Goal: Transaction & Acquisition: Purchase product/service

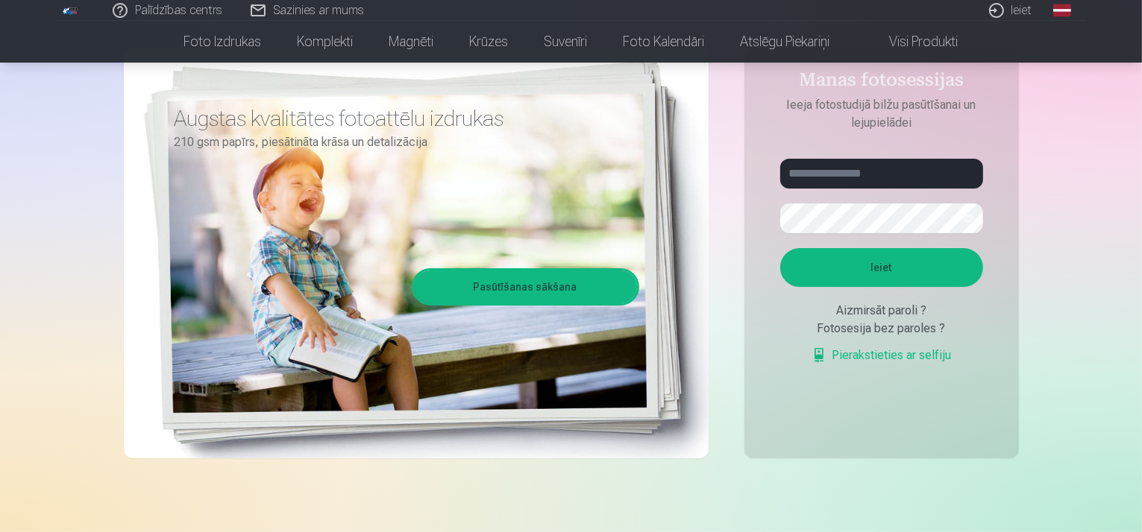
scroll to position [116, 0]
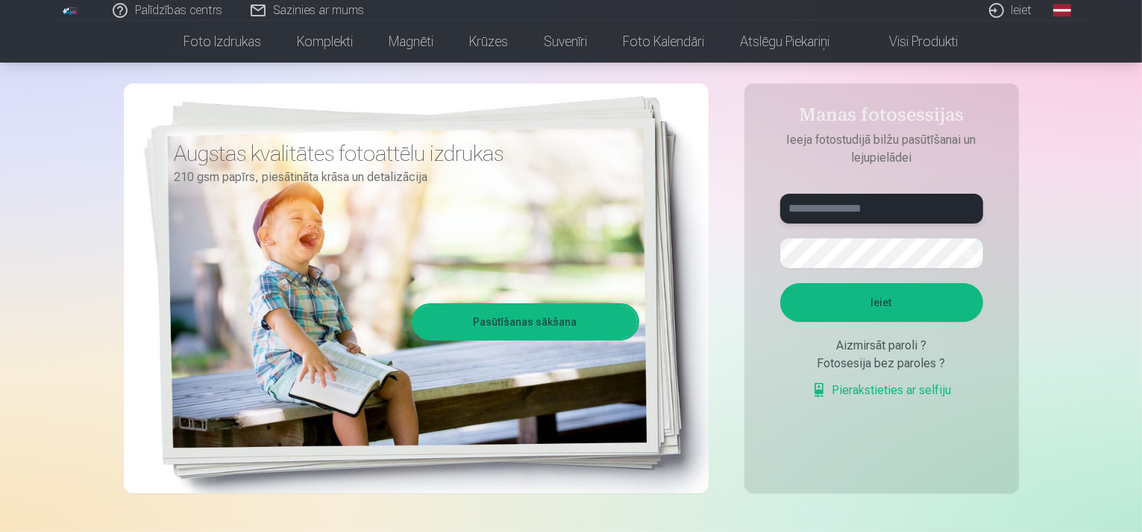
click at [847, 213] on input "text" at bounding box center [881, 209] width 203 height 30
click at [872, 206] on input "text" at bounding box center [881, 209] width 203 height 30
type input "**********"
click at [853, 298] on button "Ieiet" at bounding box center [881, 302] width 203 height 39
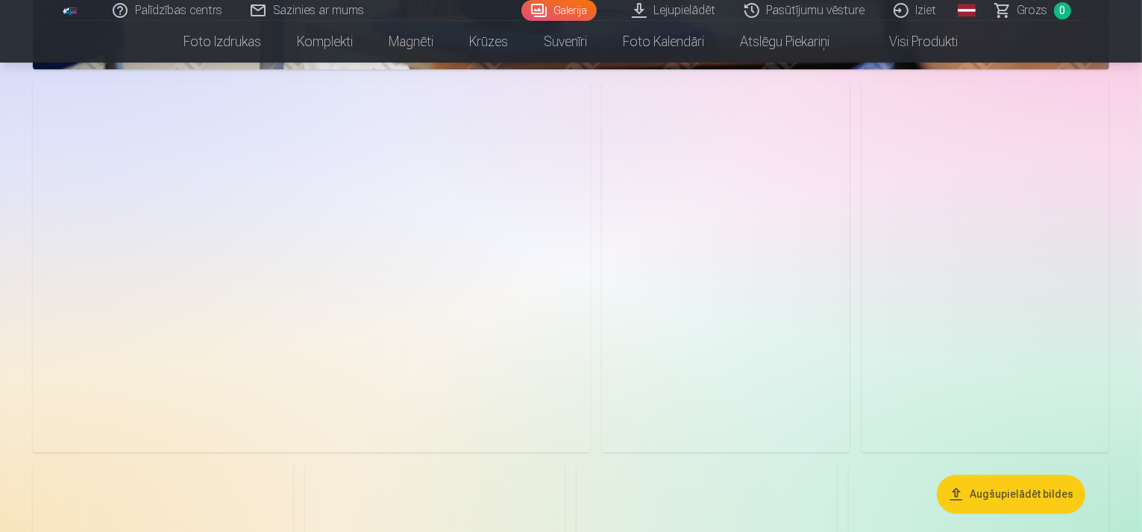
scroll to position [3513, 0]
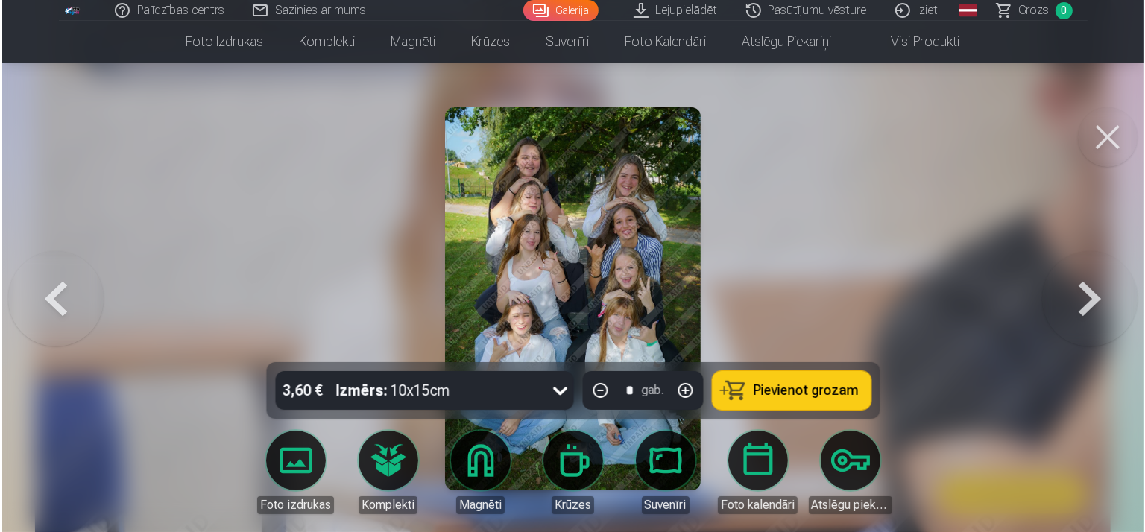
scroll to position [3523, 0]
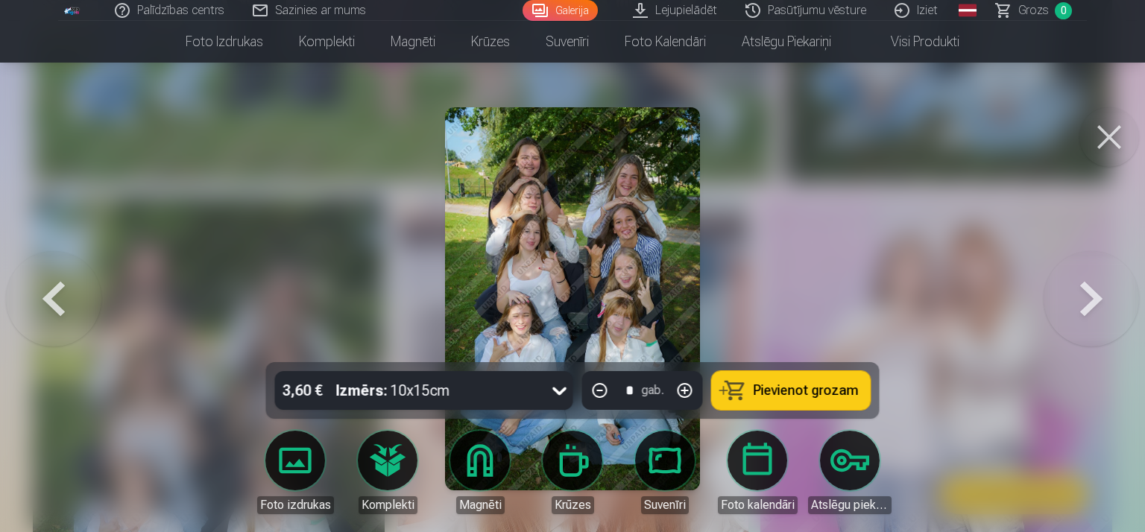
click at [1111, 137] on button at bounding box center [1110, 137] width 60 height 60
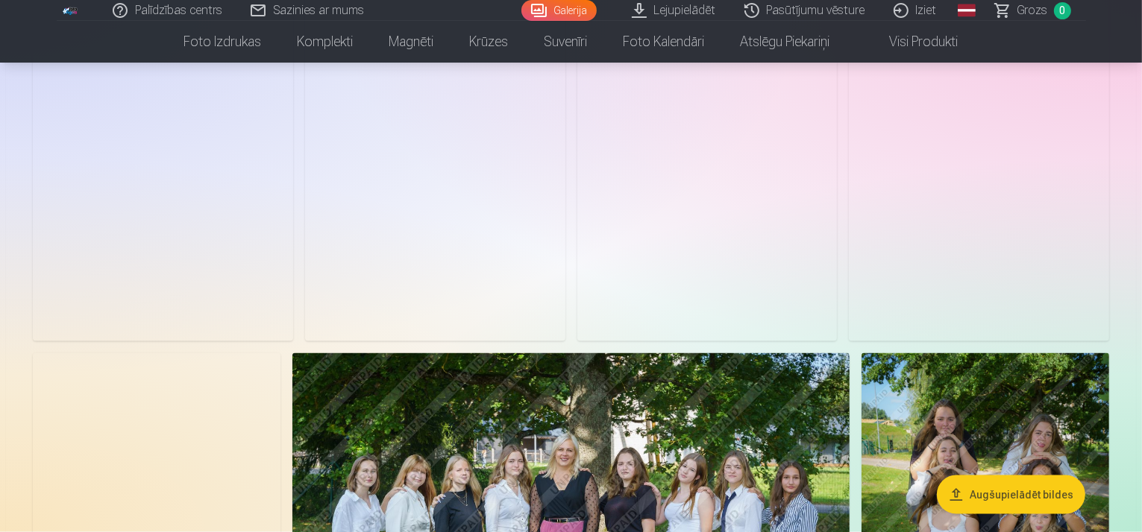
scroll to position [3410, 0]
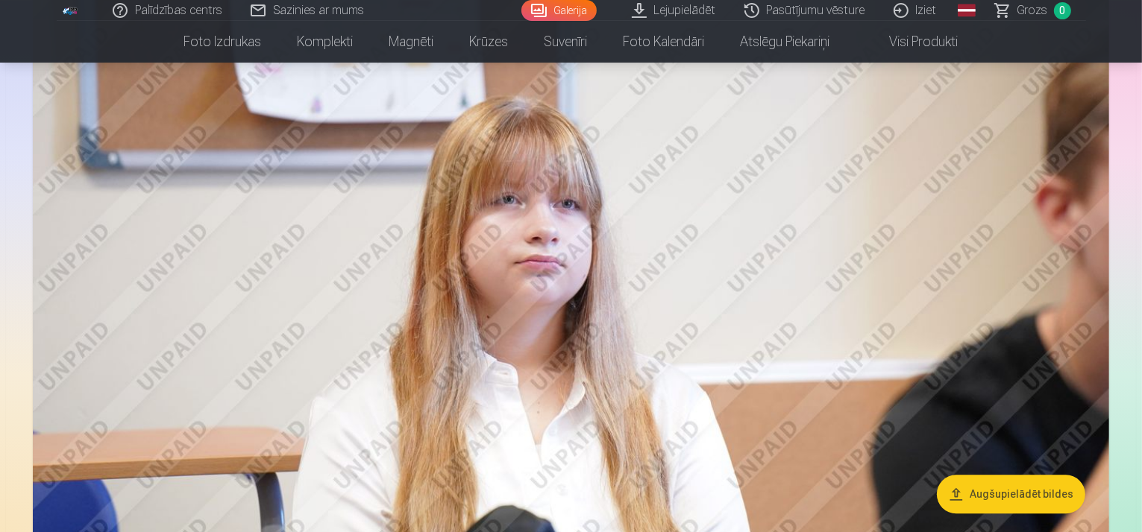
click at [1025, 503] on button "Augšupielādēt bildes" at bounding box center [1011, 495] width 148 height 39
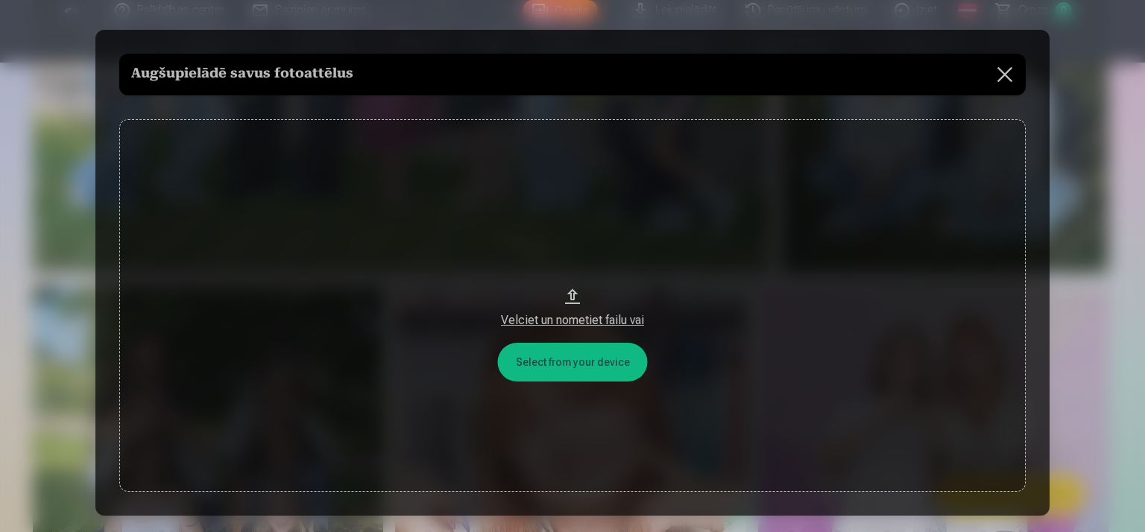
click at [582, 357] on button "Velciet un nometiet failu vai" at bounding box center [572, 305] width 907 height 373
click at [1008, 81] on button at bounding box center [1005, 75] width 42 height 42
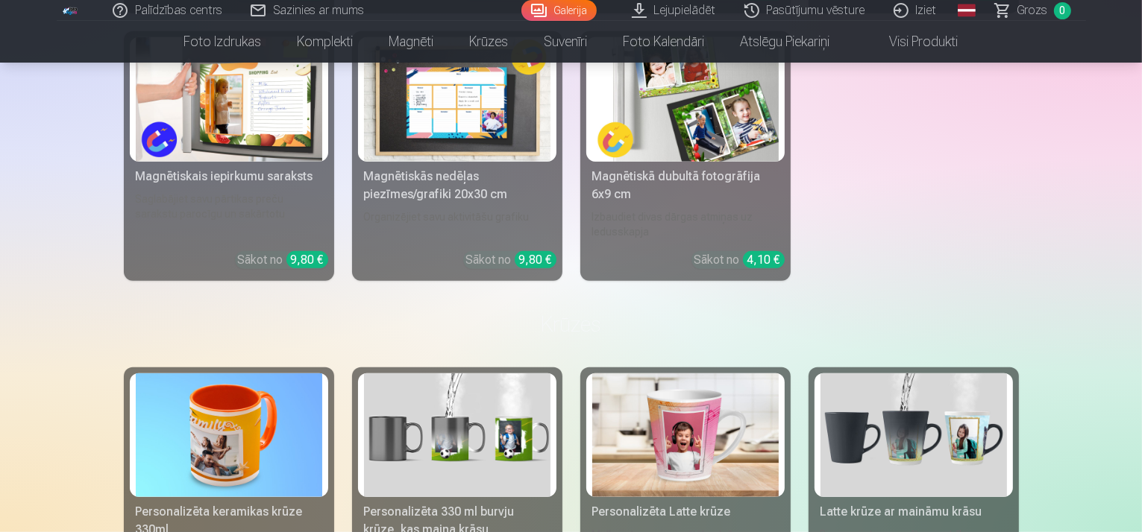
scroll to position [5651, 0]
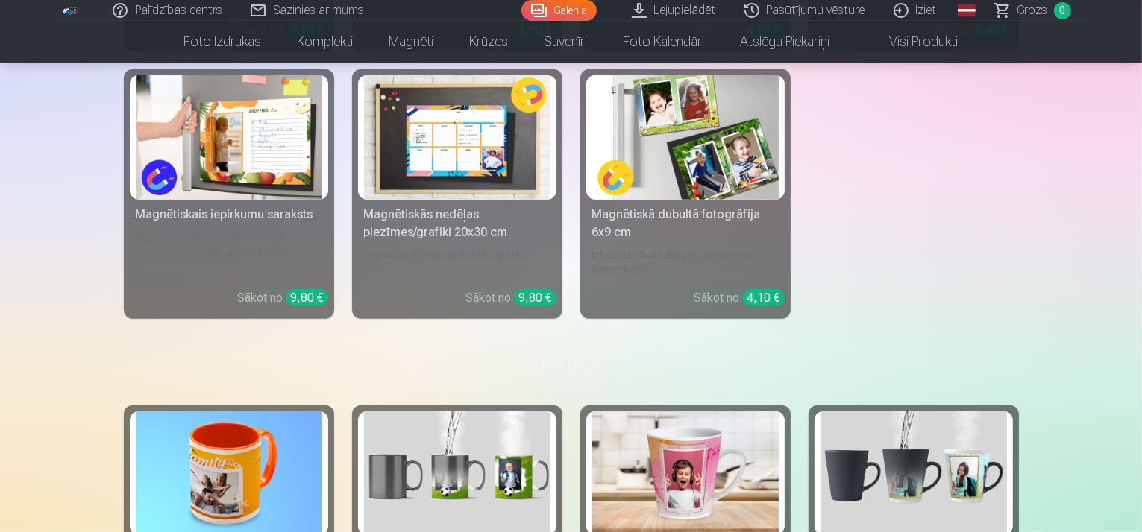
scroll to position [6556, 0]
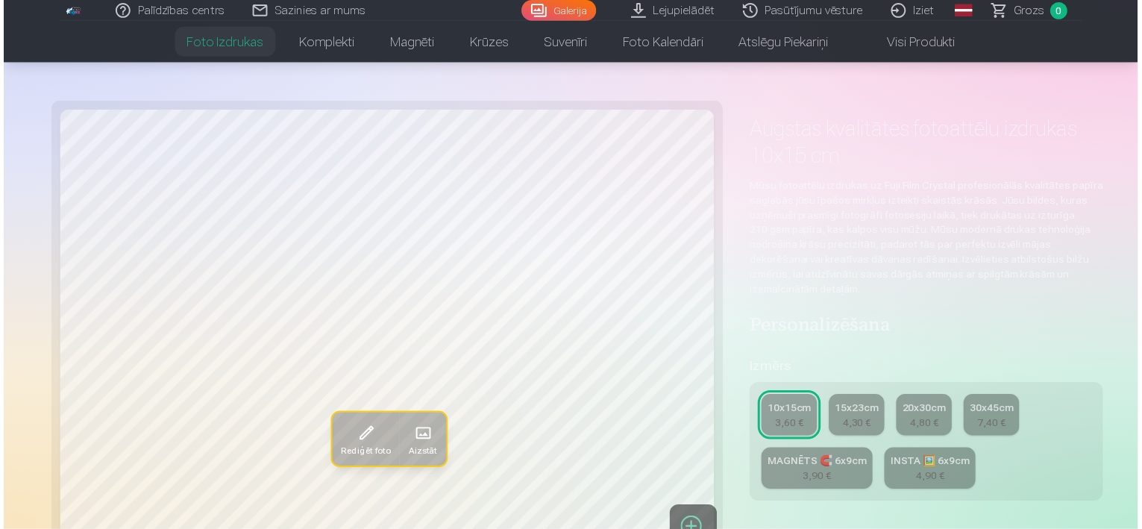
scroll to position [465, 0]
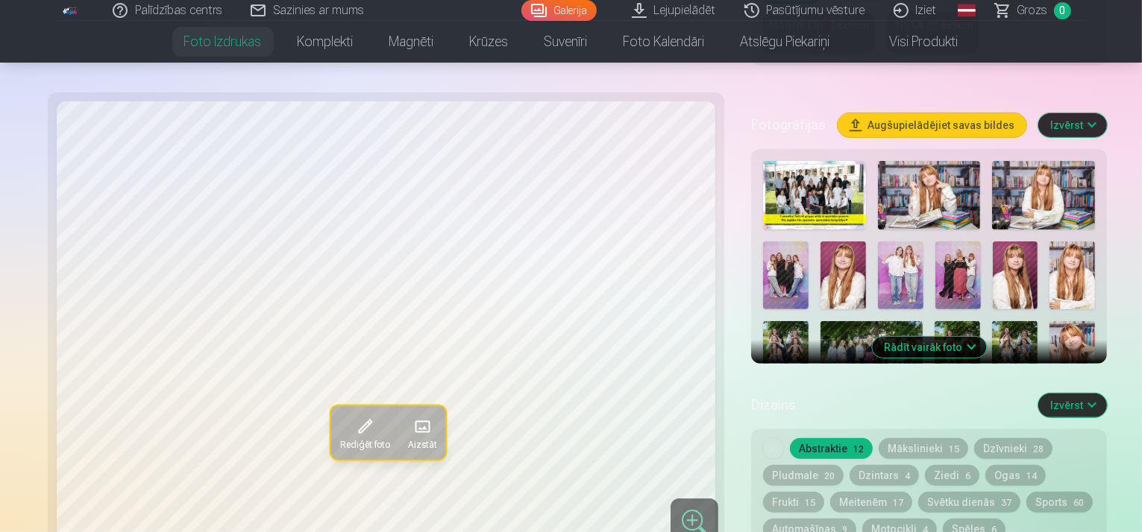
click at [776, 161] on img at bounding box center [814, 195] width 103 height 69
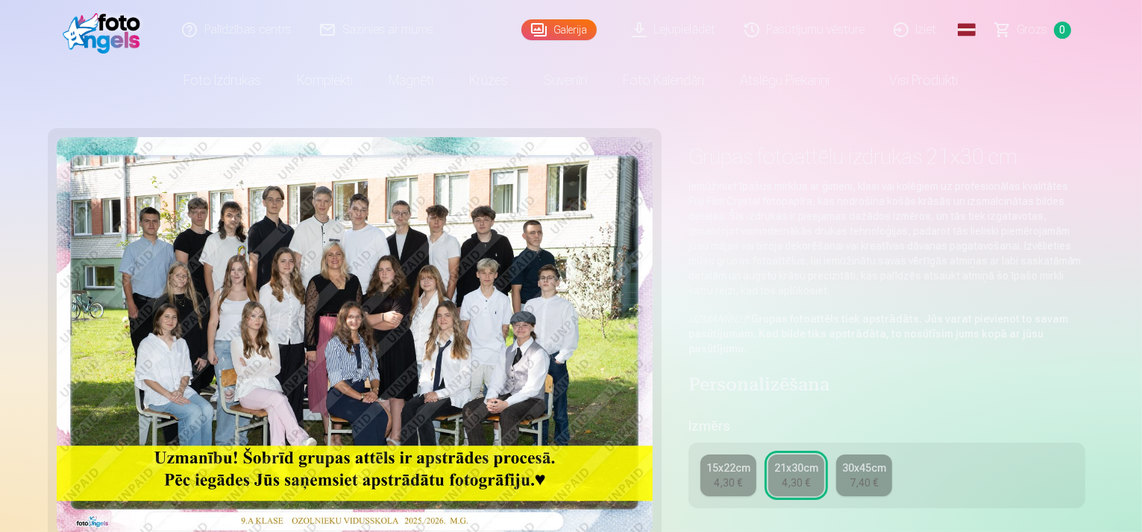
click at [765, 443] on div "15x22cm 4,30 € 21x30cm 4,30 € 30x45cm 7,40 €" at bounding box center [886, 476] width 397 height 66
click at [793, 476] on div "4,30 €" at bounding box center [796, 483] width 28 height 15
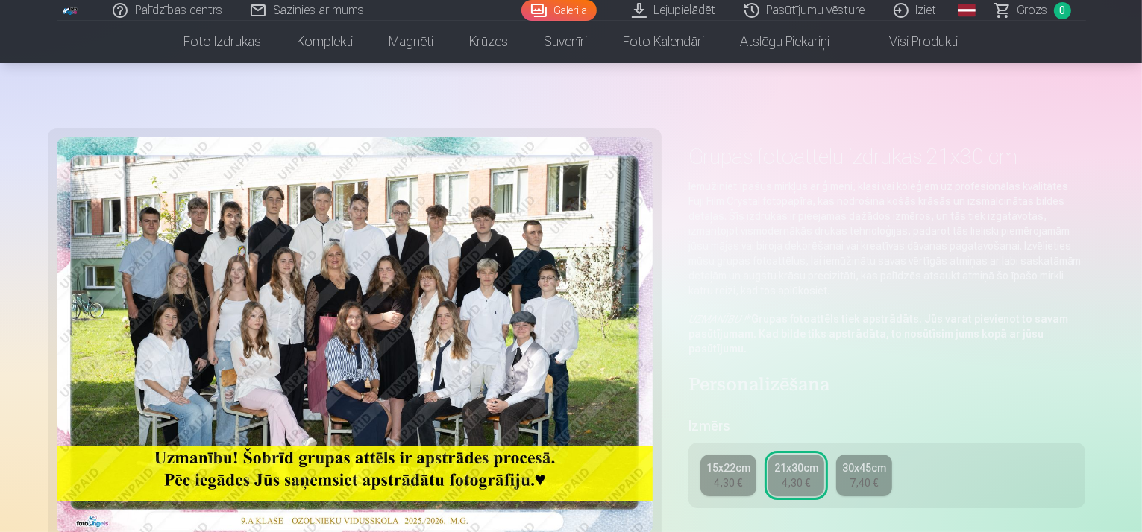
scroll to position [465, 0]
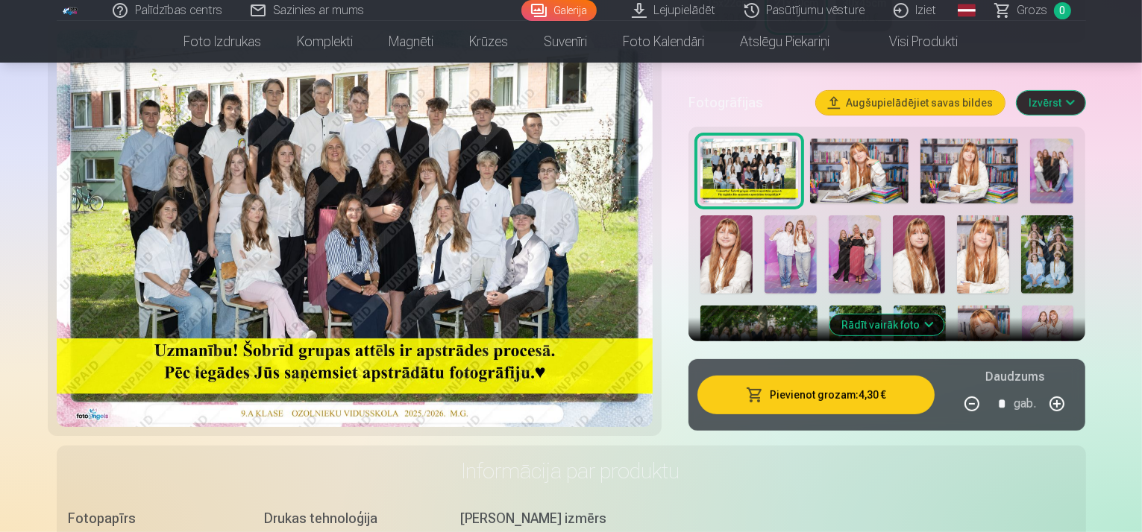
click at [900, 168] on img at bounding box center [859, 172] width 98 height 66
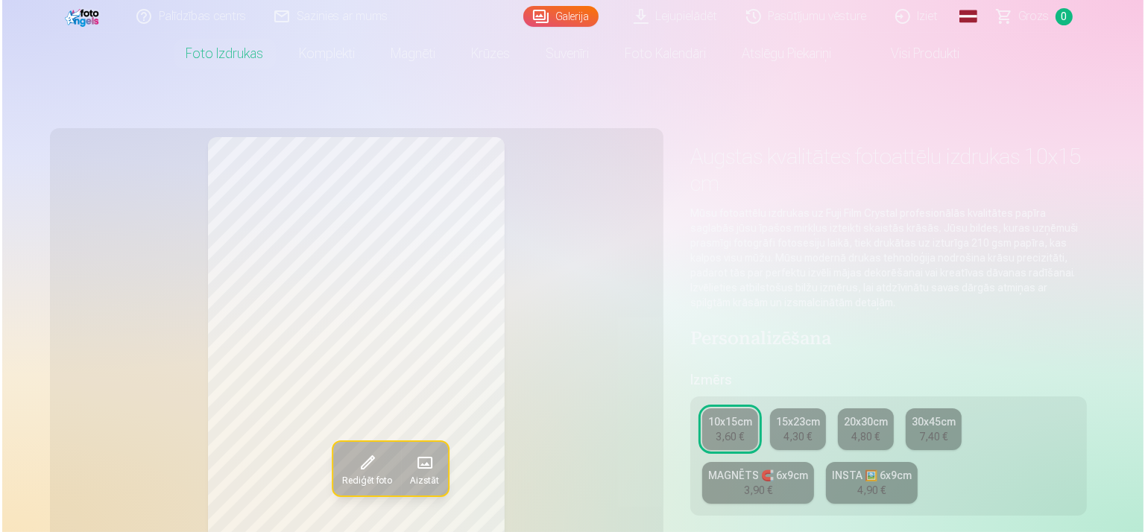
scroll to position [465, 0]
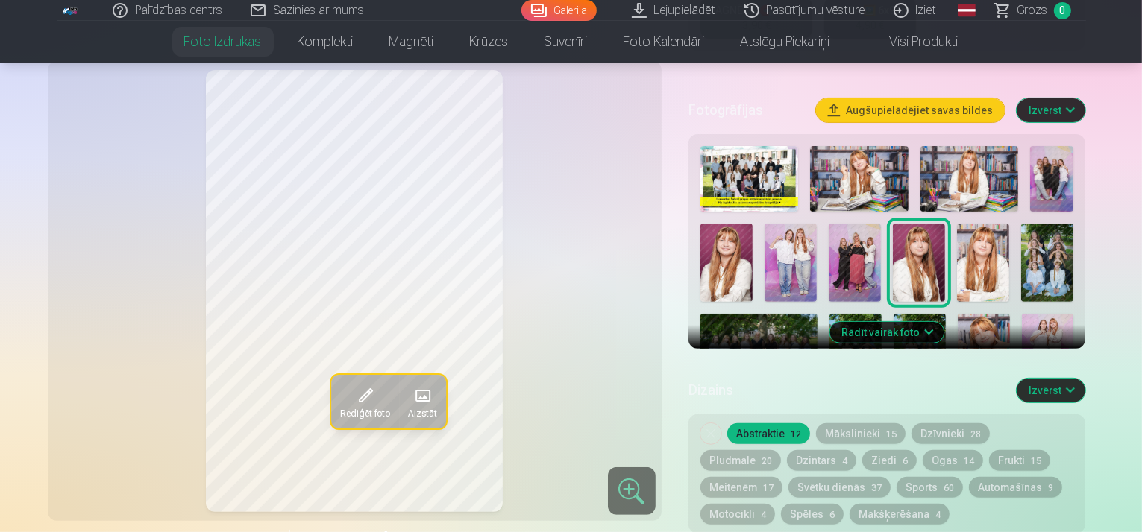
click at [845, 146] on img at bounding box center [859, 179] width 98 height 66
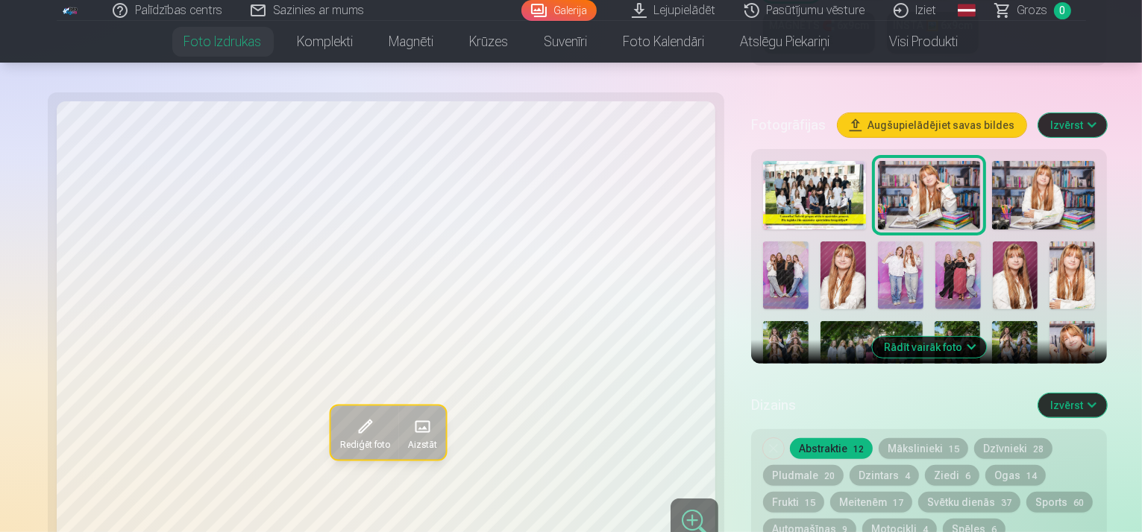
click at [992, 161] on img at bounding box center [1043, 195] width 103 height 69
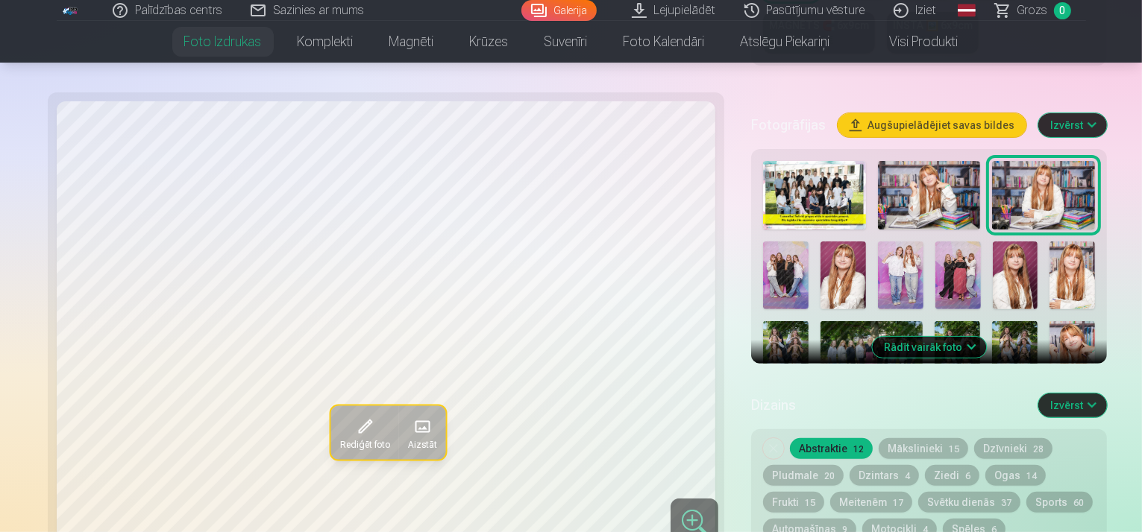
click at [889, 161] on img at bounding box center [929, 195] width 103 height 69
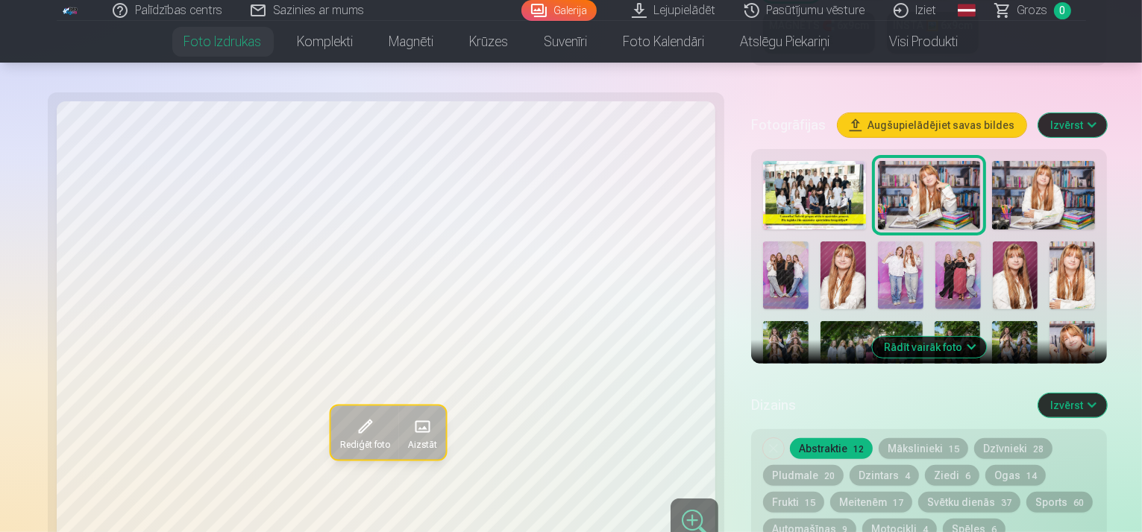
click at [330, 406] on button "Rediģēt foto" at bounding box center [364, 433] width 68 height 54
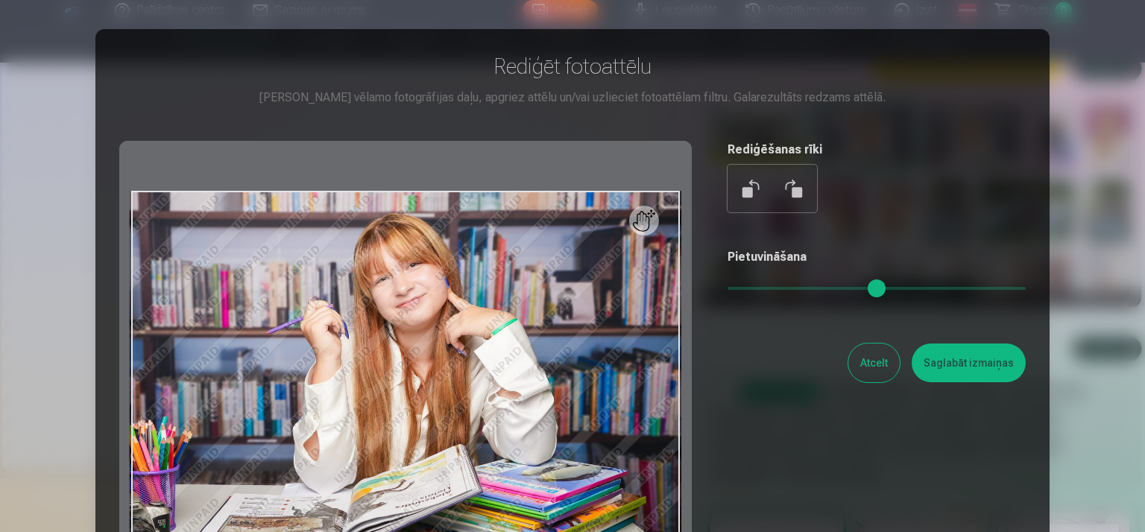
scroll to position [0, 0]
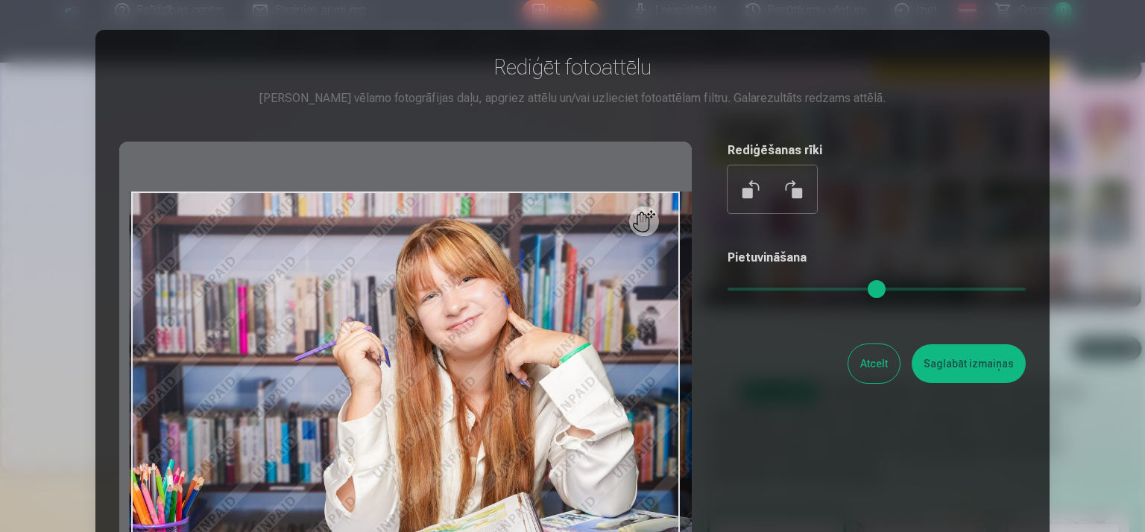
drag, startPoint x: 737, startPoint y: 289, endPoint x: 764, endPoint y: 295, distance: 27.5
click at [764, 291] on input "range" at bounding box center [877, 289] width 298 height 3
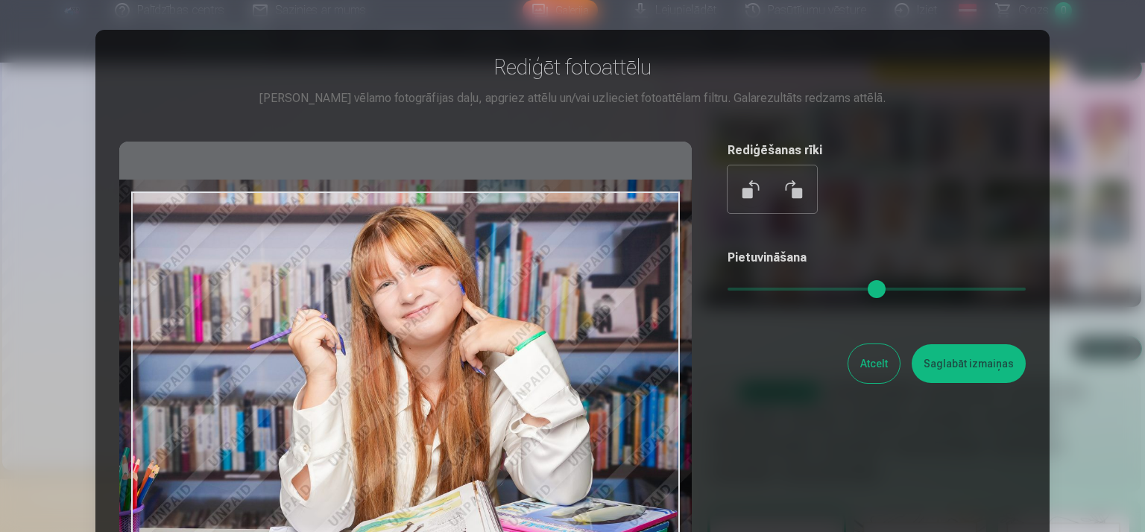
drag, startPoint x: 509, startPoint y: 362, endPoint x: 465, endPoint y: 351, distance: 46.1
click at [465, 351] on div at bounding box center [405, 376] width 573 height 468
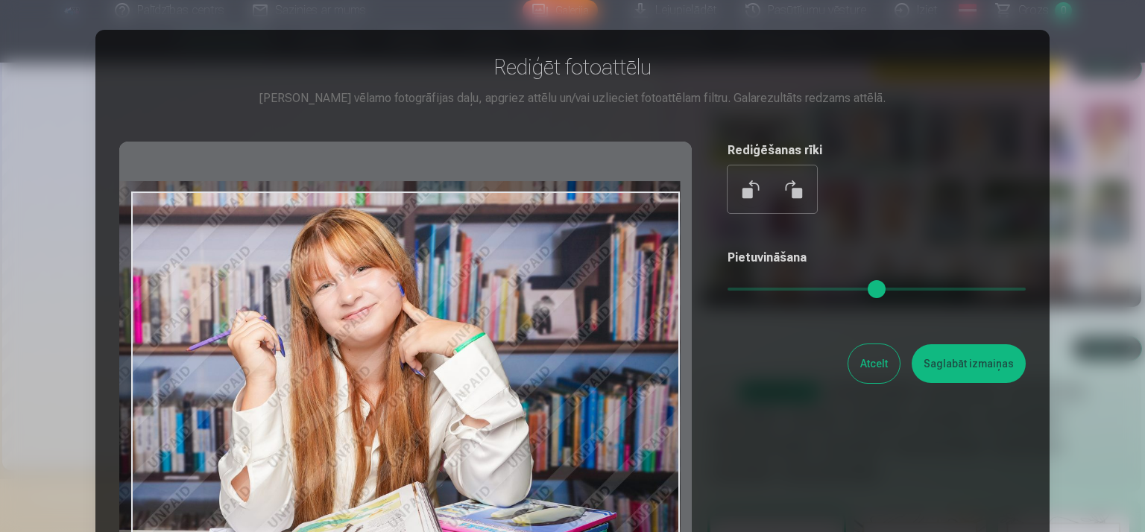
drag, startPoint x: 546, startPoint y: 383, endPoint x: 281, endPoint y: 384, distance: 264.7
click at [281, 384] on div at bounding box center [405, 376] width 573 height 468
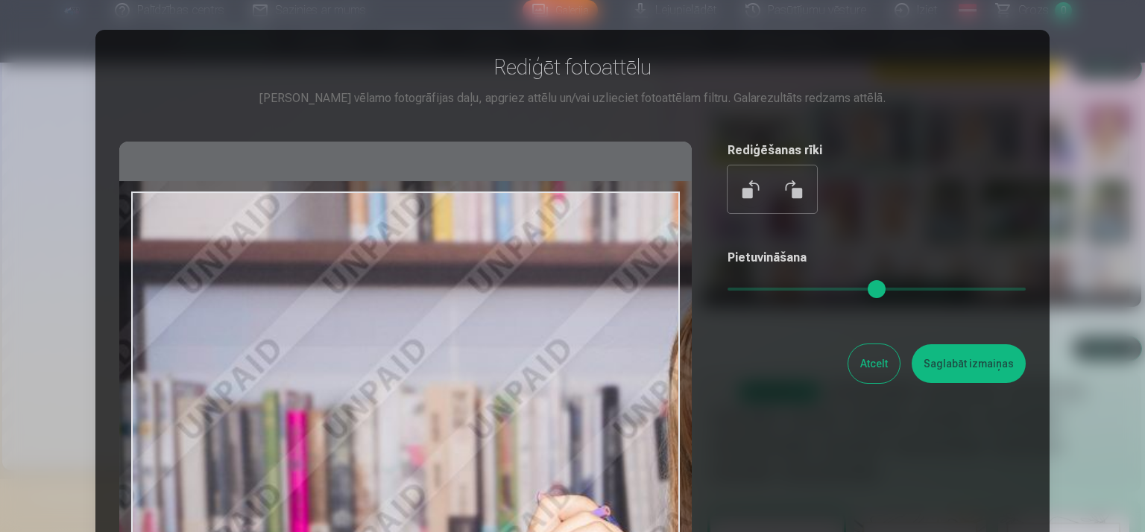
drag, startPoint x: 764, startPoint y: 283, endPoint x: 1145, endPoint y: 292, distance: 380.4
click at [1026, 291] on input "range" at bounding box center [877, 289] width 298 height 3
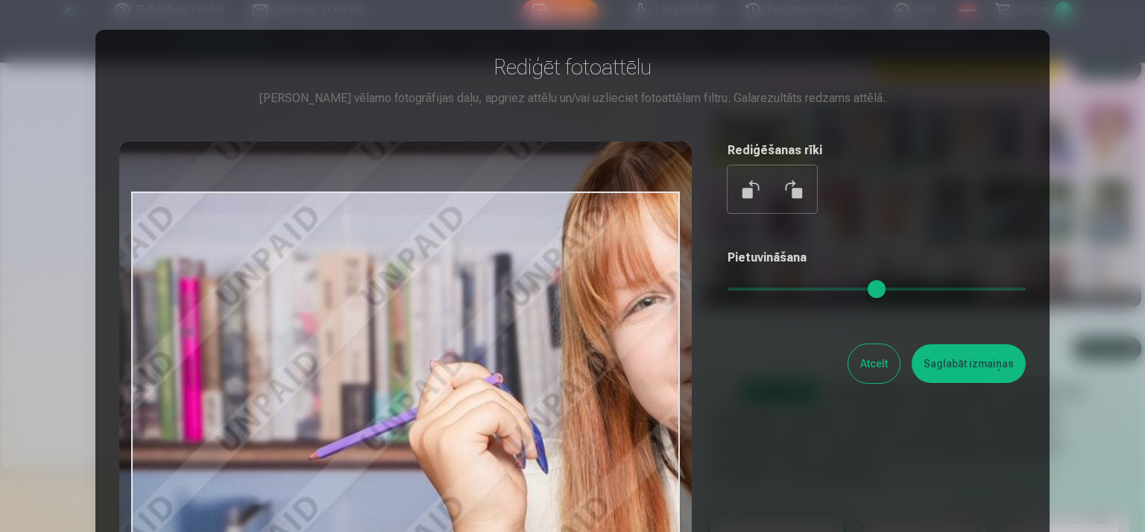
drag, startPoint x: 282, startPoint y: 391, endPoint x: 140, endPoint y: 255, distance: 196.2
click at [140, 253] on div at bounding box center [405, 376] width 573 height 468
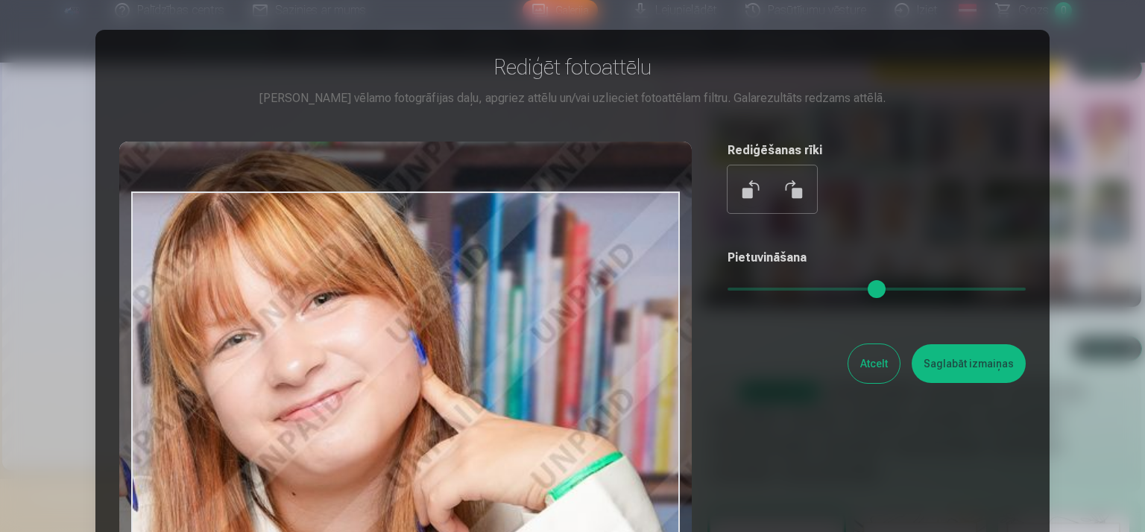
drag, startPoint x: 587, startPoint y: 347, endPoint x: 211, endPoint y: 390, distance: 378.3
click at [211, 390] on div at bounding box center [405, 376] width 573 height 468
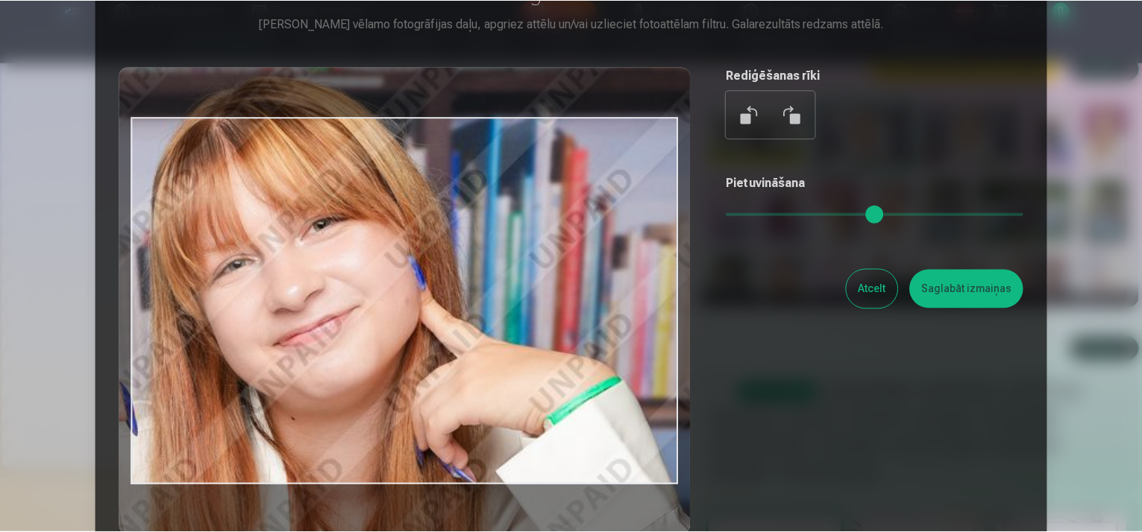
scroll to position [99, 0]
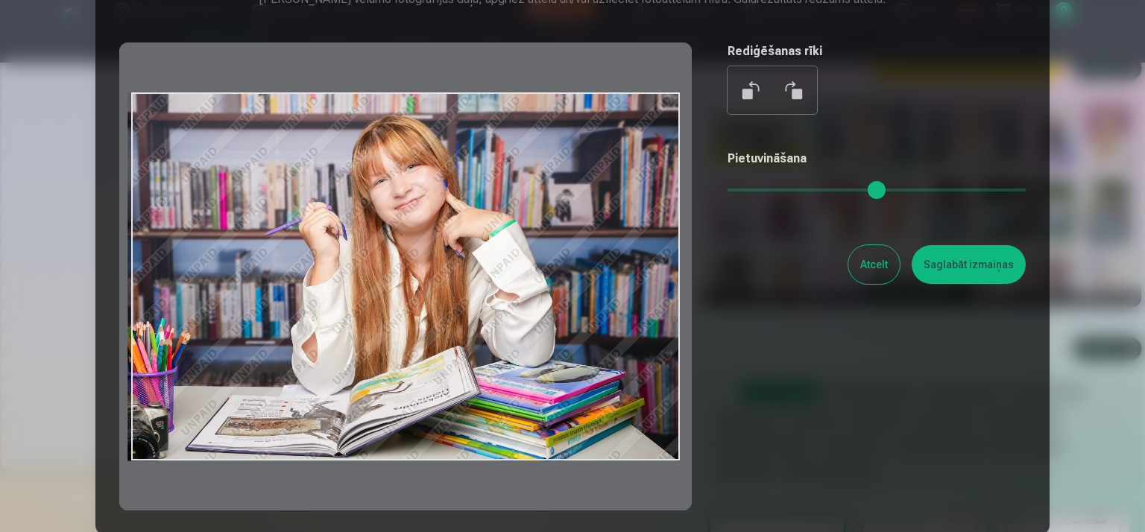
drag, startPoint x: 1008, startPoint y: 189, endPoint x: 567, endPoint y: 228, distance: 443.2
click at [728, 192] on input "range" at bounding box center [877, 190] width 298 height 3
drag, startPoint x: 477, startPoint y: 323, endPoint x: 471, endPoint y: 327, distance: 8.1
click at [471, 327] on div at bounding box center [405, 277] width 573 height 468
drag, startPoint x: 738, startPoint y: 183, endPoint x: 509, endPoint y: 256, distance: 240.3
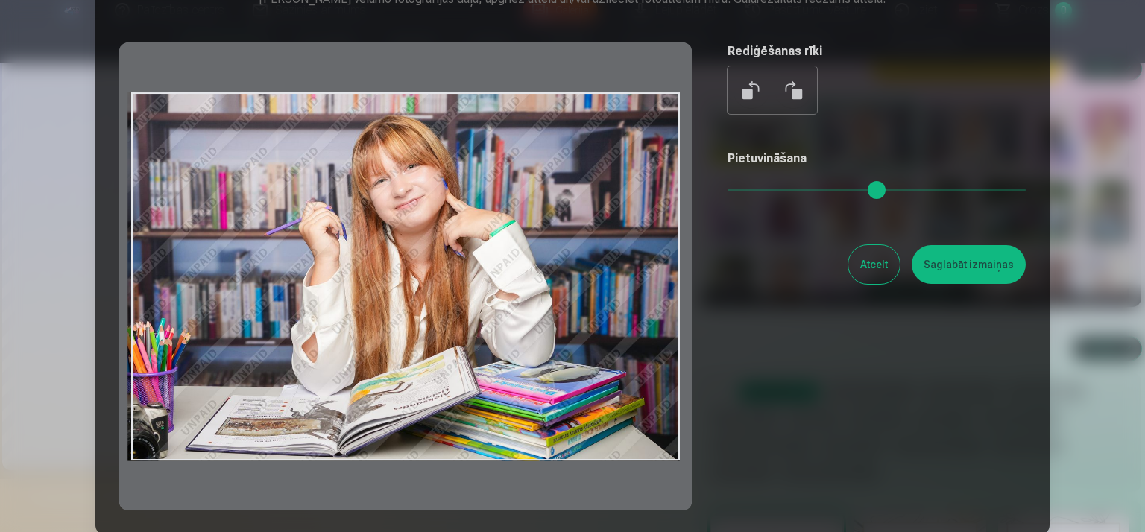
click at [728, 192] on input "range" at bounding box center [877, 190] width 298 height 3
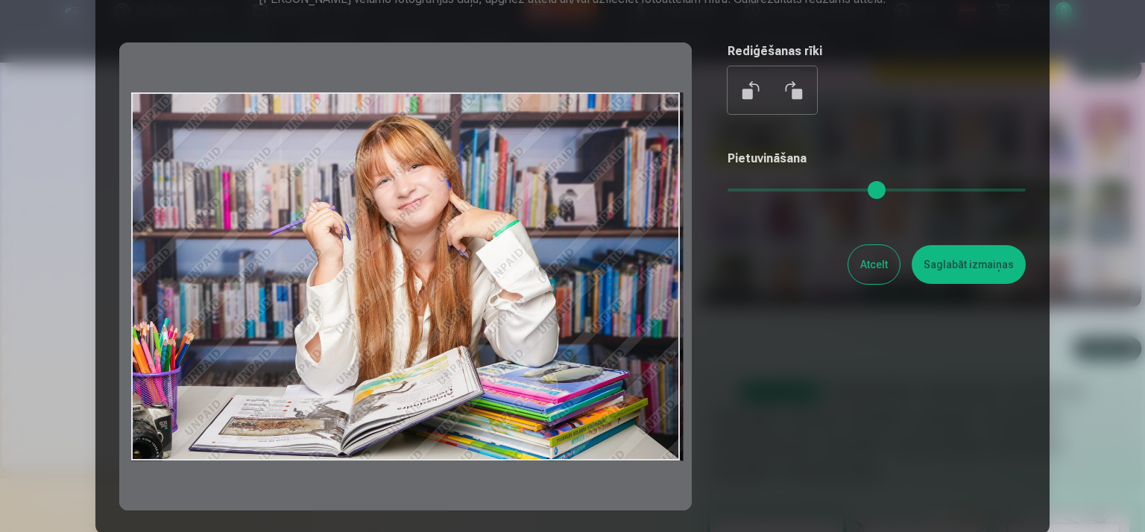
drag, startPoint x: 442, startPoint y: 308, endPoint x: 486, endPoint y: 294, distance: 46.2
click at [486, 294] on div at bounding box center [405, 277] width 573 height 468
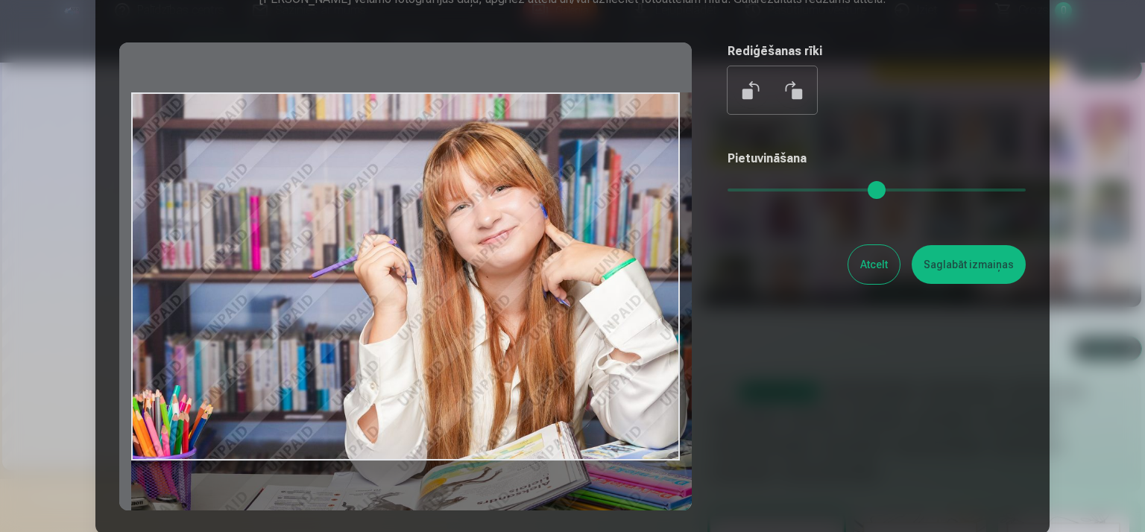
drag, startPoint x: 734, startPoint y: 194, endPoint x: 779, endPoint y: 195, distance: 44.8
click at [779, 192] on input "range" at bounding box center [877, 190] width 298 height 3
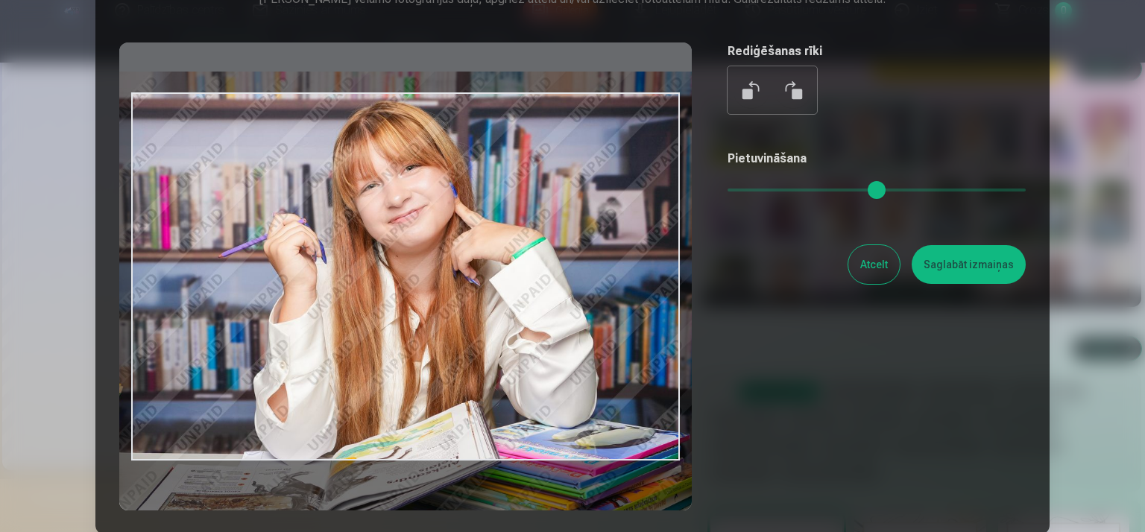
type input "****"
drag, startPoint x: 563, startPoint y: 327, endPoint x: 472, endPoint y: 305, distance: 93.5
click at [472, 305] on div at bounding box center [405, 277] width 573 height 468
click at [955, 270] on button "Saglabāt izmaiņas" at bounding box center [969, 264] width 114 height 39
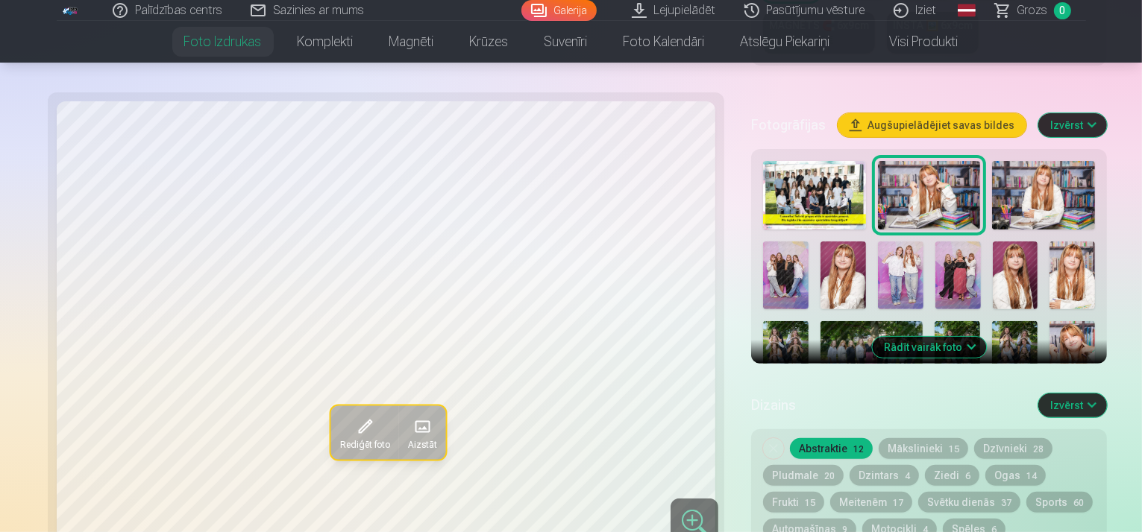
click at [996, 161] on img at bounding box center [1043, 195] width 103 height 69
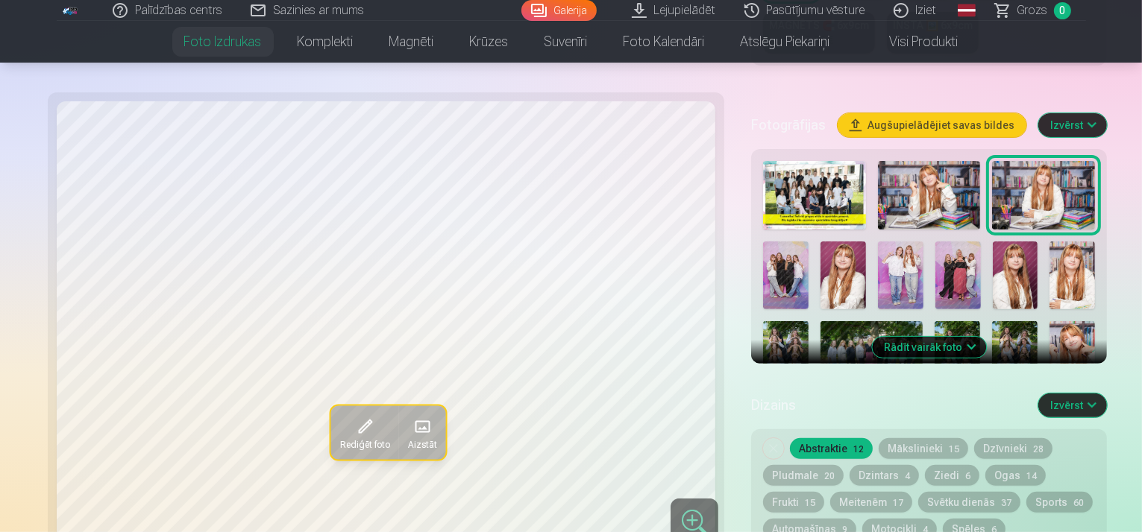
click at [808, 242] on img at bounding box center [785, 276] width 45 height 68
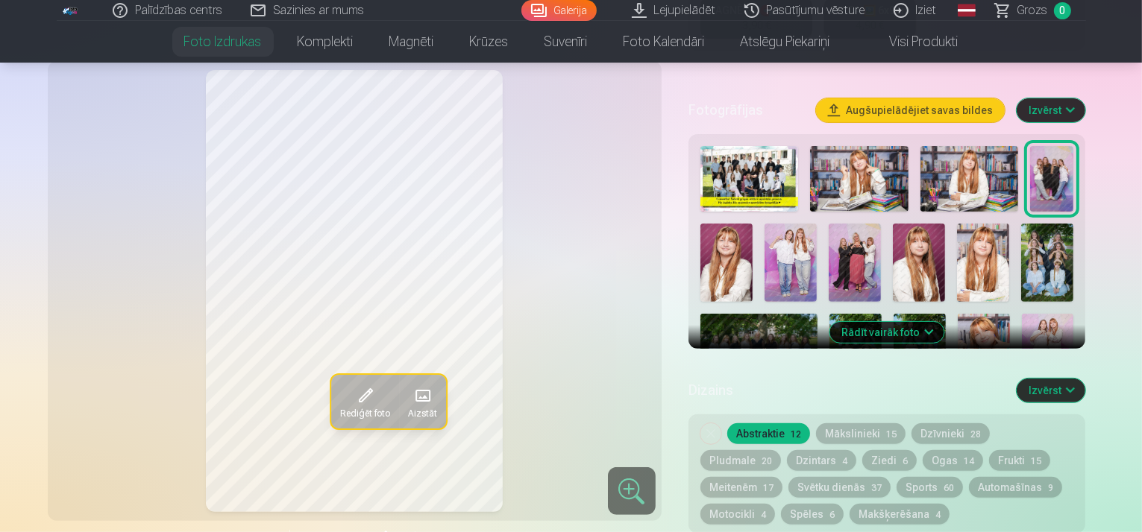
click at [868, 424] on button "Mākslinieki 15" at bounding box center [860, 434] width 89 height 21
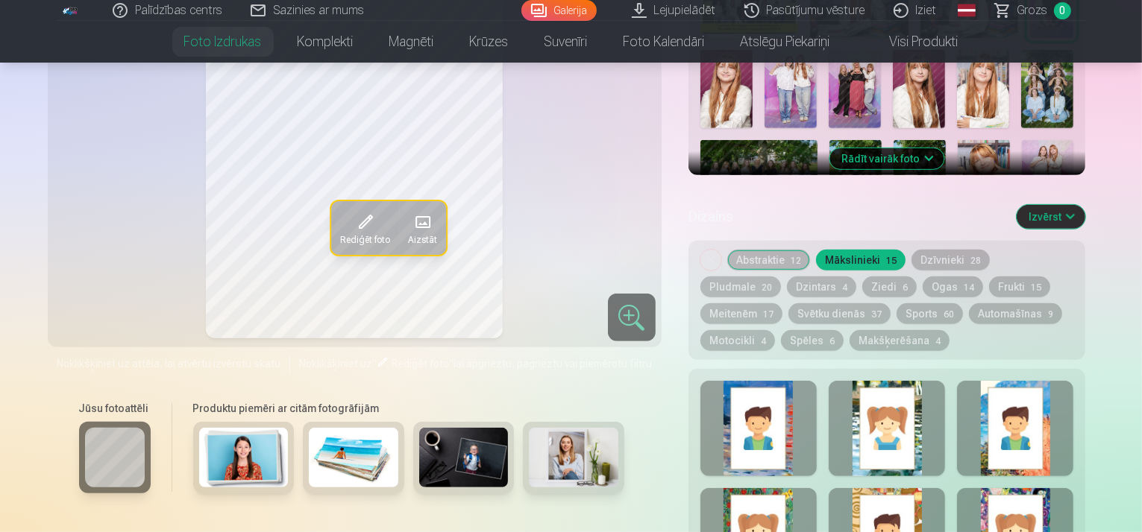
click at [931, 392] on div at bounding box center [886, 428] width 116 height 95
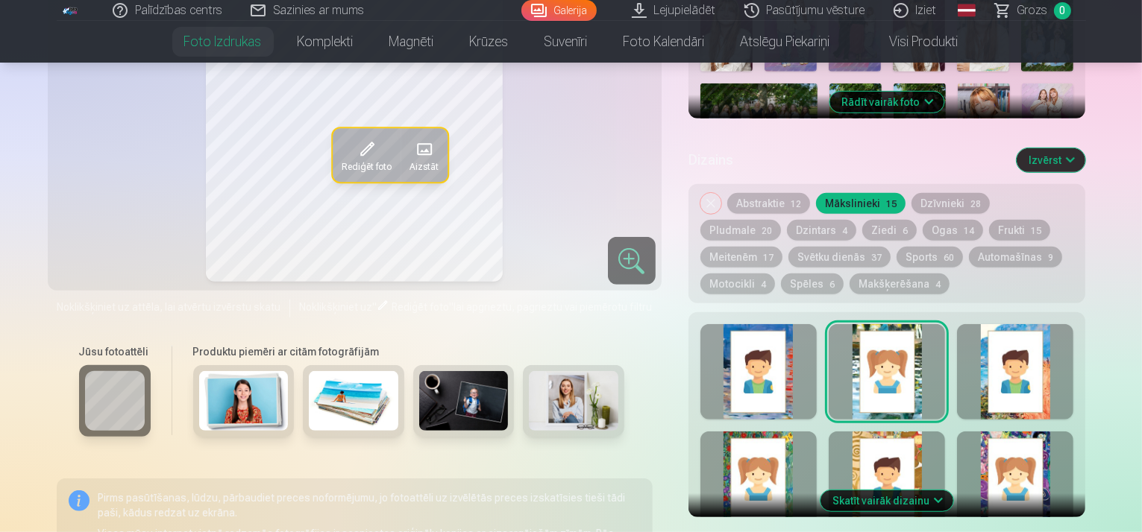
scroll to position [689, 0]
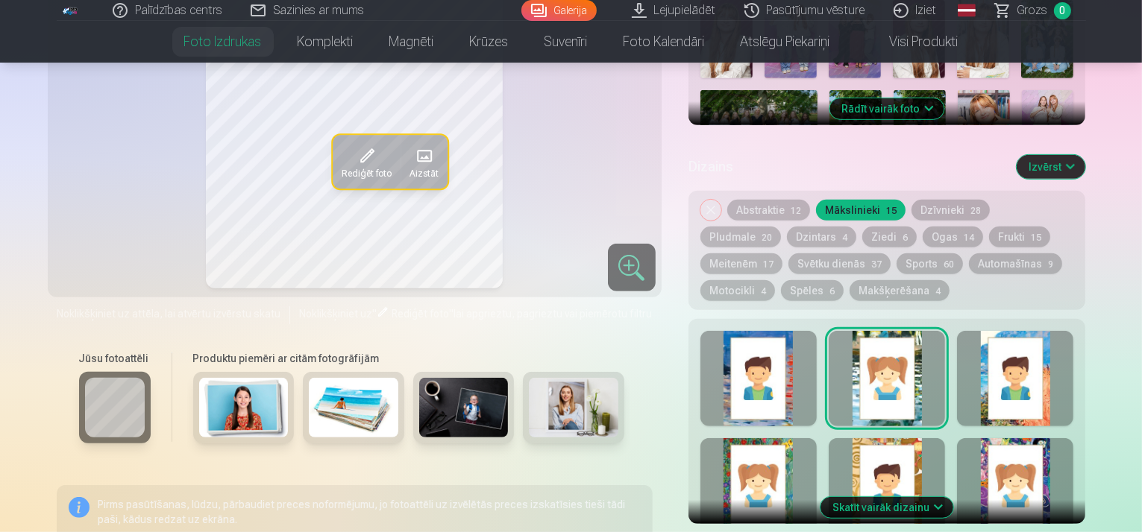
click at [963, 233] on span "14" at bounding box center [968, 238] width 10 height 10
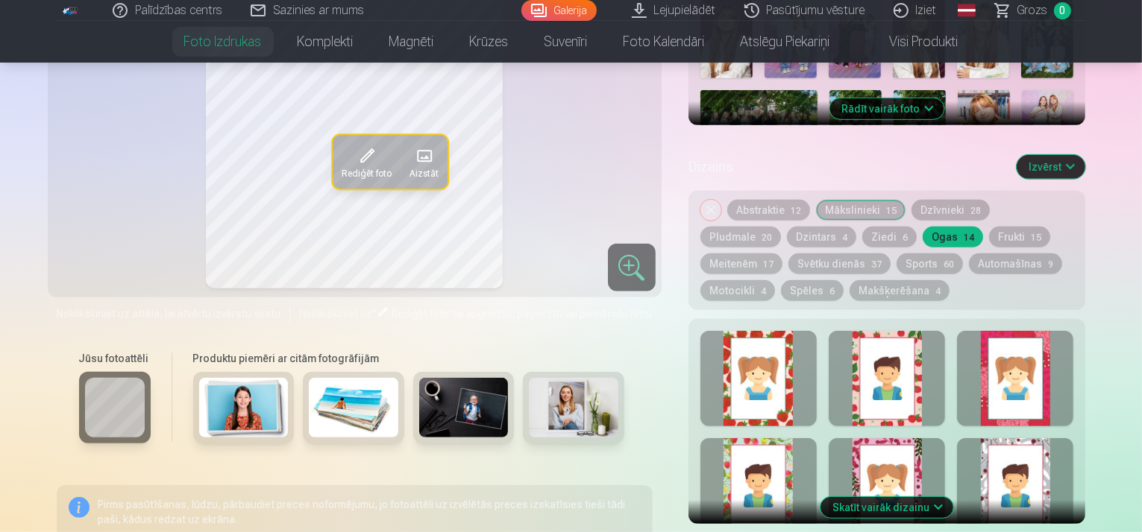
click at [913, 191] on div "Noņemiet dizainu Abstraktie 12 Mākslinieki 15 Dzīvnieki 28 Pludmale 20 Dzintars…" at bounding box center [886, 250] width 397 height 119
click at [983, 200] on button "Dzīvnieki 28" at bounding box center [950, 210] width 78 height 21
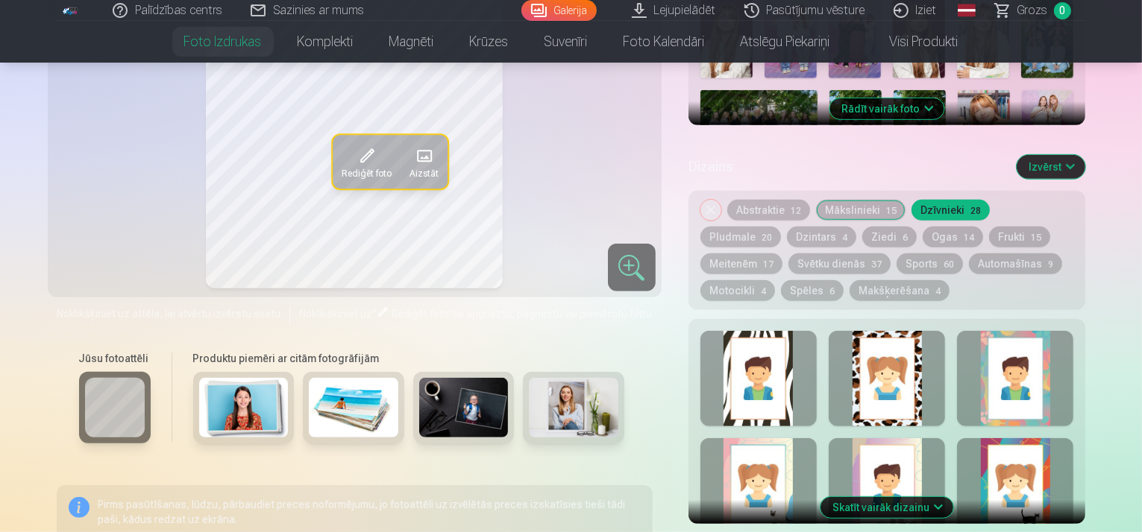
click at [999, 191] on div "Noņemiet dizainu Abstraktie 12 Mākslinieki 15 Dzīvnieki 28 Pludmale 20 Dzintars…" at bounding box center [886, 250] width 397 height 119
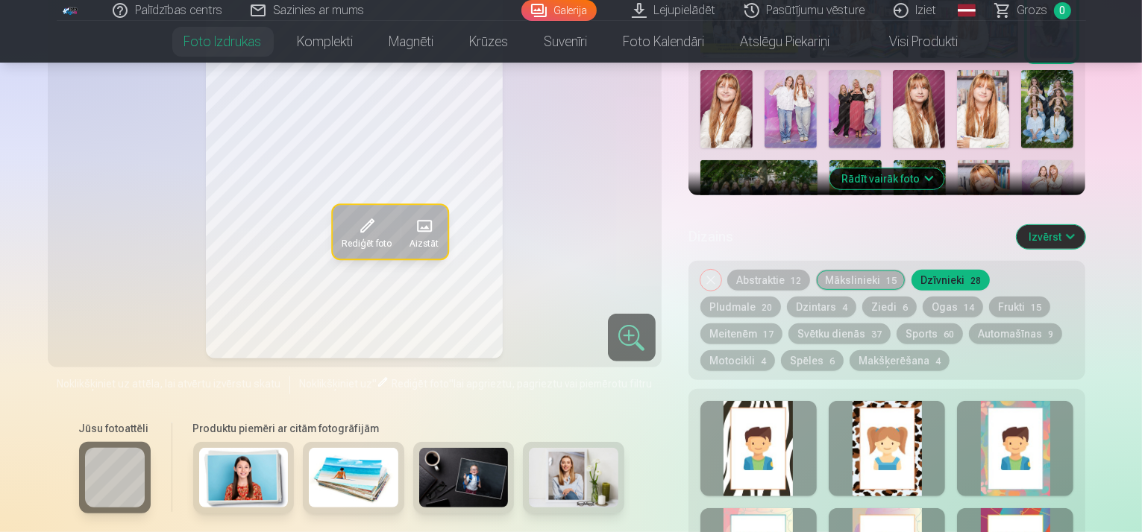
scroll to position [614, 0]
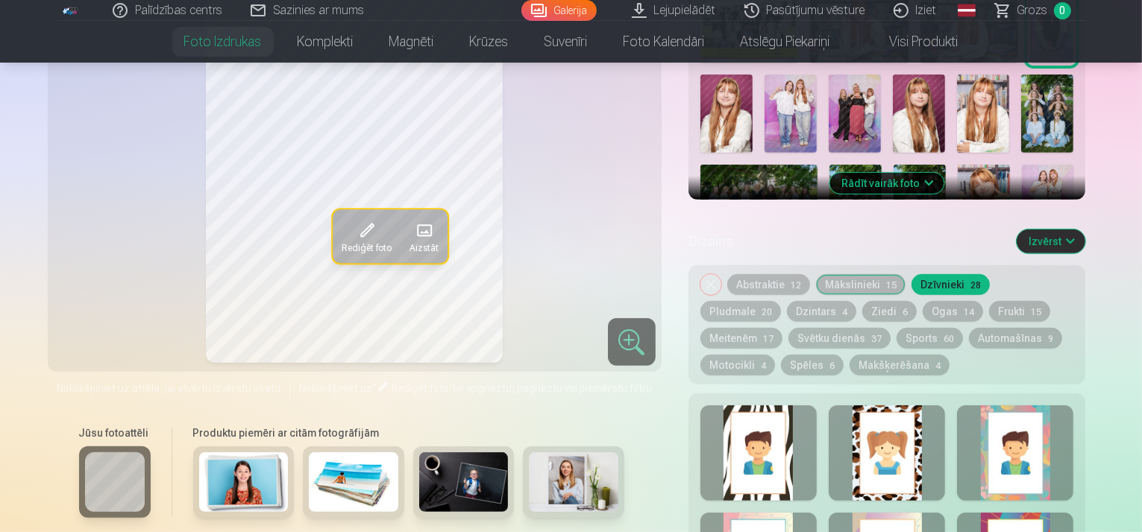
drag, startPoint x: 712, startPoint y: 230, endPoint x: 724, endPoint y: 237, distance: 14.1
click at [713, 265] on div "Noņemiet dizainu Abstraktie 12 Mākslinieki 15 Dzīvnieki 28 Pludmale 20 Dzintars…" at bounding box center [886, 324] width 397 height 119
click at [721, 274] on button "Noņemiet dizainu" at bounding box center [710, 284] width 21 height 21
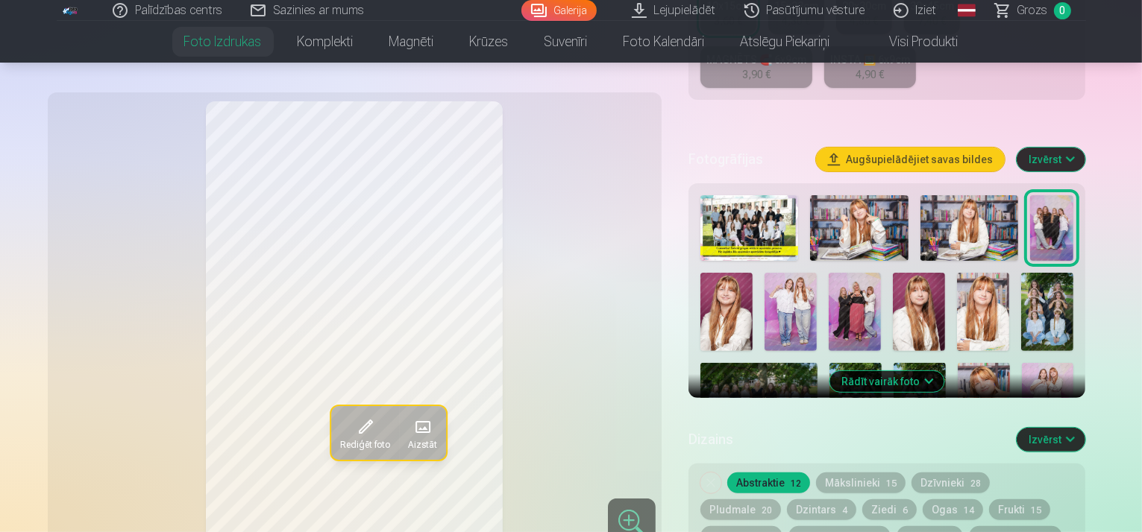
scroll to position [400, 0]
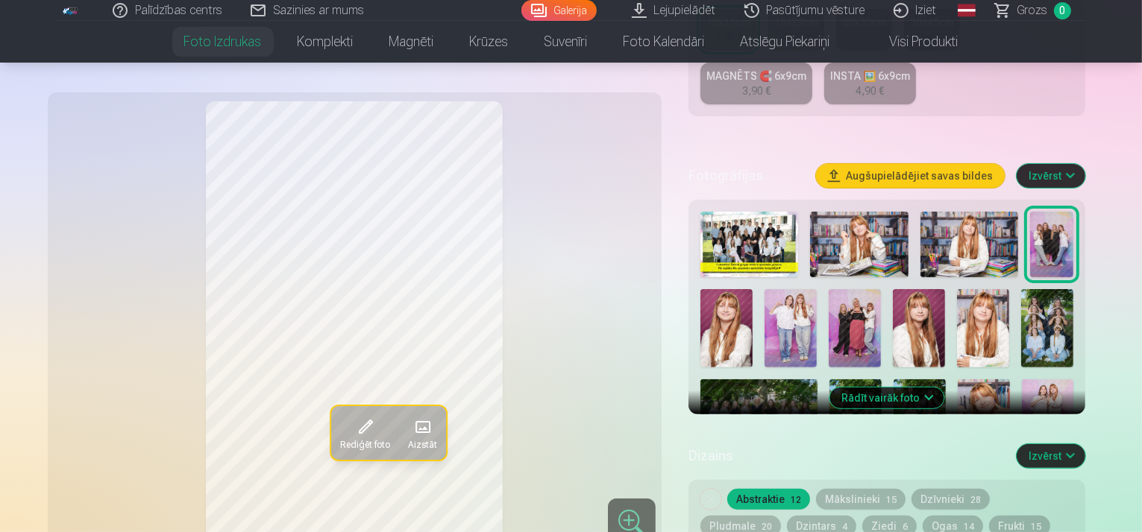
click at [752, 289] on img at bounding box center [726, 328] width 52 height 78
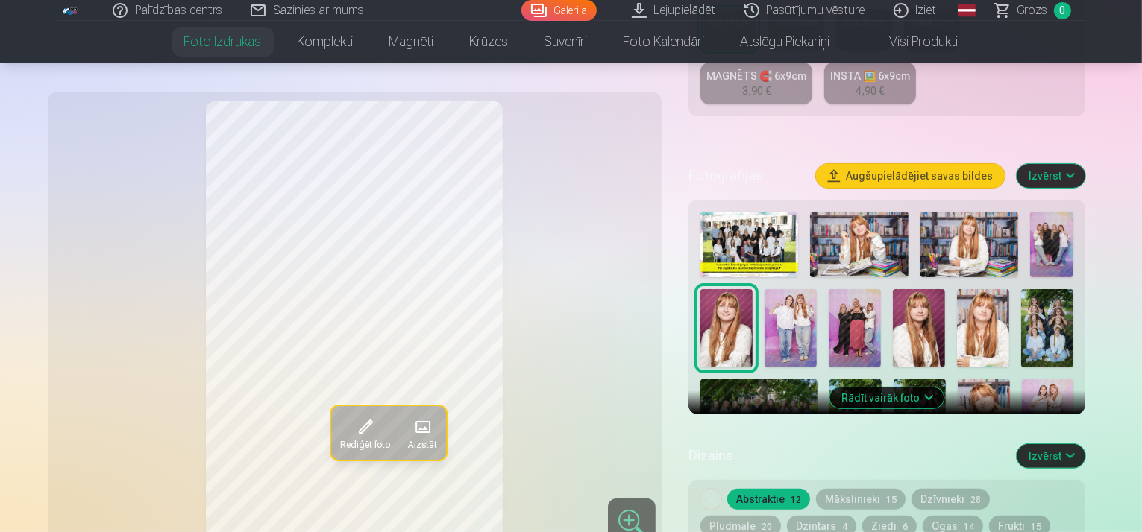
click at [764, 289] on img at bounding box center [790, 328] width 52 height 78
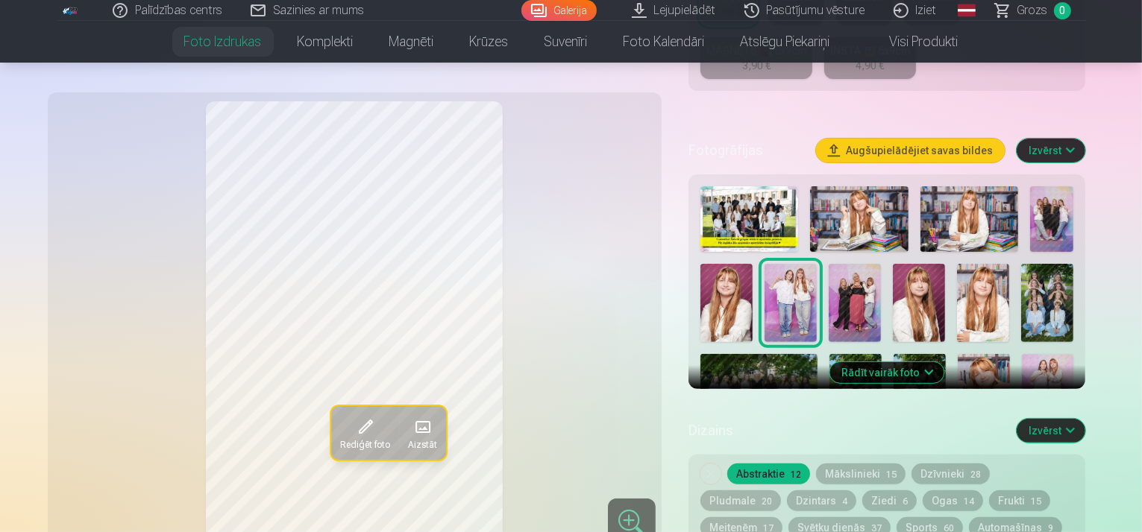
click at [828, 264] on img at bounding box center [854, 303] width 52 height 78
click at [893, 264] on img at bounding box center [919, 303] width 52 height 78
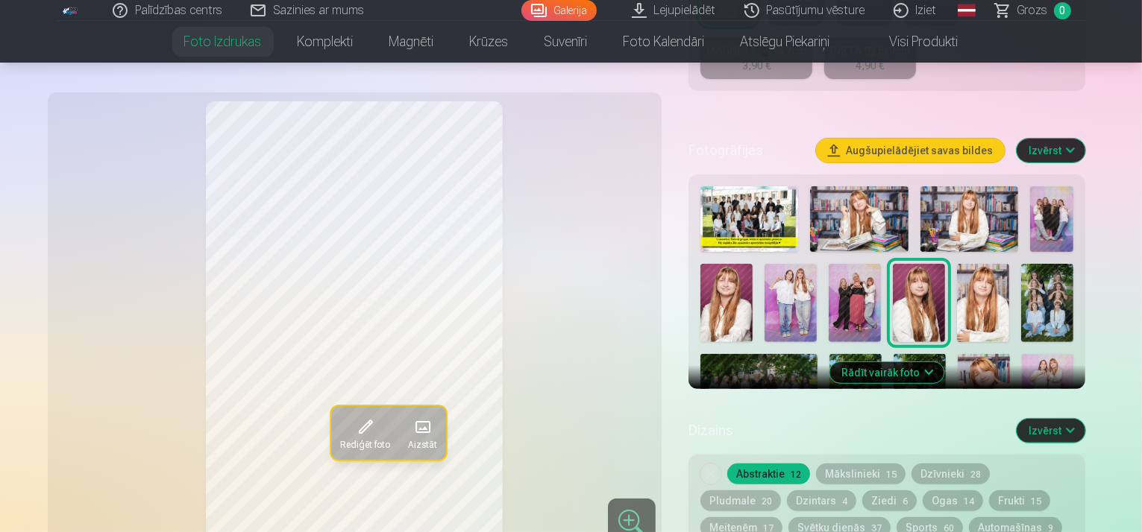
click at [865, 251] on div at bounding box center [887, 383] width 386 height 406
click at [893, 264] on img at bounding box center [919, 303] width 52 height 78
click at [957, 264] on img at bounding box center [983, 303] width 52 height 78
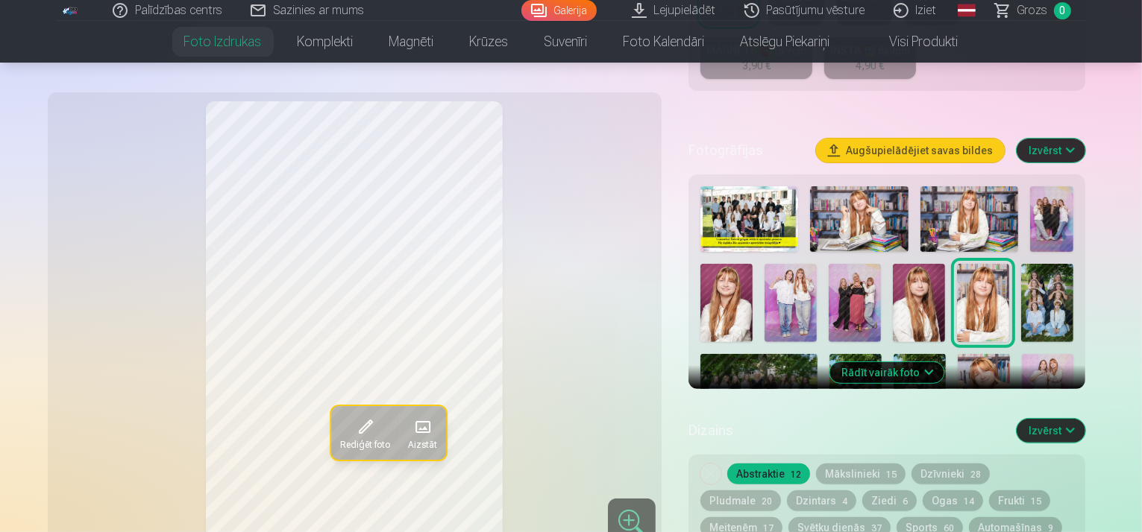
click at [1021, 264] on img at bounding box center [1047, 303] width 52 height 78
click at [949, 139] on button "Augšupielādējiet savas bildes" at bounding box center [910, 151] width 189 height 24
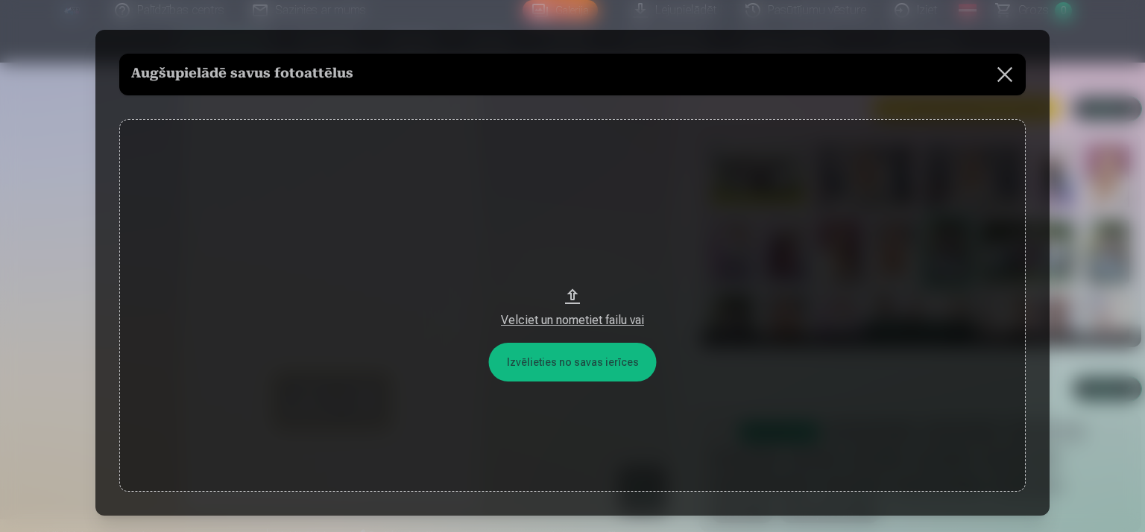
click at [1005, 78] on button at bounding box center [1005, 75] width 42 height 42
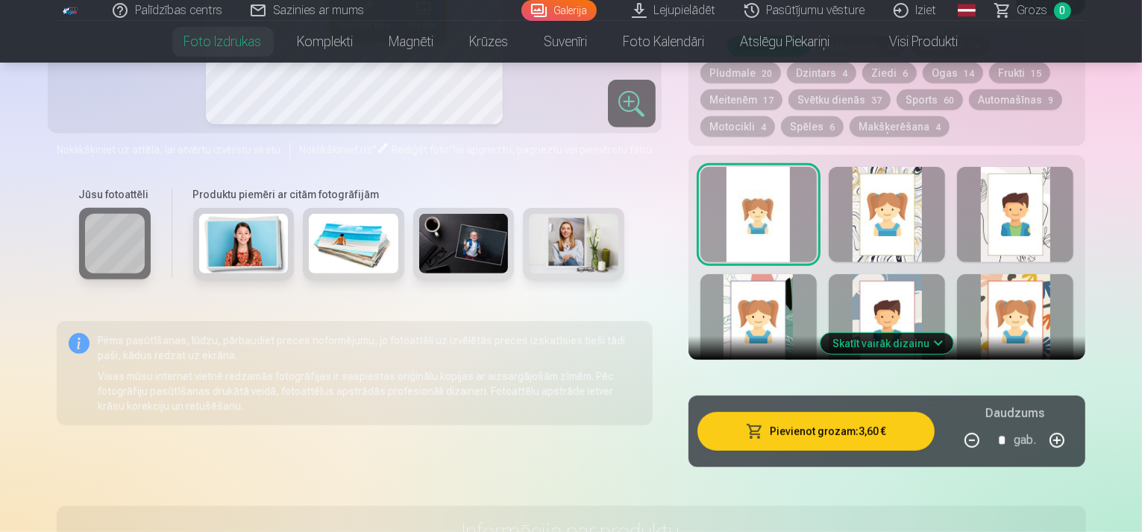
scroll to position [847, 0]
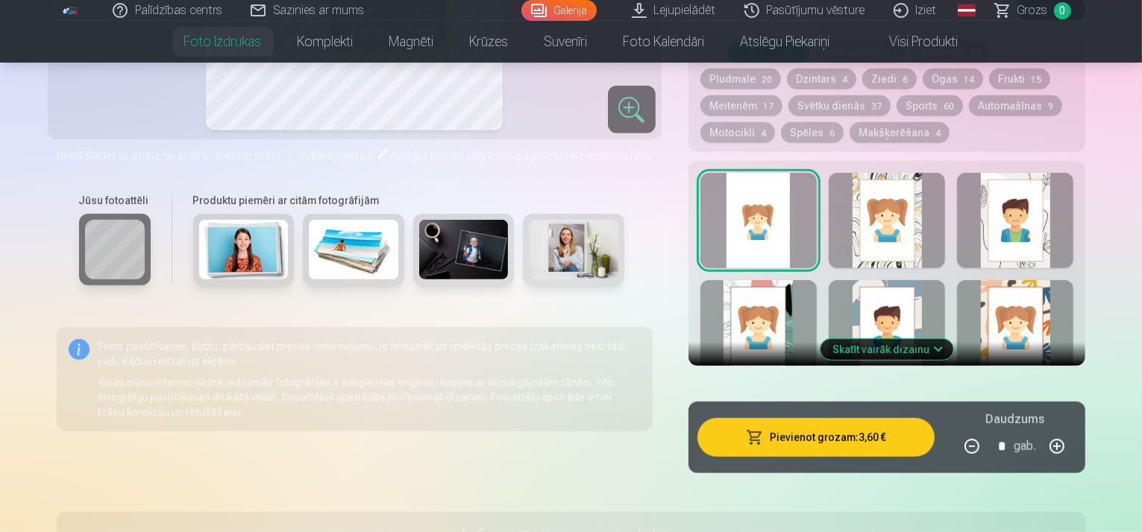
click at [236, 220] on img at bounding box center [243, 250] width 89 height 60
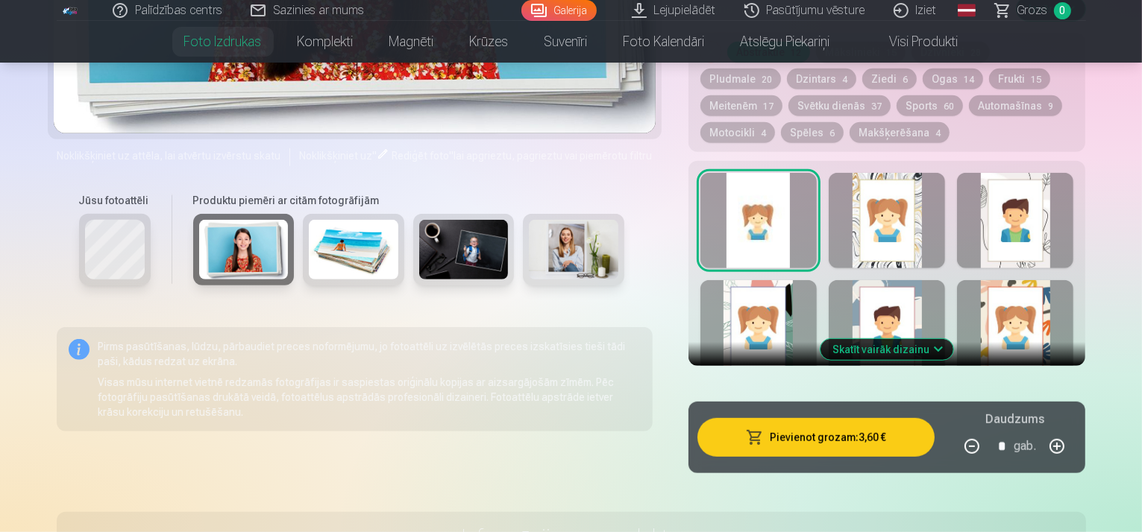
click at [316, 227] on img at bounding box center [353, 250] width 89 height 60
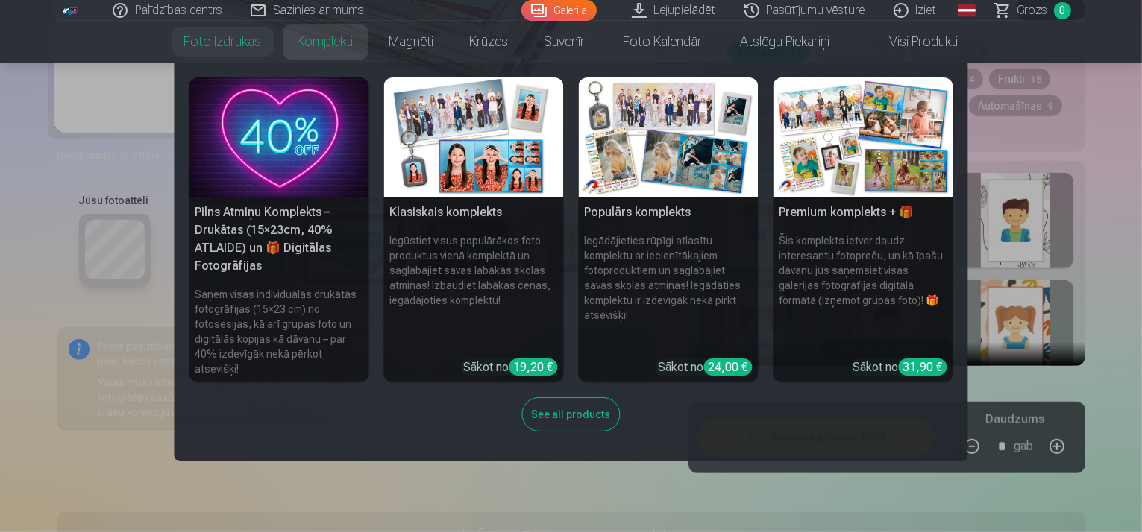
click at [327, 48] on link "Komplekti" at bounding box center [326, 42] width 92 height 42
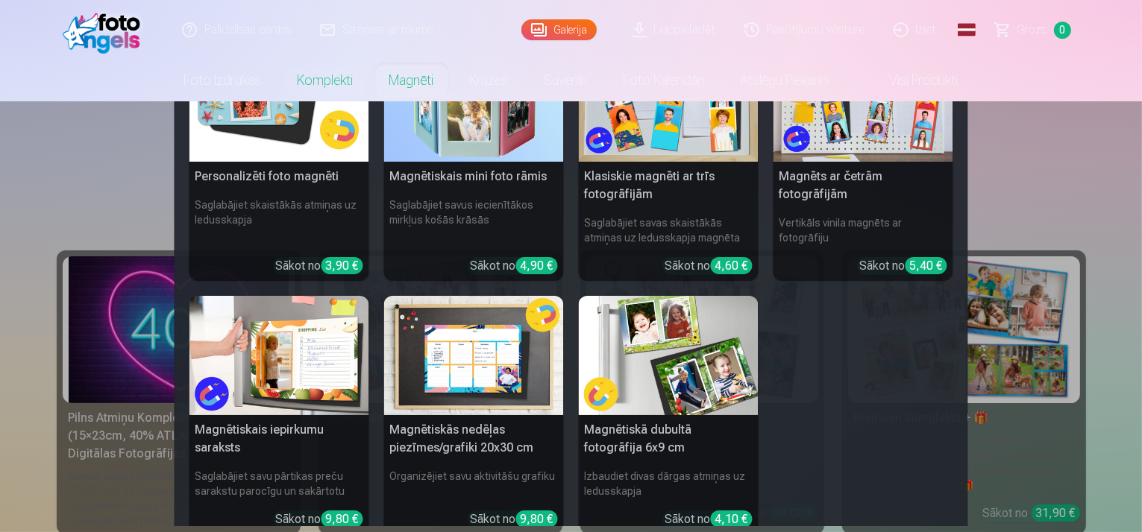
scroll to position [49, 0]
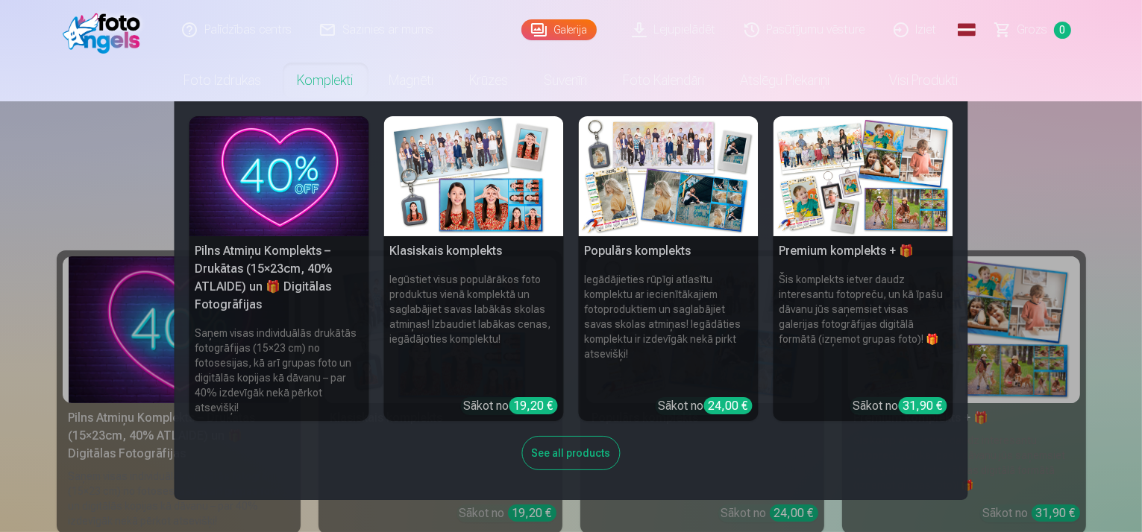
click at [337, 86] on link "Komplekti" at bounding box center [326, 81] width 92 height 42
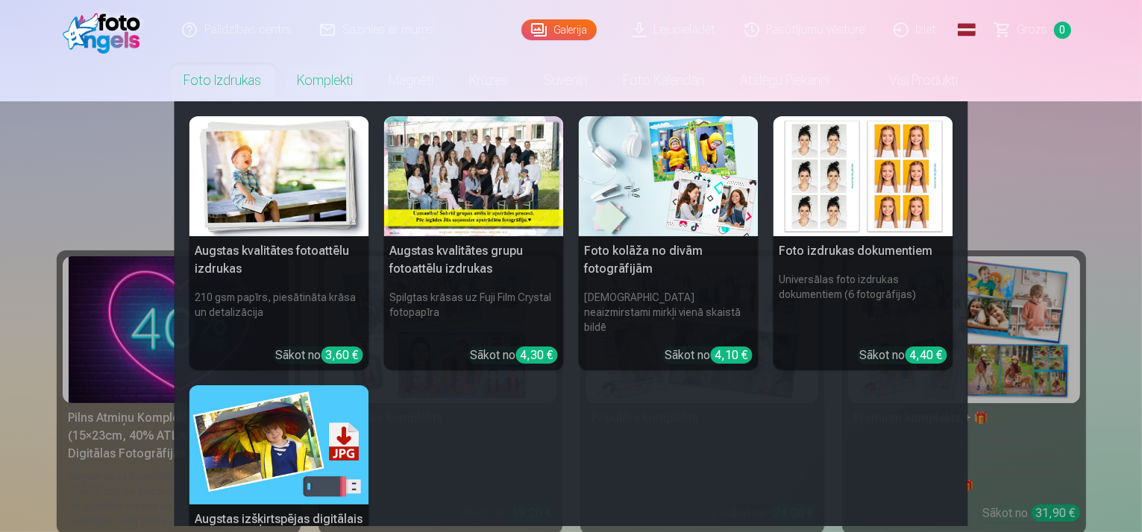
click at [254, 75] on link "Foto izdrukas" at bounding box center [222, 81] width 113 height 42
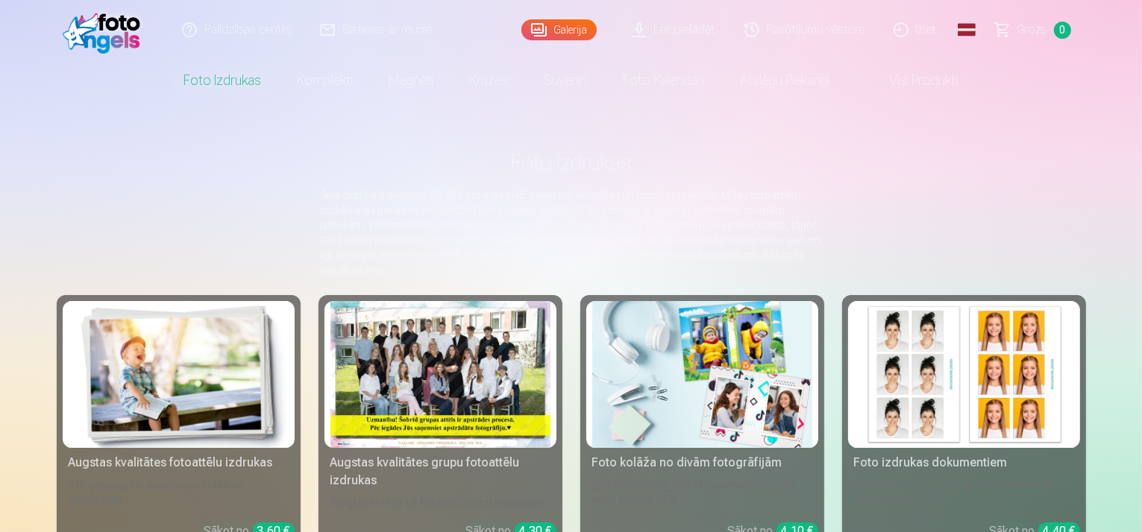
click at [254, 75] on link "Foto izdrukas" at bounding box center [222, 81] width 113 height 42
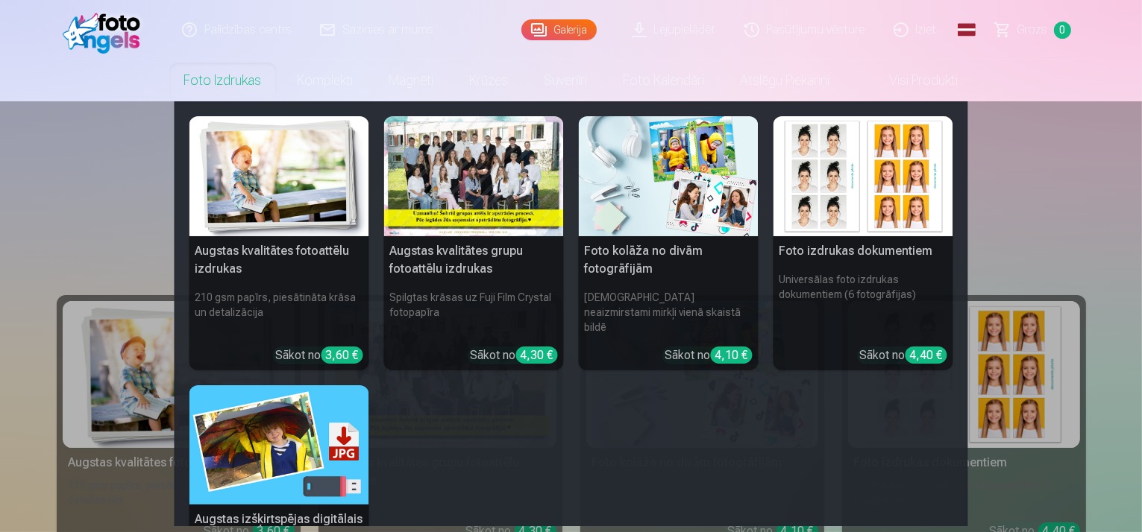
click at [627, 253] on h5 "Foto kolāža no divām fotogrāfijām" at bounding box center [669, 260] width 180 height 48
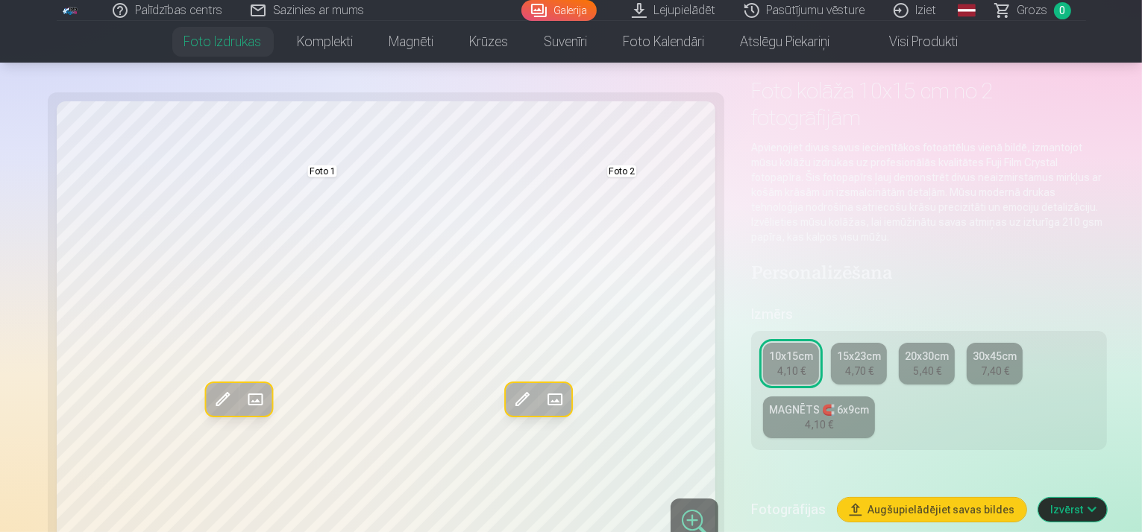
scroll to position [75, 0]
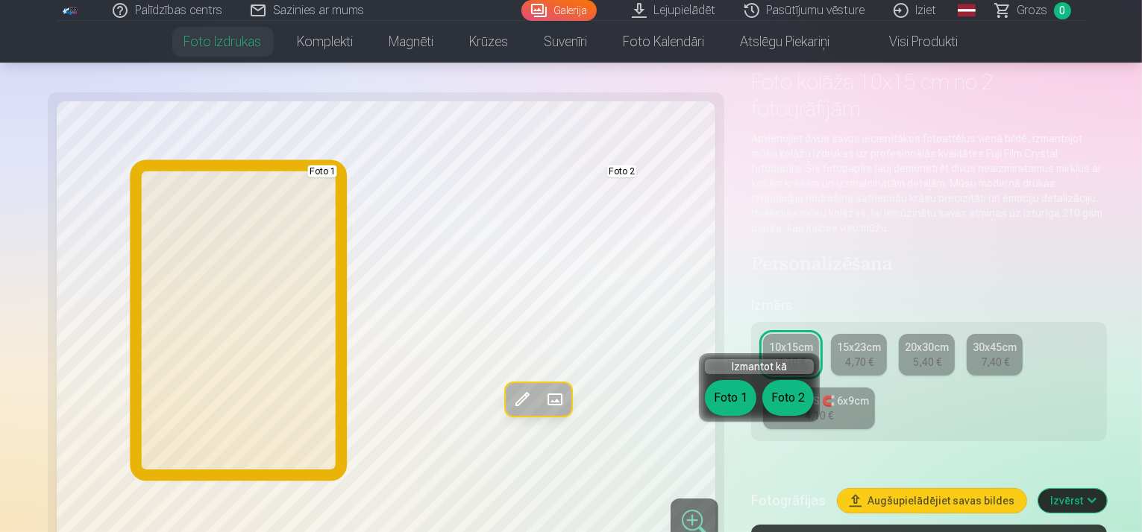
click at [748, 394] on button "Foto 1" at bounding box center [730, 398] width 51 height 36
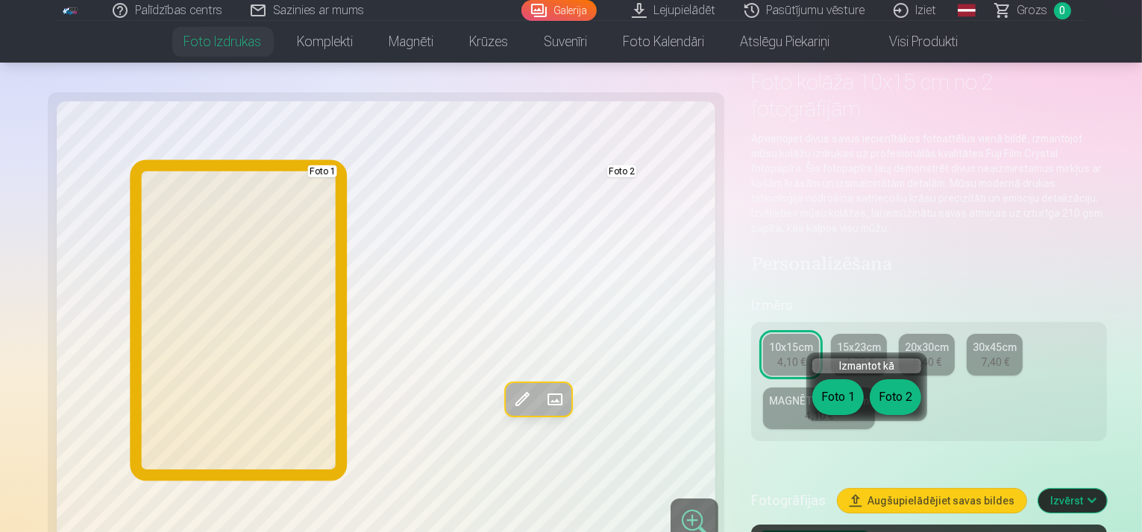
click at [833, 406] on button "Foto 1" at bounding box center [837, 398] width 51 height 36
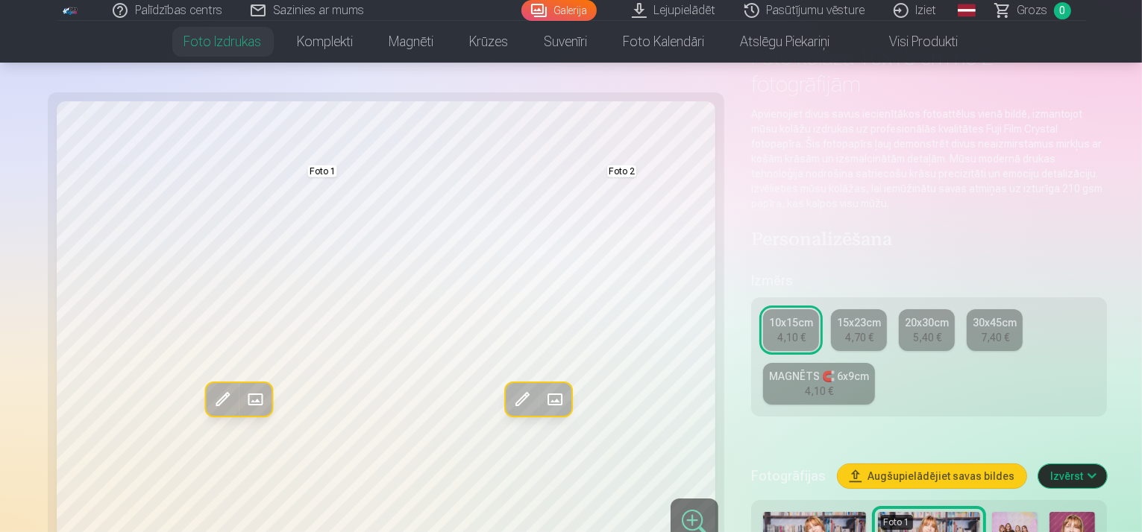
scroll to position [124, 0]
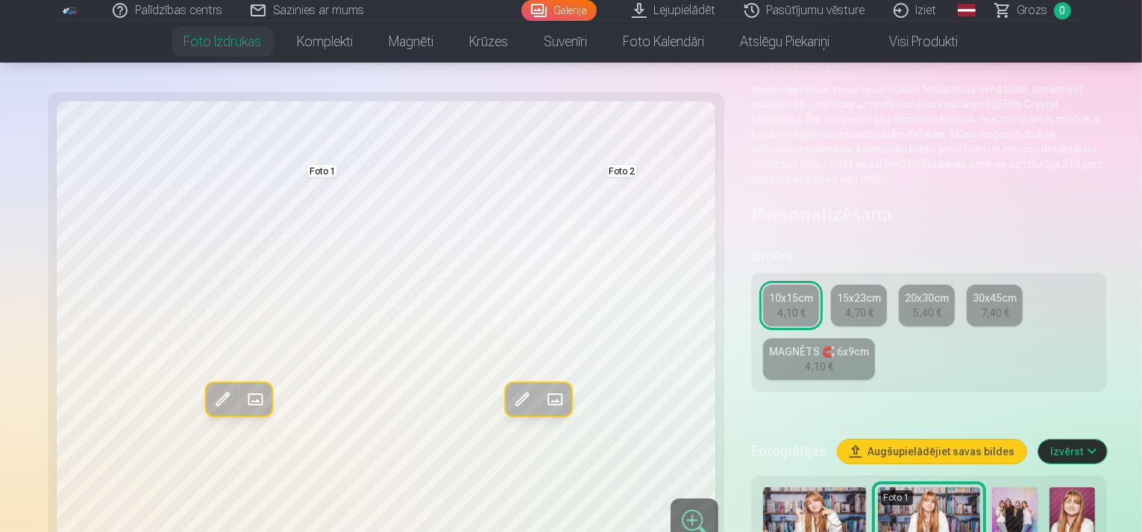
click at [1049, 488] on img at bounding box center [1071, 522] width 45 height 69
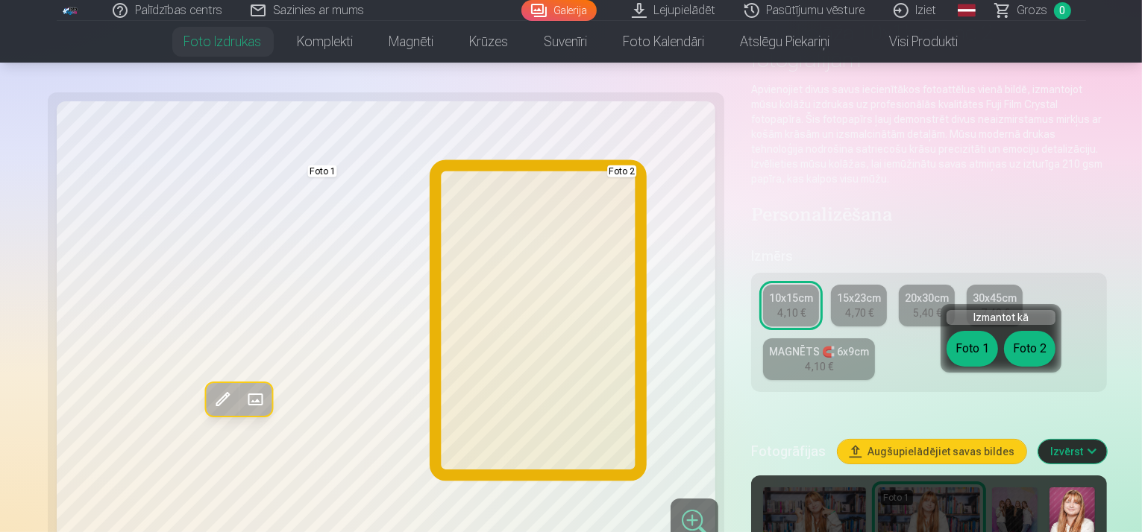
click at [1044, 352] on button "Foto 2" at bounding box center [1029, 349] width 51 height 36
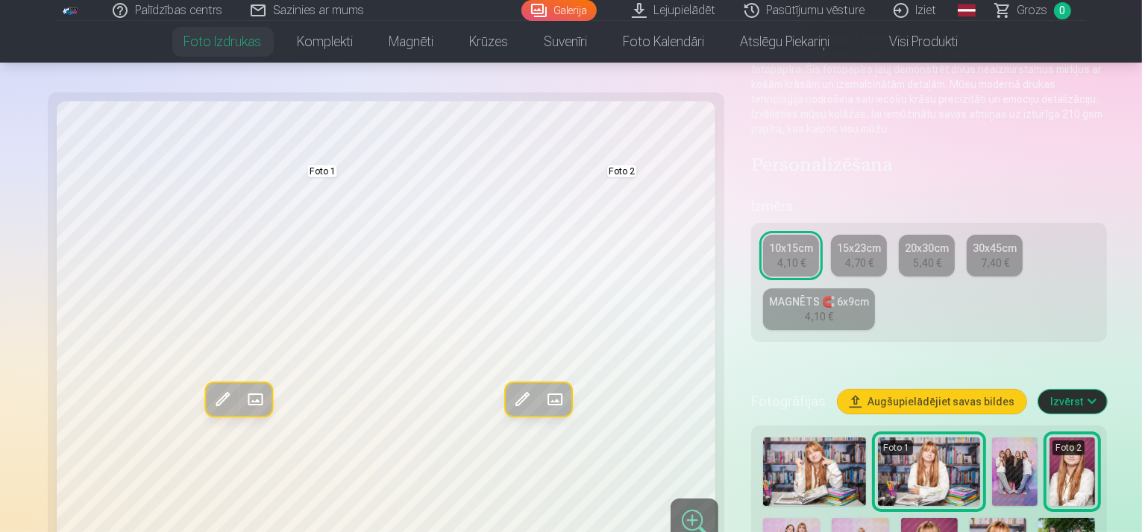
scroll to position [198, 0]
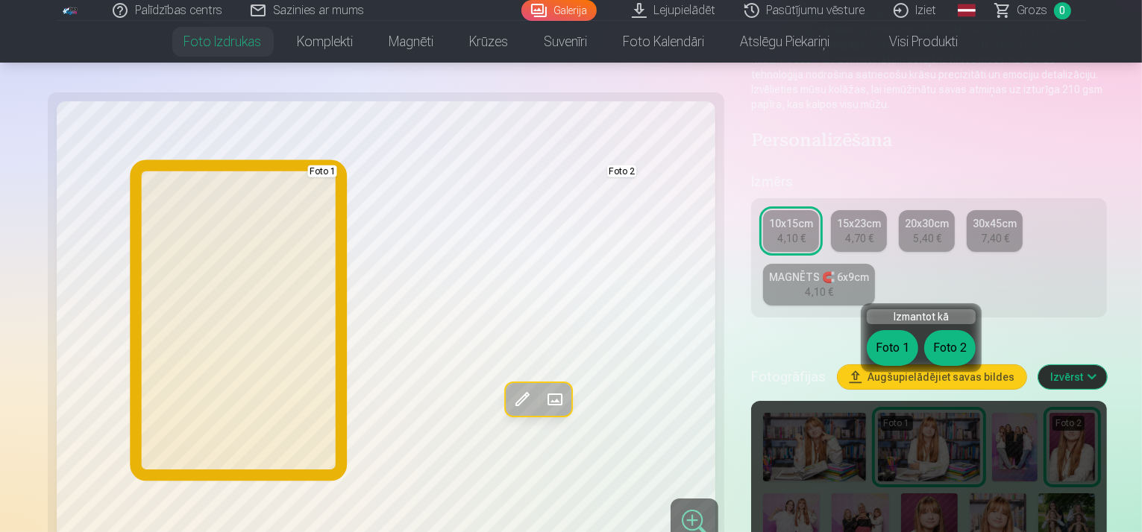
click at [898, 354] on button "Foto 1" at bounding box center [892, 348] width 51 height 36
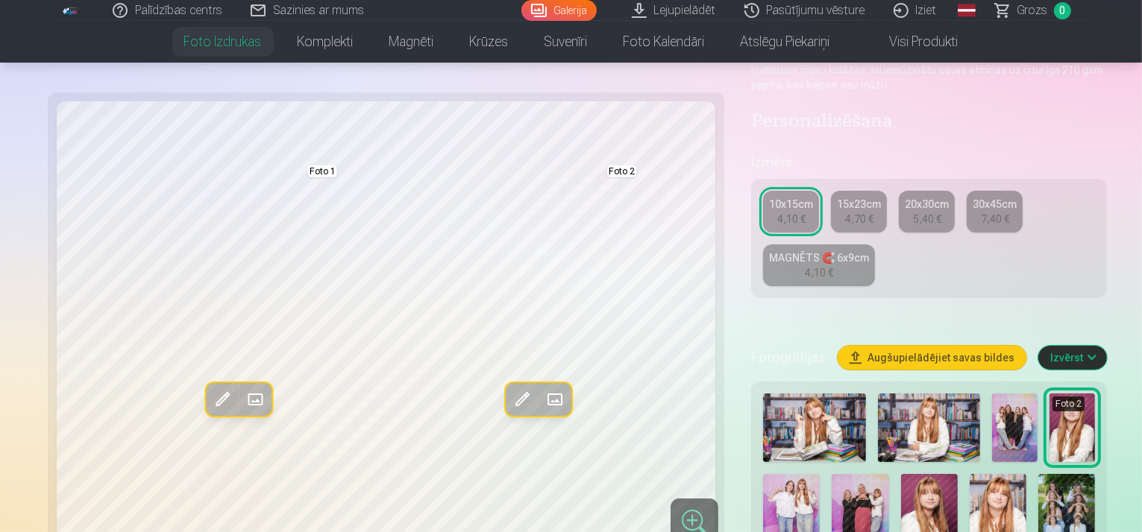
scroll to position [248, 0]
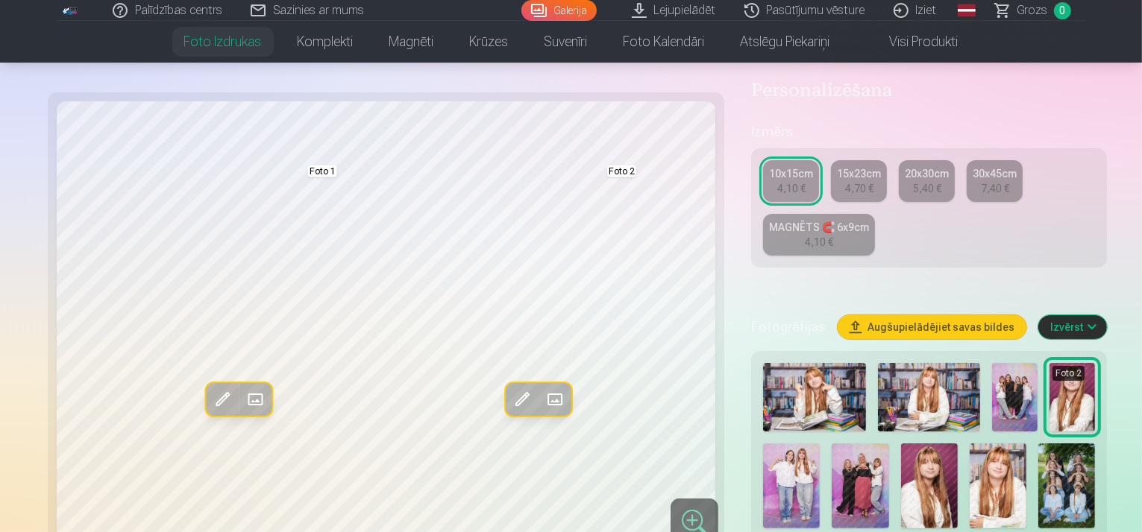
click at [210, 388] on span at bounding box center [222, 400] width 24 height 24
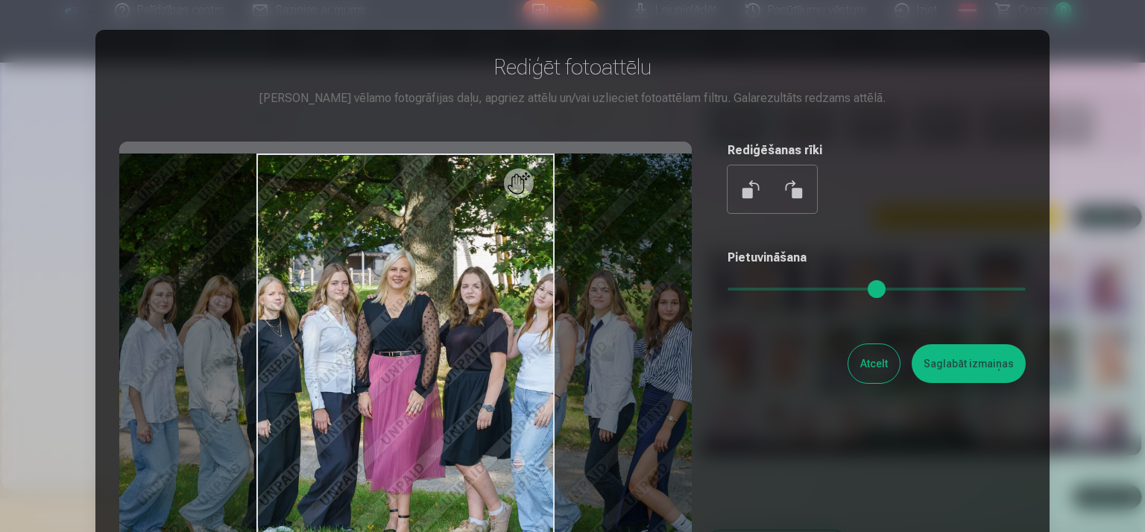
click at [720, 289] on div "Rediģēt fotoattēlu Pietuvini vēlamo fotogrāfijas daļu, apgriez attēlu un/vai uz…" at bounding box center [572, 332] width 907 height 556
click at [721, 289] on div "Rediģēt fotoattēlu Pietuvini vēlamo fotogrāfijas daļu, apgriez attēlu un/vai uz…" at bounding box center [572, 332] width 907 height 556
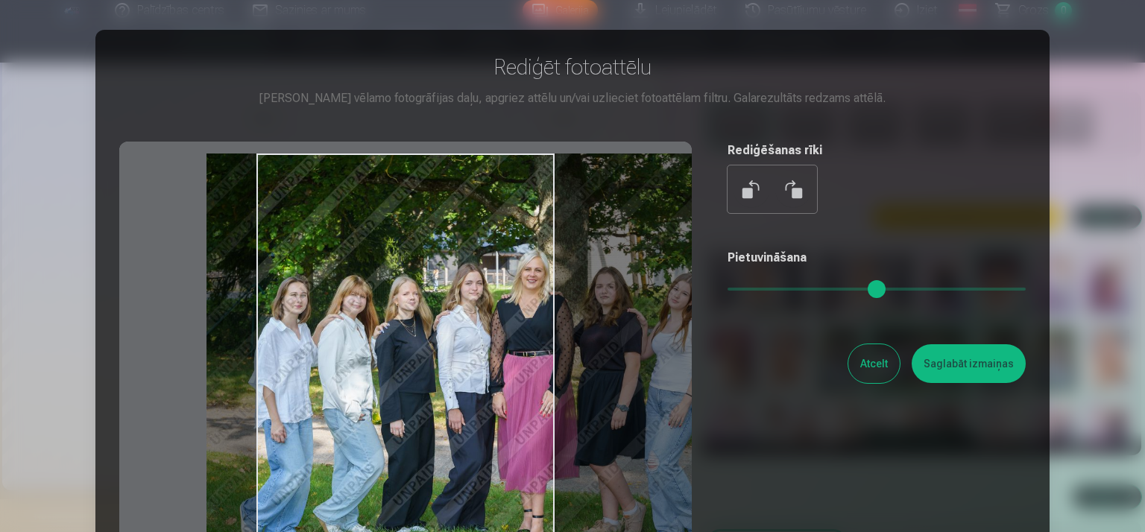
drag, startPoint x: 431, startPoint y: 351, endPoint x: 559, endPoint y: 384, distance: 132.4
click at [559, 384] on div at bounding box center [405, 376] width 573 height 468
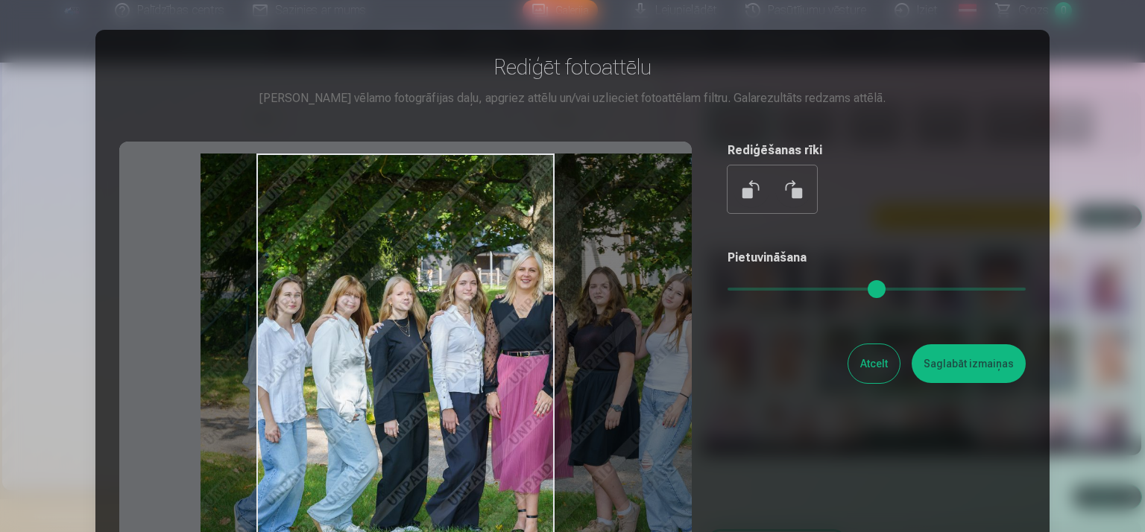
click at [865, 371] on button "Atcelt" at bounding box center [874, 364] width 51 height 39
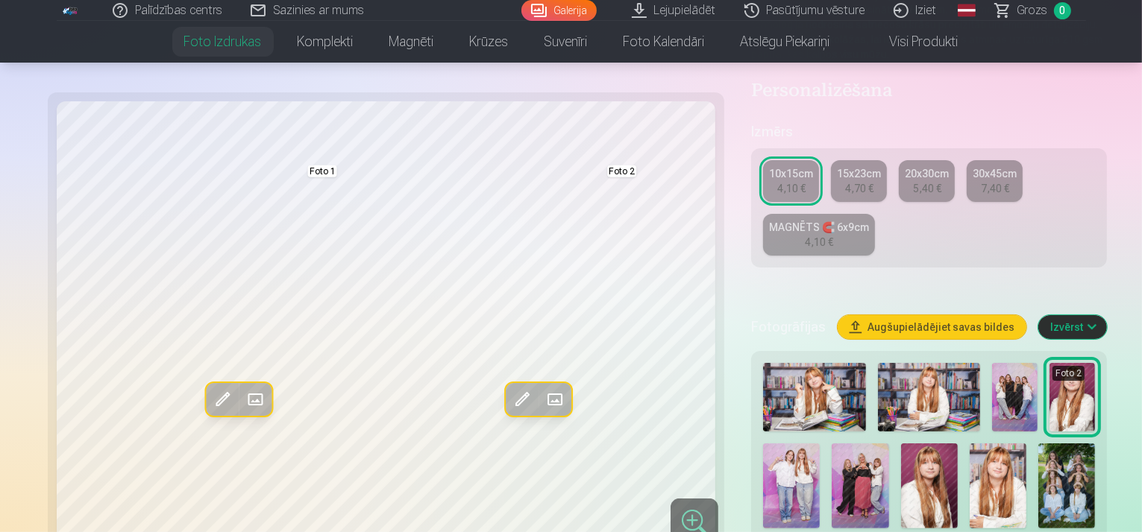
click at [1038, 444] on img at bounding box center [1066, 486] width 57 height 85
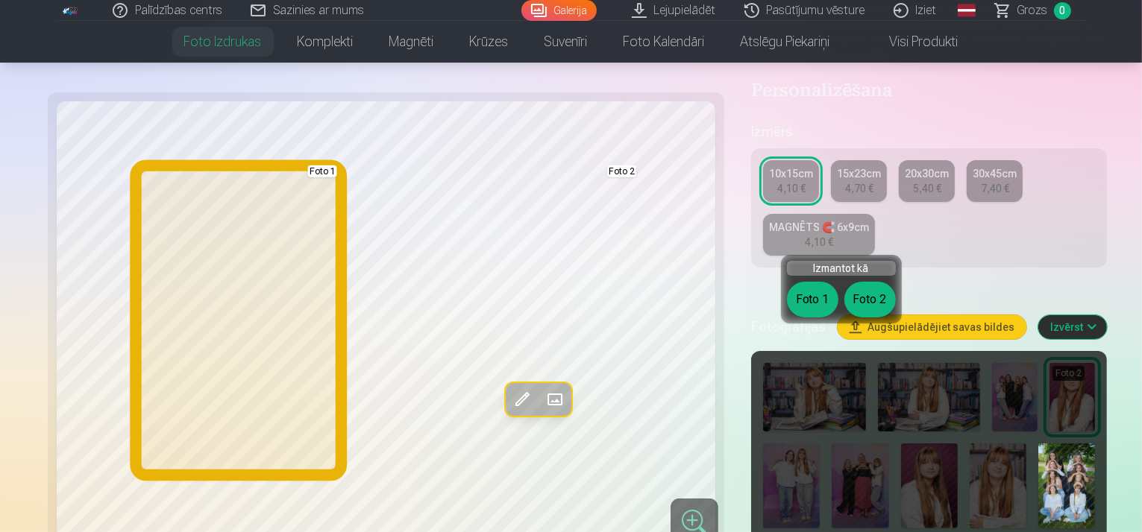
click at [811, 298] on button "Foto 1" at bounding box center [812, 300] width 51 height 36
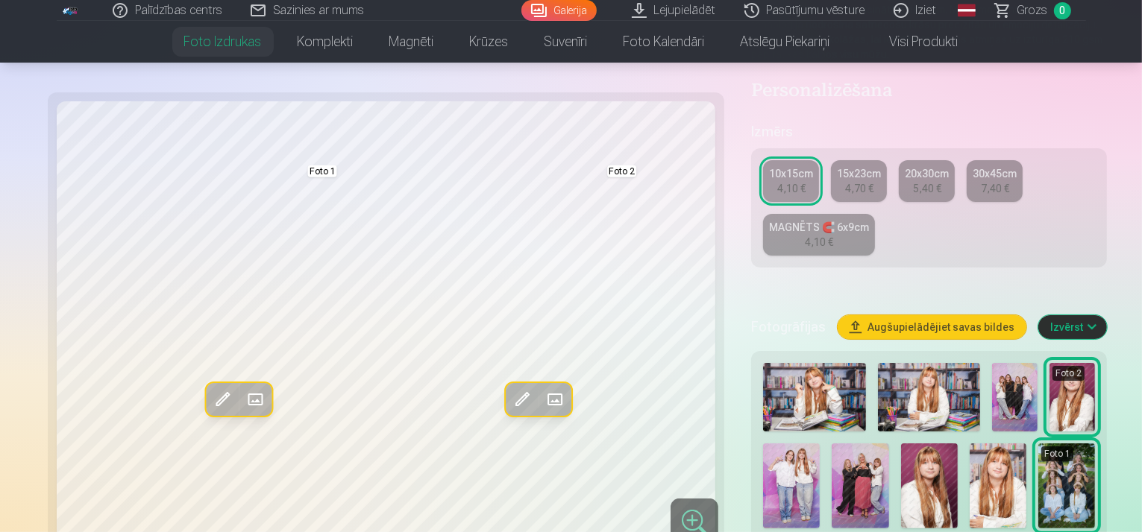
click at [972, 166] on div "30x45cm" at bounding box center [994, 173] width 44 height 15
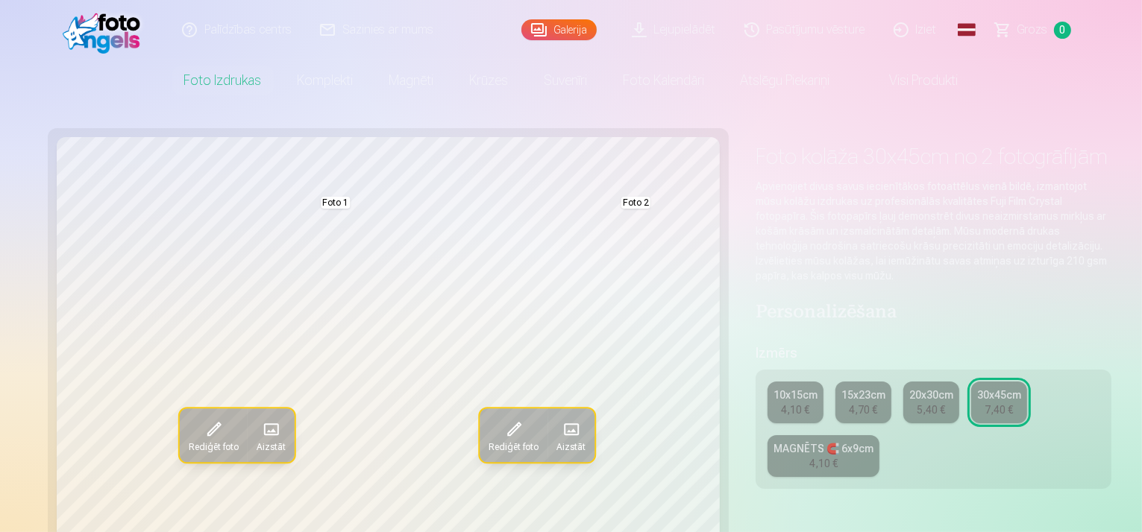
click at [773, 388] on div "10x15cm" at bounding box center [795, 395] width 44 height 15
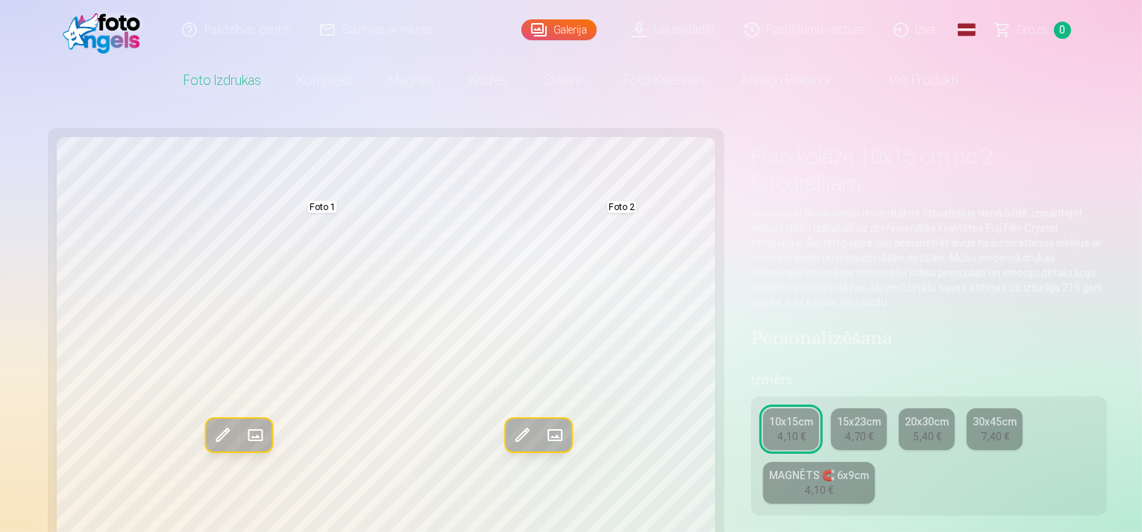
click at [808, 397] on div "10x15cm 4,10 € 15x23cm 4,70 € 20x30cm 5,40 € 30x45cm 7,40 € MAGNĒTS 🧲 6x9cm 4,1…" at bounding box center [929, 456] width 356 height 119
click at [837, 415] on div "15x23cm" at bounding box center [859, 422] width 44 height 15
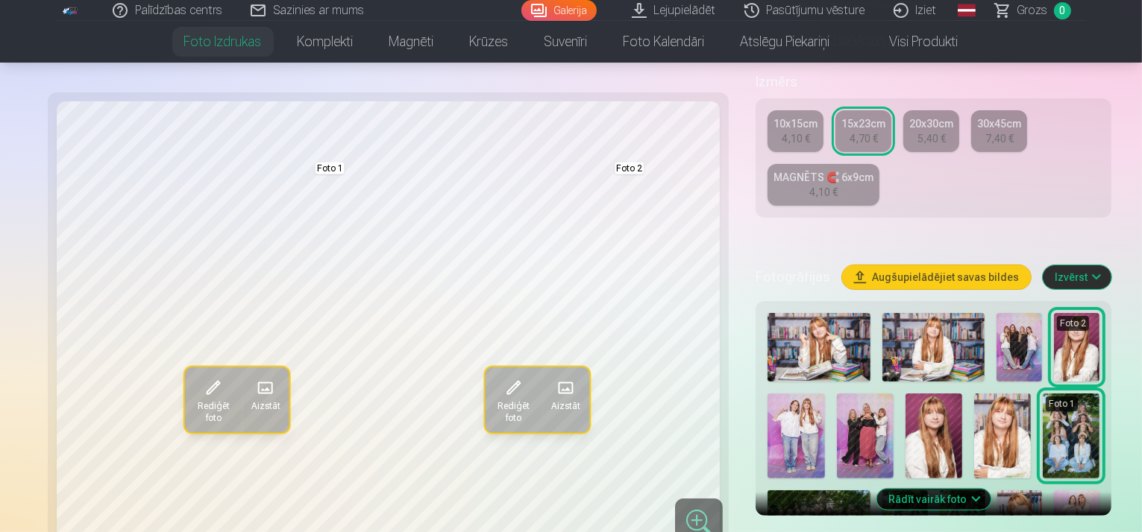
scroll to position [298, 0]
click at [1043, 491] on img at bounding box center [1019, 525] width 45 height 68
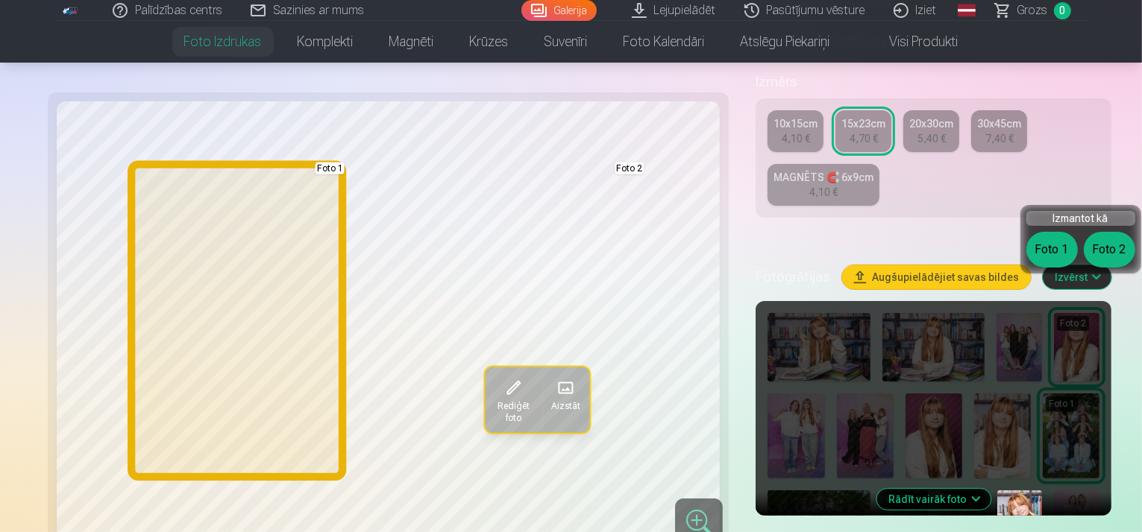
click at [1047, 256] on button "Foto 1" at bounding box center [1051, 250] width 51 height 36
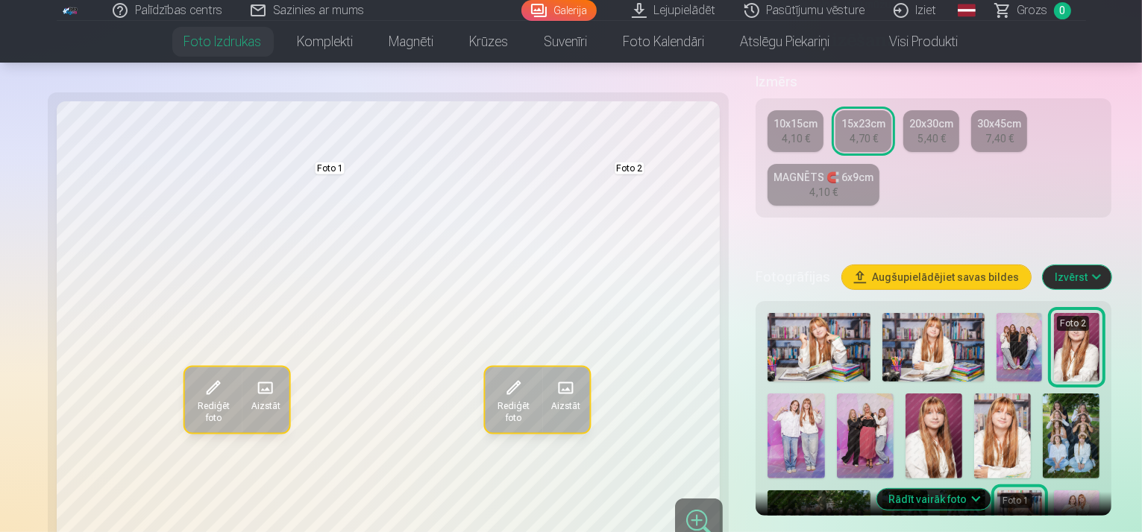
click at [974, 394] on img at bounding box center [1002, 436] width 57 height 85
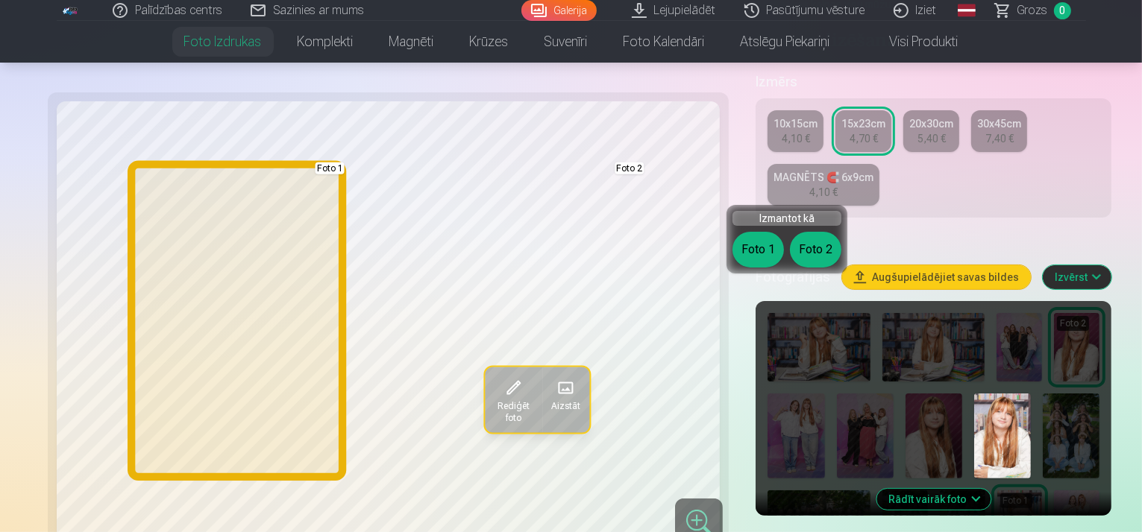
click at [773, 240] on button "Foto 1" at bounding box center [757, 250] width 51 height 36
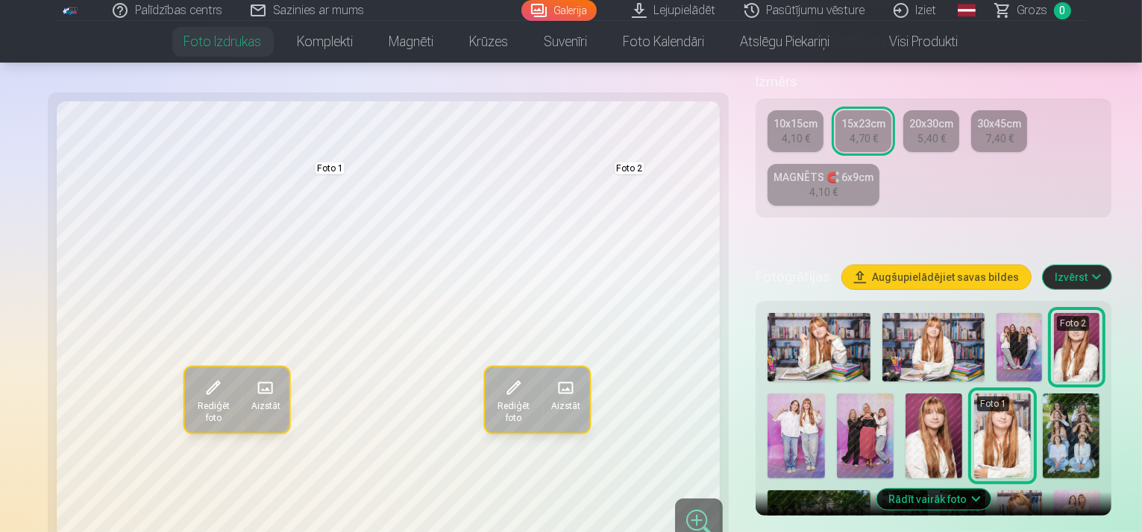
click at [952, 489] on button "Rādīt vairāk foto" at bounding box center [933, 499] width 114 height 21
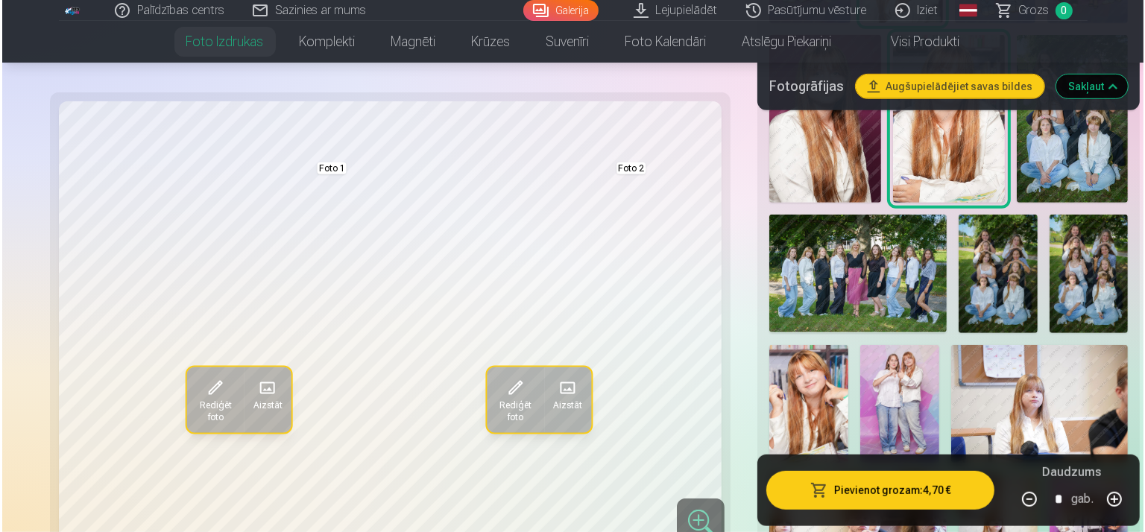
scroll to position [820, 0]
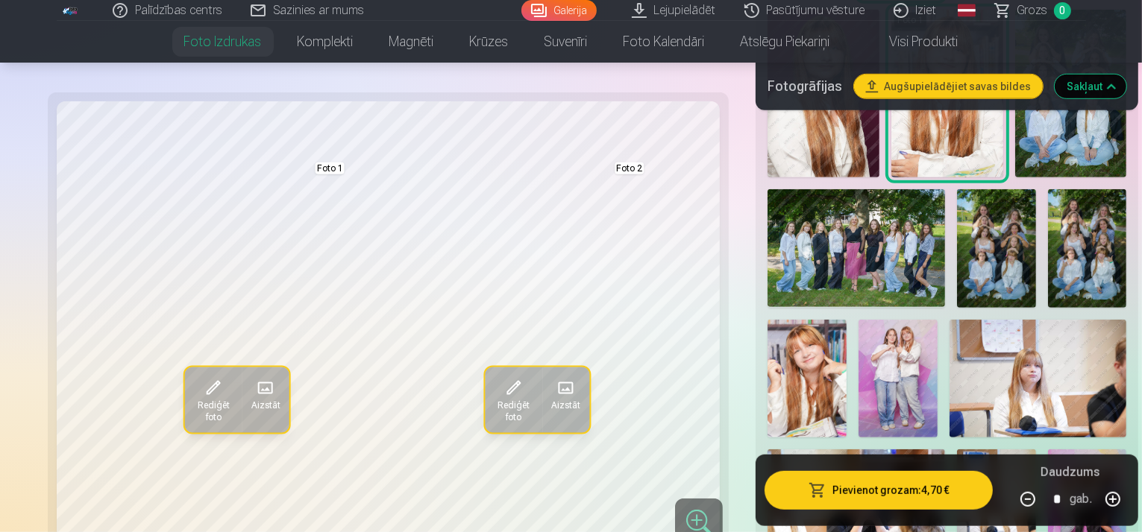
click at [827, 494] on button "Pievienot grozam : 4,70 €" at bounding box center [878, 490] width 228 height 39
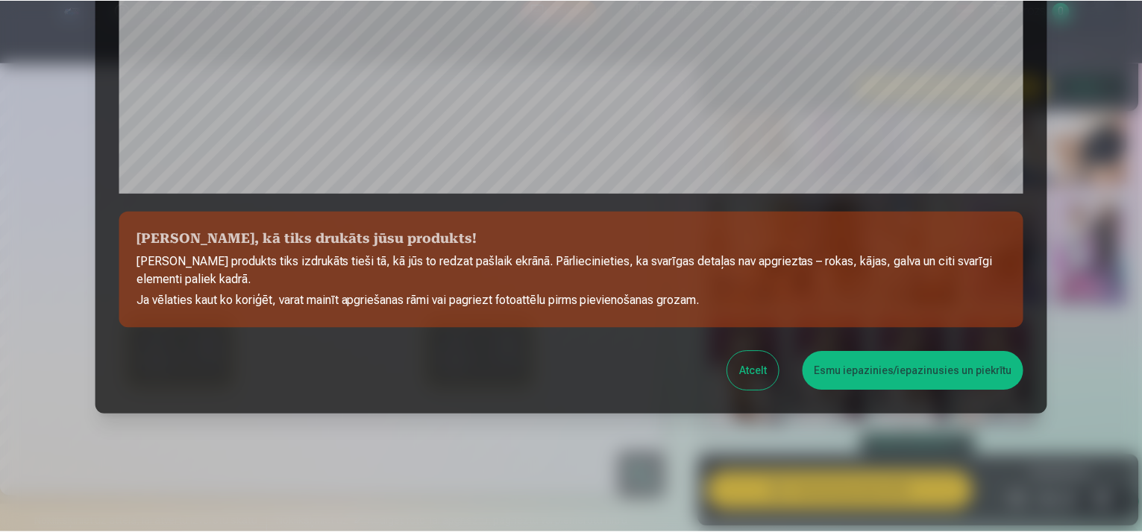
scroll to position [541, 0]
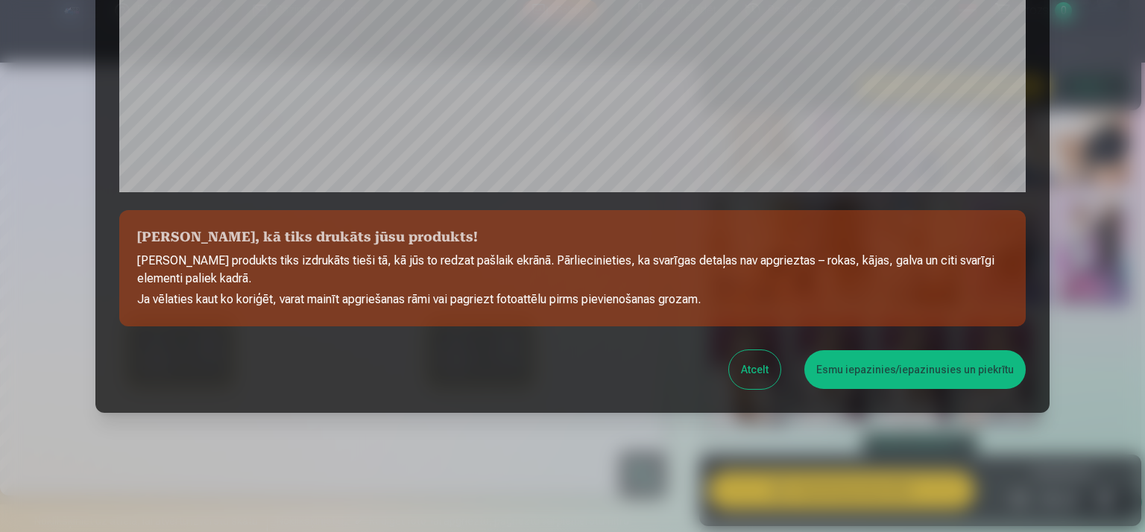
click at [863, 375] on button "Esmu iepazinies/iepazinusies un piekrītu" at bounding box center [915, 369] width 221 height 39
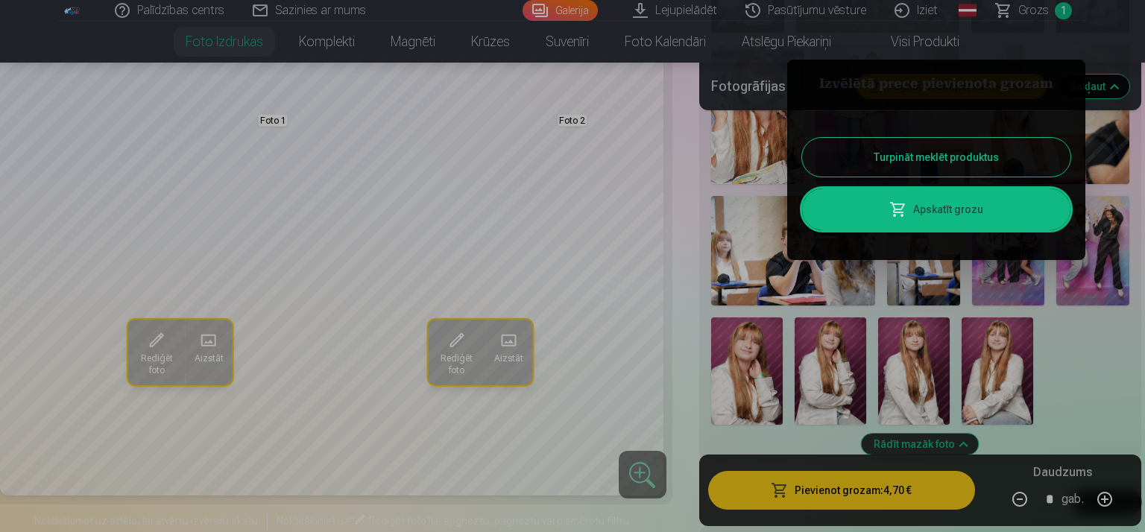
click at [1107, 366] on div at bounding box center [572, 266] width 1145 height 532
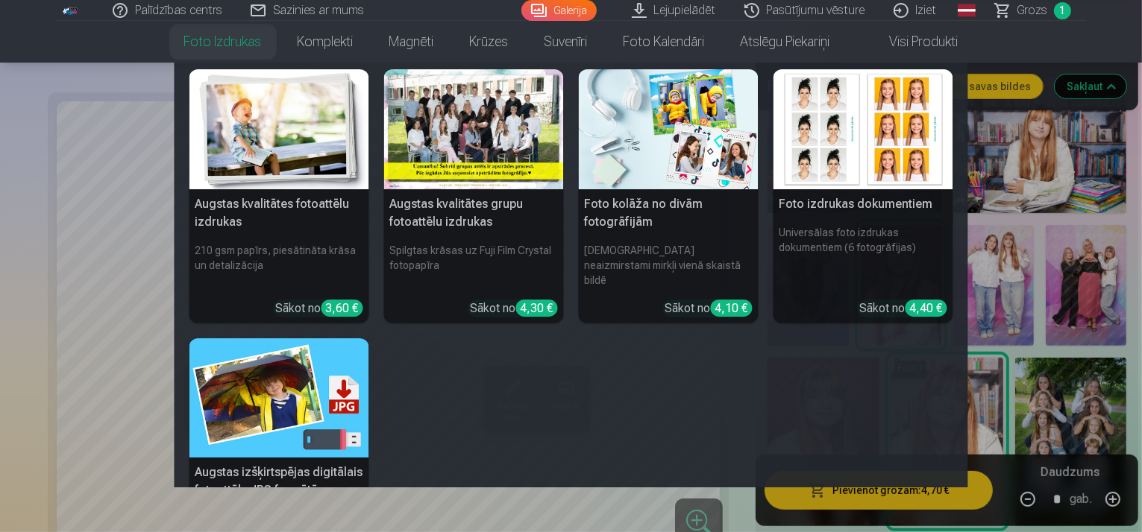
scroll to position [0, 0]
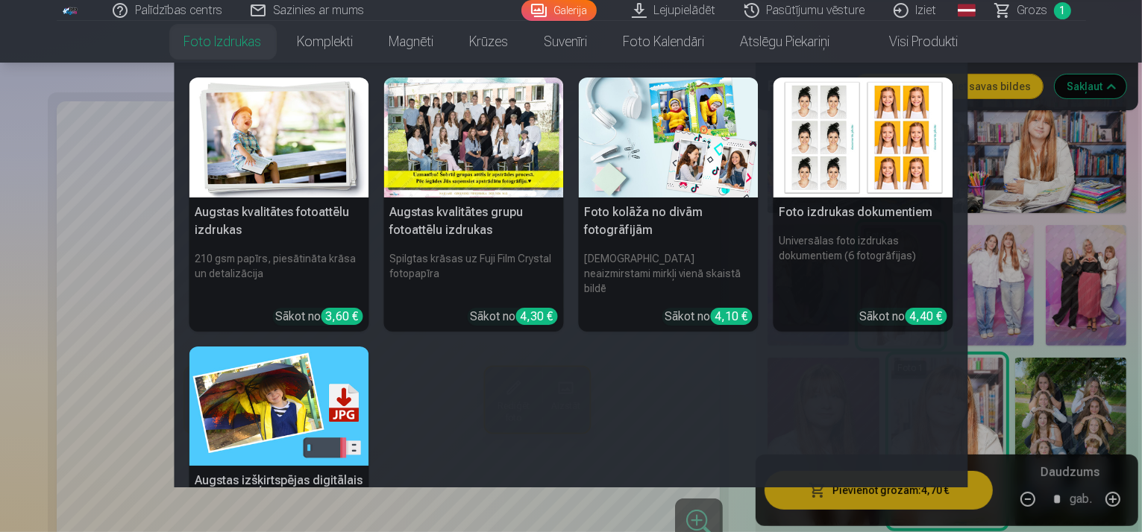
click at [298, 192] on img at bounding box center [279, 138] width 180 height 120
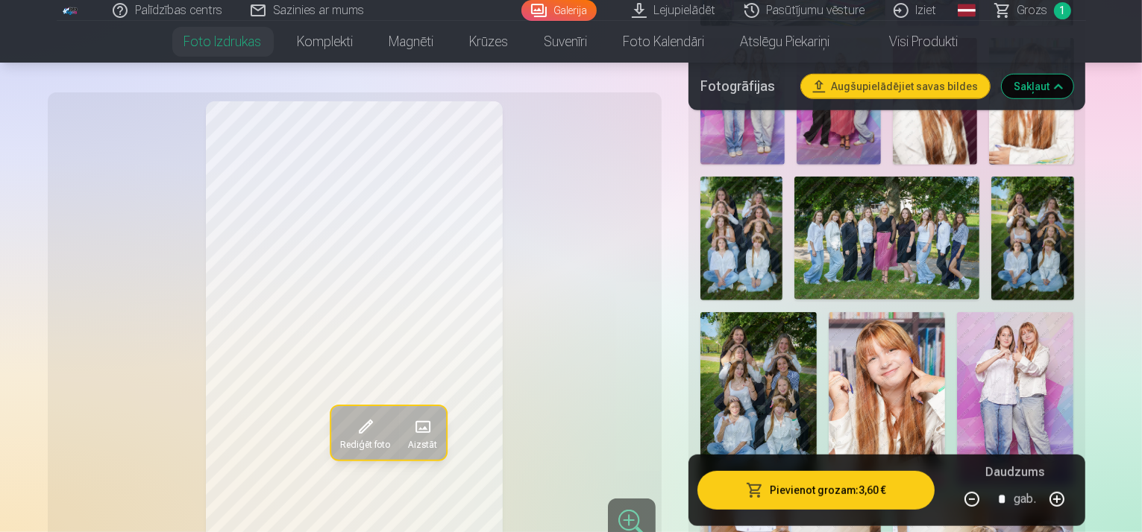
scroll to position [845, 0]
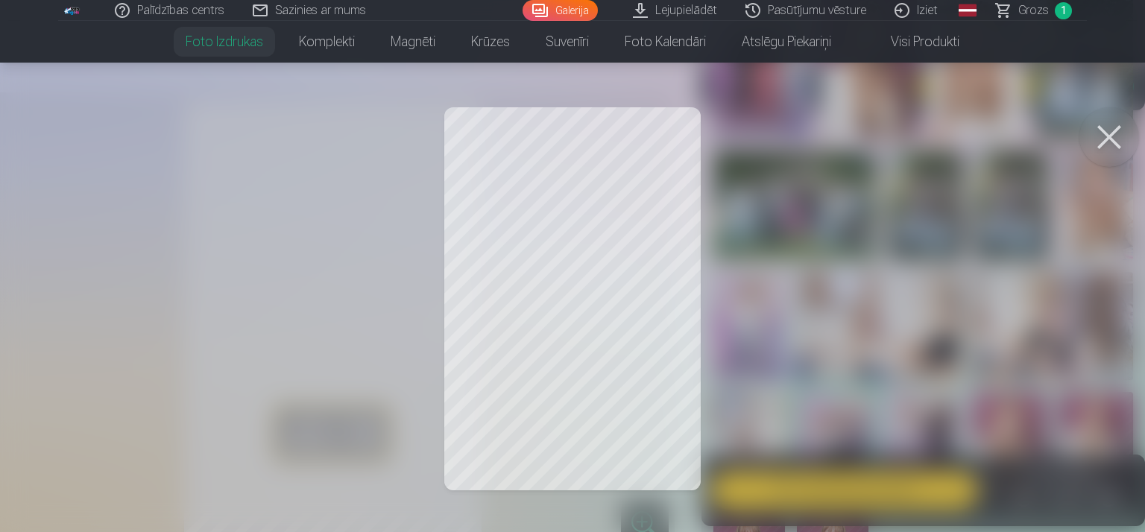
click at [587, 326] on div at bounding box center [572, 266] width 1145 height 532
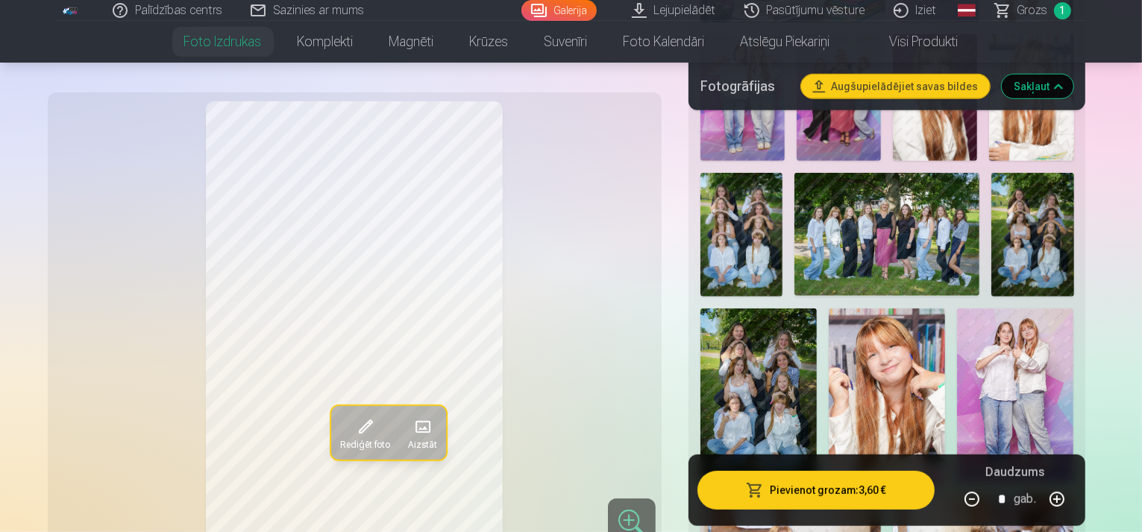
click at [330, 420] on button "Rediģēt foto" at bounding box center [364, 433] width 68 height 54
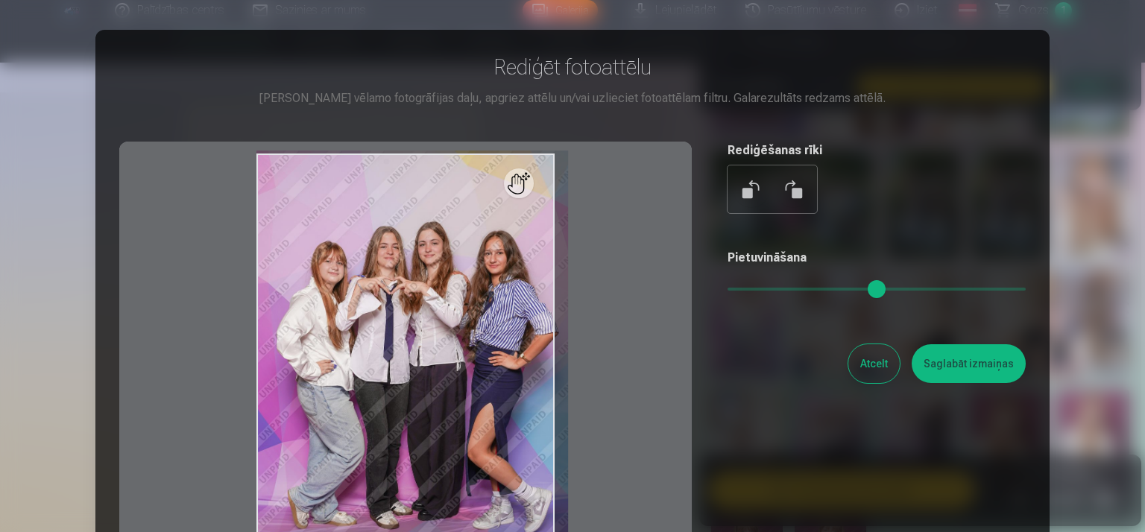
drag, startPoint x: 732, startPoint y: 289, endPoint x: 741, endPoint y: 289, distance: 8.9
click at [741, 289] on input "range" at bounding box center [877, 289] width 298 height 3
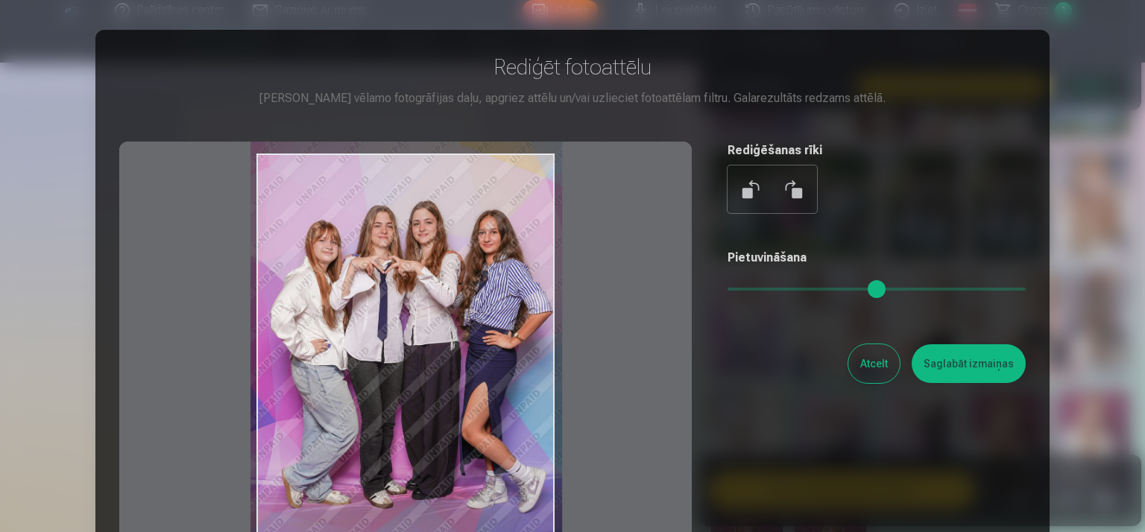
type input "****"
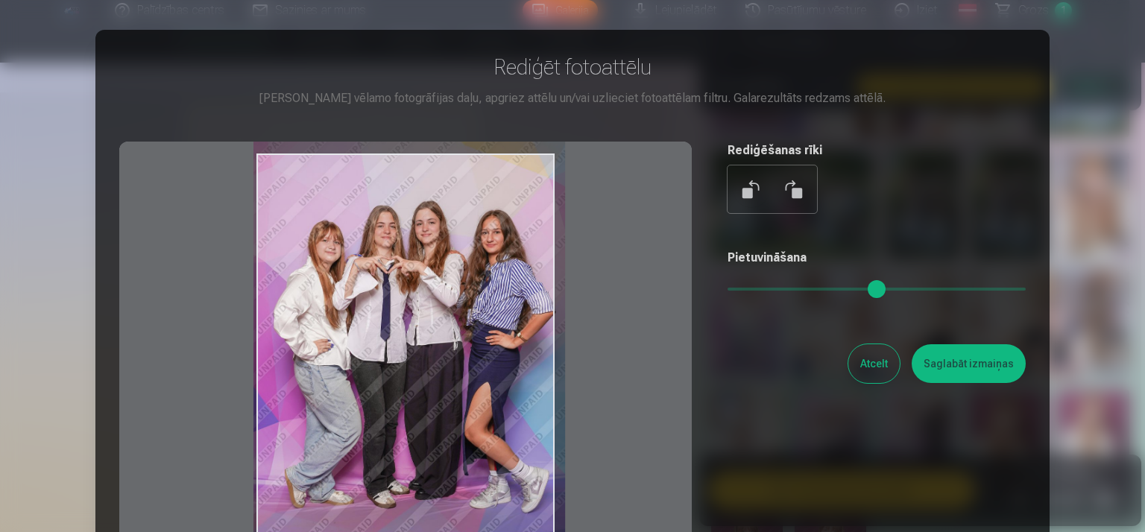
drag, startPoint x: 502, startPoint y: 336, endPoint x: 499, endPoint y: 311, distance: 24.8
click at [499, 311] on div at bounding box center [405, 376] width 573 height 468
click at [993, 377] on button "Saglabāt izmaiņas" at bounding box center [969, 364] width 114 height 39
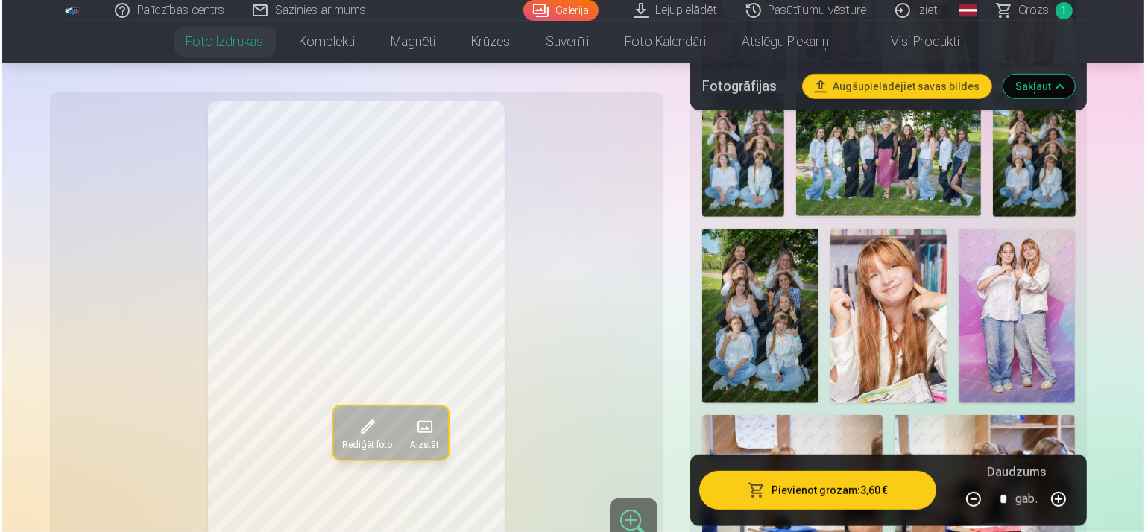
scroll to position [919, 0]
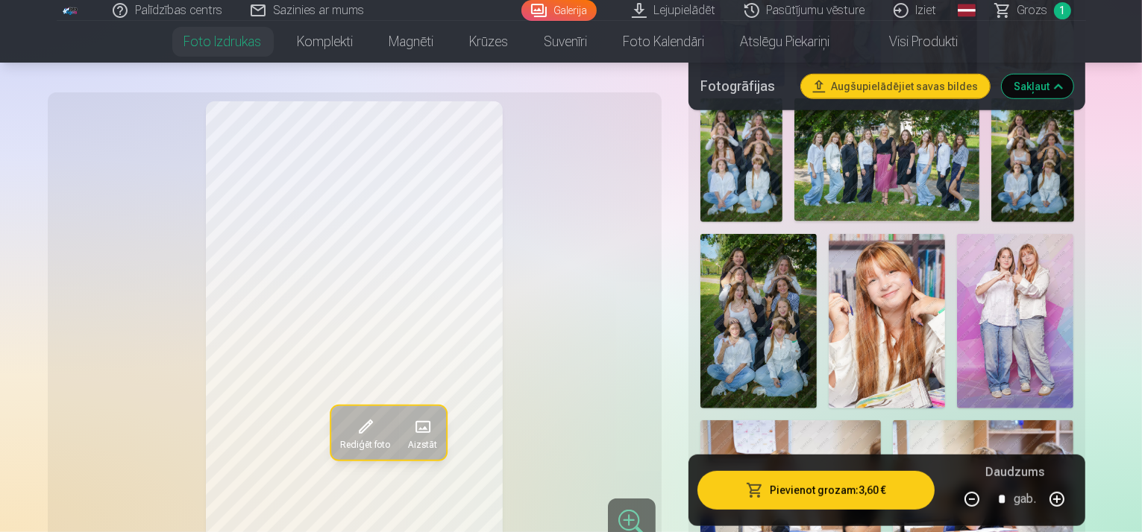
drag, startPoint x: 793, startPoint y: 502, endPoint x: 790, endPoint y: 486, distance: 16.1
click at [790, 488] on button "Pievienot grozam : 3,60 €" at bounding box center [816, 490] width 238 height 39
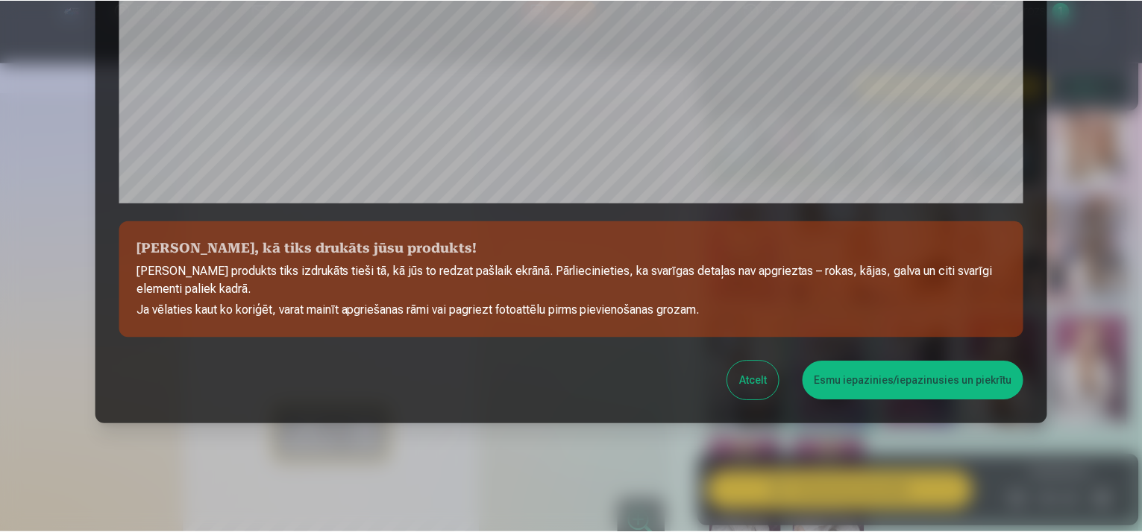
scroll to position [541, 0]
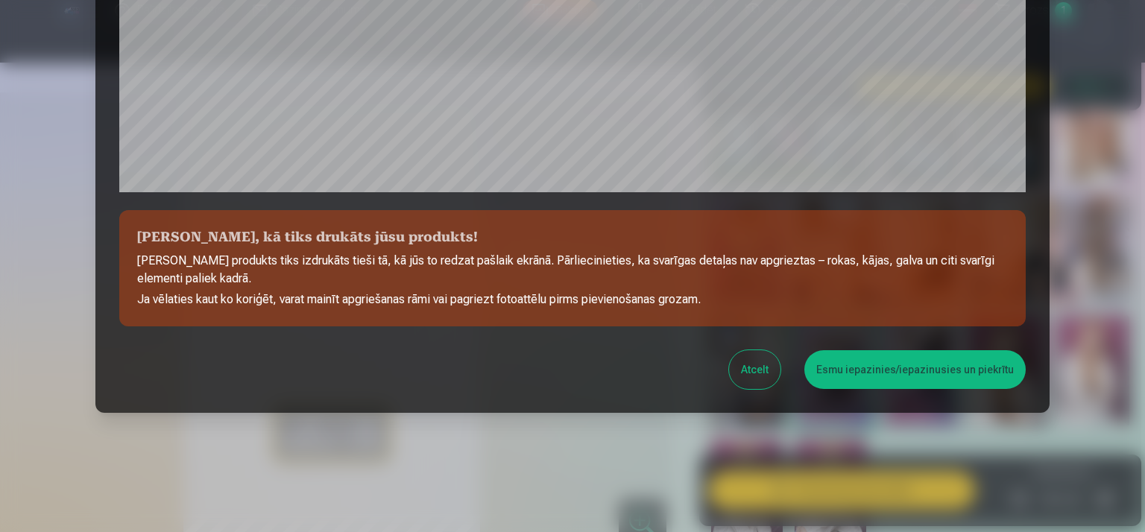
click at [922, 368] on button "Esmu iepazinies/iepazinusies un piekrītu" at bounding box center [915, 369] width 221 height 39
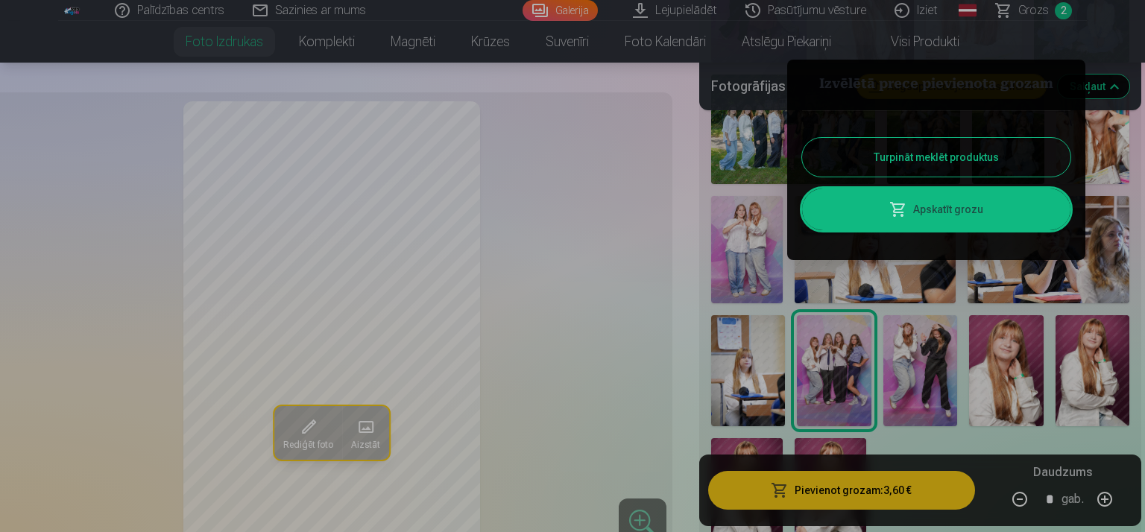
drag, startPoint x: 740, startPoint y: 254, endPoint x: 752, endPoint y: 277, distance: 26.0
click at [740, 254] on div at bounding box center [572, 266] width 1145 height 532
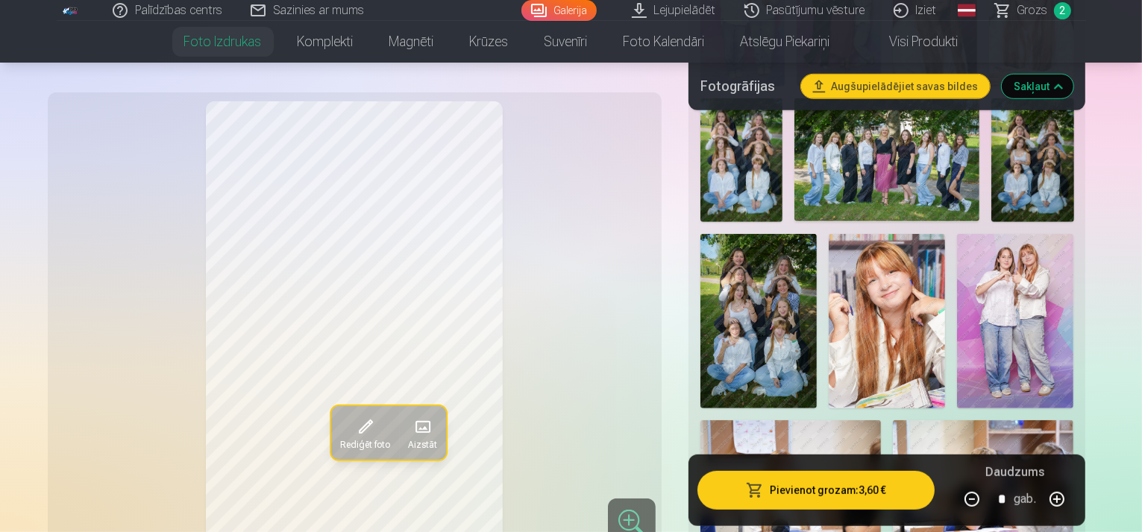
click at [957, 269] on img at bounding box center [1015, 321] width 116 height 175
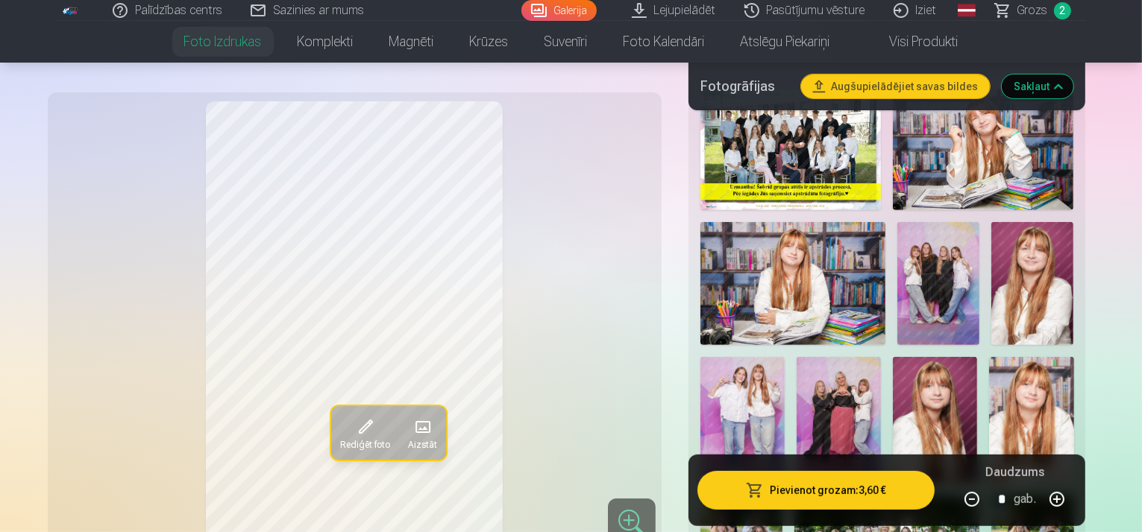
scroll to position [497, 0]
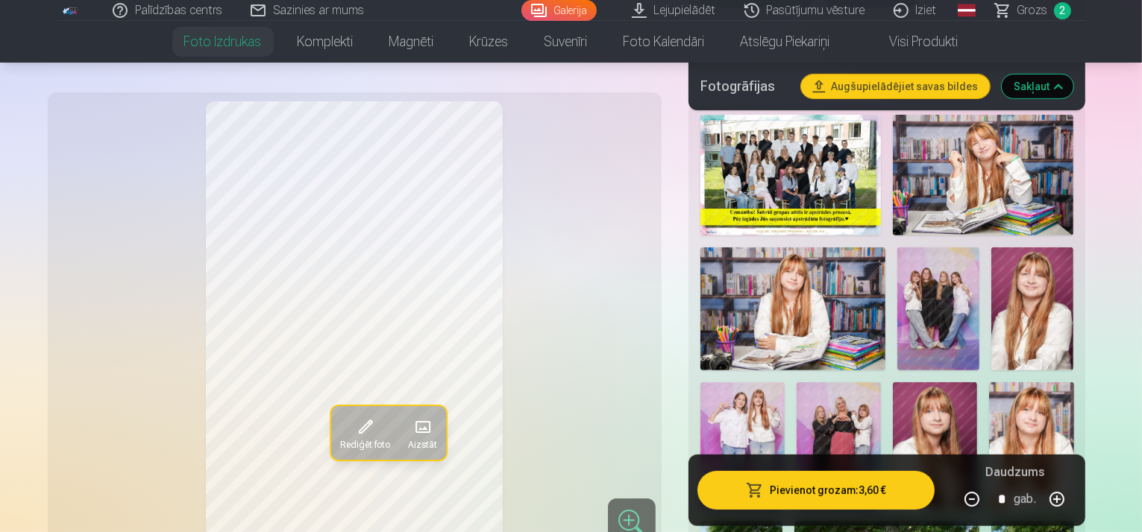
click at [784, 383] on img at bounding box center [742, 446] width 84 height 127
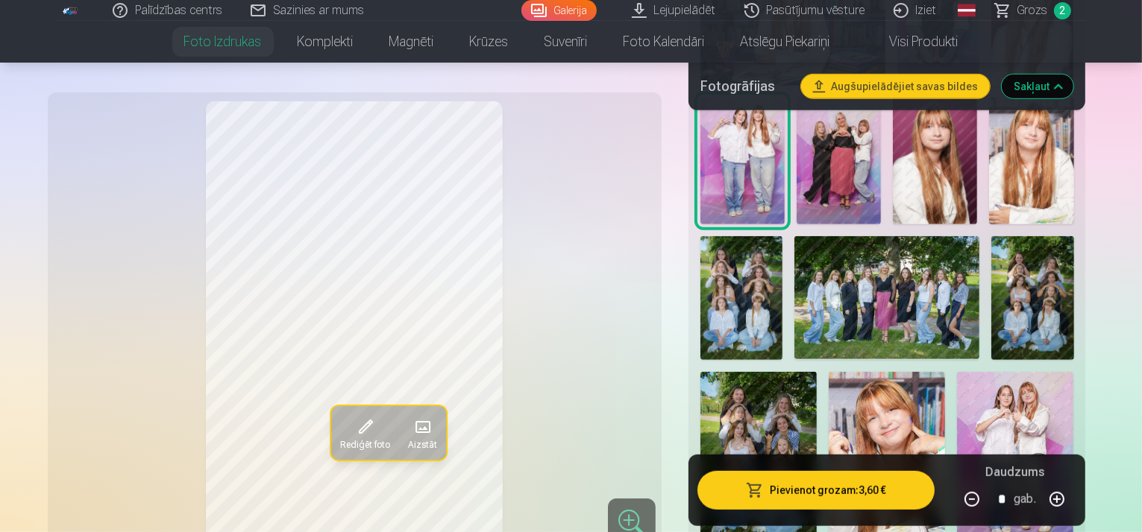
scroll to position [795, 0]
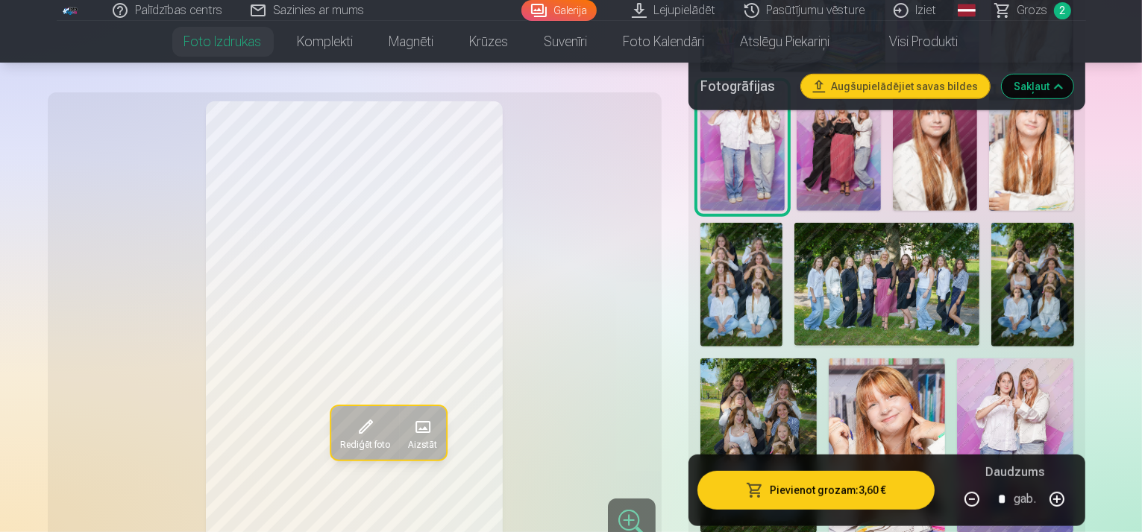
click at [957, 363] on img at bounding box center [1015, 446] width 116 height 175
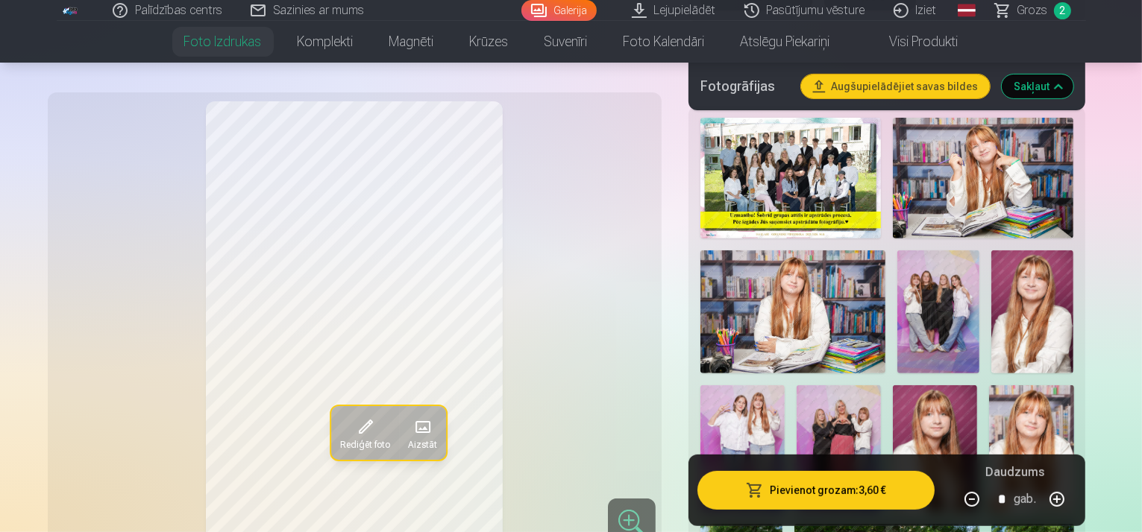
scroll to position [472, 0]
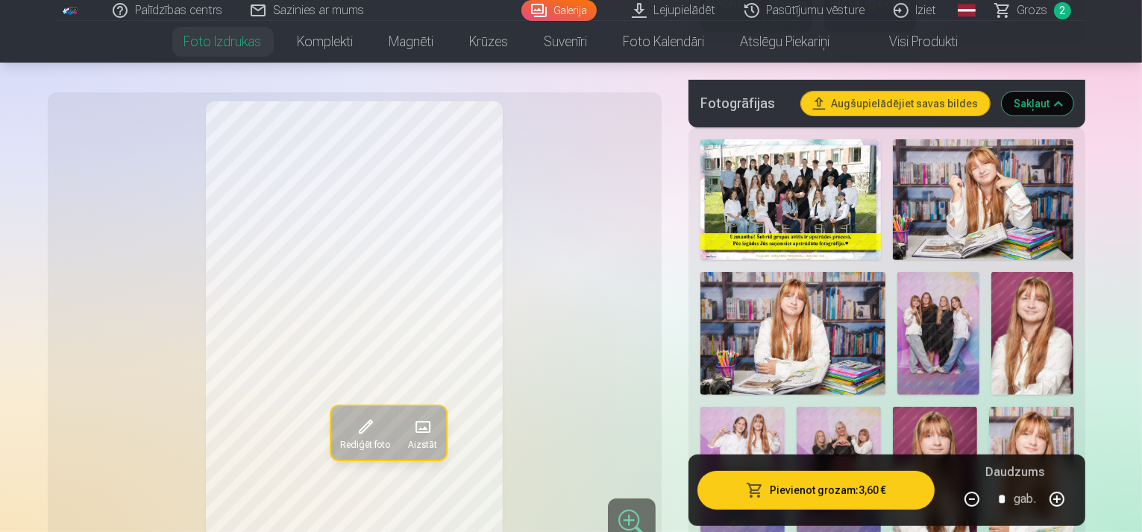
click at [784, 407] on img at bounding box center [742, 470] width 84 height 127
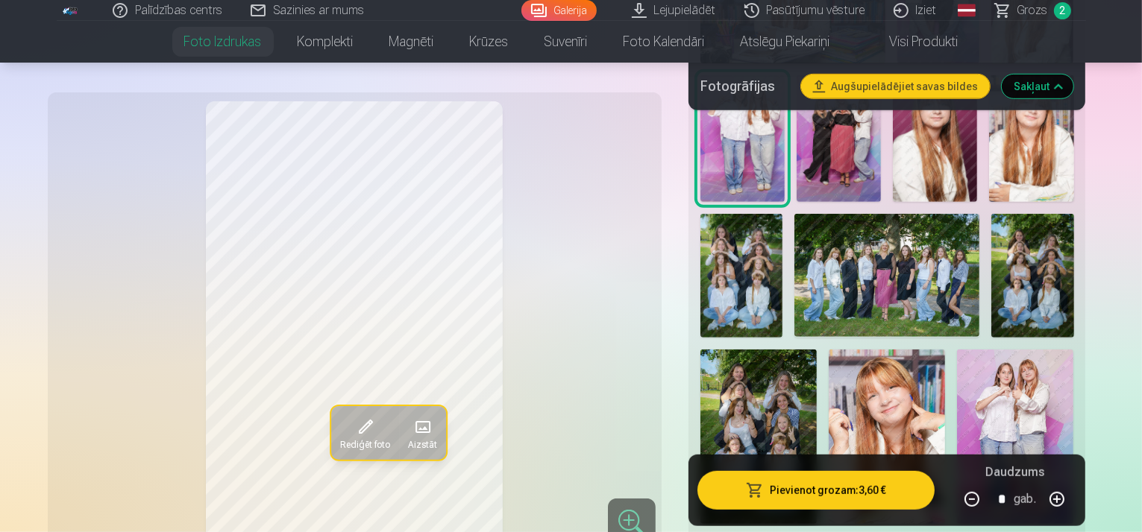
scroll to position [820, 0]
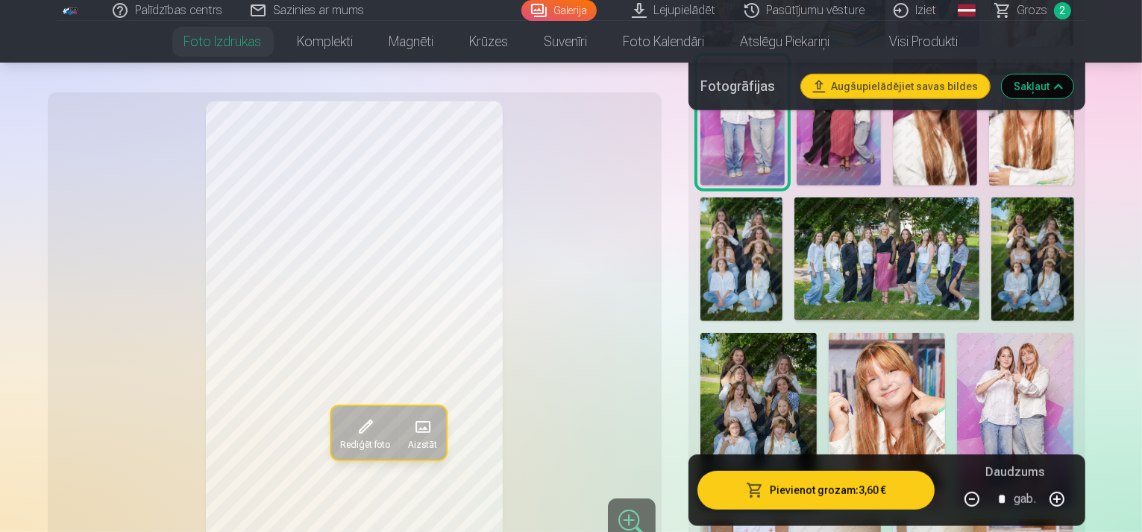
click at [957, 356] on img at bounding box center [1015, 420] width 116 height 175
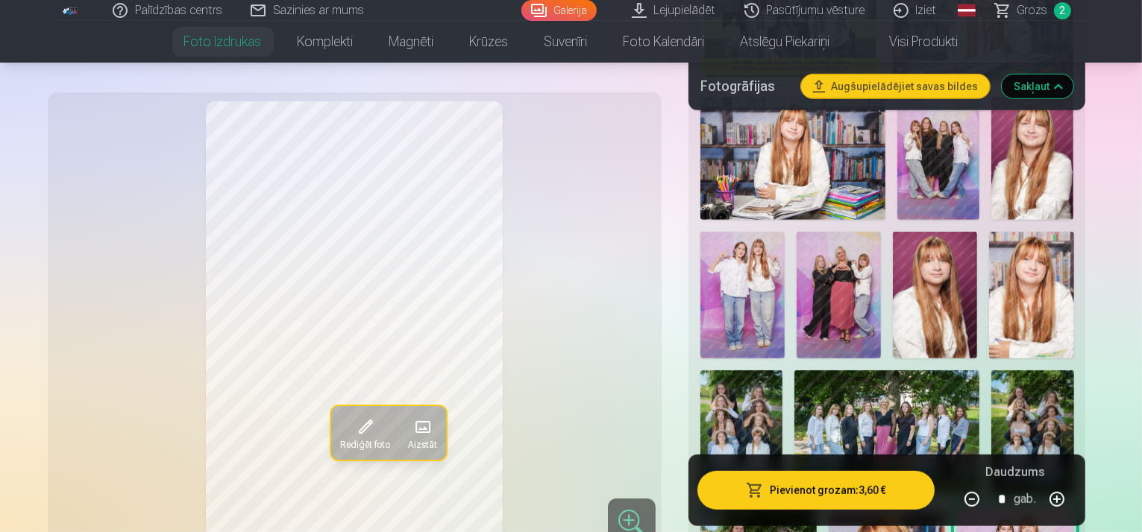
scroll to position [646, 0]
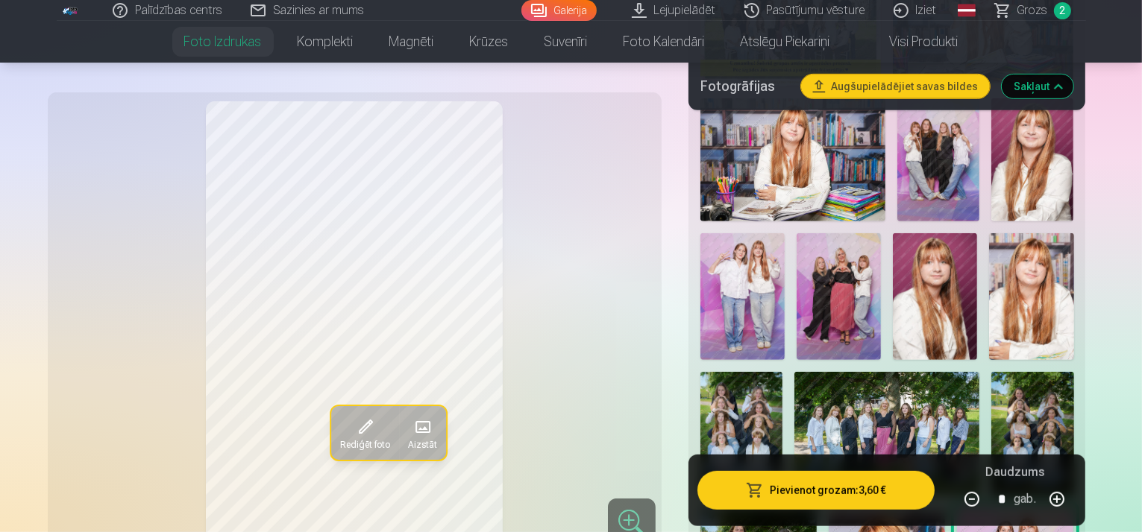
click at [784, 233] on img at bounding box center [742, 296] width 84 height 127
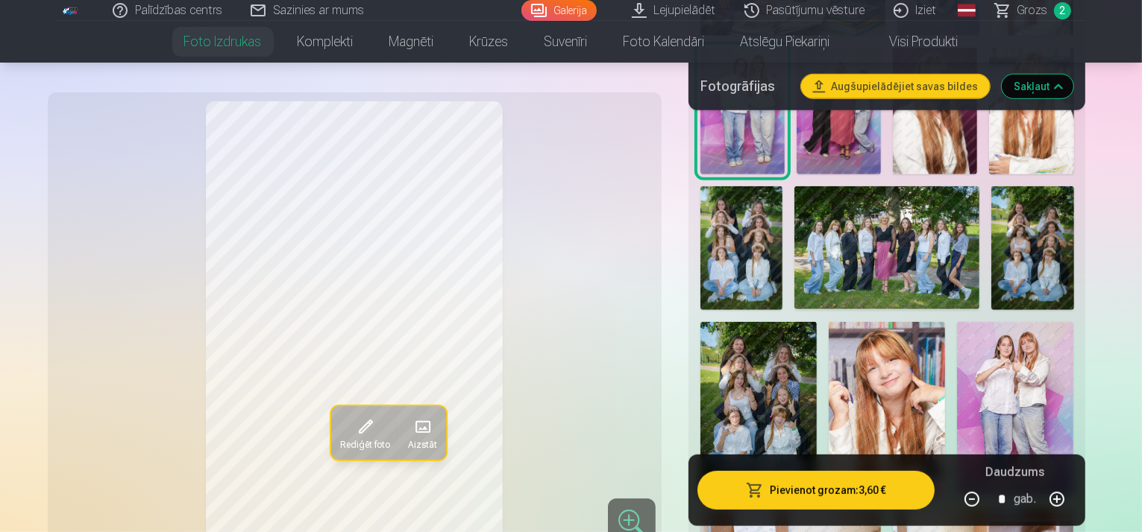
scroll to position [845, 0]
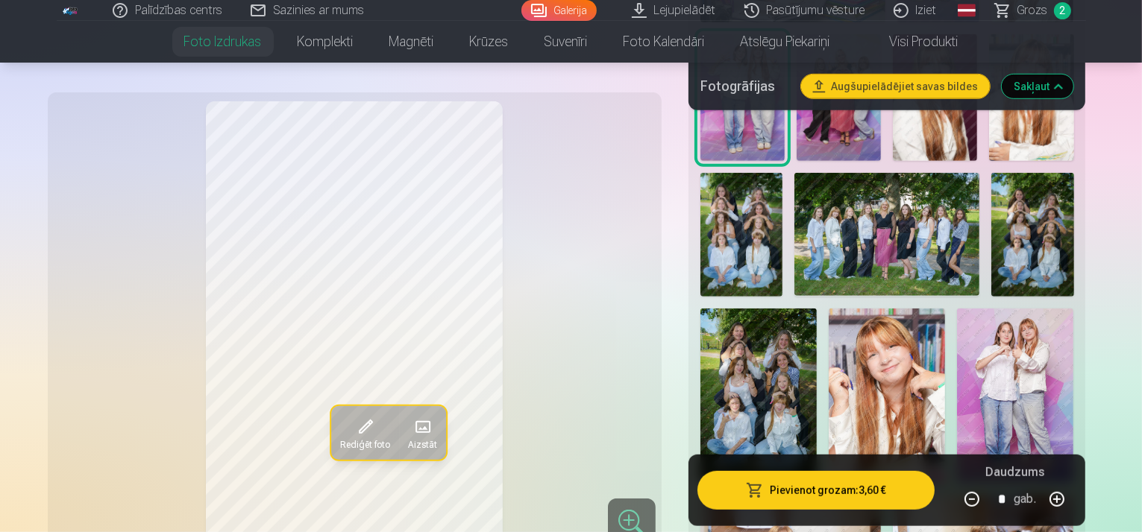
click at [957, 356] on img at bounding box center [1015, 396] width 116 height 175
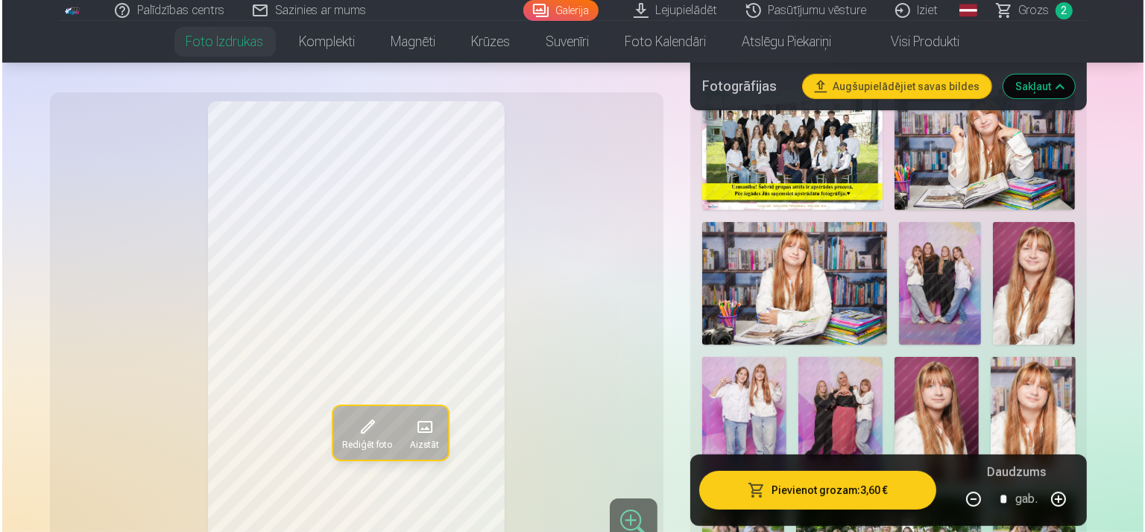
scroll to position [522, 0]
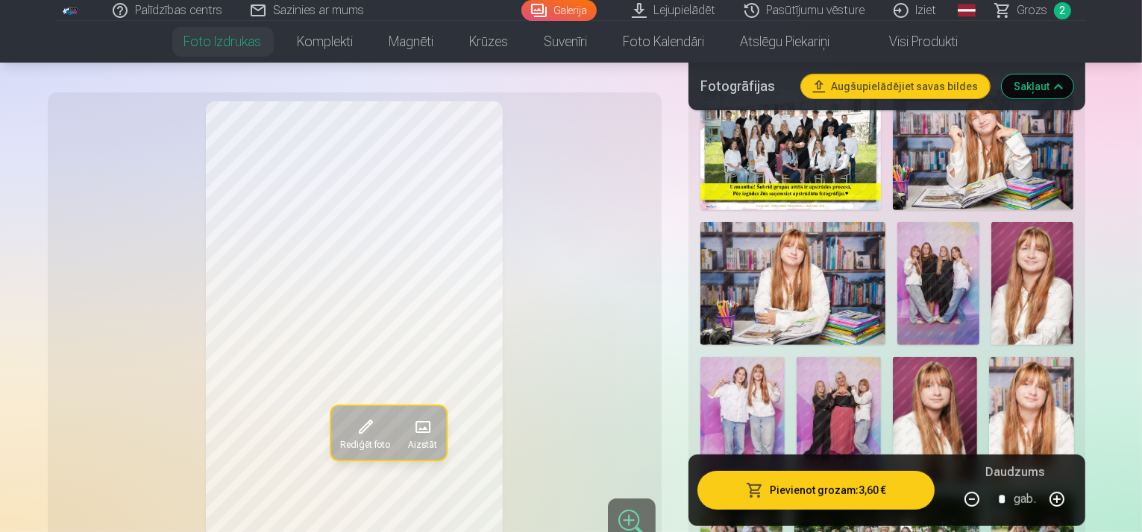
click at [796, 377] on img at bounding box center [838, 420] width 84 height 127
click at [949, 226] on img at bounding box center [938, 284] width 82 height 124
click at [844, 492] on button "Pievienot grozam : 3,60 €" at bounding box center [816, 490] width 238 height 39
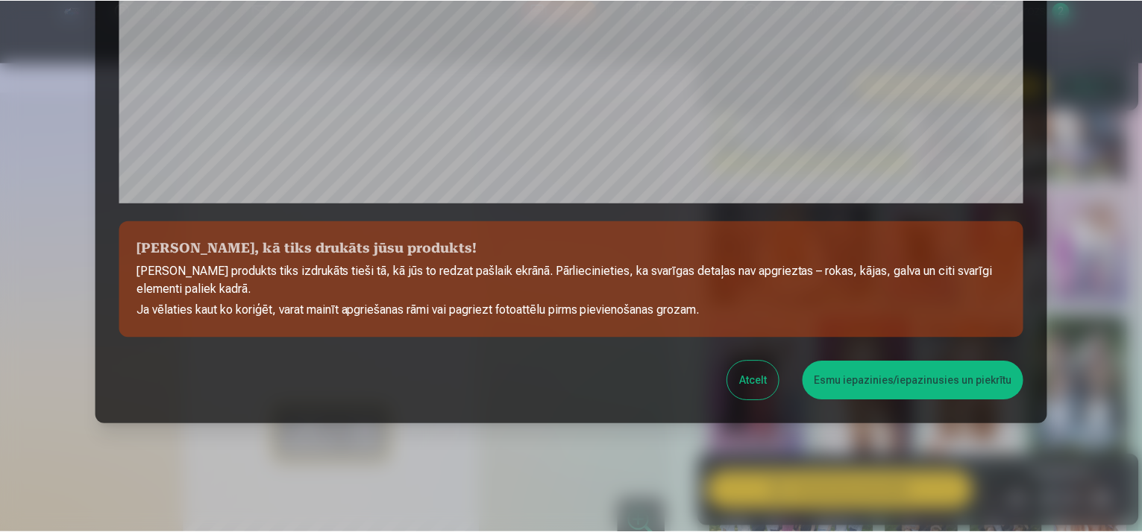
scroll to position [541, 0]
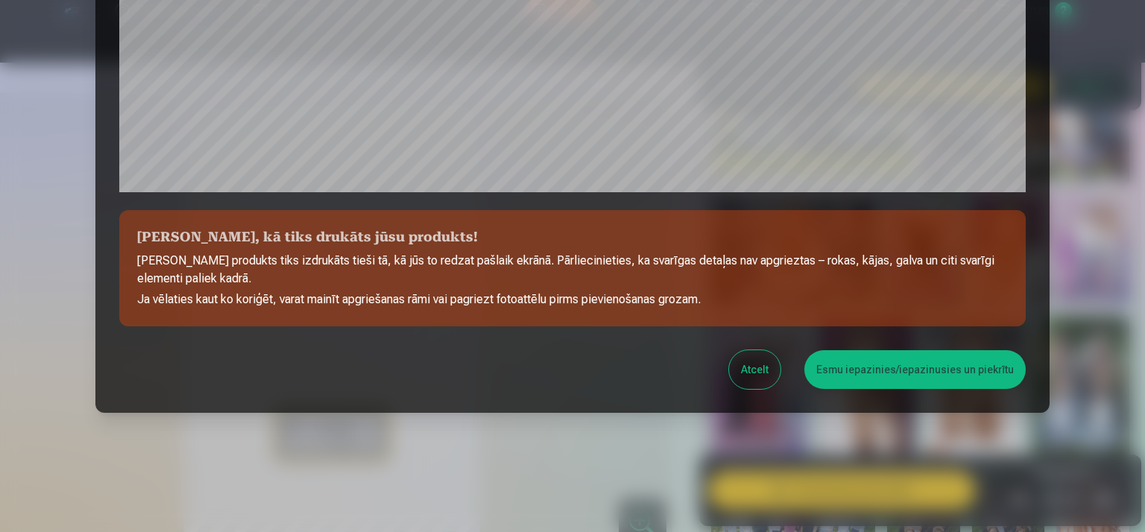
click at [901, 356] on button "Esmu iepazinies/iepazinusies un piekrītu" at bounding box center [915, 369] width 221 height 39
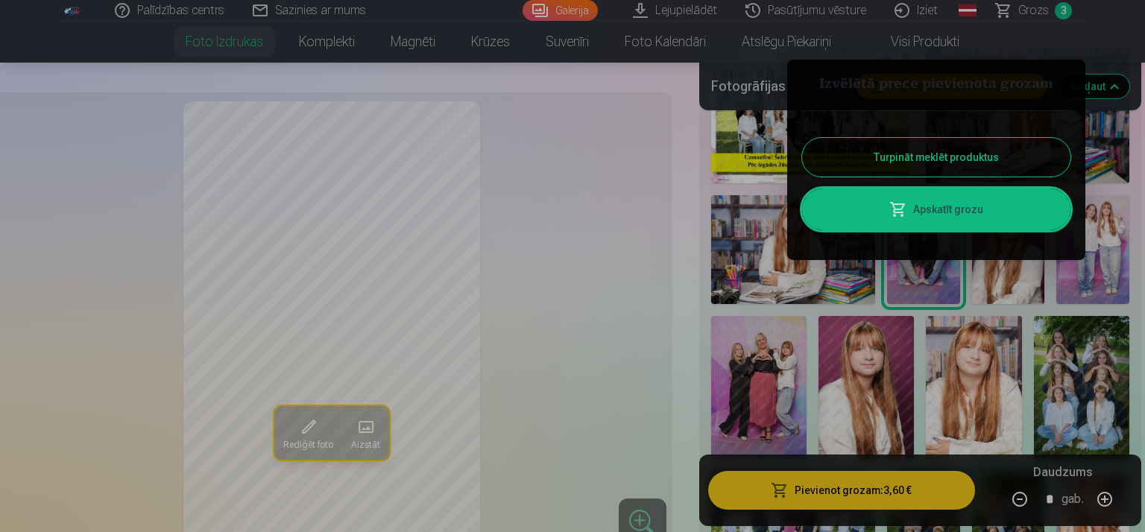
click at [910, 318] on div at bounding box center [572, 266] width 1145 height 532
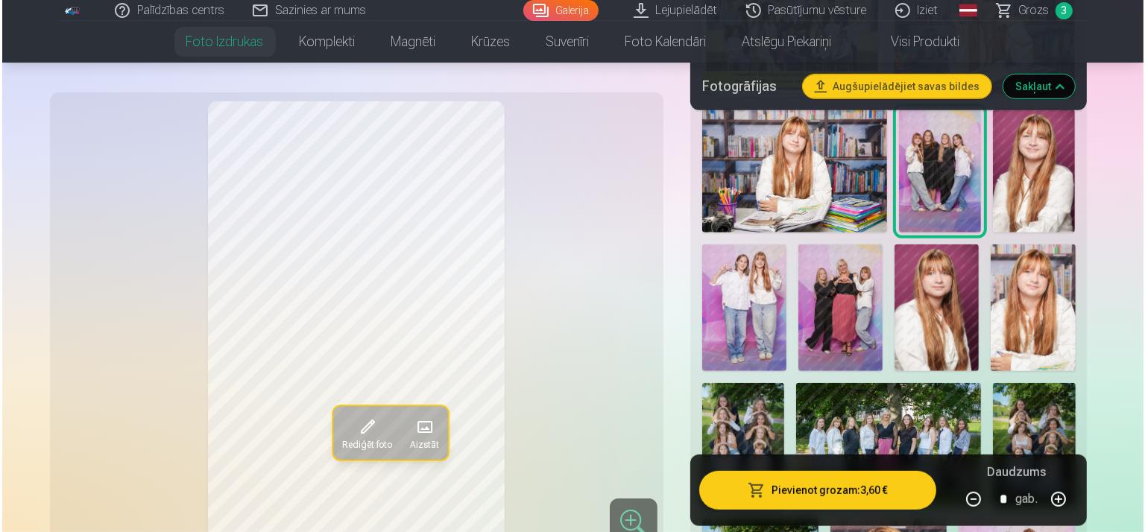
scroll to position [646, 0]
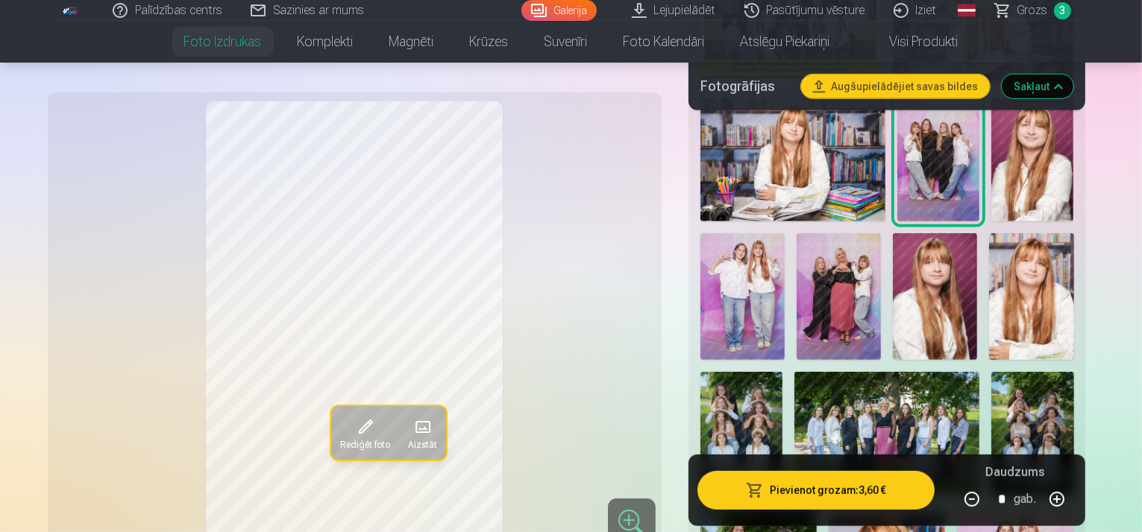
click at [991, 419] on img at bounding box center [1032, 434] width 82 height 124
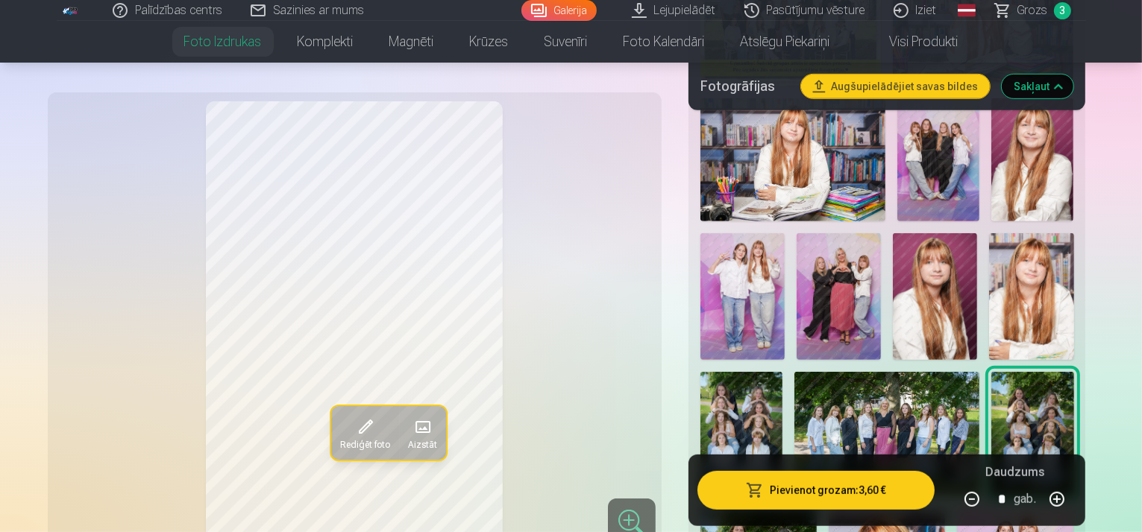
click at [916, 491] on button "Pievienot grozam : 3,60 €" at bounding box center [816, 490] width 238 height 39
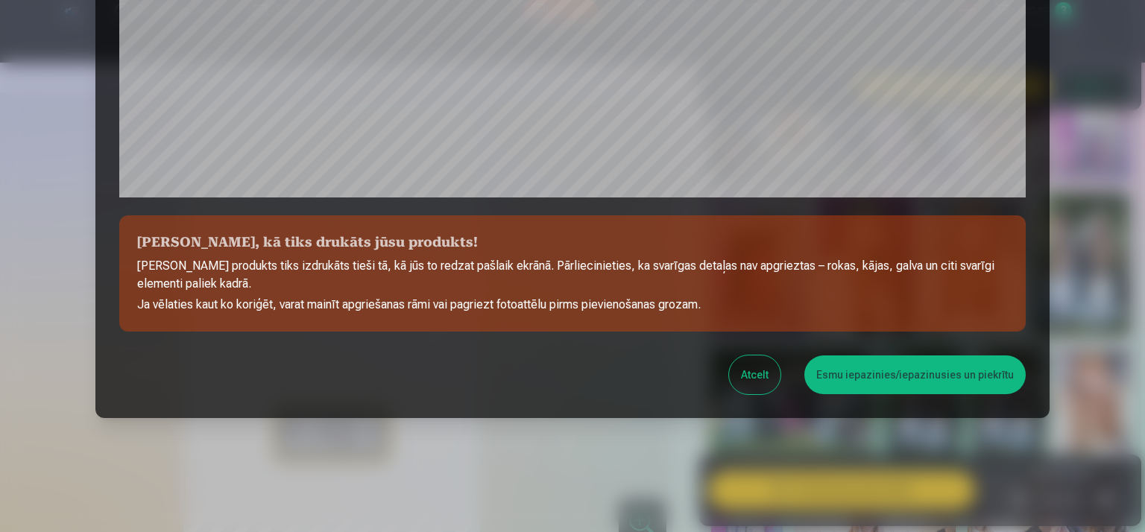
scroll to position [541, 0]
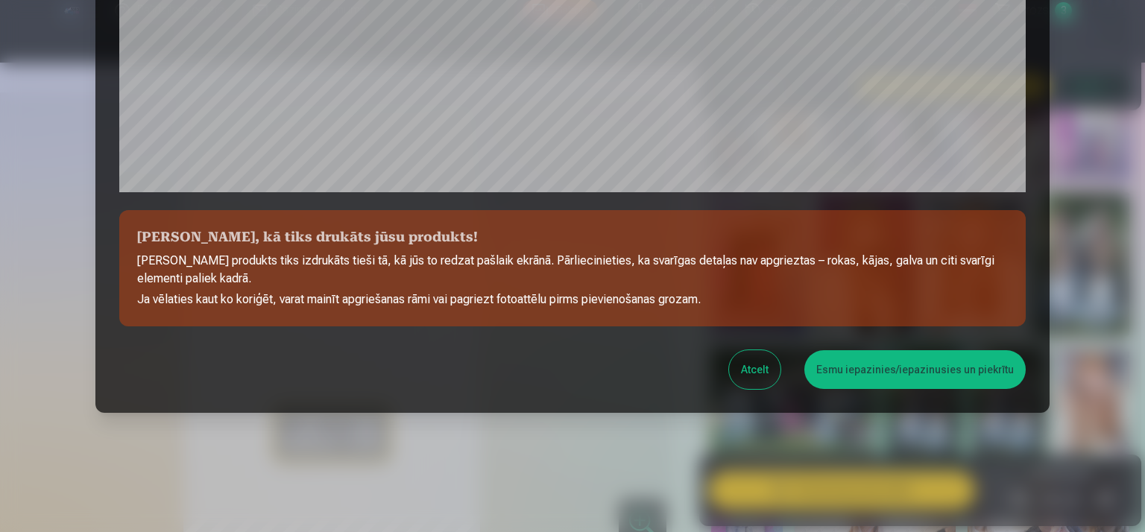
click at [921, 366] on button "Esmu iepazinies/iepazinusies un piekrītu" at bounding box center [915, 369] width 221 height 39
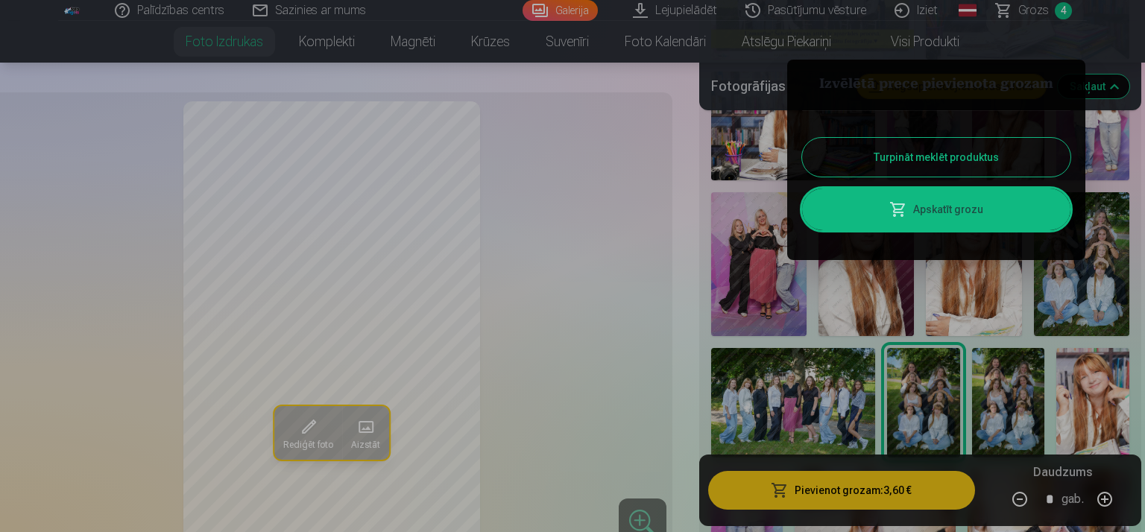
click at [1098, 280] on div at bounding box center [572, 266] width 1145 height 532
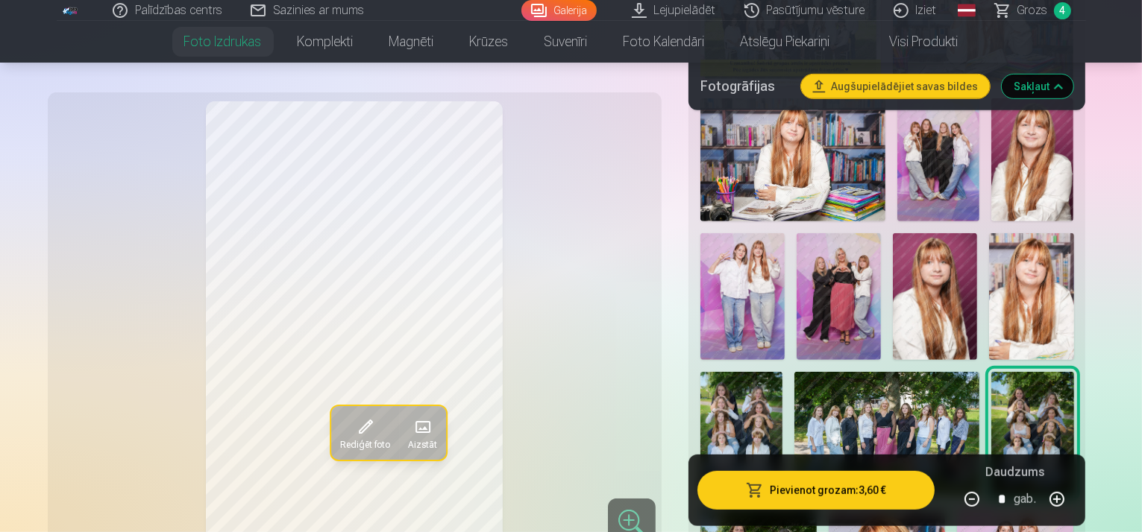
click at [782, 372] on img at bounding box center [741, 434] width 82 height 124
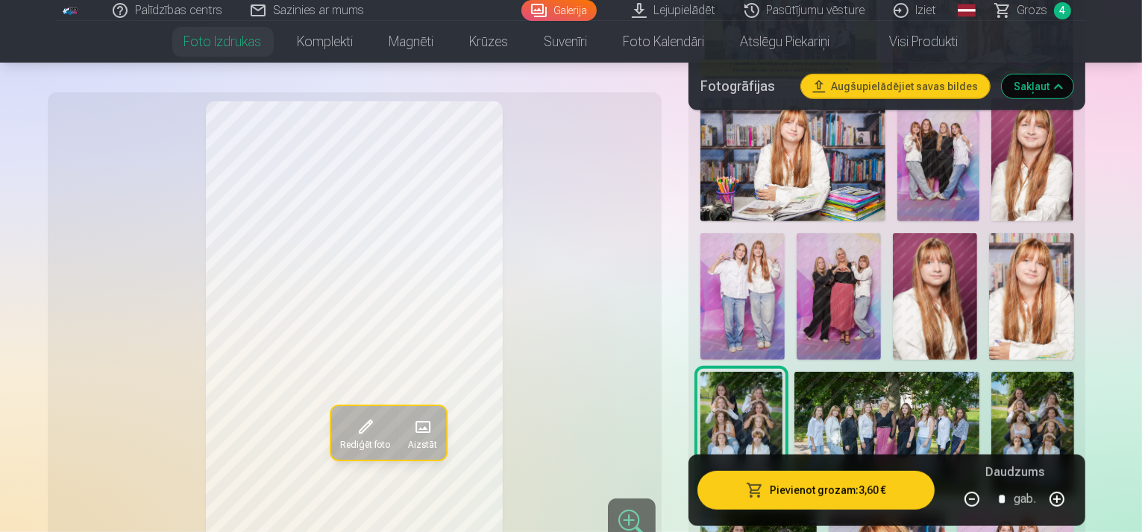
click at [825, 476] on button "Pievienot grozam : 3,60 €" at bounding box center [816, 490] width 238 height 39
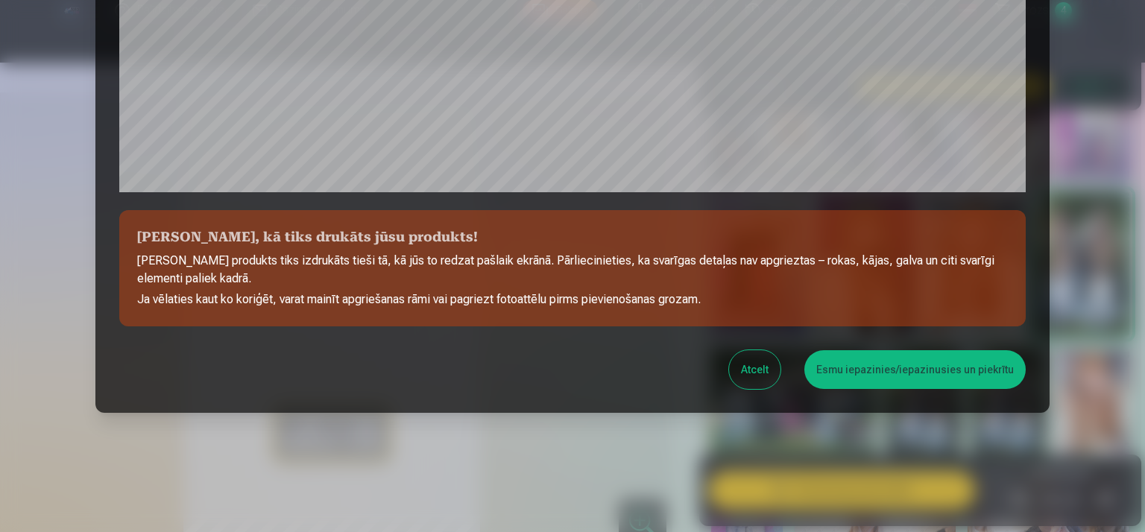
click at [872, 362] on button "Esmu iepazinies/iepazinusies un piekrītu" at bounding box center [915, 369] width 221 height 39
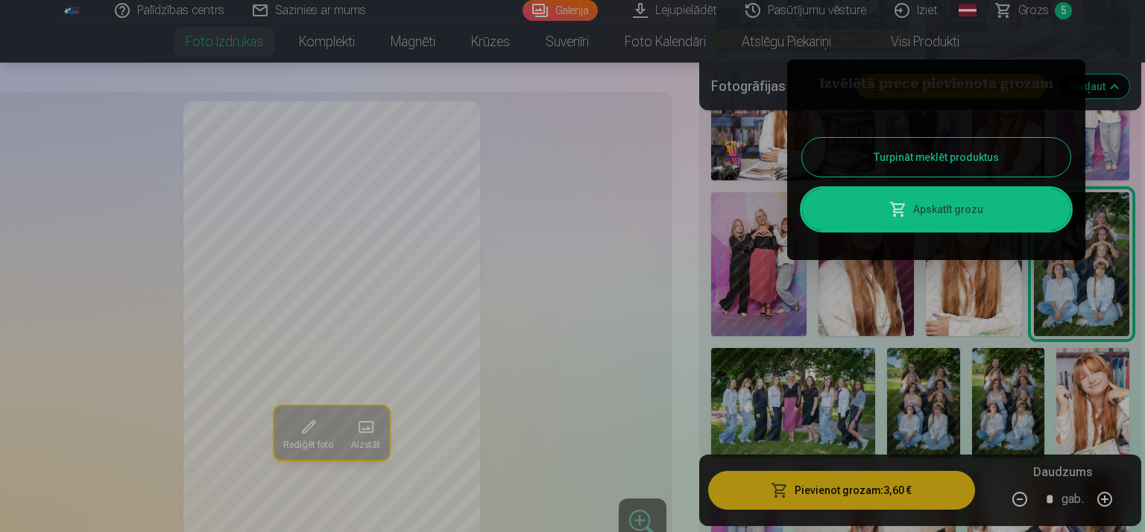
click at [965, 357] on div at bounding box center [572, 266] width 1145 height 532
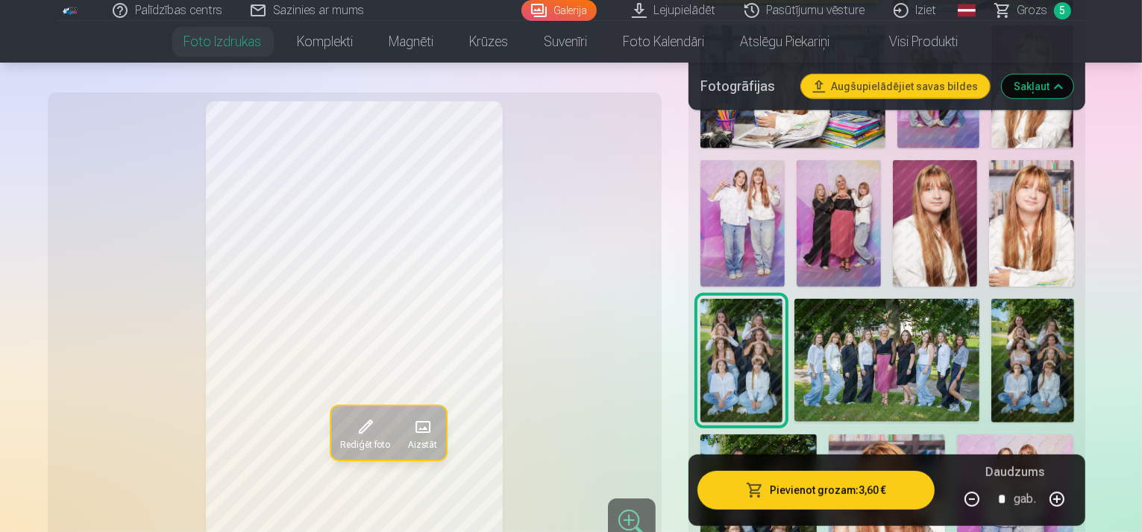
scroll to position [720, 0]
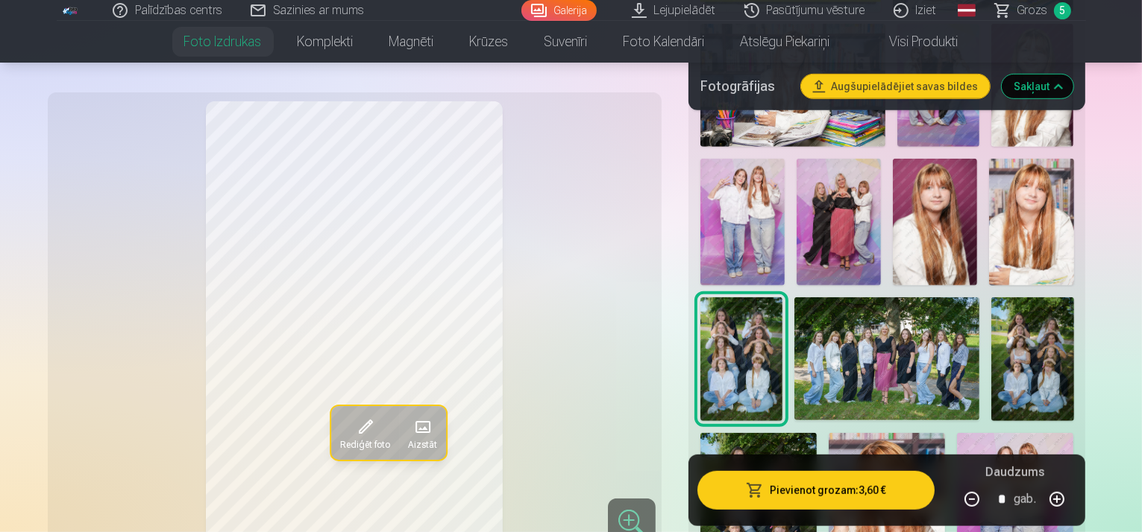
click at [859, 328] on img at bounding box center [886, 359] width 185 height 123
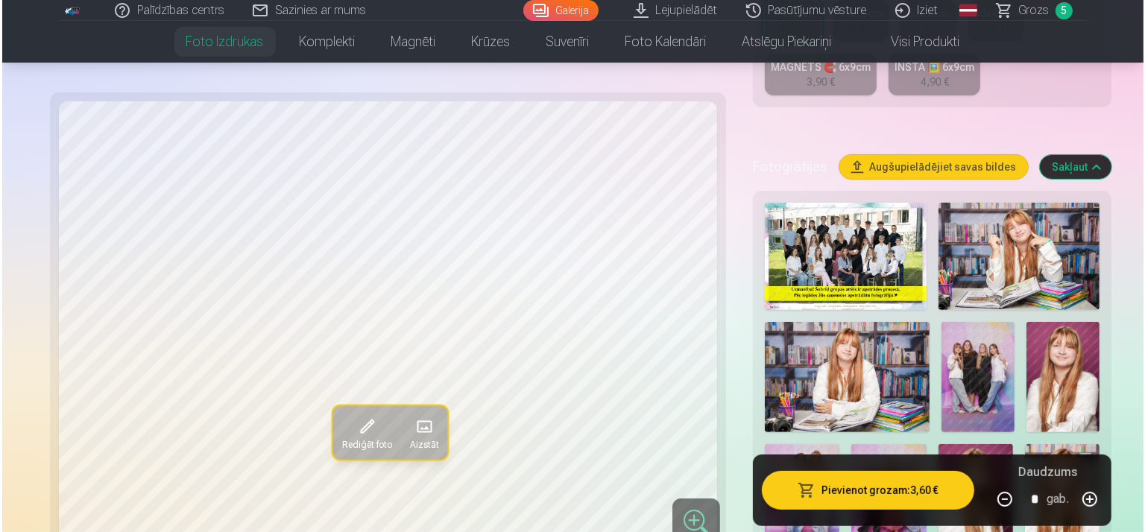
scroll to position [422, 0]
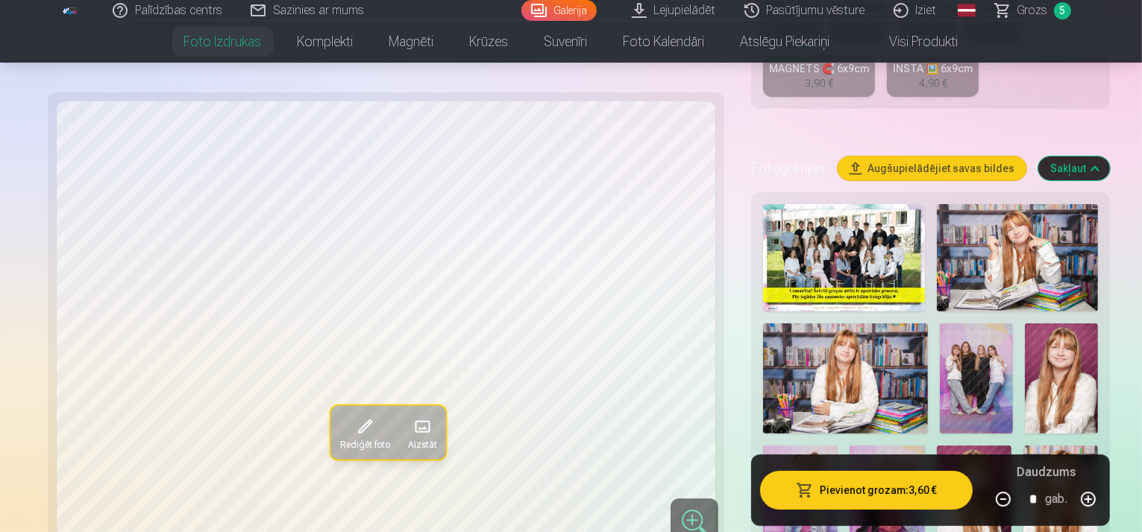
click at [844, 482] on button "Pievienot grozam : 3,60 €" at bounding box center [866, 490] width 213 height 39
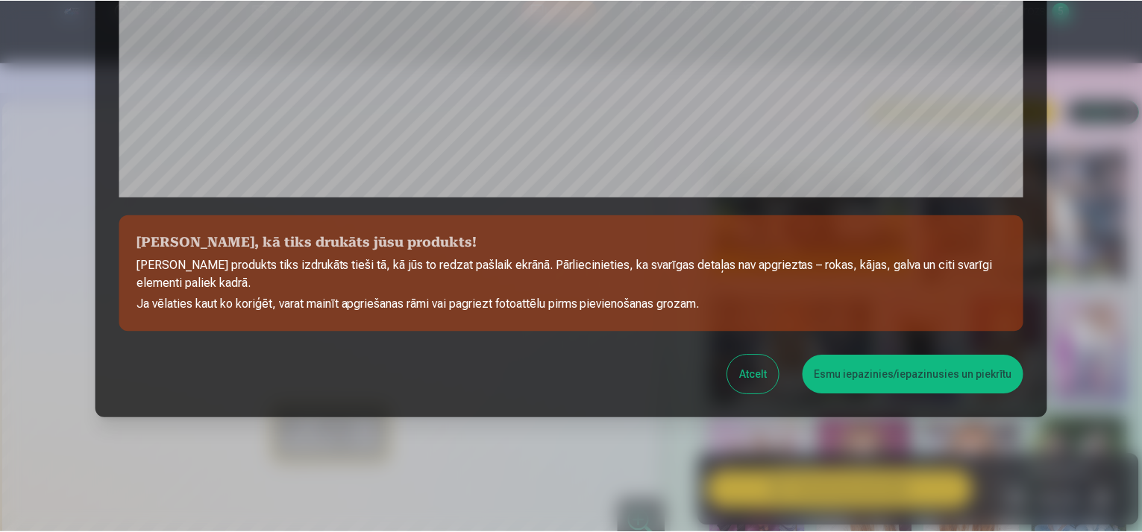
scroll to position [541, 0]
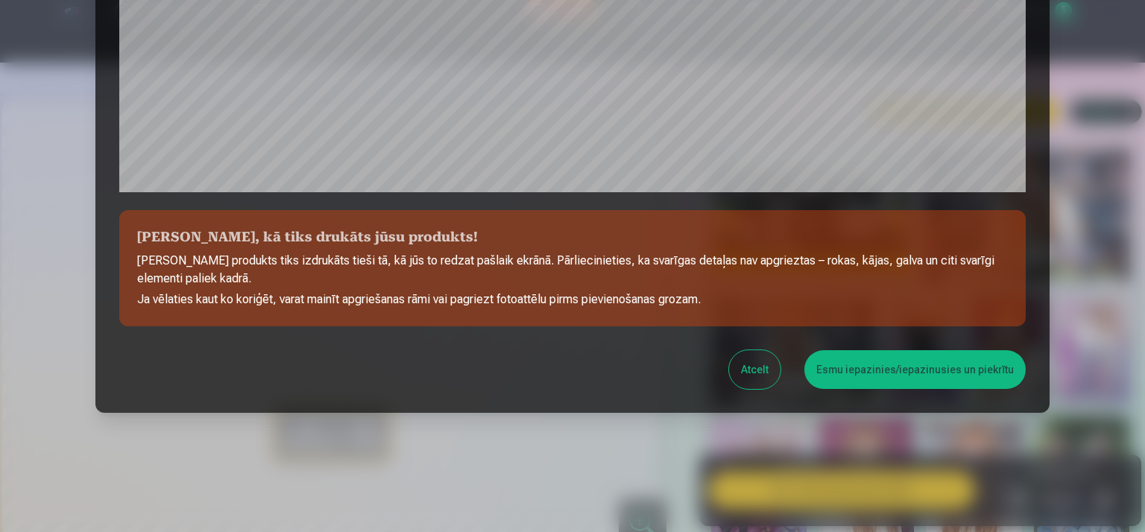
click at [864, 378] on button "Esmu iepazinies/iepazinusies un piekrītu" at bounding box center [915, 369] width 221 height 39
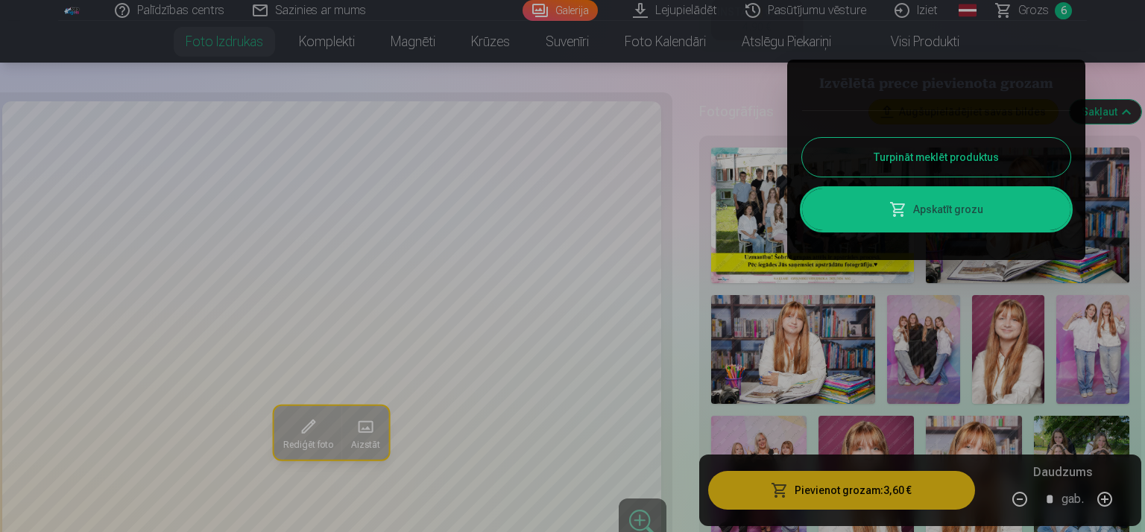
click at [919, 326] on div at bounding box center [572, 266] width 1145 height 532
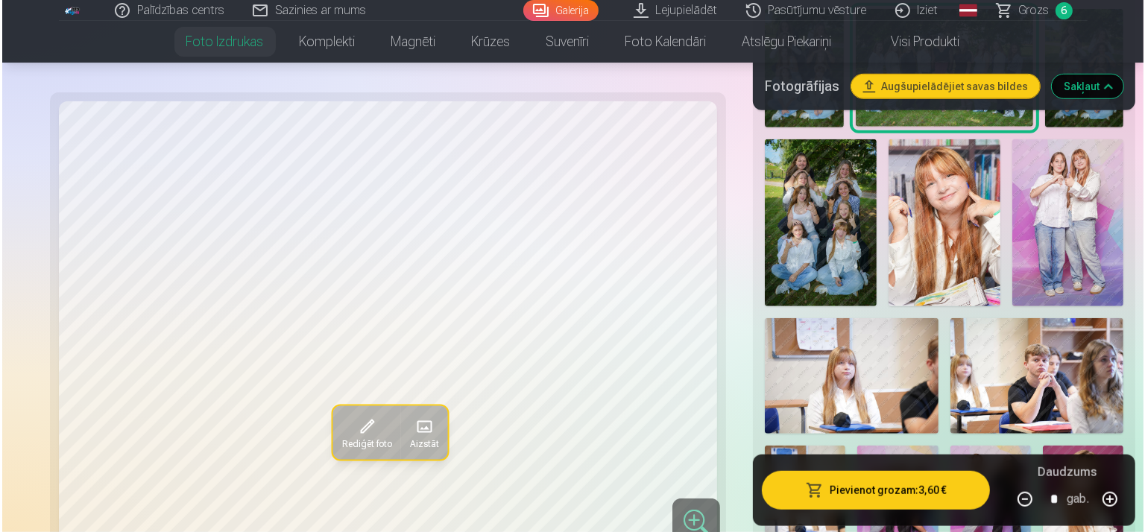
scroll to position [994, 0]
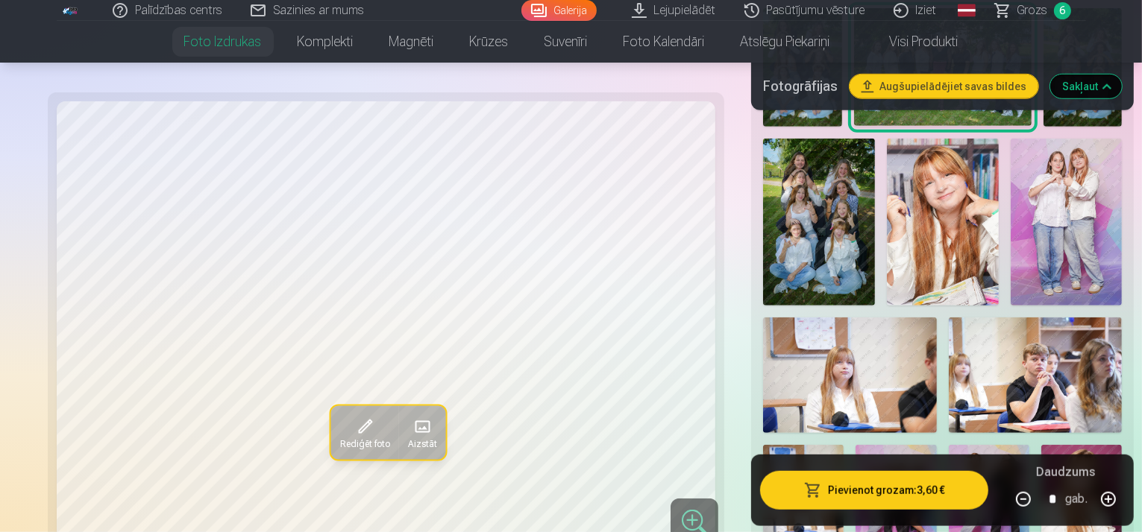
click at [949, 445] on img at bounding box center [989, 505] width 81 height 121
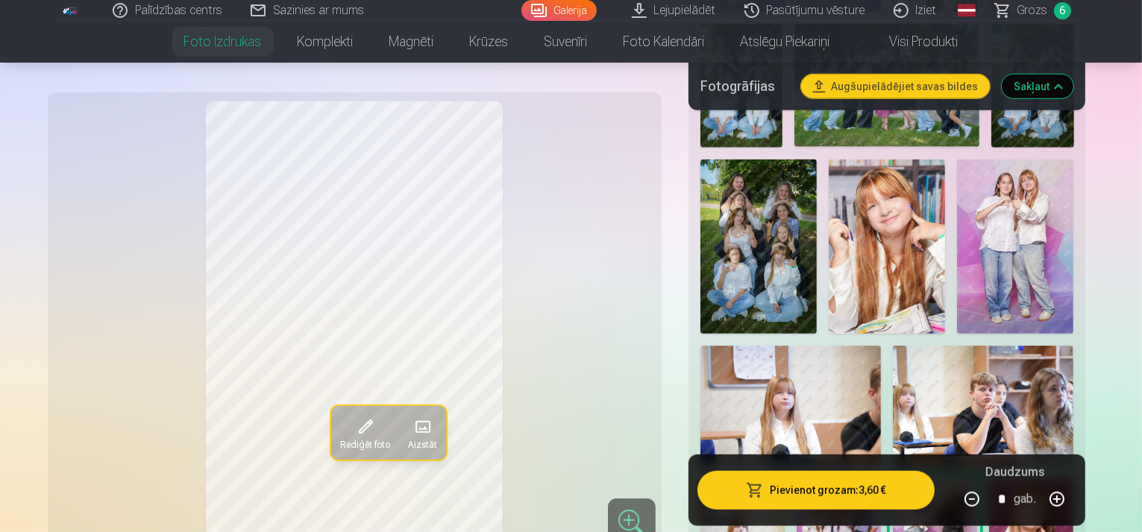
click at [853, 483] on button "Pievienot grozam : 3,60 €" at bounding box center [816, 490] width 238 height 39
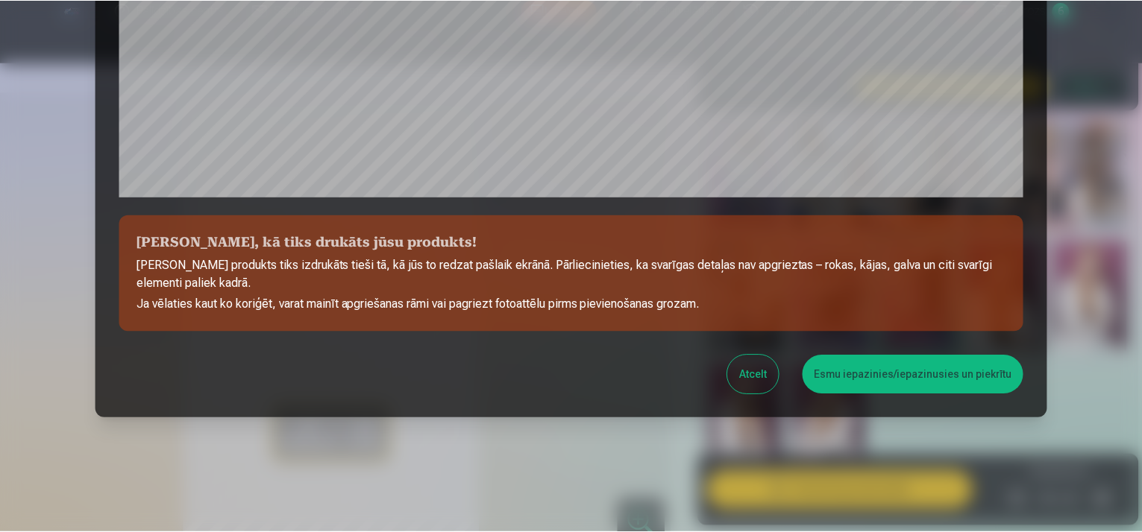
scroll to position [541, 0]
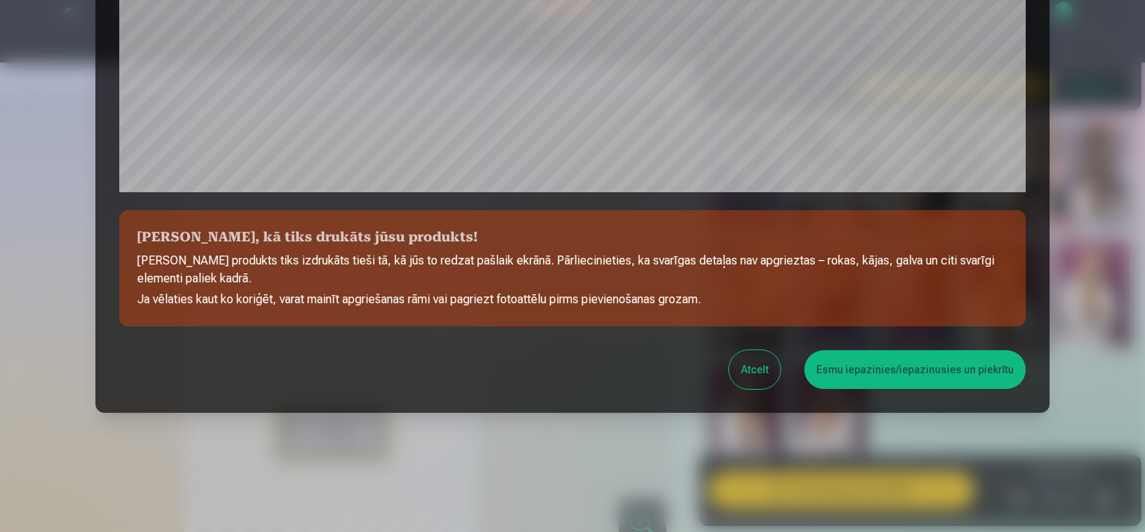
click at [881, 383] on button "Esmu iepazinies/iepazinusies un piekrītu" at bounding box center [915, 369] width 221 height 39
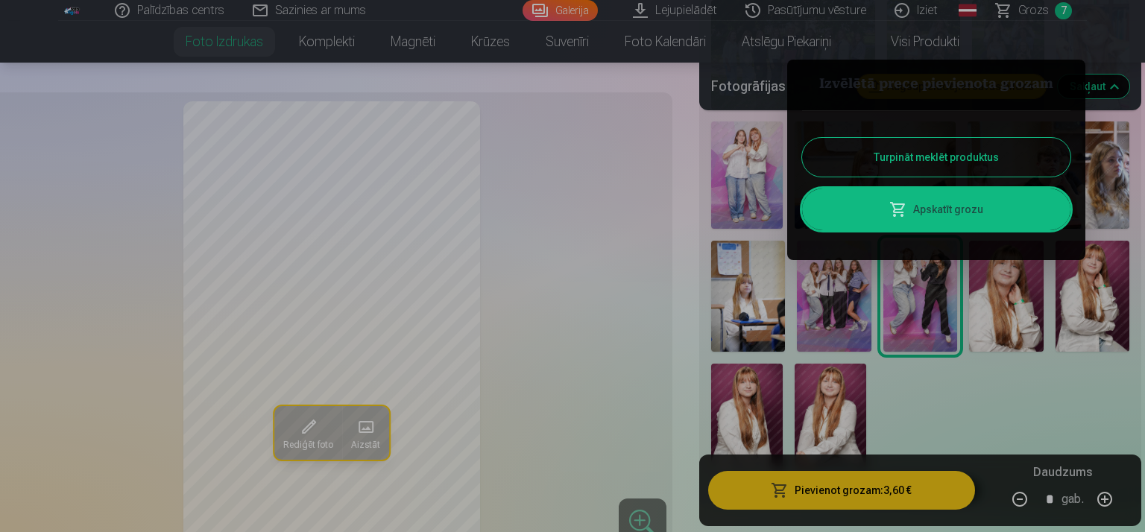
click at [901, 403] on div at bounding box center [572, 266] width 1145 height 532
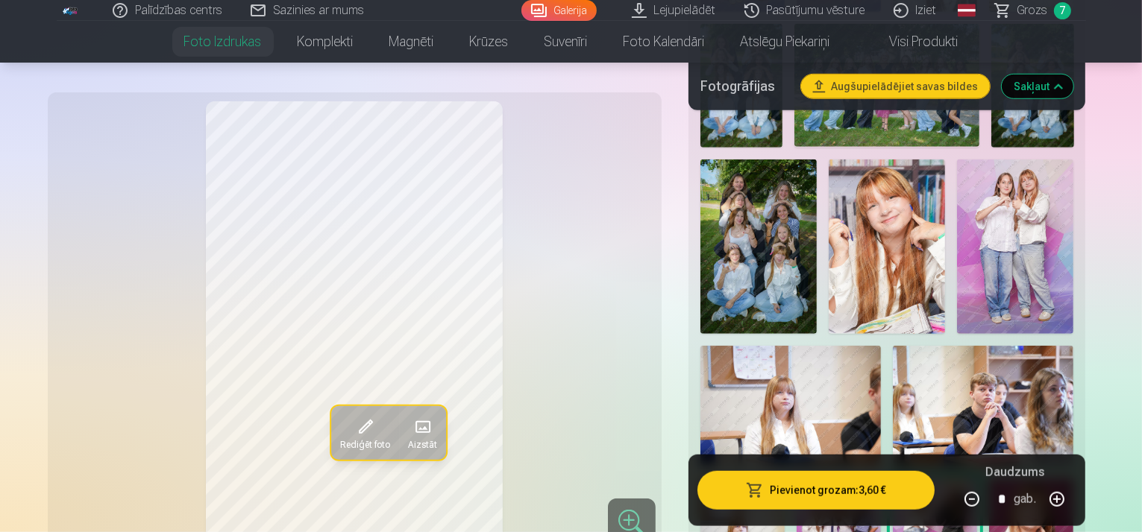
click at [817, 479] on img at bounding box center [838, 542] width 84 height 127
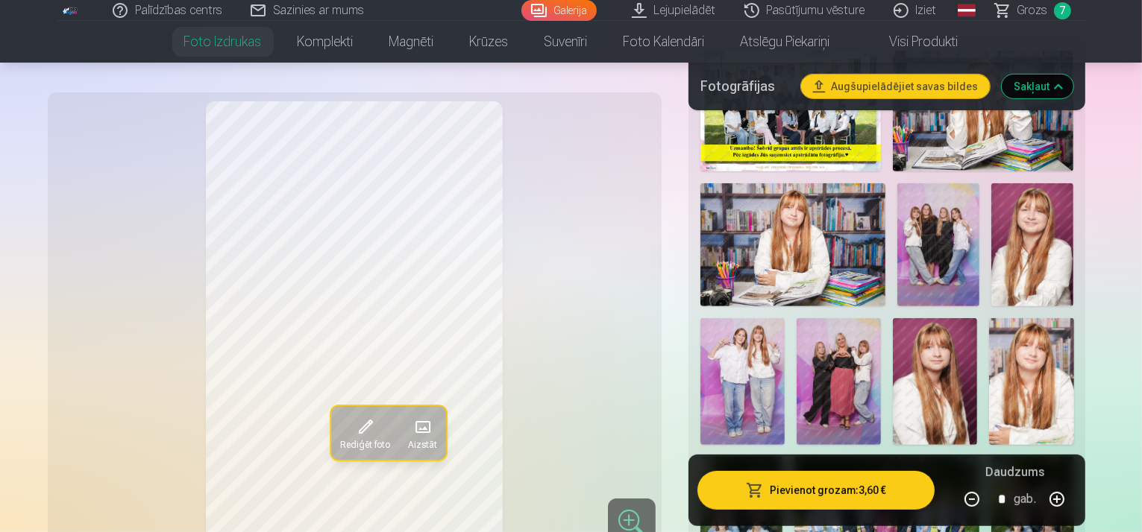
scroll to position [597, 0]
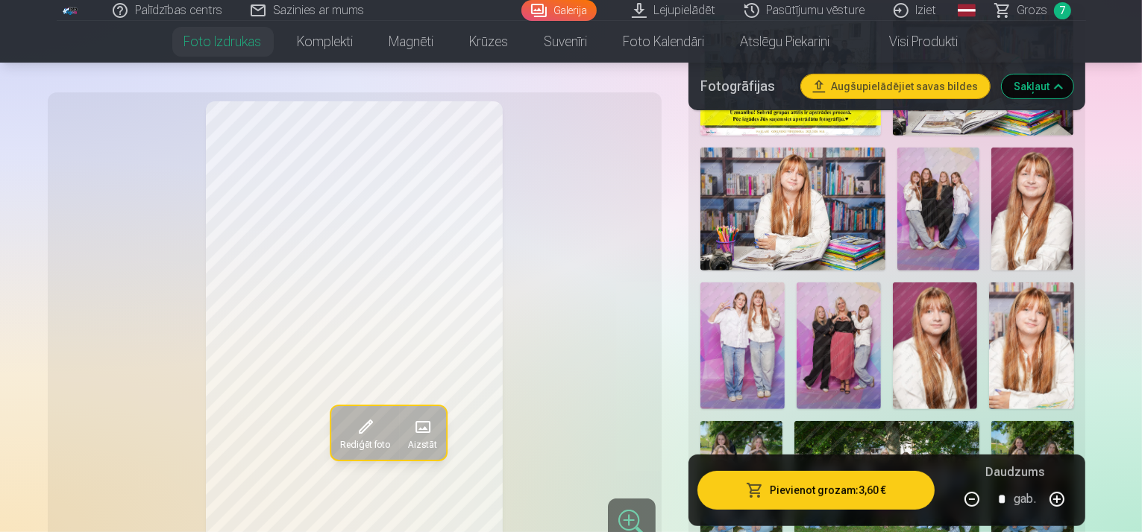
click at [796, 336] on img at bounding box center [838, 346] width 84 height 127
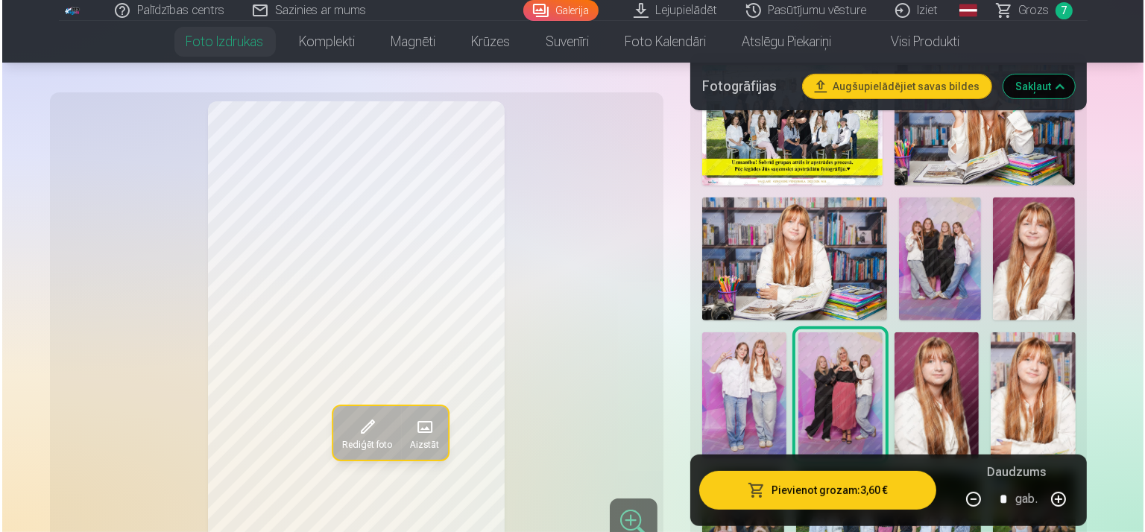
scroll to position [522, 0]
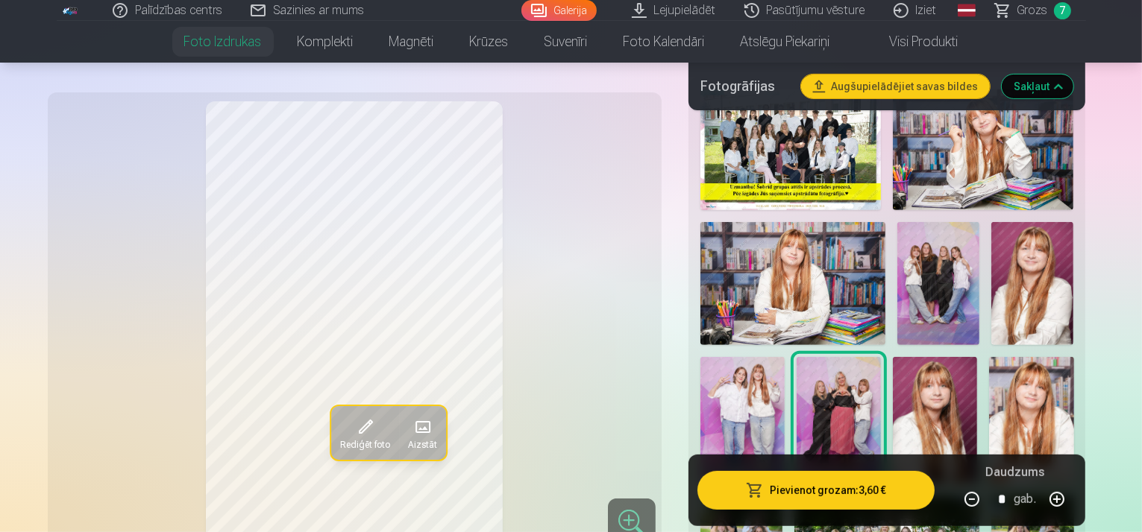
click at [353, 430] on span at bounding box center [365, 427] width 24 height 24
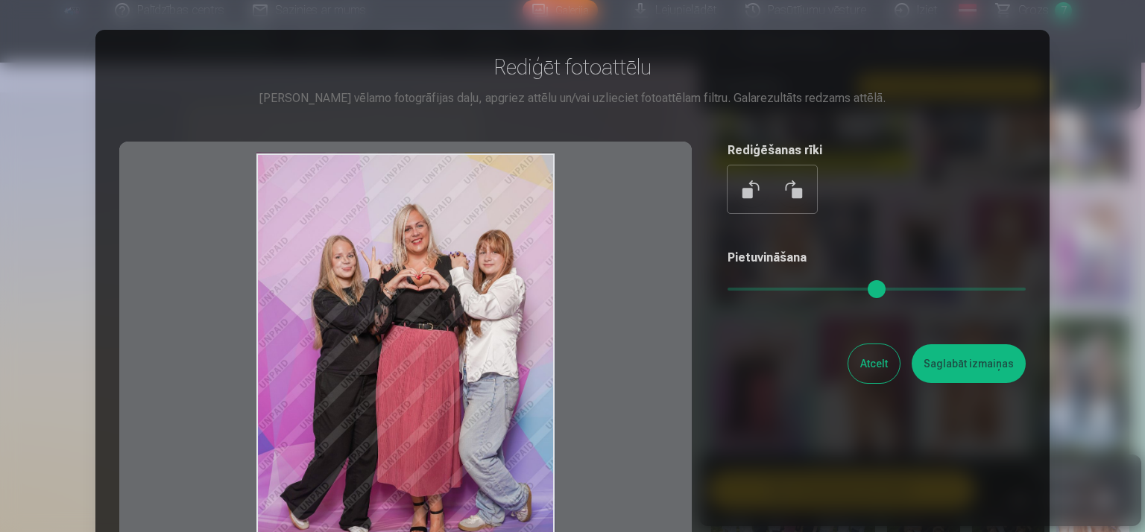
drag, startPoint x: 456, startPoint y: 299, endPoint x: 438, endPoint y: 301, distance: 18.0
click at [438, 301] on div at bounding box center [405, 376] width 573 height 468
drag, startPoint x: 467, startPoint y: 309, endPoint x: 457, endPoint y: 274, distance: 36.4
click at [457, 274] on div at bounding box center [405, 376] width 573 height 468
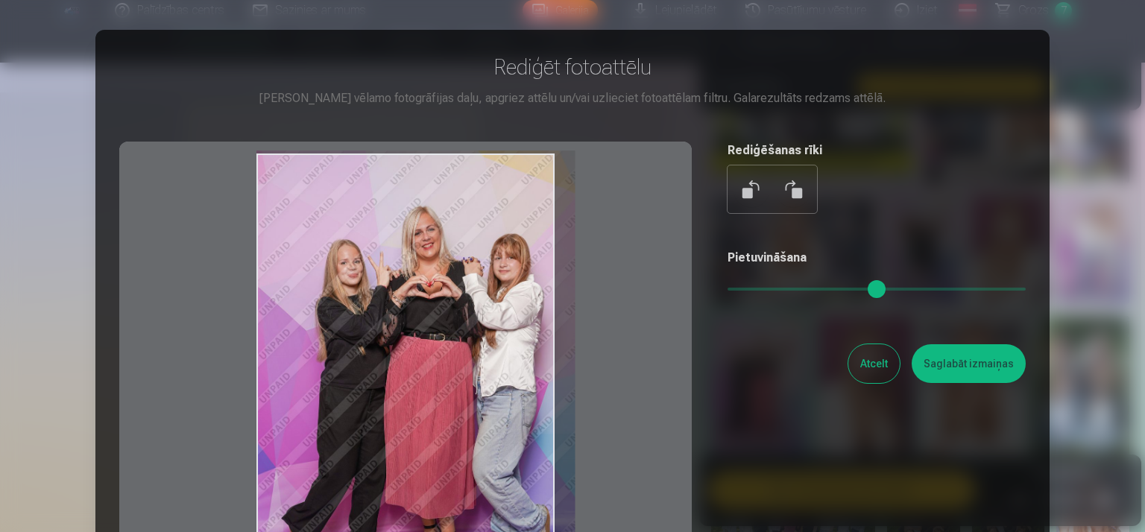
drag, startPoint x: 745, startPoint y: 292, endPoint x: 738, endPoint y: 291, distance: 7.5
type input "****"
click at [746, 291] on input "range" at bounding box center [877, 289] width 298 height 3
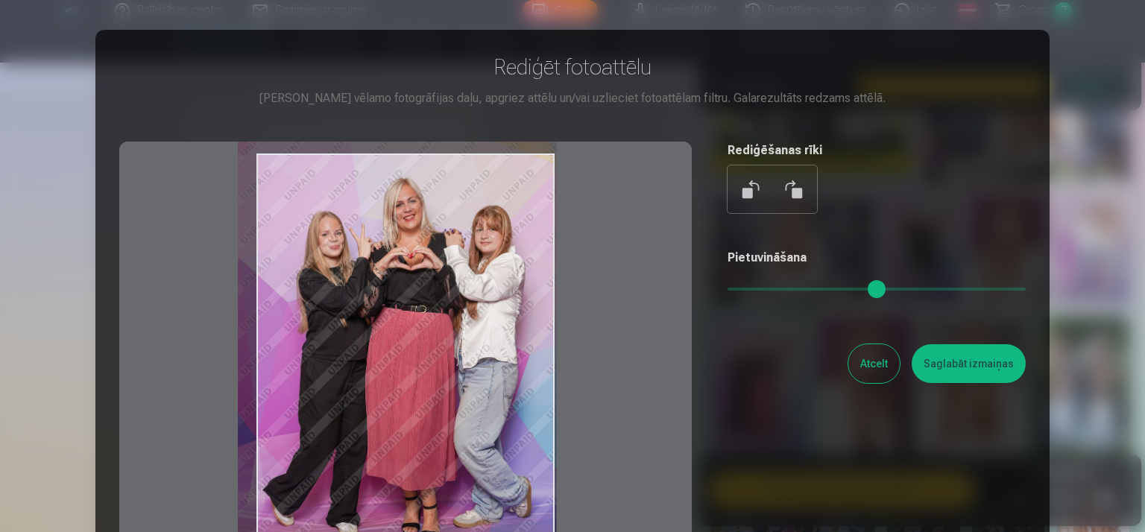
drag, startPoint x: 489, startPoint y: 333, endPoint x: 471, endPoint y: 304, distance: 34.1
click at [471, 304] on div at bounding box center [405, 376] width 573 height 468
drag, startPoint x: 972, startPoint y: 371, endPoint x: 891, endPoint y: 411, distance: 90.4
click at [972, 372] on button "Saglabāt izmaiņas" at bounding box center [969, 364] width 114 height 39
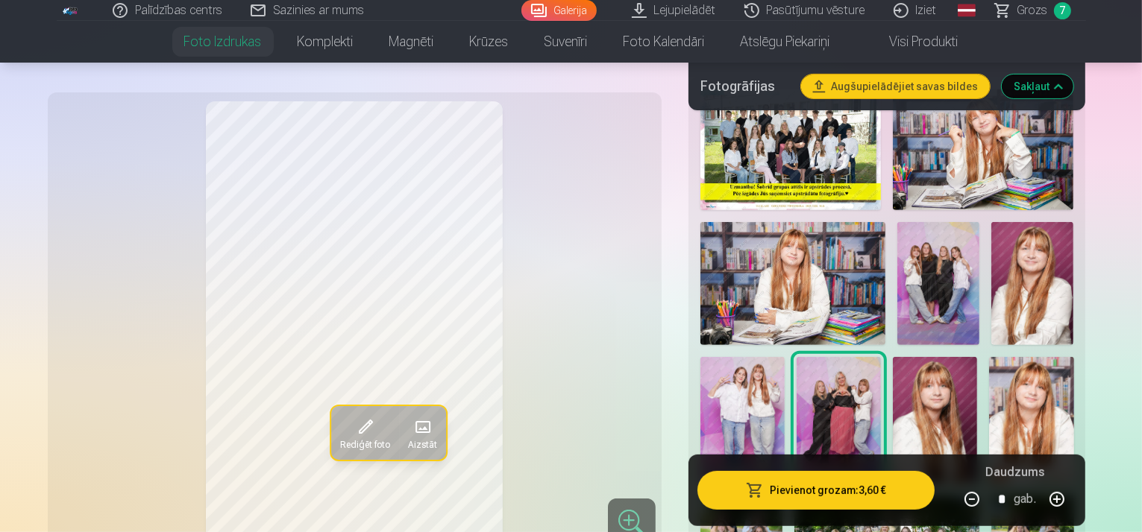
click at [820, 488] on button "Pievienot grozam : 3,60 €" at bounding box center [816, 490] width 238 height 39
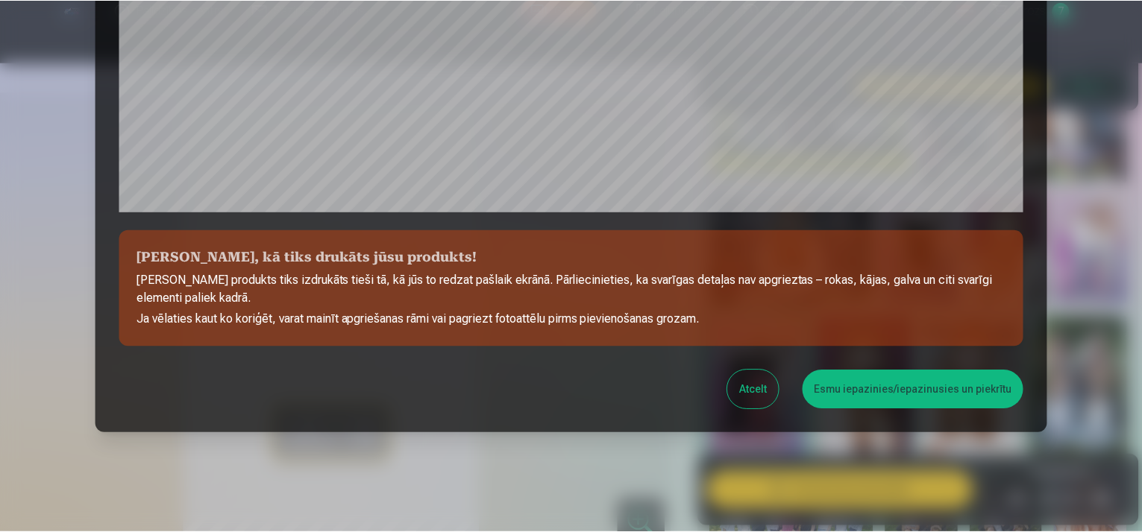
scroll to position [541, 0]
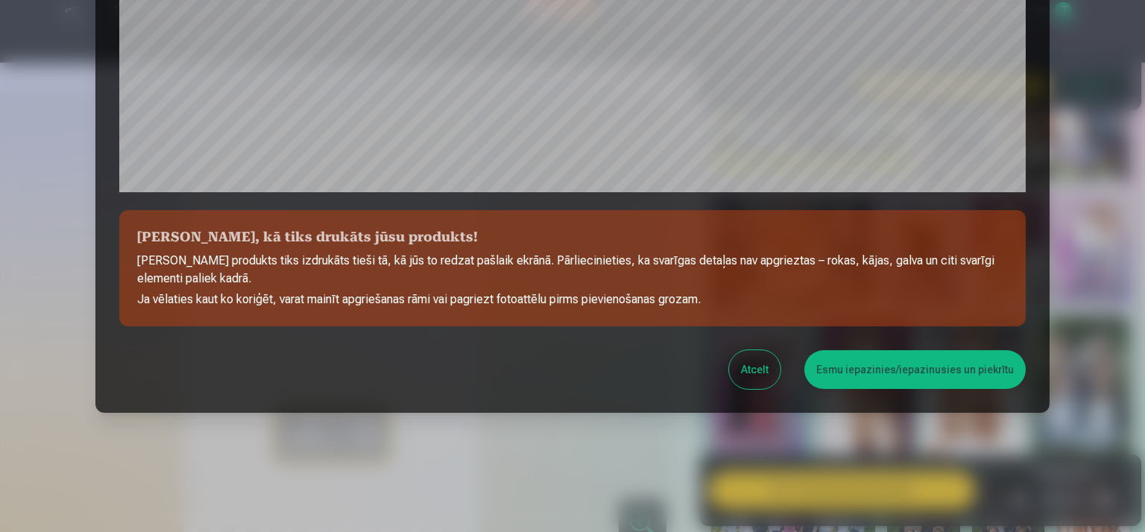
click at [857, 369] on button "Esmu iepazinies/iepazinusies un piekrītu" at bounding box center [915, 369] width 221 height 39
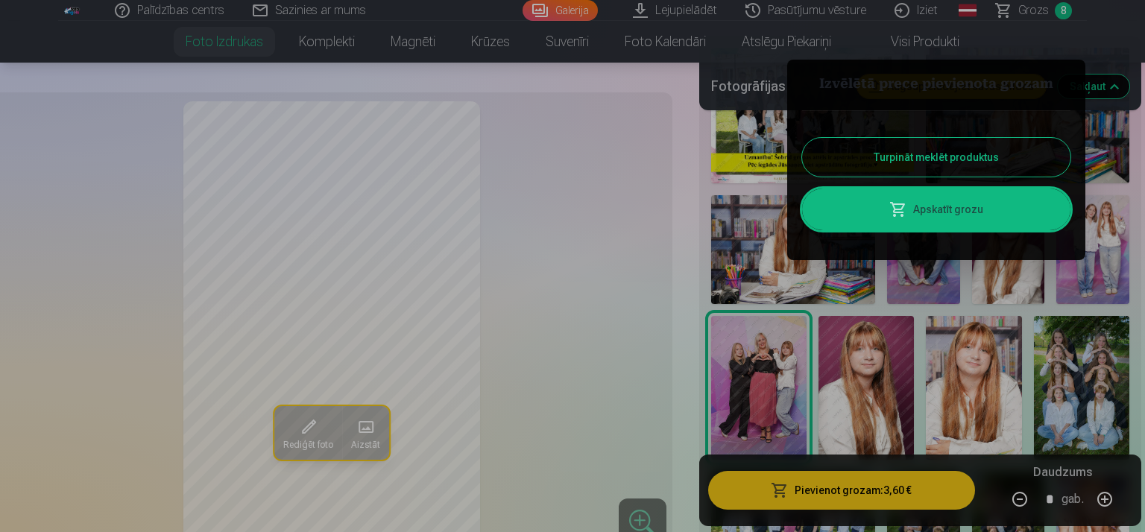
click at [960, 335] on div at bounding box center [572, 266] width 1145 height 532
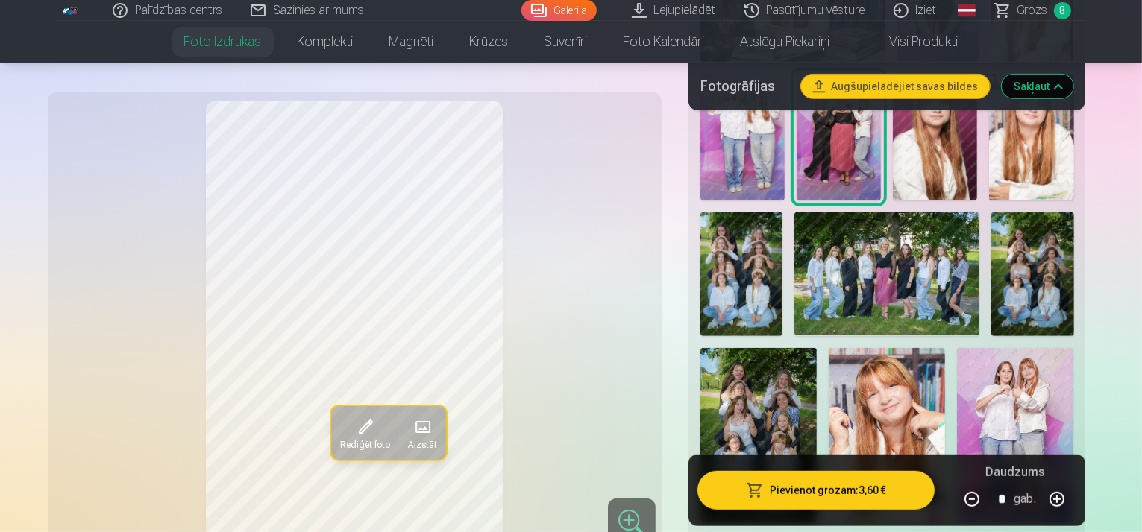
scroll to position [820, 0]
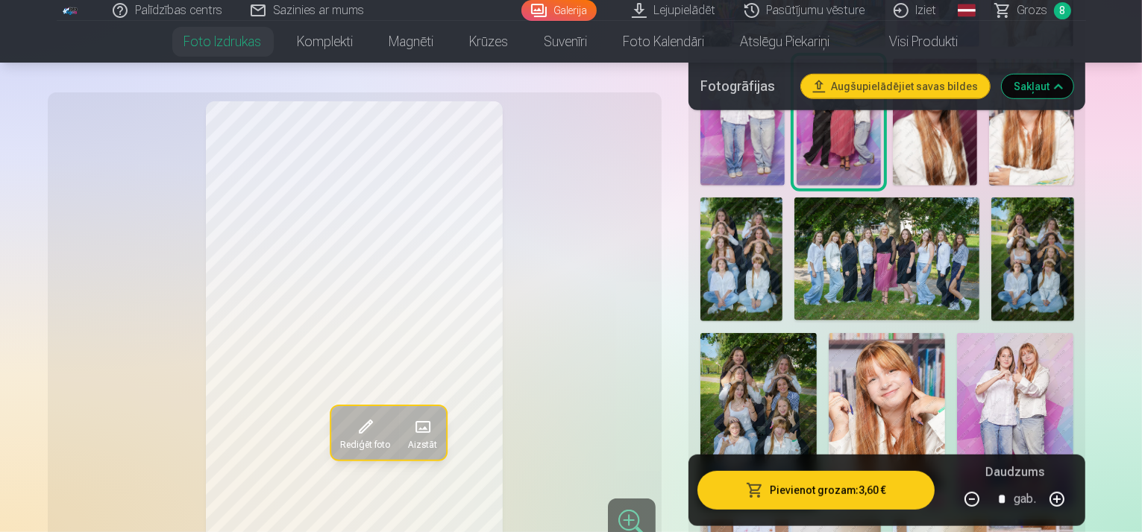
click at [1042, 9] on span "Grozs" at bounding box center [1032, 10] width 31 height 18
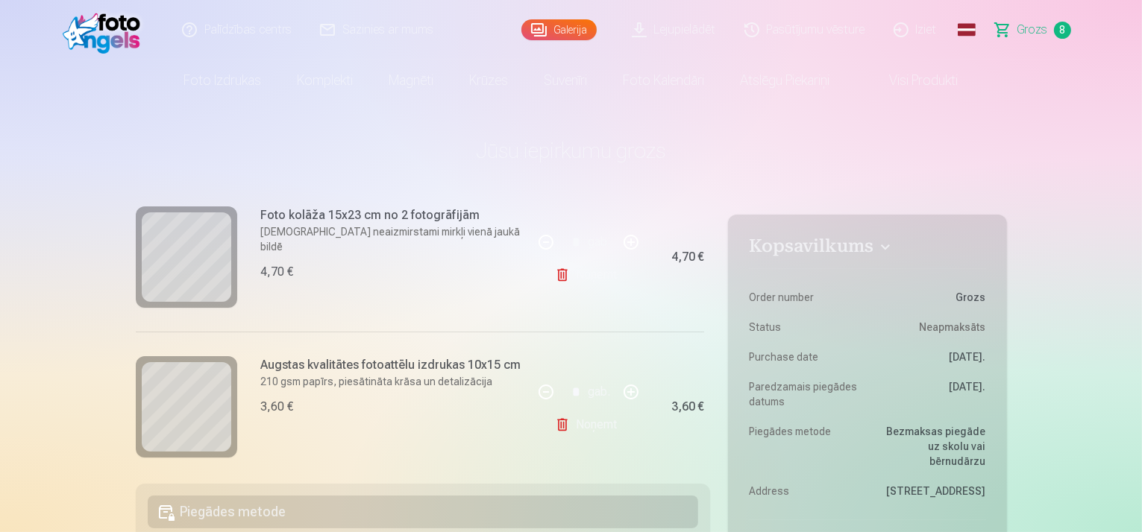
scroll to position [174, 0]
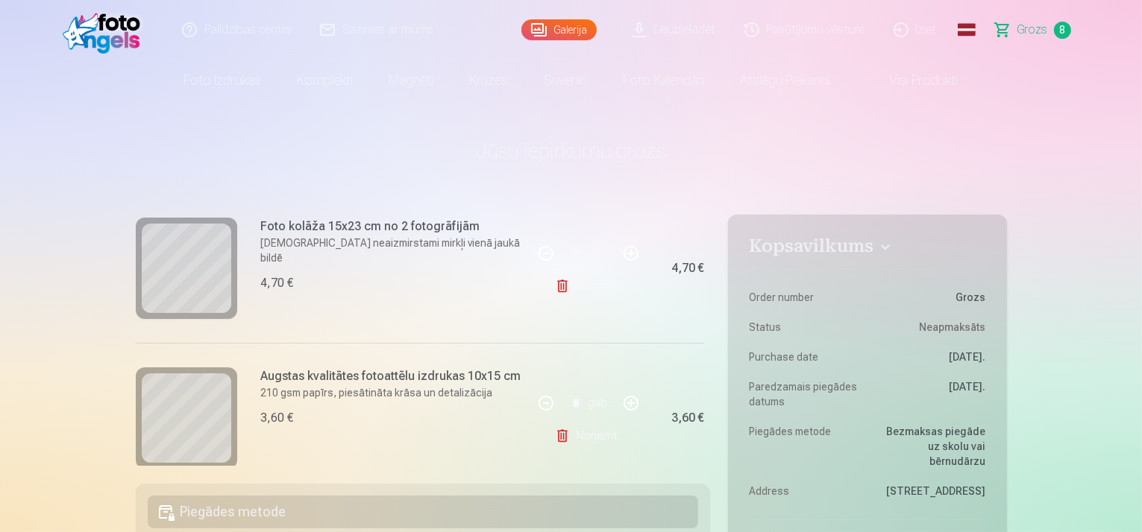
click at [556, 35] on link "Galerija" at bounding box center [558, 29] width 75 height 21
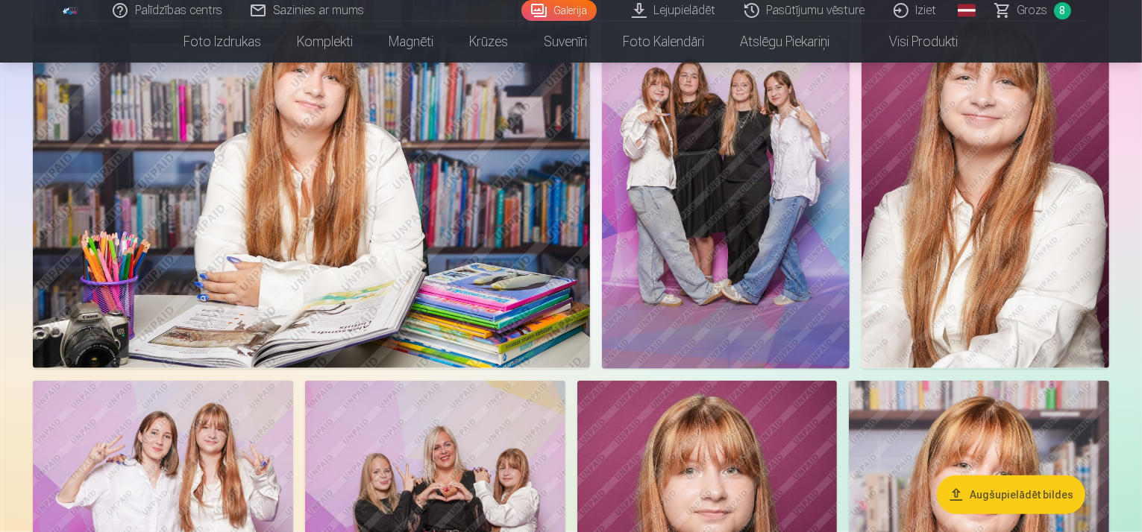
scroll to position [1641, 0]
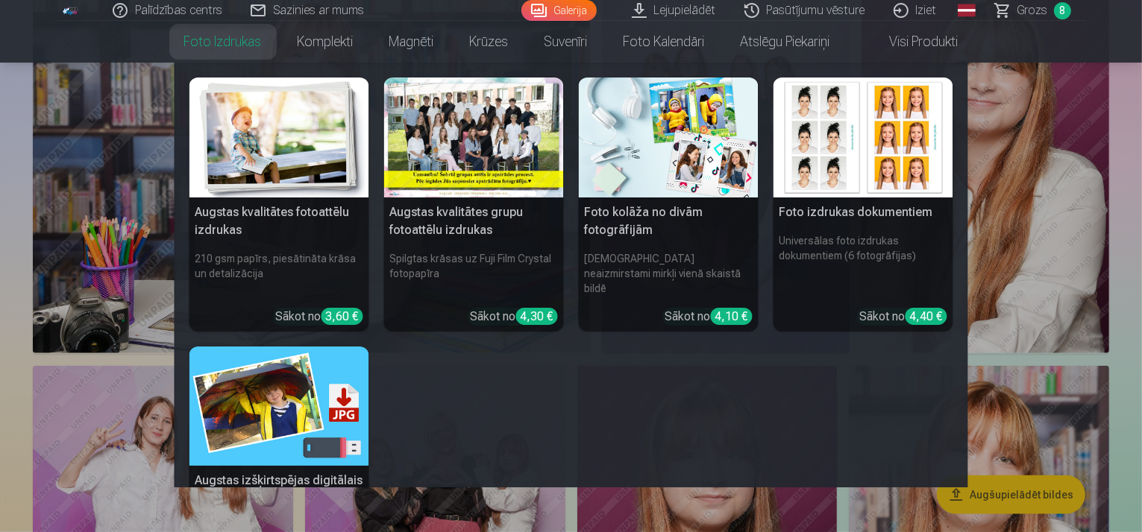
click at [215, 44] on link "Foto izdrukas" at bounding box center [222, 42] width 113 height 42
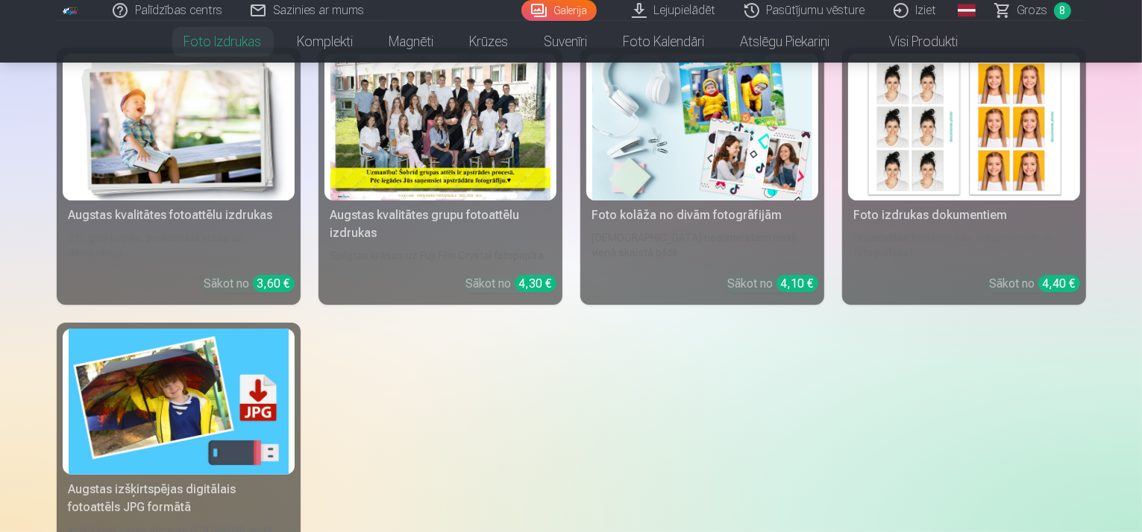
scroll to position [248, 0]
click at [408, 200] on div at bounding box center [440, 126] width 220 height 147
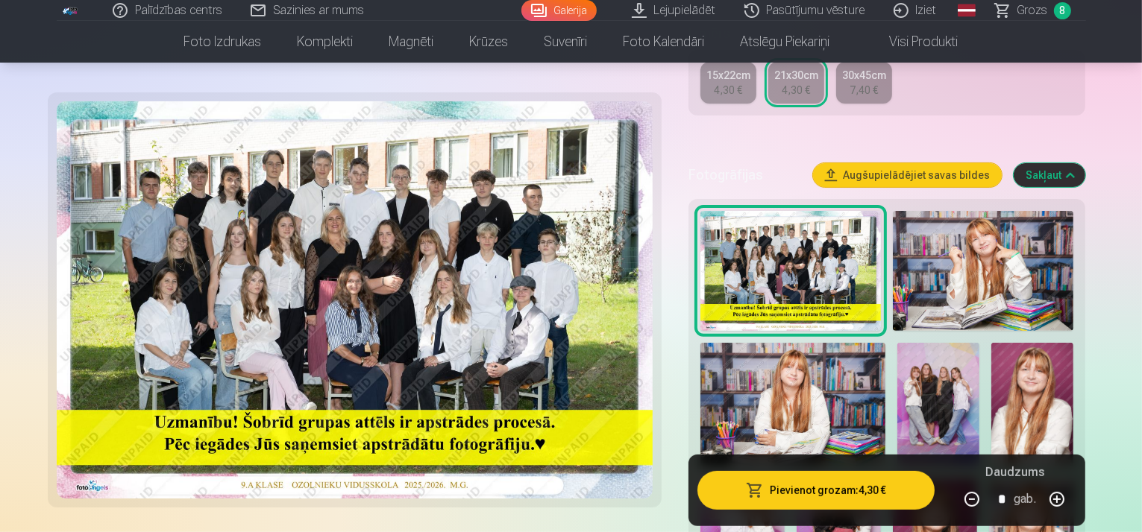
scroll to position [397, 0]
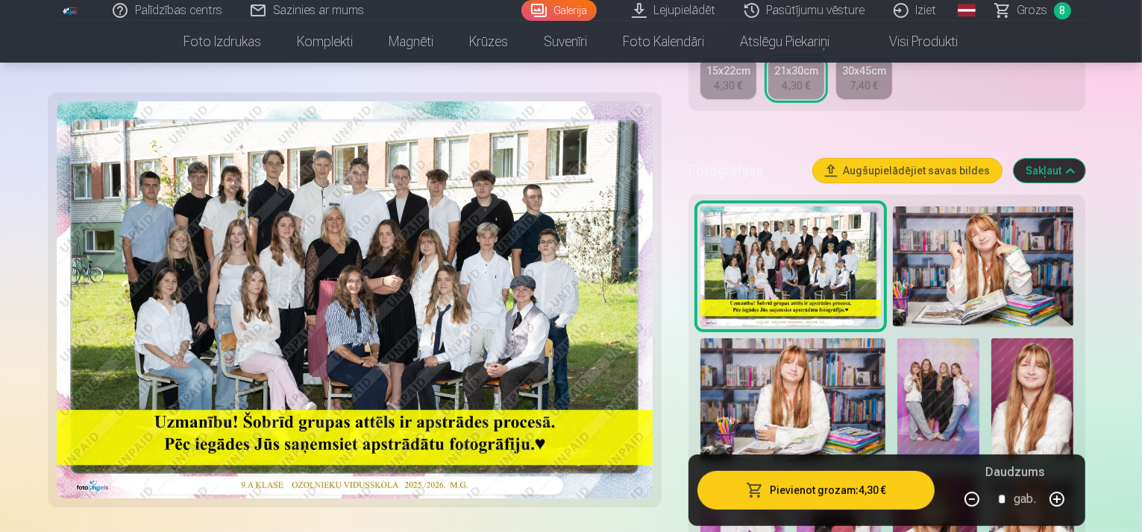
click at [761, 239] on img at bounding box center [790, 267] width 180 height 121
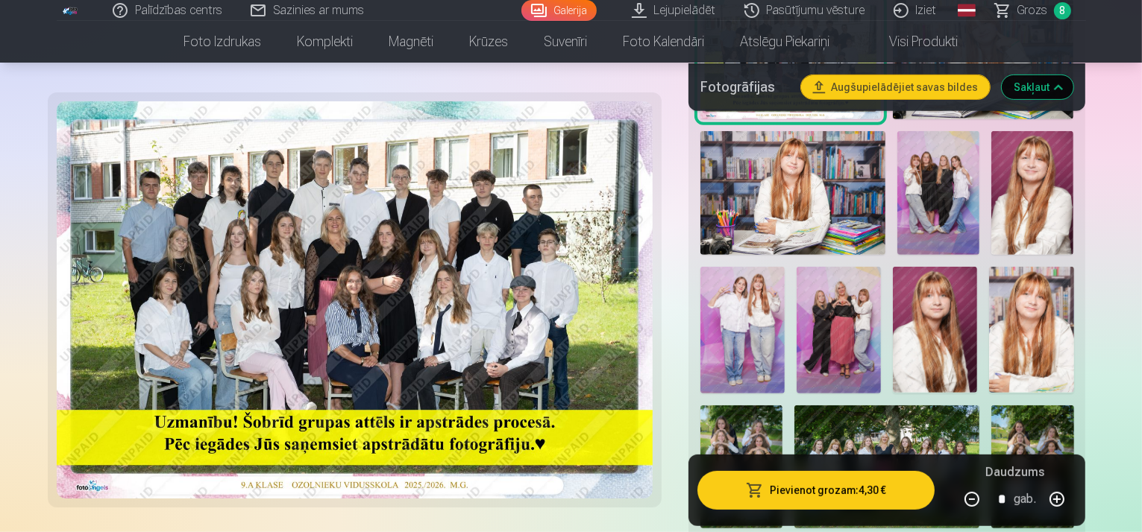
scroll to position [646, 0]
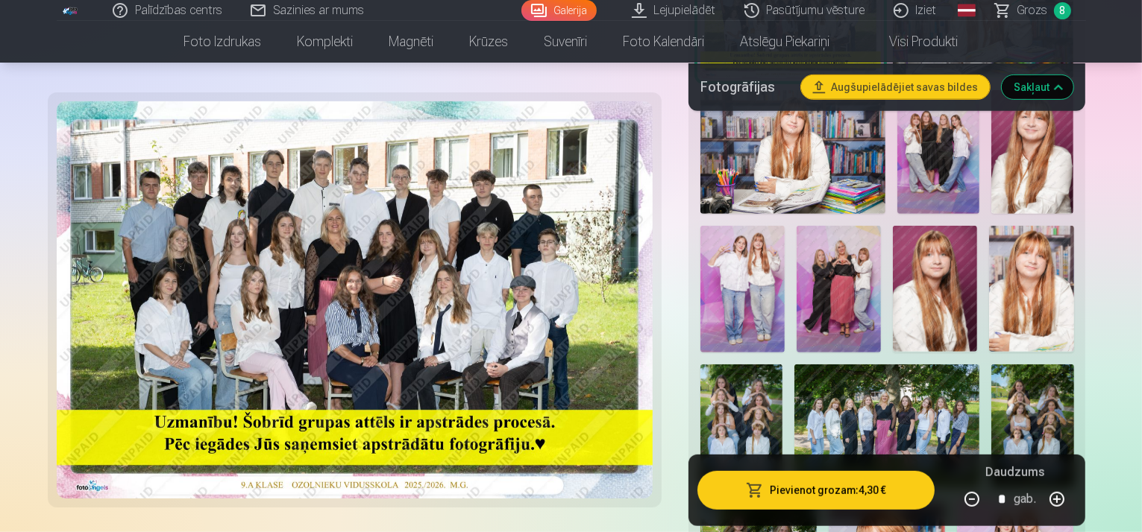
click at [798, 234] on img at bounding box center [838, 289] width 84 height 127
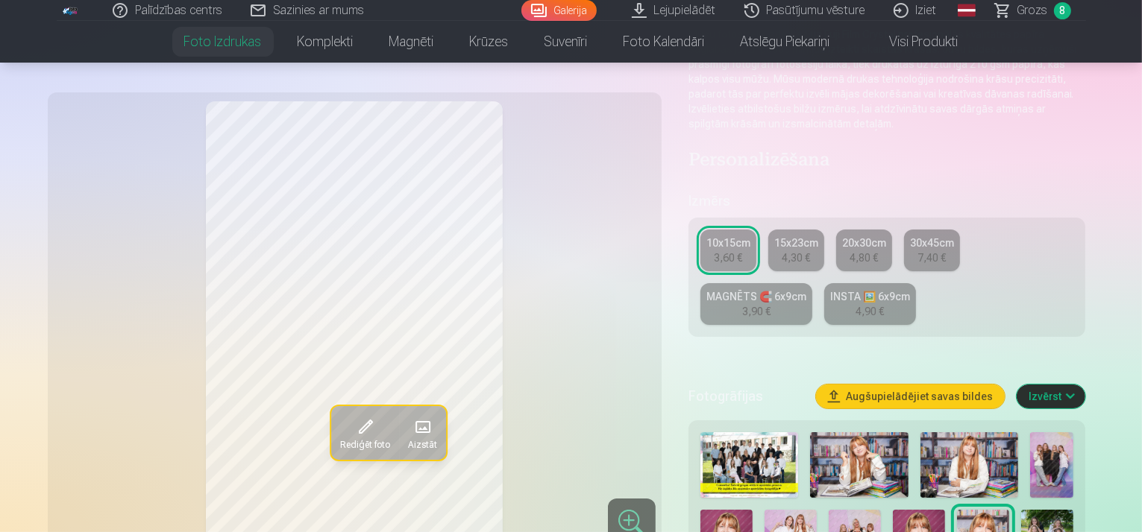
scroll to position [174, 0]
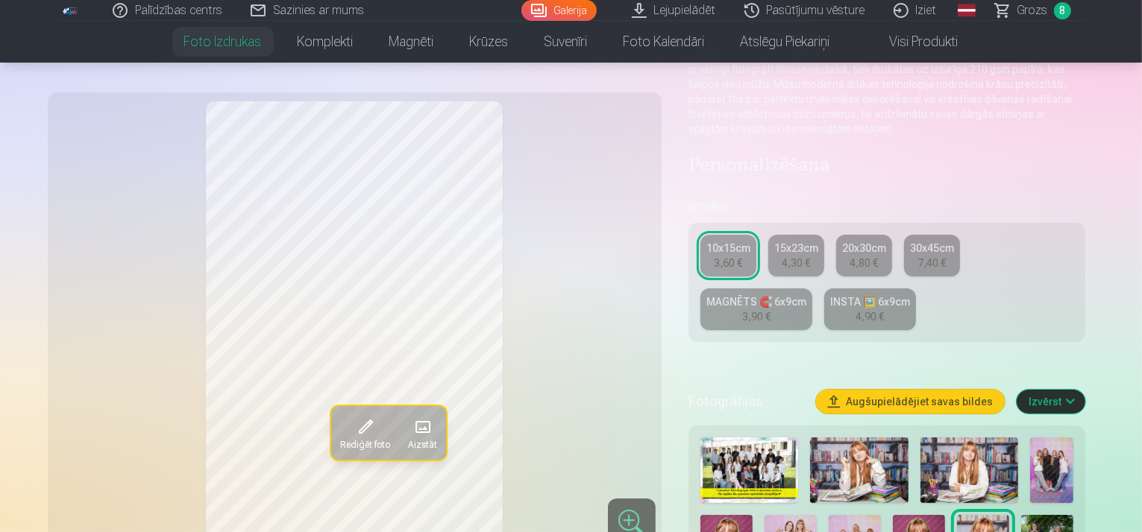
click at [830, 295] on div "INSTA 🖼️ 6x9cm" at bounding box center [870, 302] width 80 height 15
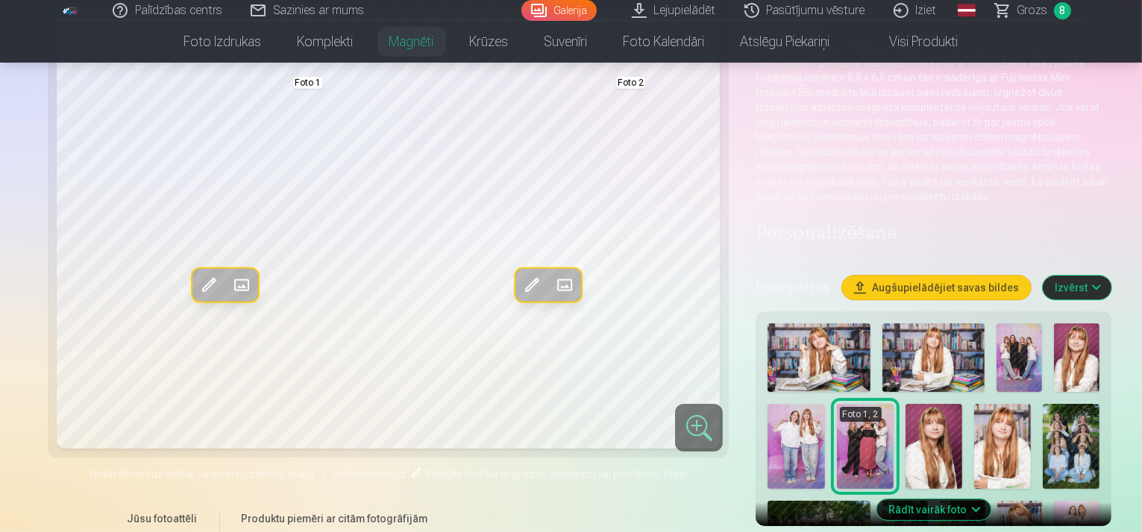
scroll to position [149, 0]
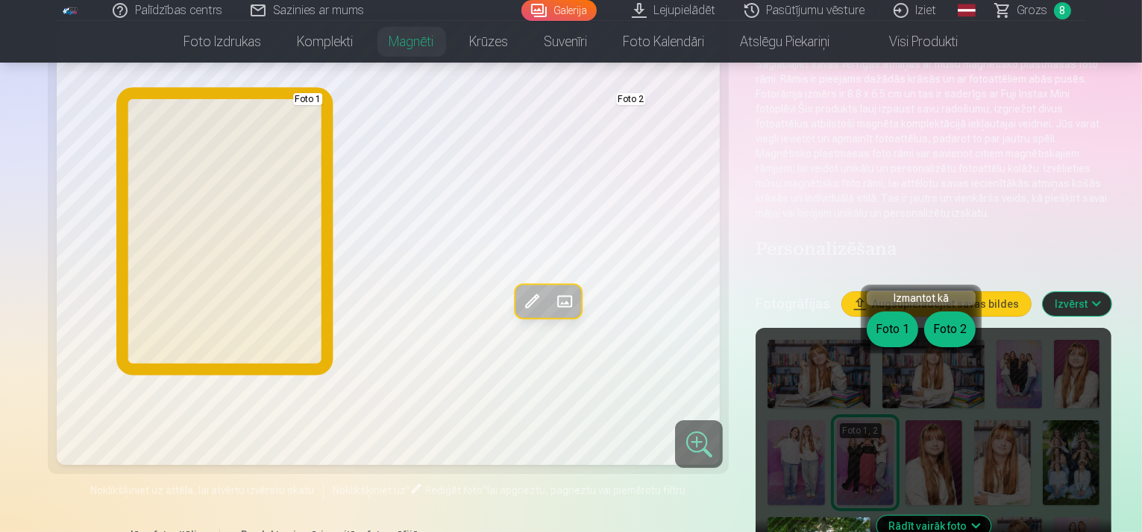
click at [894, 330] on button "Foto 1" at bounding box center [892, 330] width 51 height 36
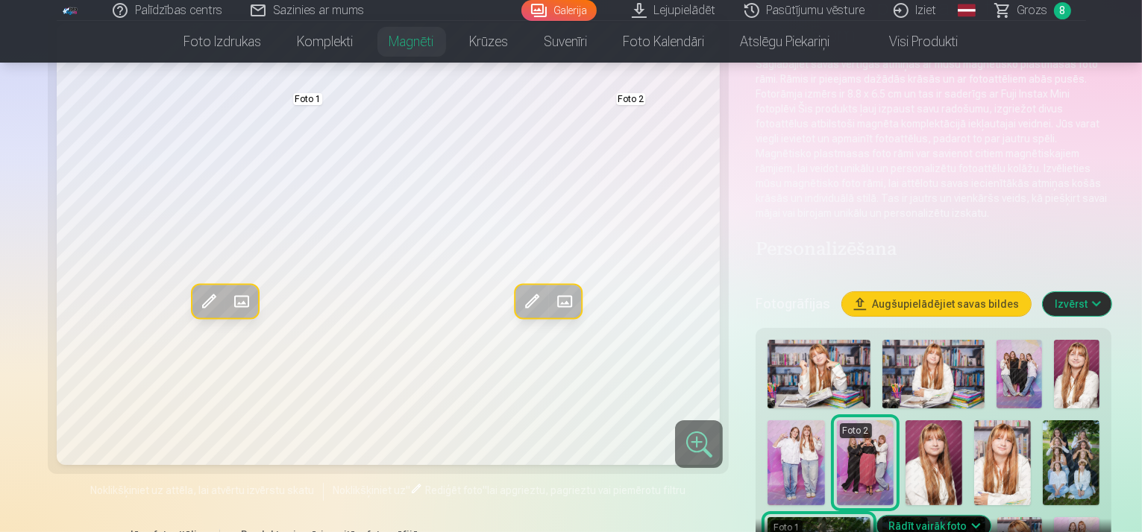
click at [1043, 421] on img at bounding box center [1071, 463] width 57 height 85
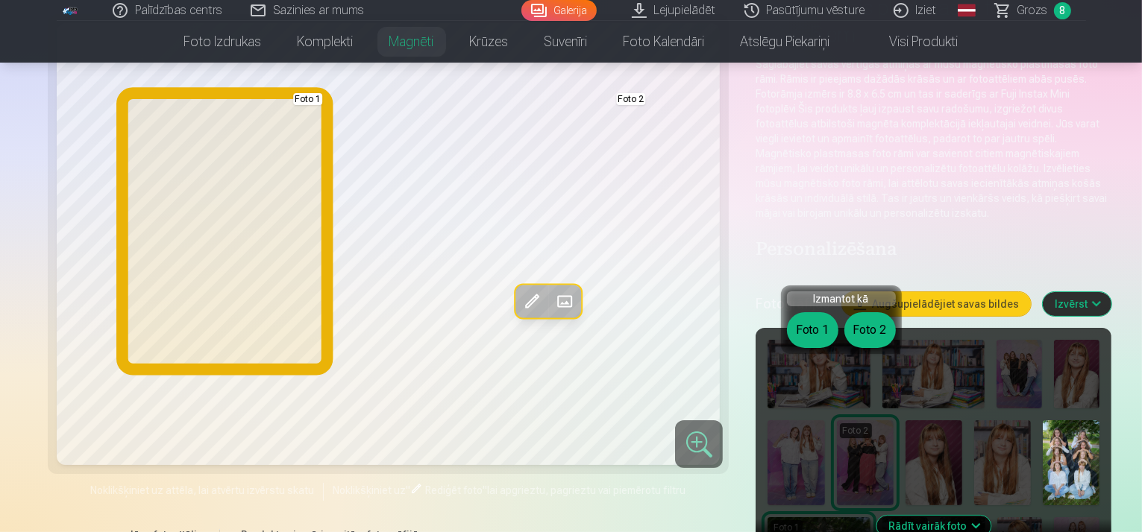
click at [807, 336] on button "Foto 1" at bounding box center [812, 330] width 51 height 36
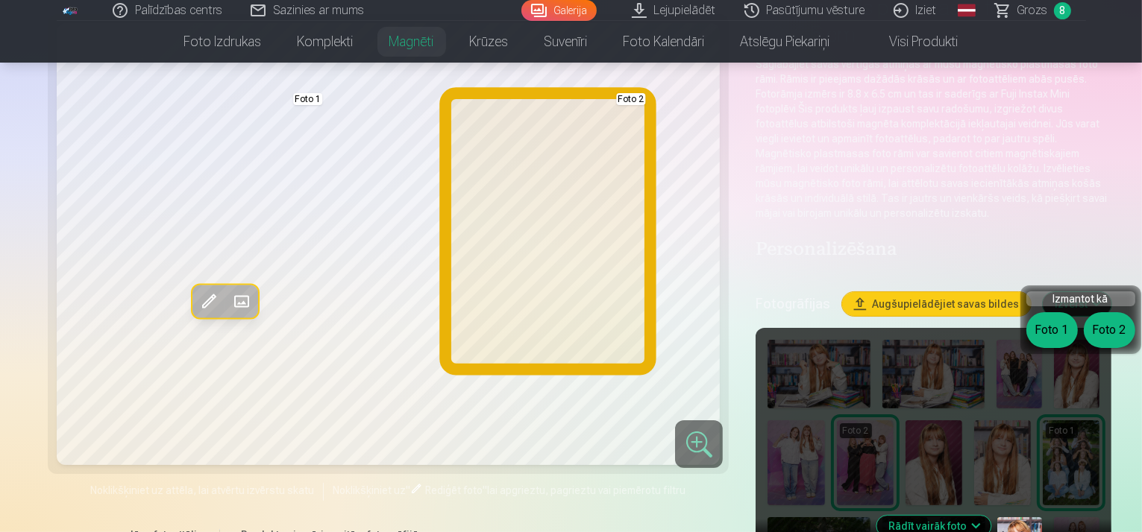
click at [1101, 333] on button "Foto 2" at bounding box center [1109, 330] width 51 height 36
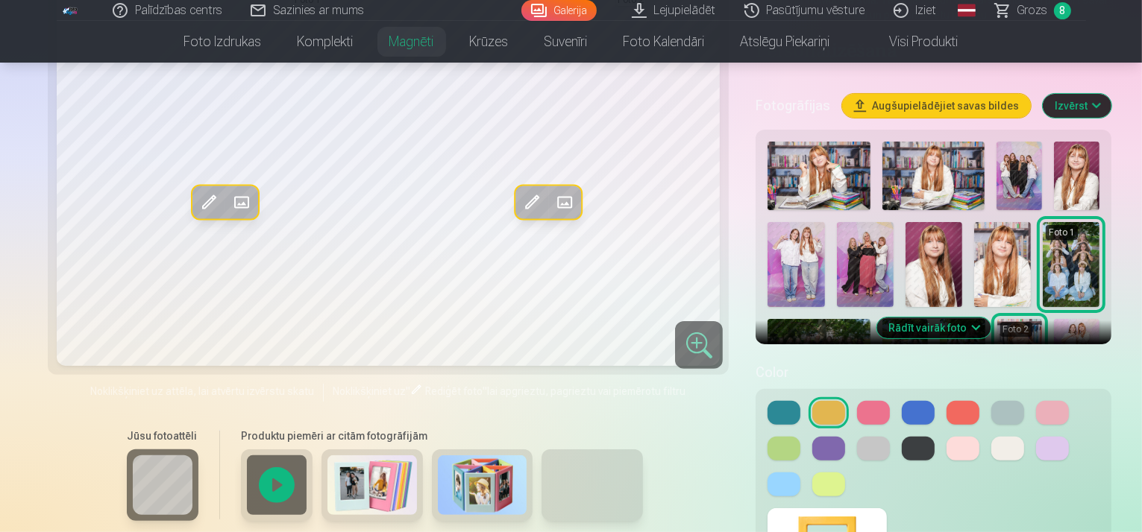
scroll to position [323, 0]
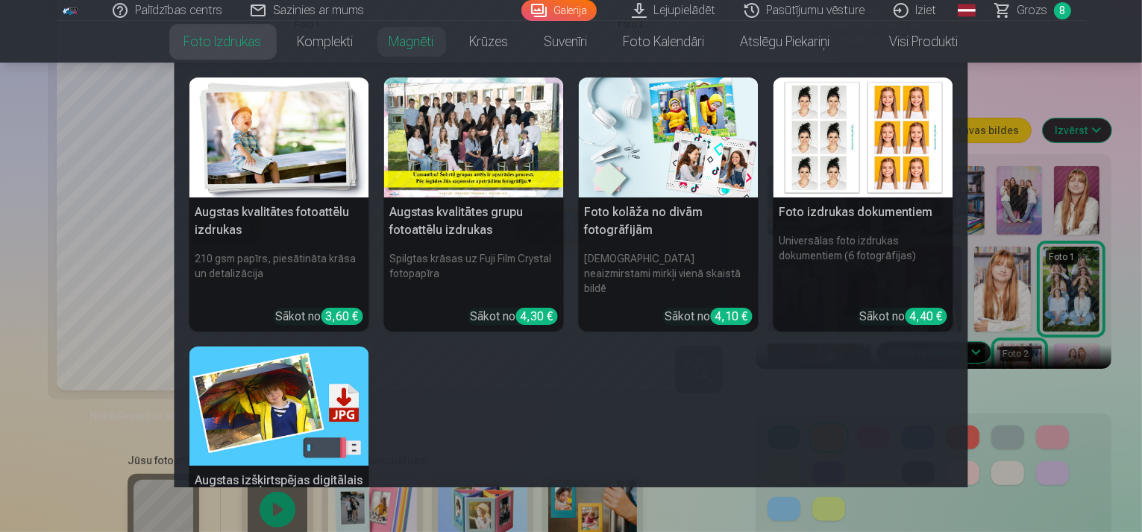
click at [427, 219] on h5 "Augstas kvalitātes grupu fotoattēlu izdrukas" at bounding box center [474, 222] width 180 height 48
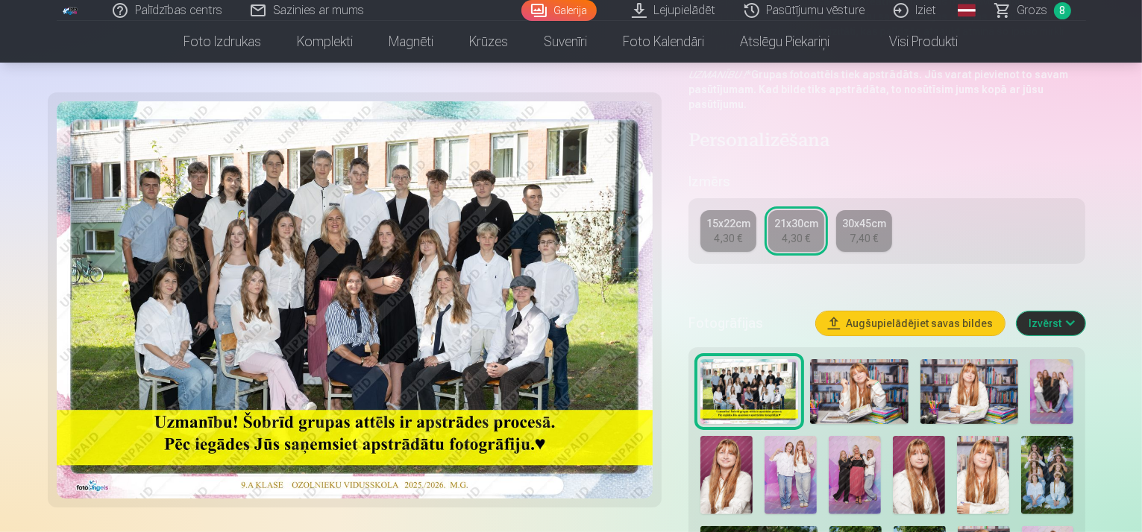
scroll to position [323, 0]
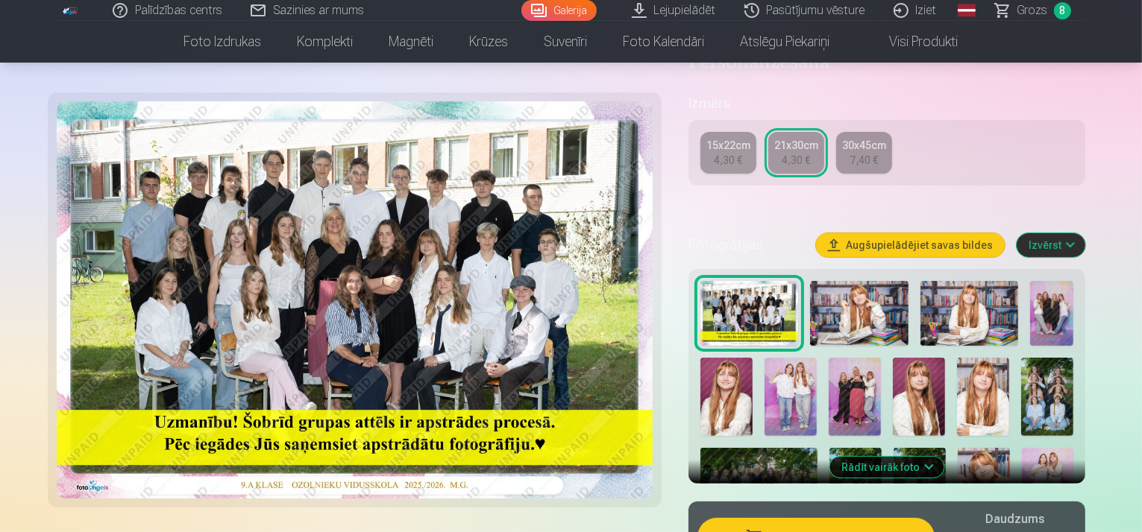
click at [817, 448] on img at bounding box center [758, 487] width 117 height 78
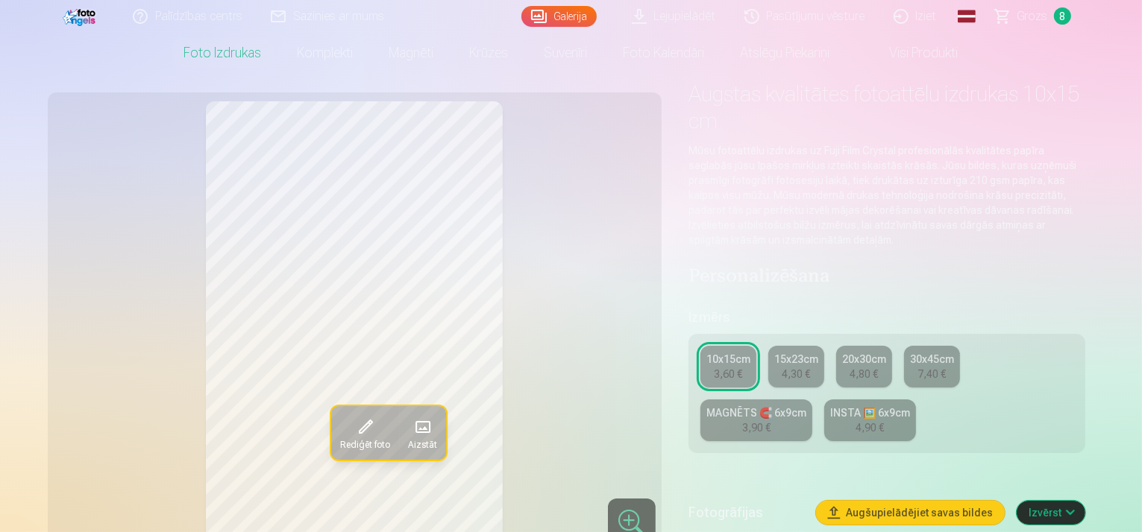
scroll to position [75, 0]
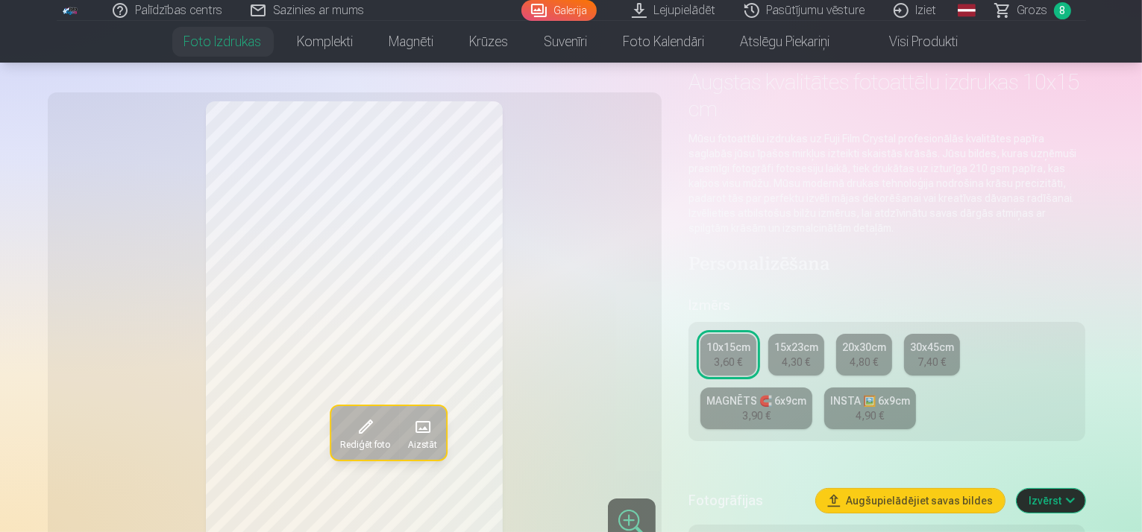
click at [803, 363] on div "10x15cm 3,60 € 15x23cm 4,30 € 20x30cm 4,80 € 30x45cm 7,40 € MAGNĒTS 🧲 6x9cm 3,9…" at bounding box center [886, 381] width 397 height 119
click at [946, 355] on div "7,40 €" at bounding box center [931, 362] width 28 height 15
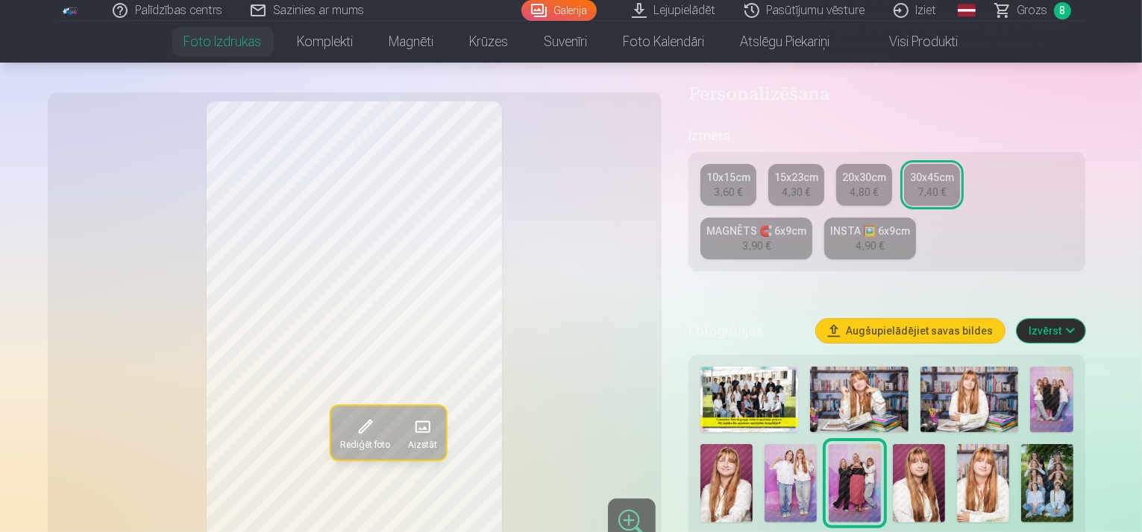
scroll to position [273, 0]
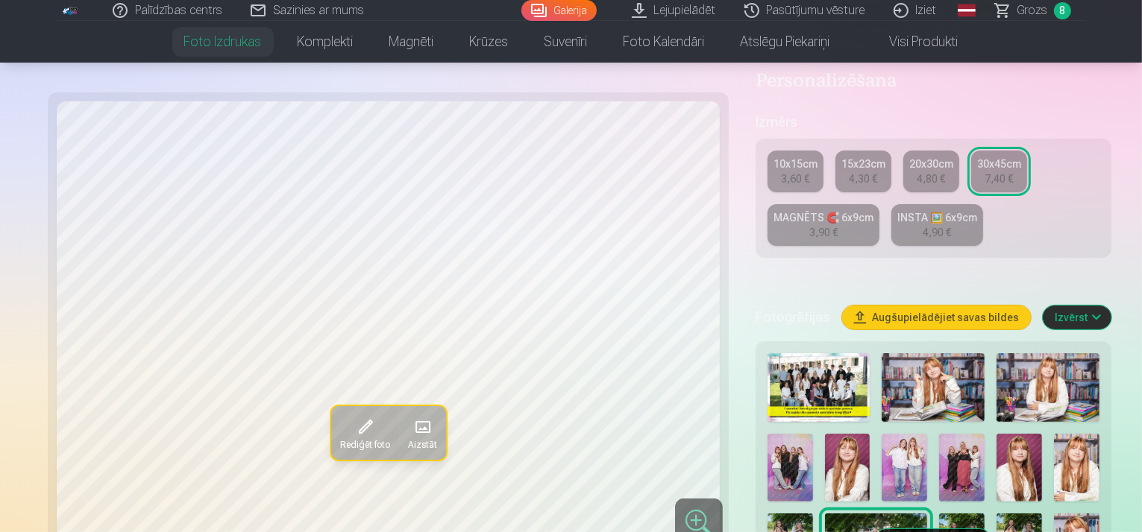
click at [903, 151] on link "20x30cm 4,80 €" at bounding box center [931, 172] width 56 height 42
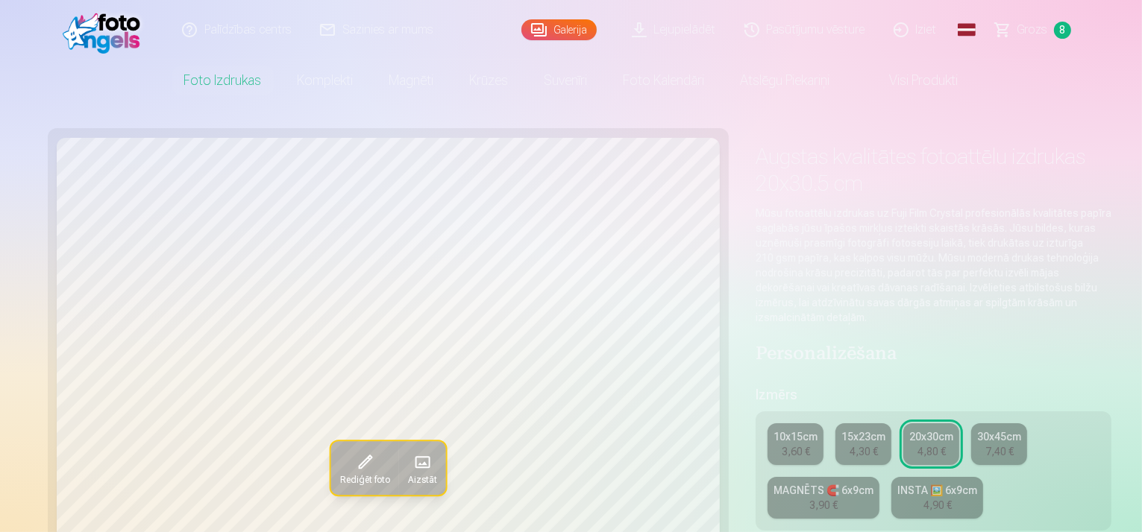
click at [835, 424] on link "15x23cm 4,30 €" at bounding box center [863, 445] width 56 height 42
click at [773, 430] on div "10x15cm" at bounding box center [795, 437] width 44 height 15
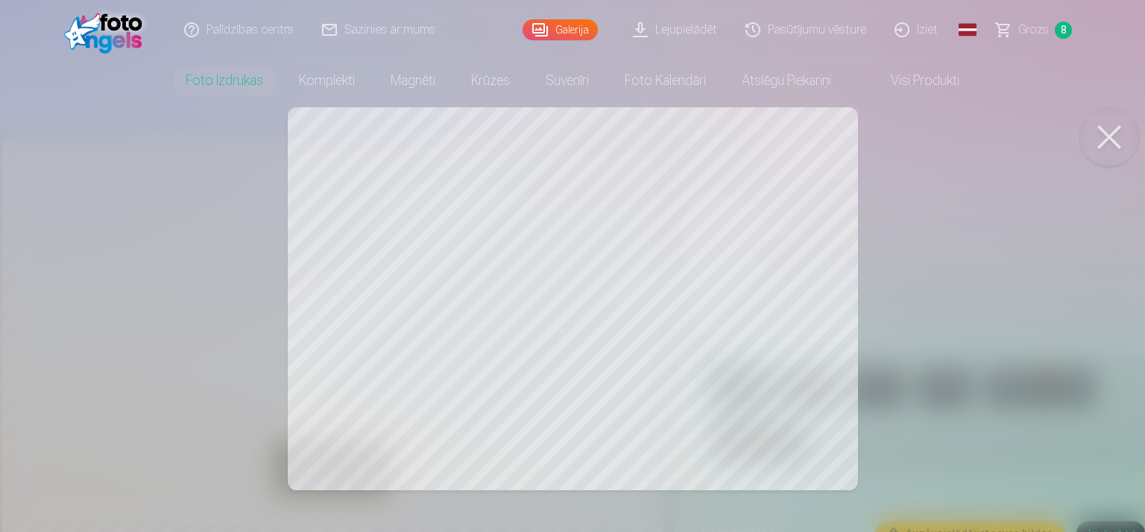
drag, startPoint x: 1116, startPoint y: 133, endPoint x: 985, endPoint y: 202, distance: 147.8
click at [1116, 133] on button at bounding box center [1110, 137] width 60 height 60
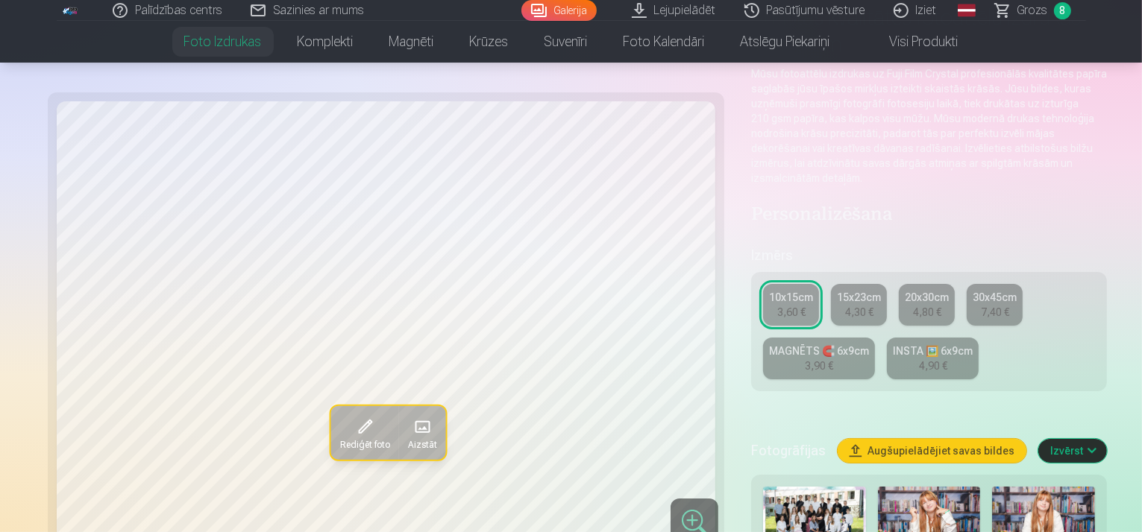
scroll to position [149, 0]
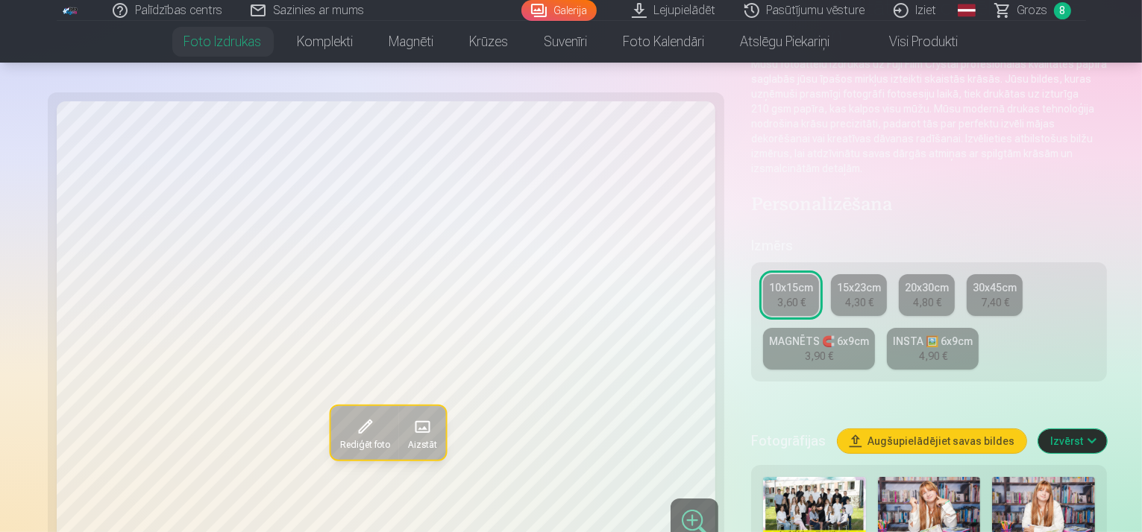
click at [777, 295] on div "3,60 €" at bounding box center [791, 302] width 28 height 15
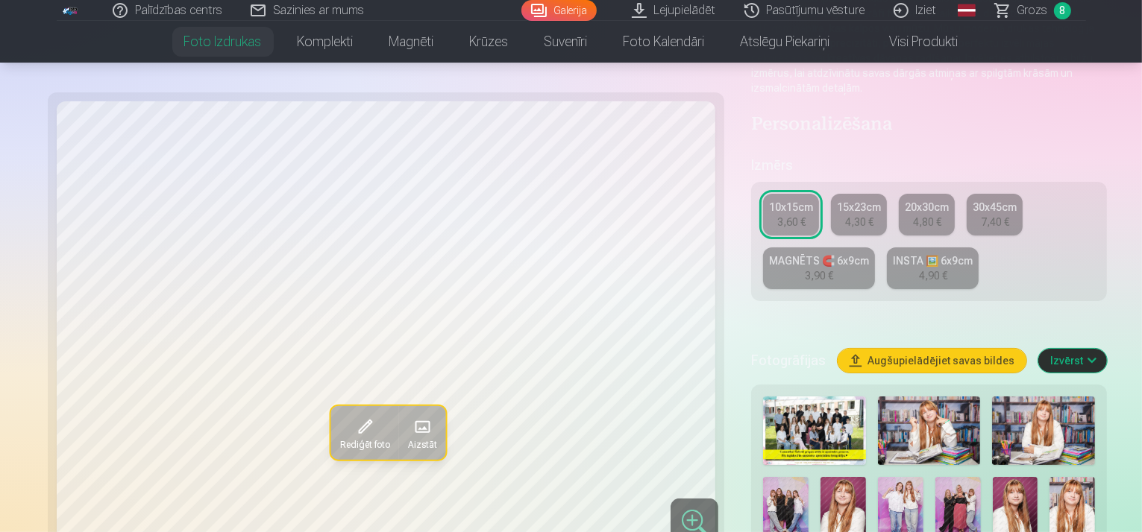
scroll to position [248, 0]
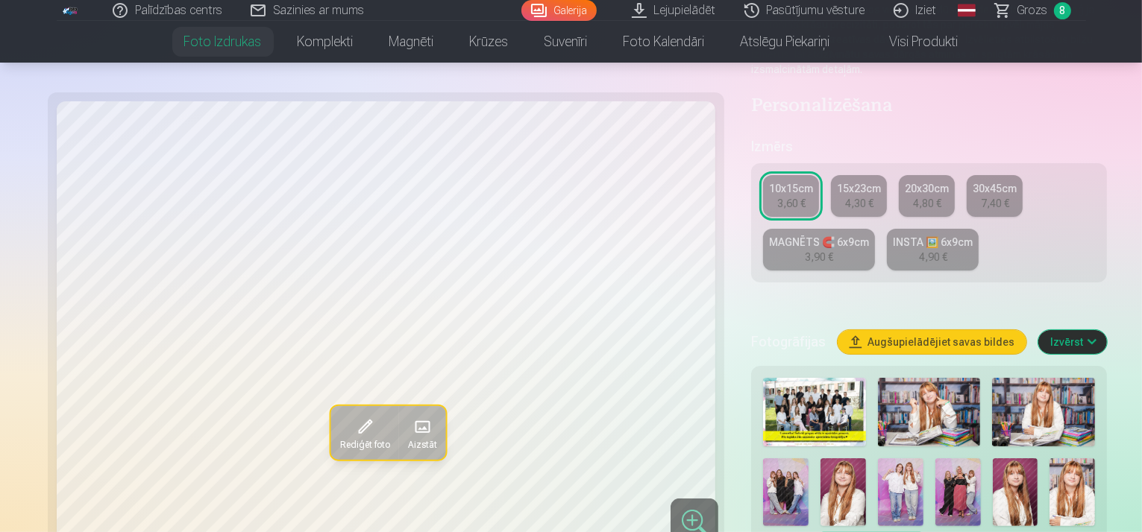
drag, startPoint x: 935, startPoint y: 450, endPoint x: 930, endPoint y: 438, distance: 13.7
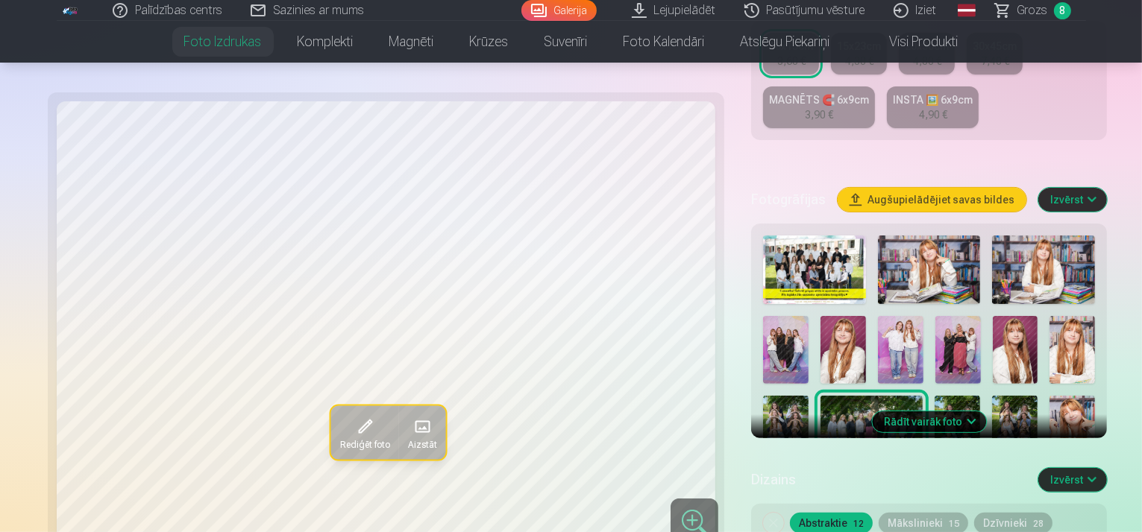
scroll to position [397, 0]
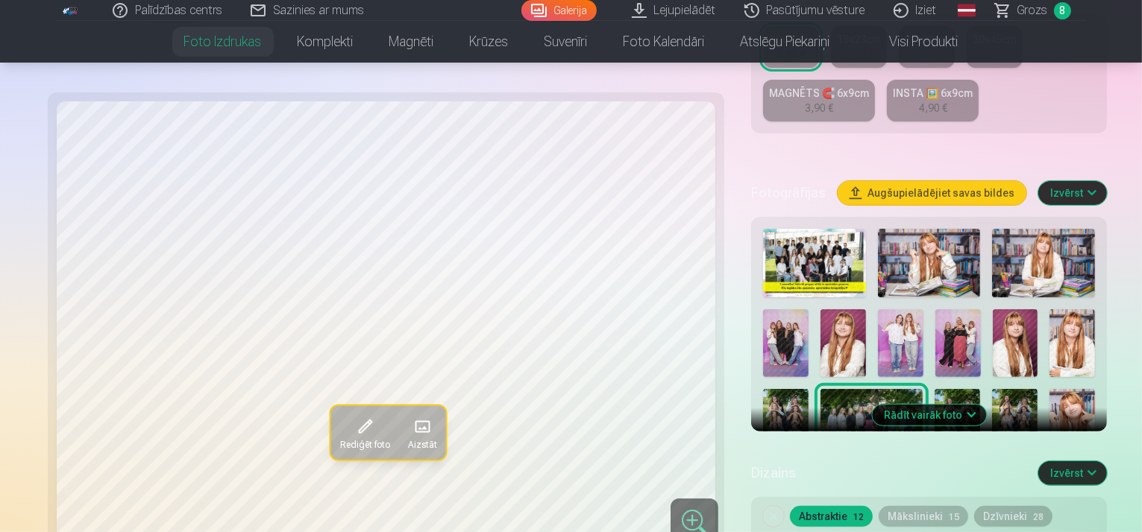
click at [924, 405] on button "Rādīt vairāk foto" at bounding box center [929, 415] width 114 height 21
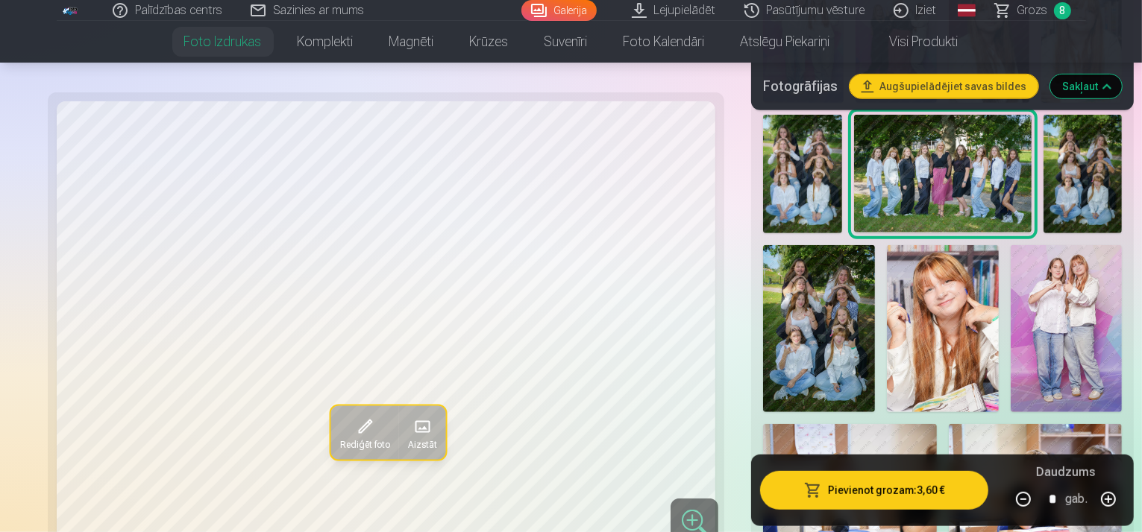
scroll to position [945, 0]
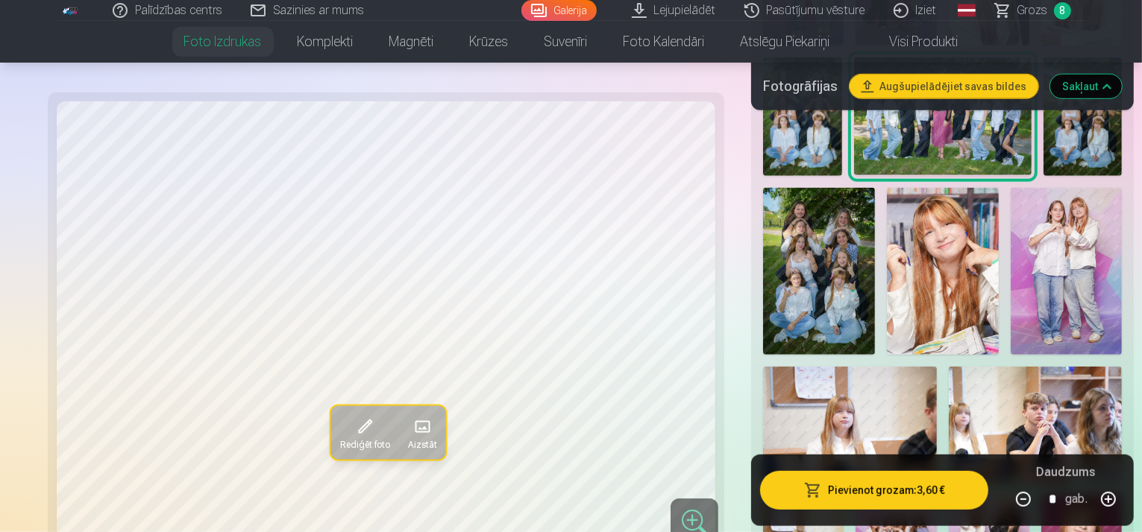
click at [1011, 1] on link "Grozs 8" at bounding box center [1033, 10] width 104 height 21
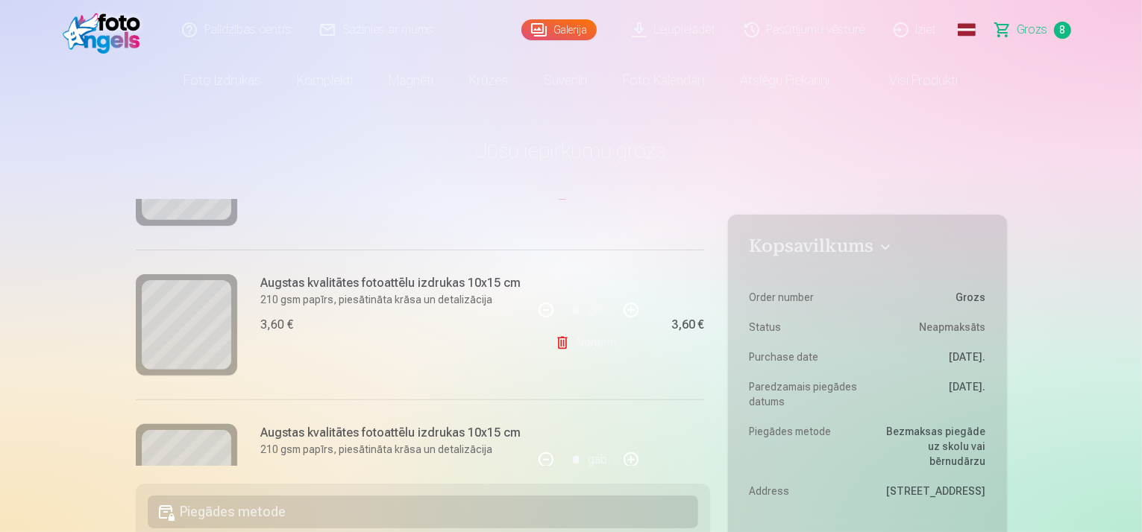
scroll to position [531, 0]
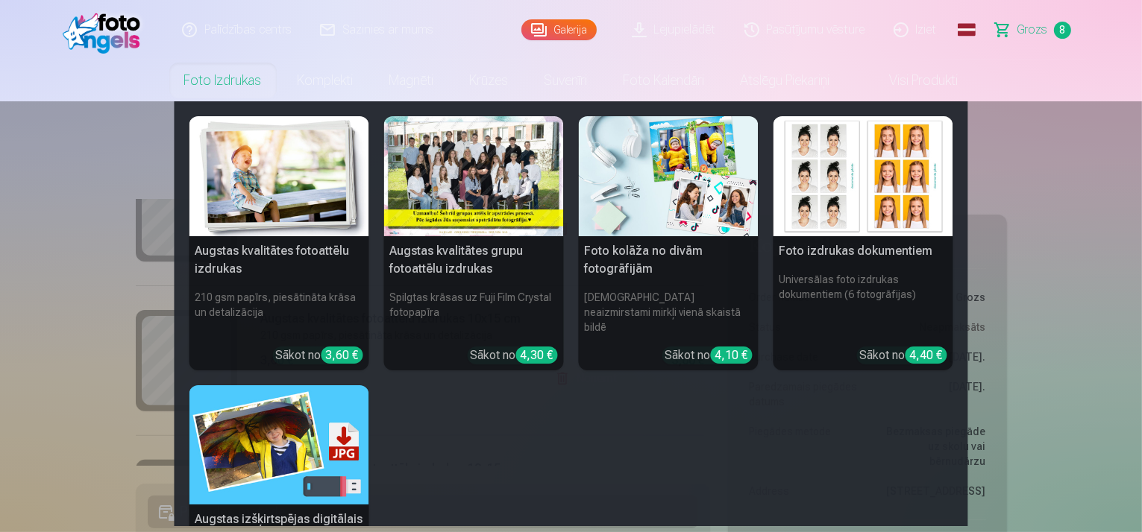
drag, startPoint x: 211, startPoint y: 69, endPoint x: 227, endPoint y: 75, distance: 16.8
click at [212, 69] on link "Foto izdrukas" at bounding box center [222, 81] width 113 height 42
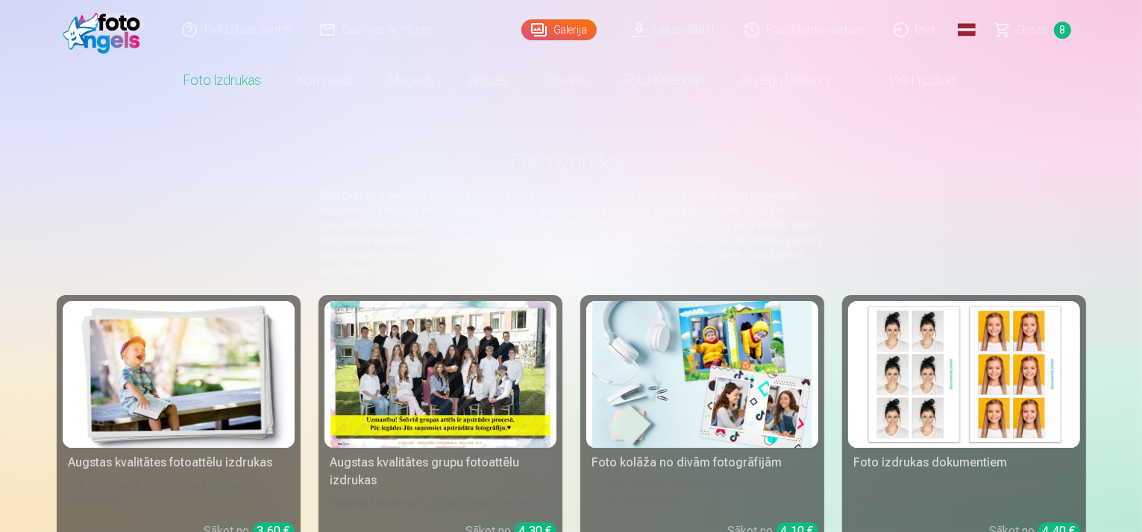
click at [142, 424] on img at bounding box center [179, 374] width 220 height 147
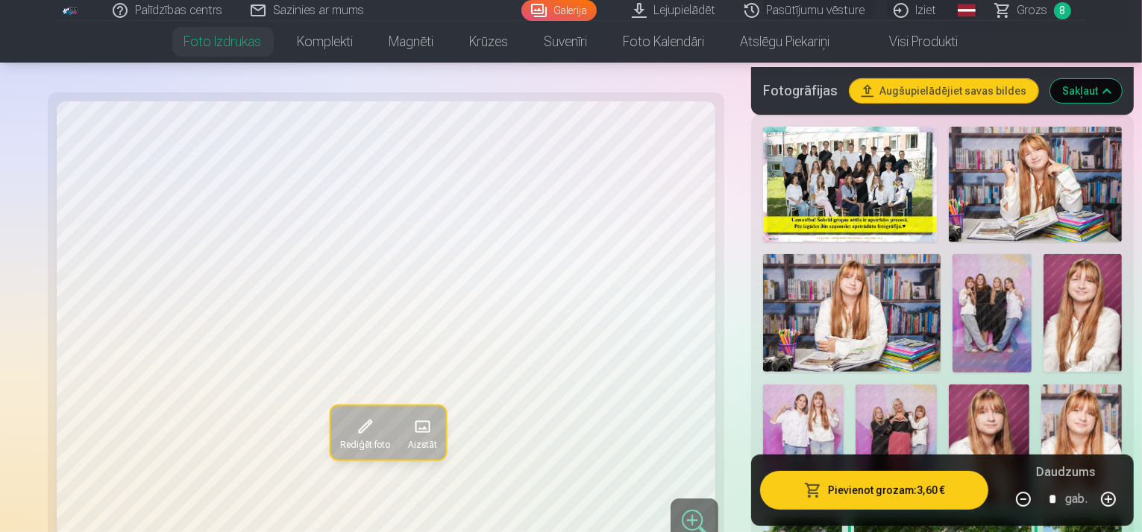
scroll to position [497, 0]
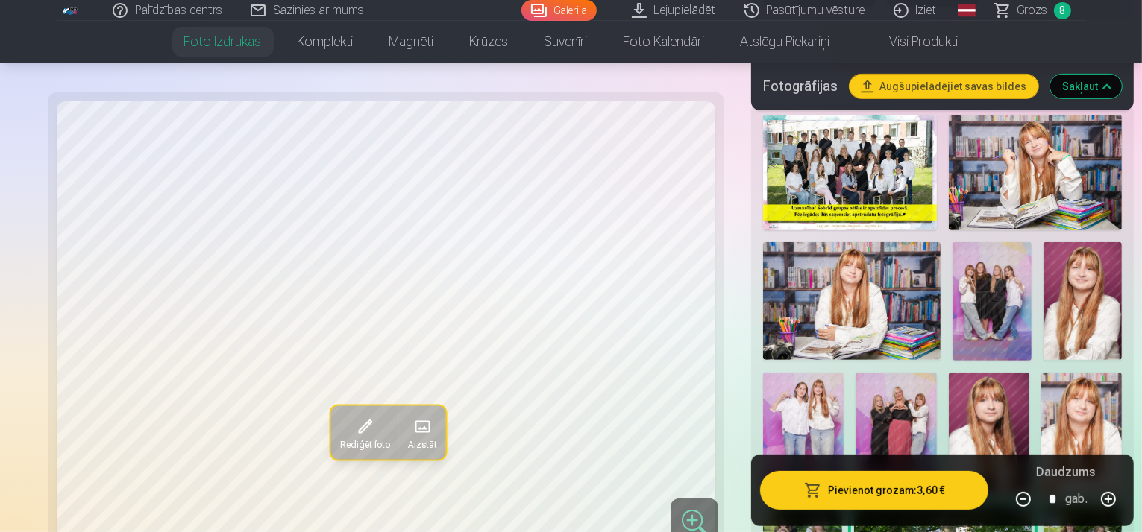
click at [843, 373] on img at bounding box center [803, 433] width 81 height 121
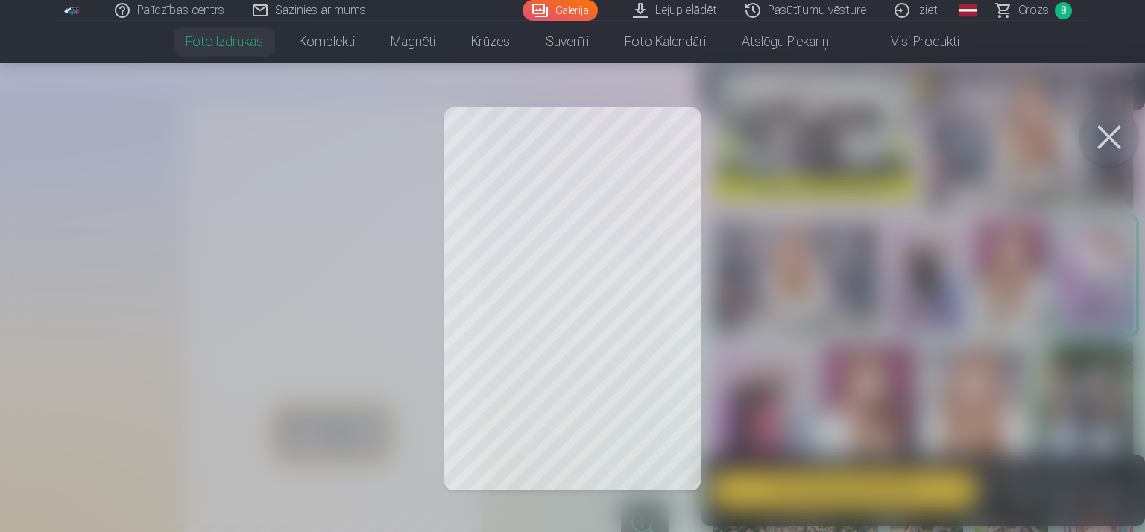
click at [740, 351] on div at bounding box center [572, 266] width 1145 height 532
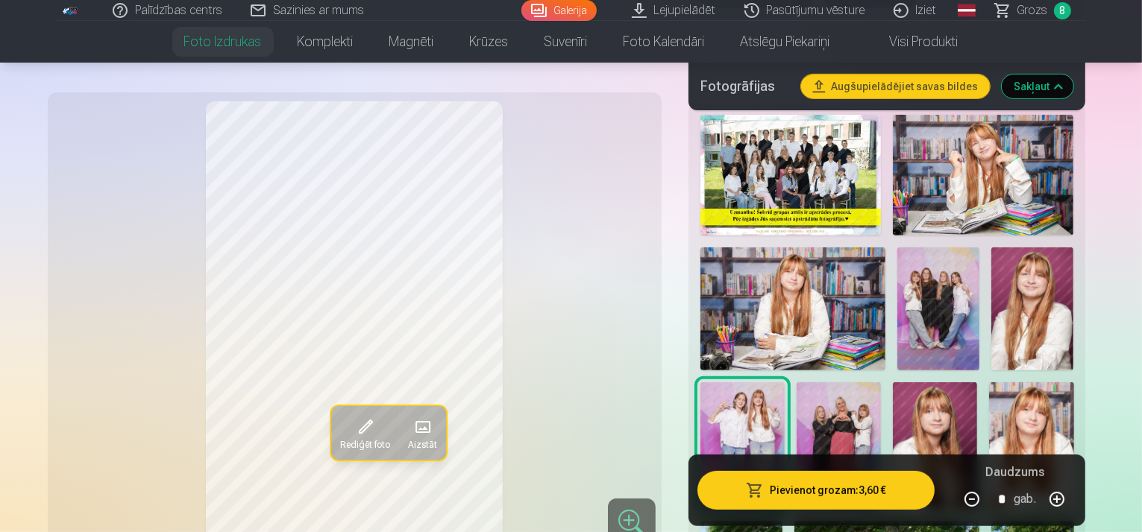
click at [353, 434] on span at bounding box center [365, 427] width 24 height 24
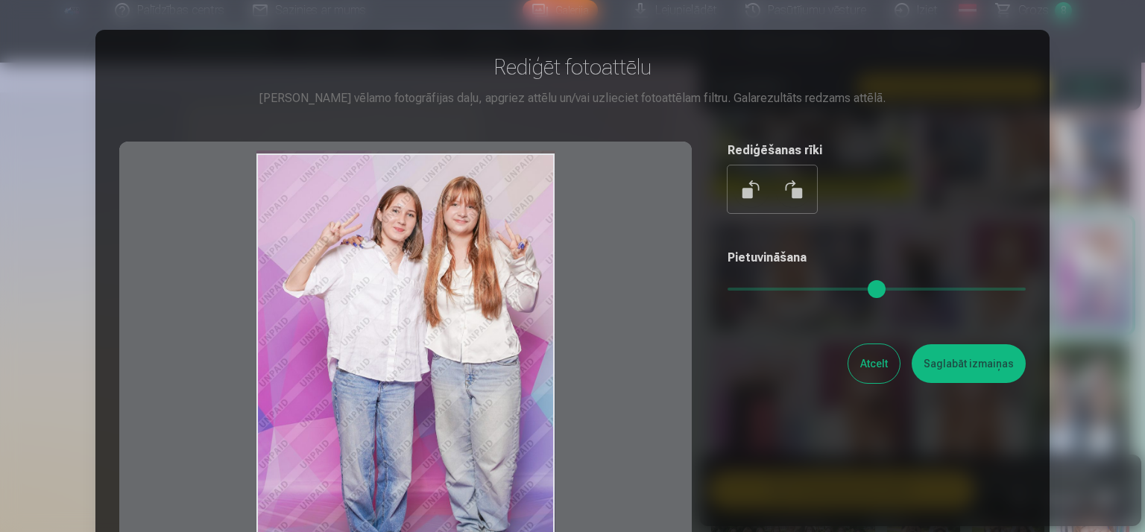
drag, startPoint x: 500, startPoint y: 330, endPoint x: 459, endPoint y: 318, distance: 42.5
click at [459, 318] on div at bounding box center [405, 376] width 573 height 468
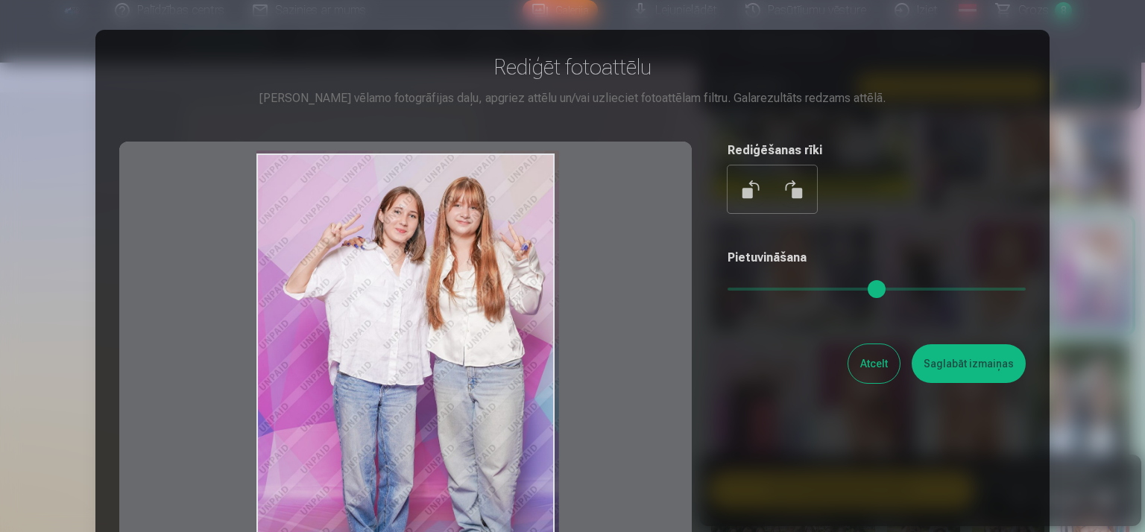
drag, startPoint x: 730, startPoint y: 283, endPoint x: 738, endPoint y: 283, distance: 8.2
click at [738, 288] on input "range" at bounding box center [877, 289] width 298 height 3
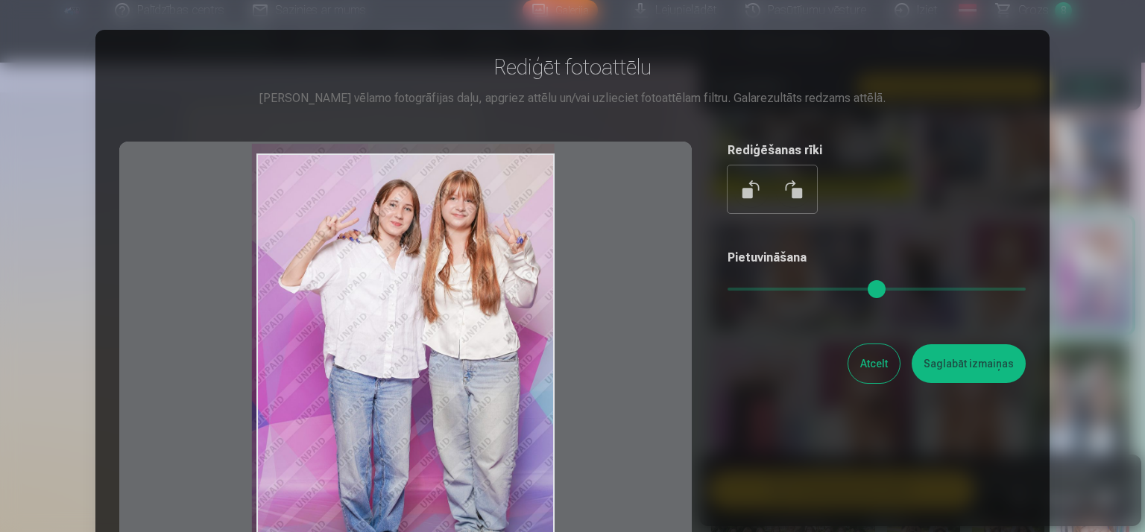
drag, startPoint x: 442, startPoint y: 351, endPoint x: 393, endPoint y: 315, distance: 60.9
click at [384, 315] on div at bounding box center [405, 376] width 573 height 468
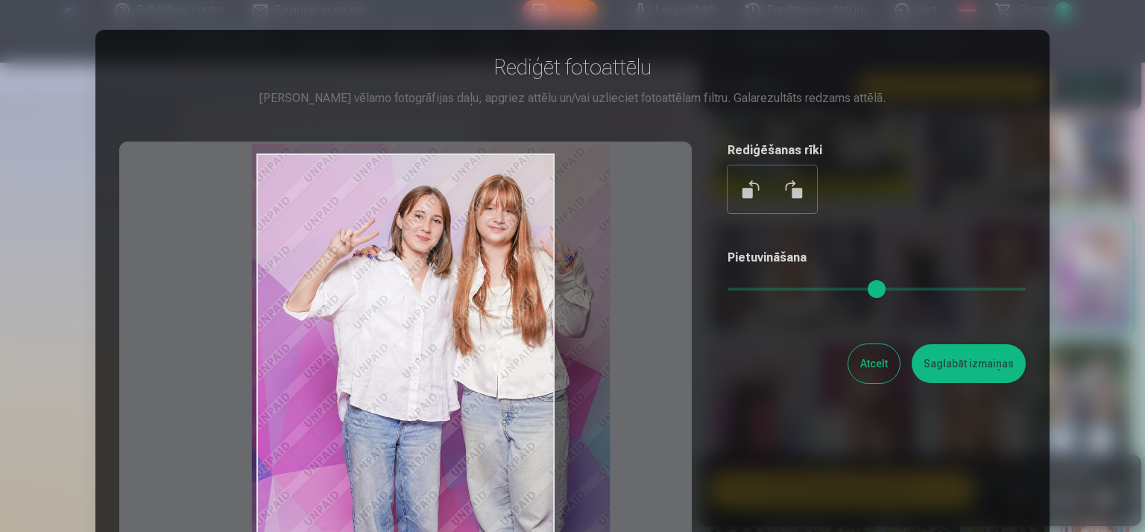
drag, startPoint x: 737, startPoint y: 287, endPoint x: 751, endPoint y: 289, distance: 14.3
click at [781, 289] on input "range" at bounding box center [877, 289] width 298 height 3
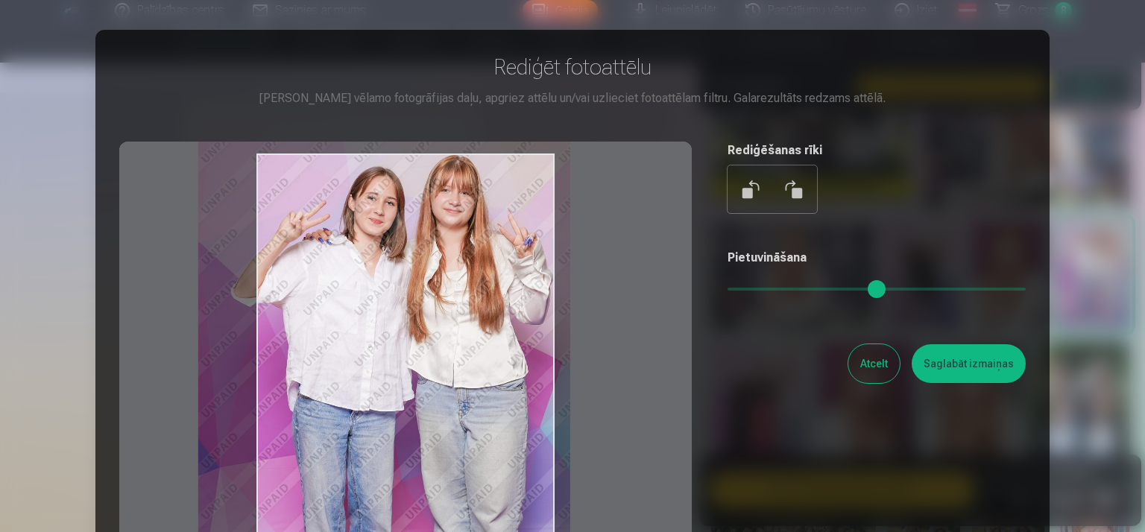
drag, startPoint x: 521, startPoint y: 343, endPoint x: 477, endPoint y: 334, distance: 44.2
click at [477, 334] on div at bounding box center [405, 376] width 573 height 468
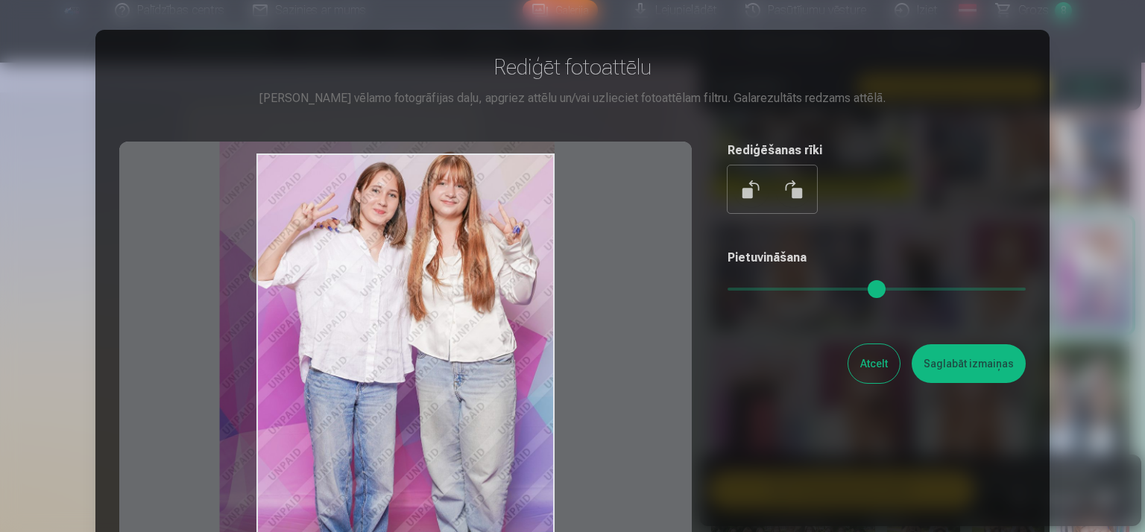
drag, startPoint x: 782, startPoint y: 295, endPoint x: 741, endPoint y: 313, distance: 44.4
click at [749, 291] on input "range" at bounding box center [877, 289] width 298 height 3
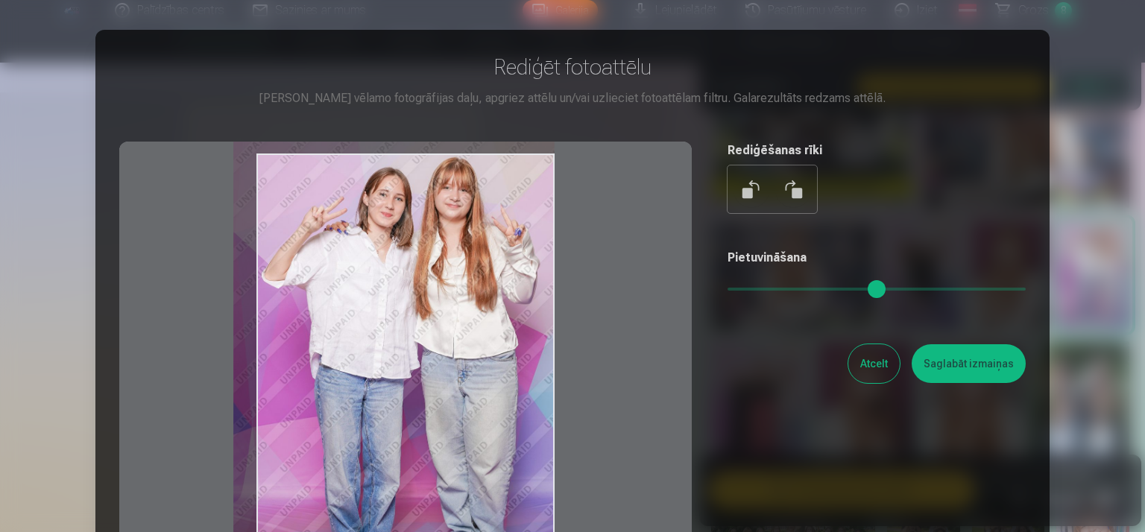
type input "****"
drag, startPoint x: 491, startPoint y: 398, endPoint x: 468, endPoint y: 405, distance: 23.4
click at [468, 405] on div at bounding box center [405, 376] width 573 height 468
click at [1001, 373] on button "Saglabāt izmaiņas" at bounding box center [969, 364] width 114 height 39
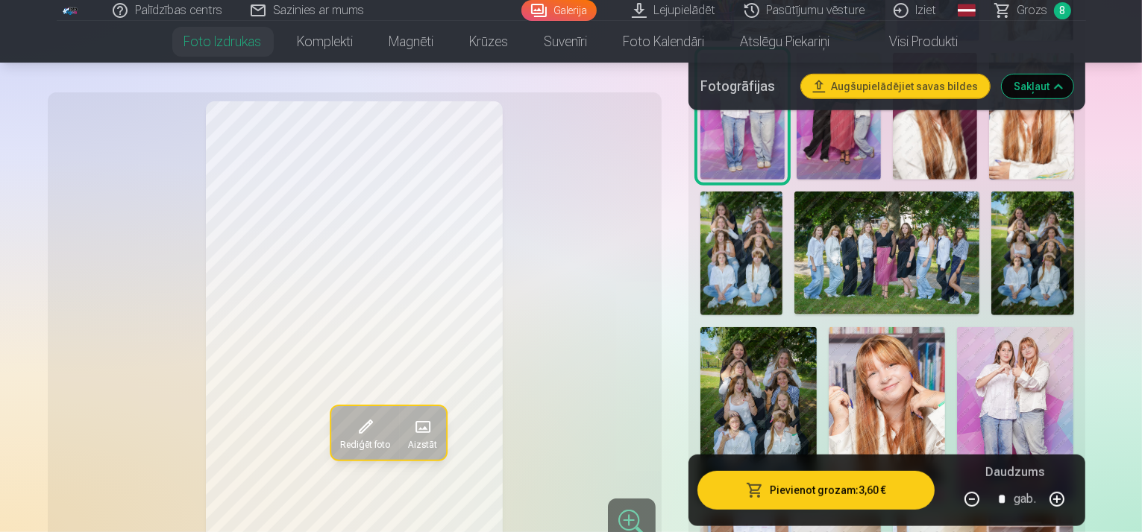
scroll to position [845, 0]
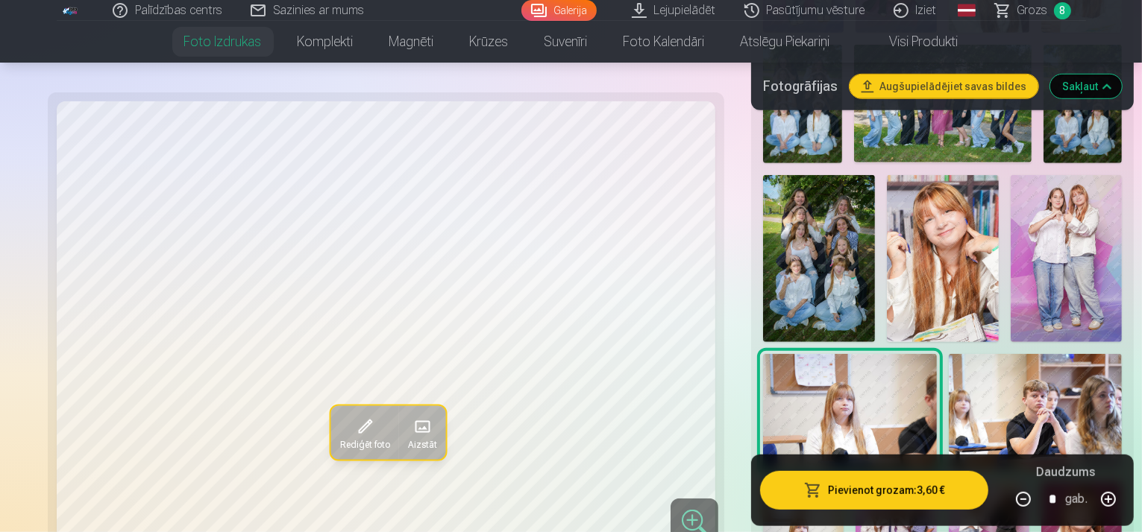
scroll to position [969, 0]
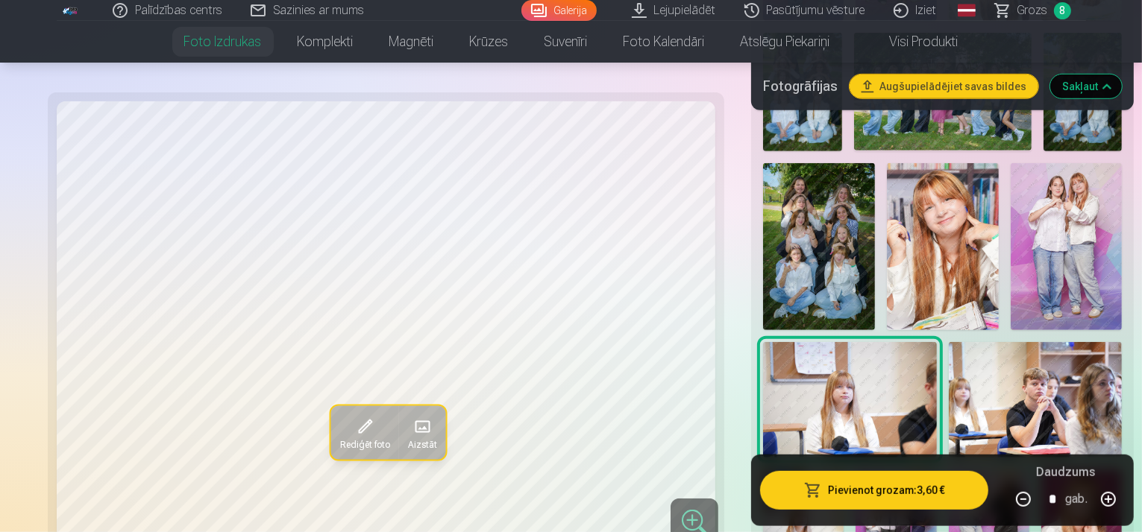
click at [1028, 342] on img at bounding box center [1036, 400] width 174 height 116
click at [855, 470] on img at bounding box center [895, 530] width 81 height 121
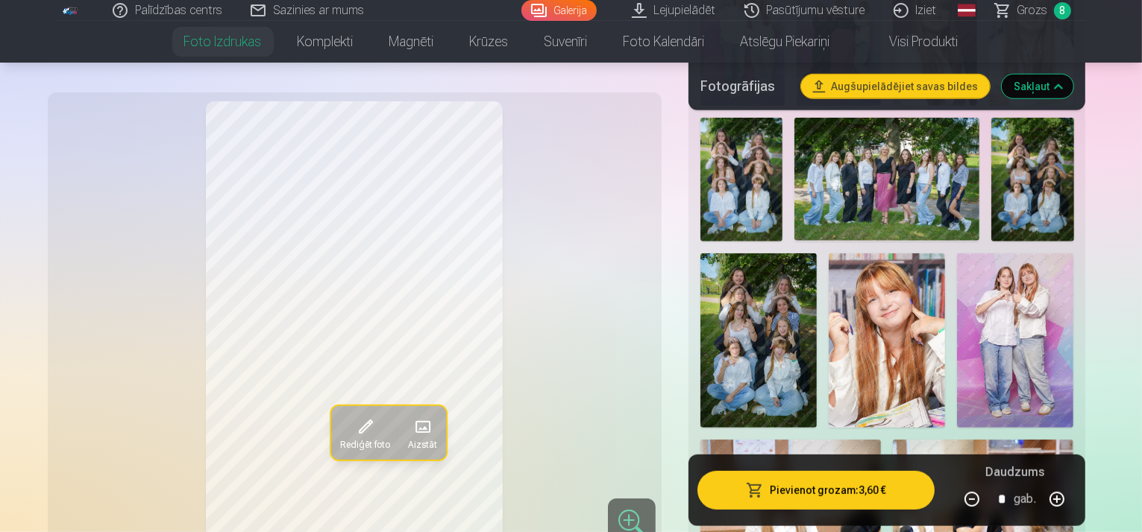
scroll to position [895, 0]
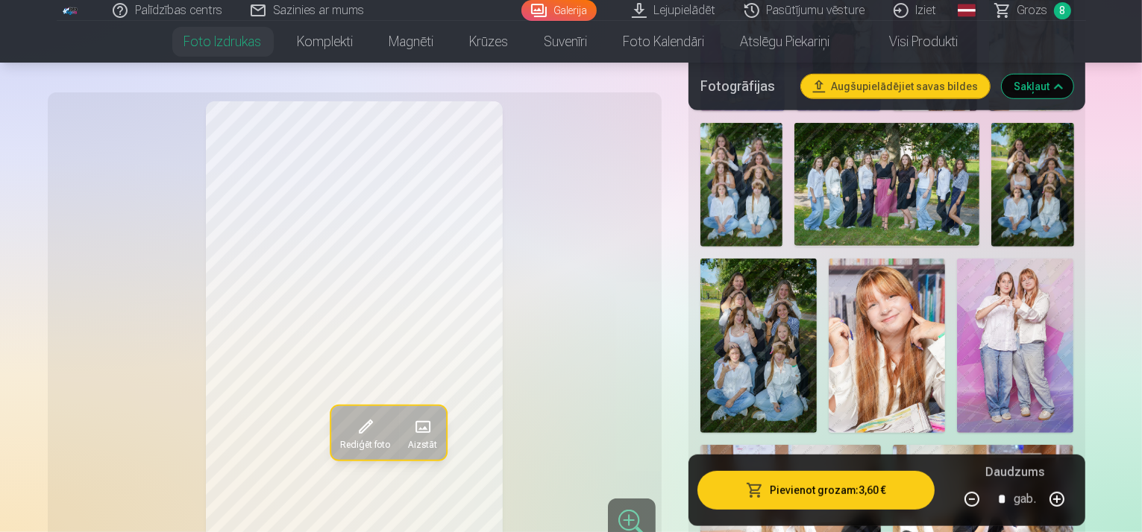
click at [957, 267] on img at bounding box center [1015, 346] width 116 height 175
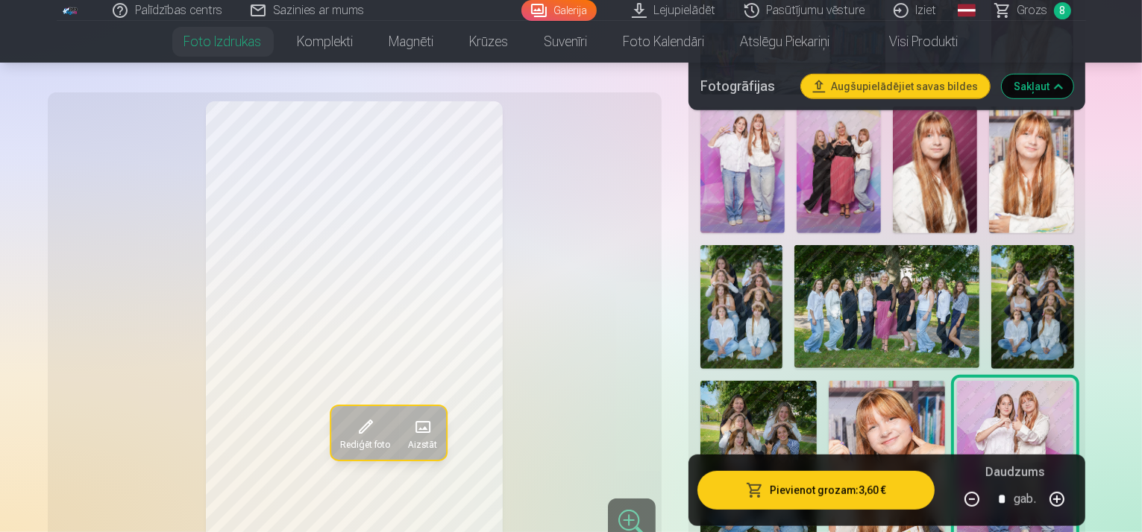
scroll to position [770, 0]
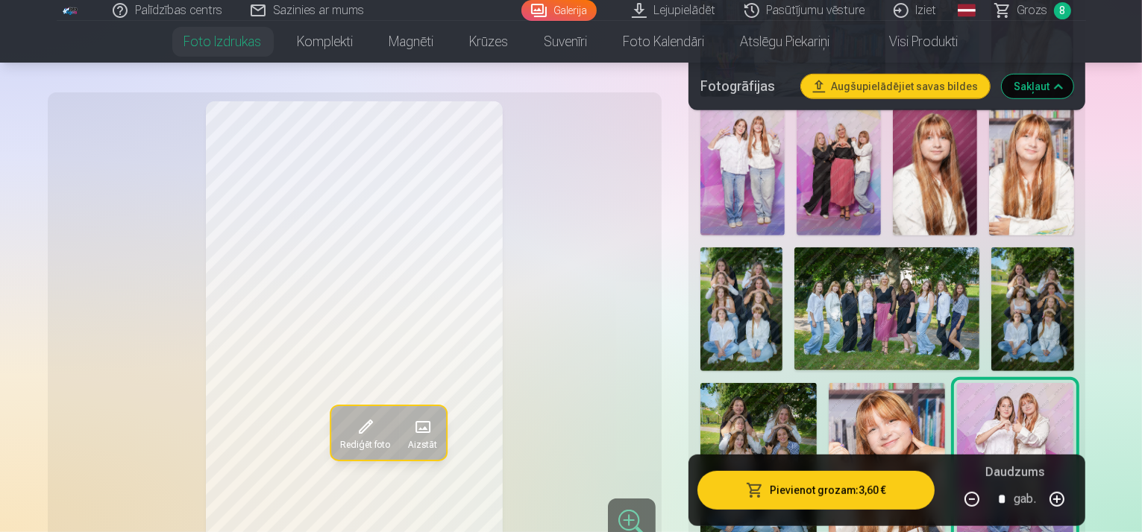
click at [782, 248] on img at bounding box center [741, 310] width 82 height 124
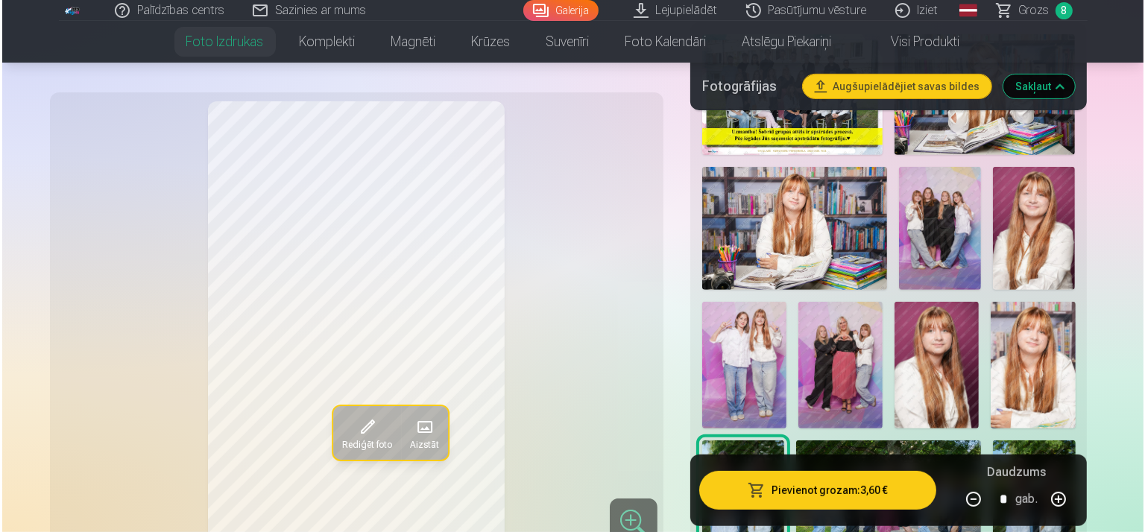
scroll to position [571, 0]
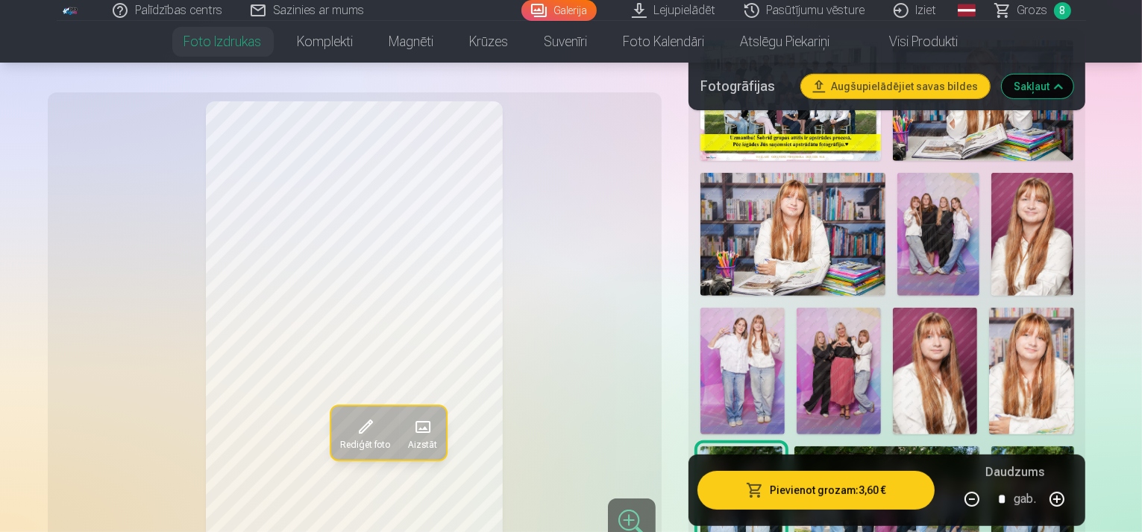
click at [784, 308] on img at bounding box center [742, 371] width 84 height 127
click at [764, 491] on span "button" at bounding box center [755, 490] width 18 height 15
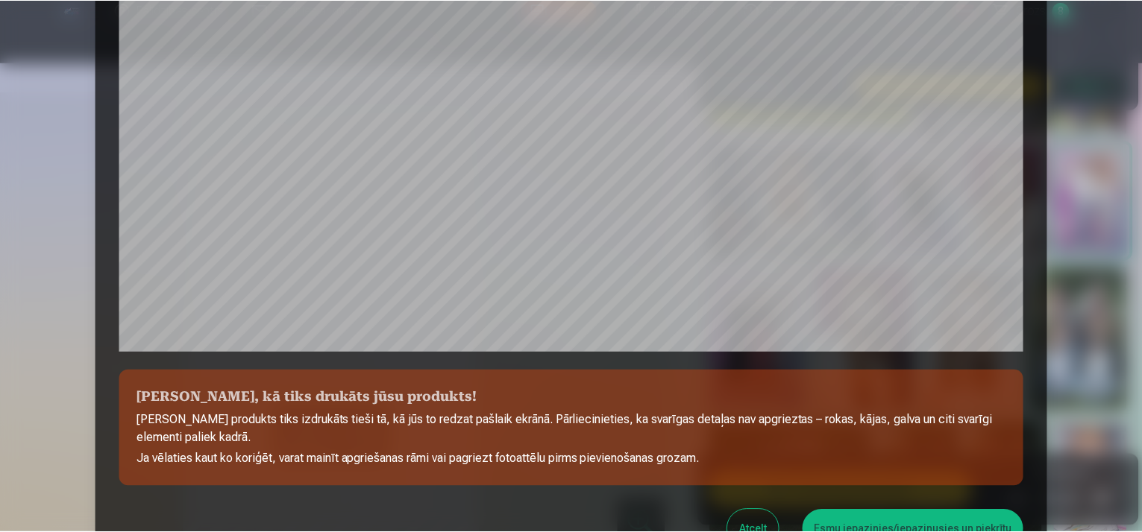
scroll to position [392, 0]
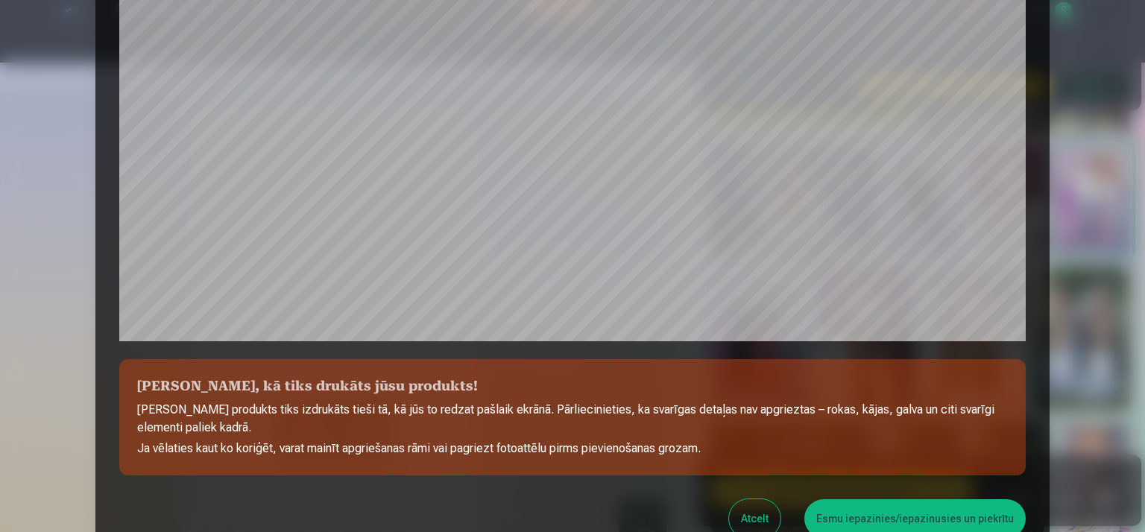
click at [993, 523] on button "Esmu iepazinies/iepazinusies un piekrītu" at bounding box center [915, 519] width 221 height 39
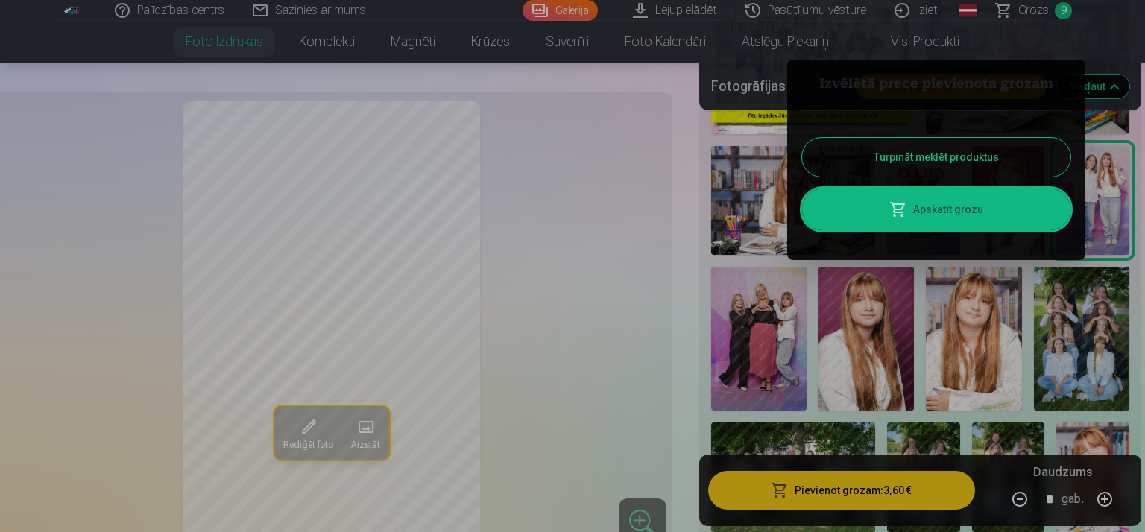
click at [896, 161] on button "Turpināt meklēt produktus" at bounding box center [936, 157] width 268 height 39
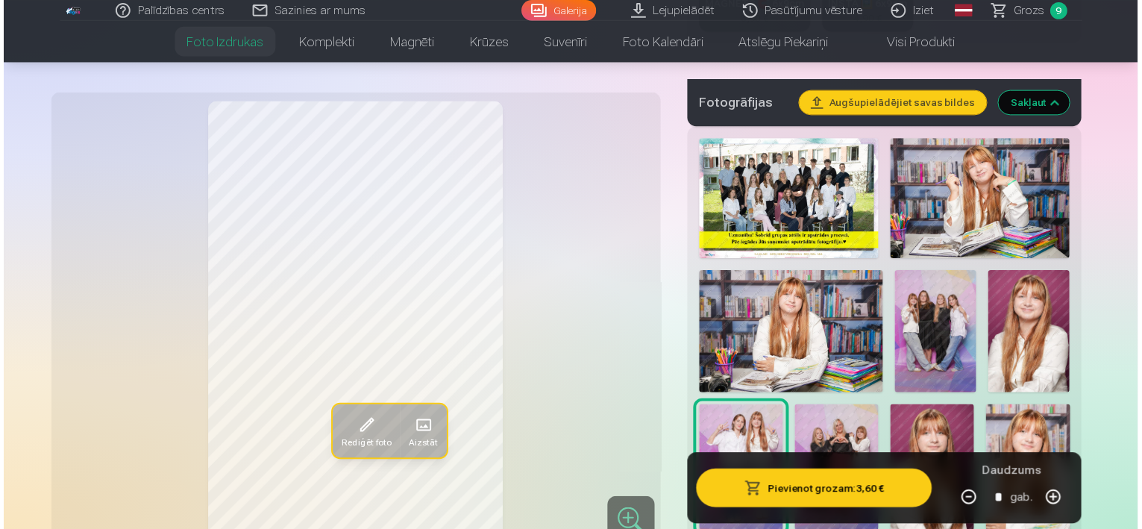
scroll to position [447, 0]
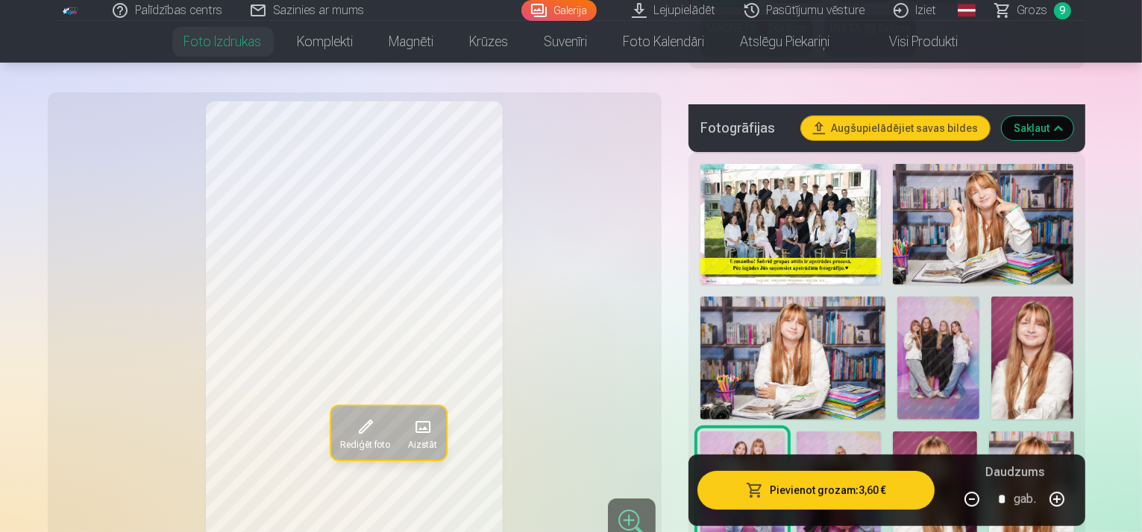
click at [867, 169] on img at bounding box center [790, 224] width 180 height 121
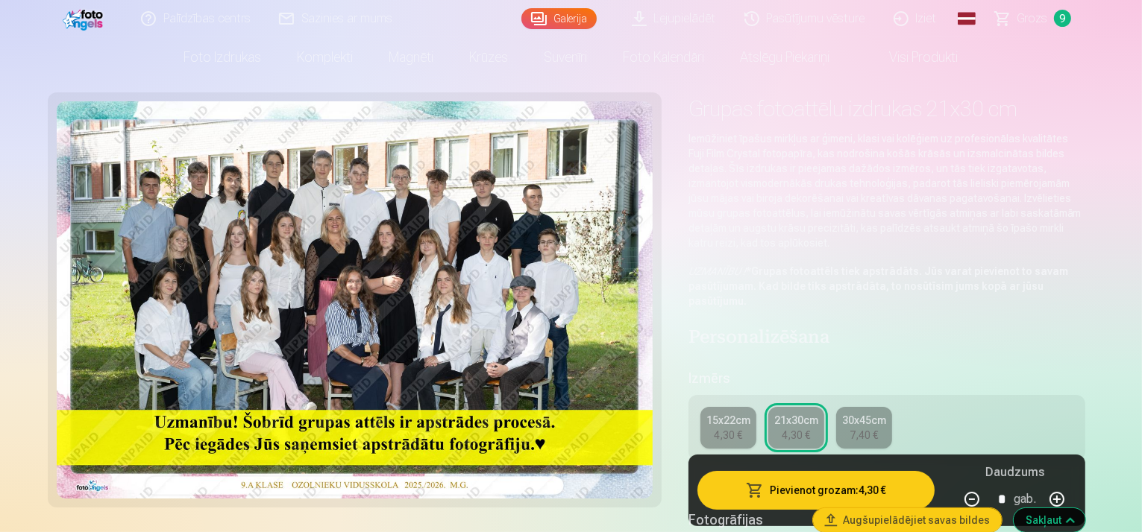
scroll to position [49, 0]
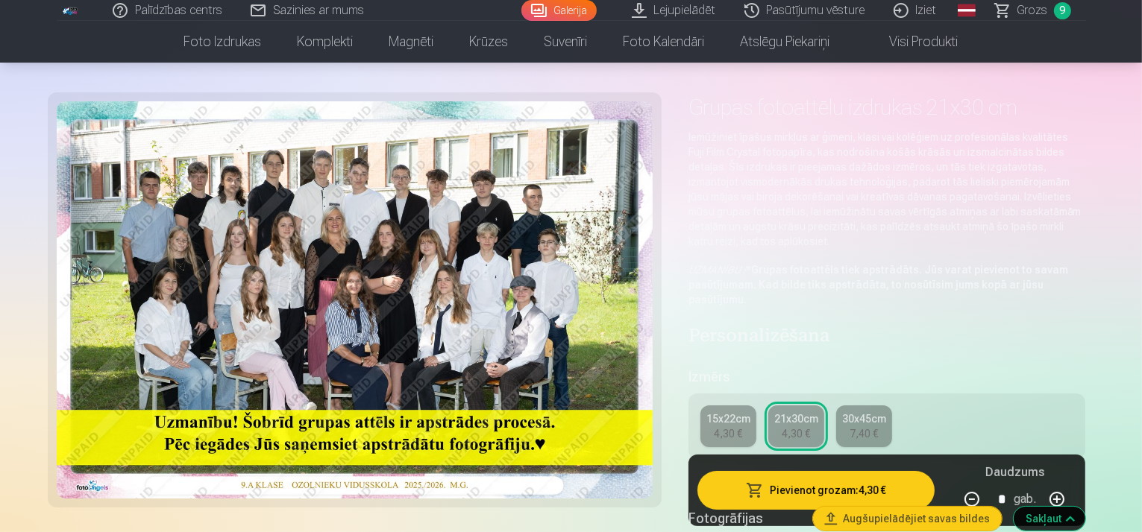
click at [749, 412] on div "15x22cm" at bounding box center [728, 419] width 44 height 15
click at [748, 412] on div "15x22cm" at bounding box center [728, 419] width 44 height 15
click at [750, 412] on div "15x22cm" at bounding box center [728, 419] width 44 height 15
click at [860, 406] on link "30x45cm 7,40 €" at bounding box center [864, 427] width 56 height 42
click at [738, 412] on div "15x22cm" at bounding box center [728, 419] width 44 height 15
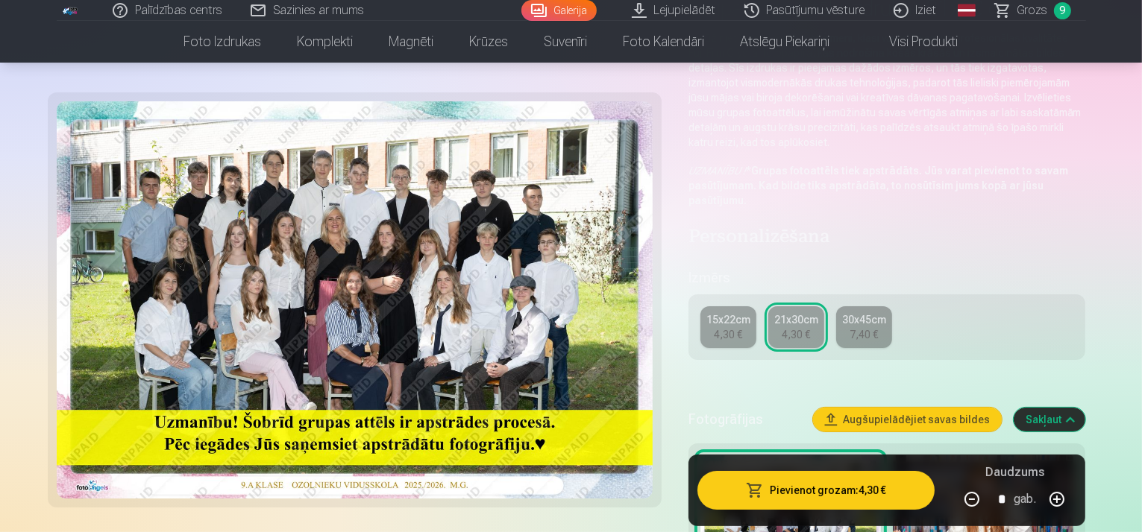
scroll to position [149, 0]
click at [764, 493] on span "button" at bounding box center [755, 490] width 18 height 15
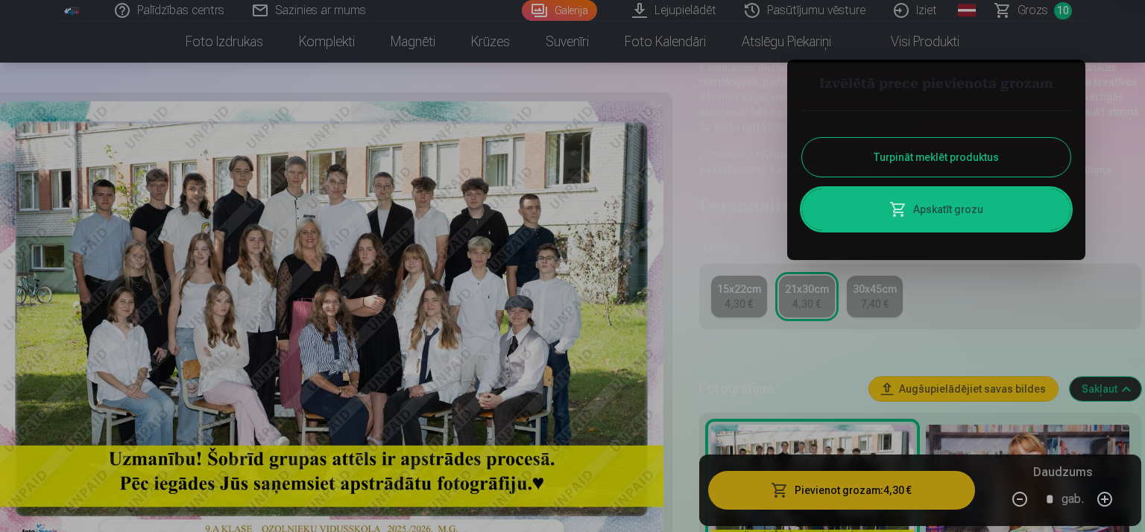
click at [876, 207] on link "Apskatīt grozu" at bounding box center [936, 210] width 268 height 42
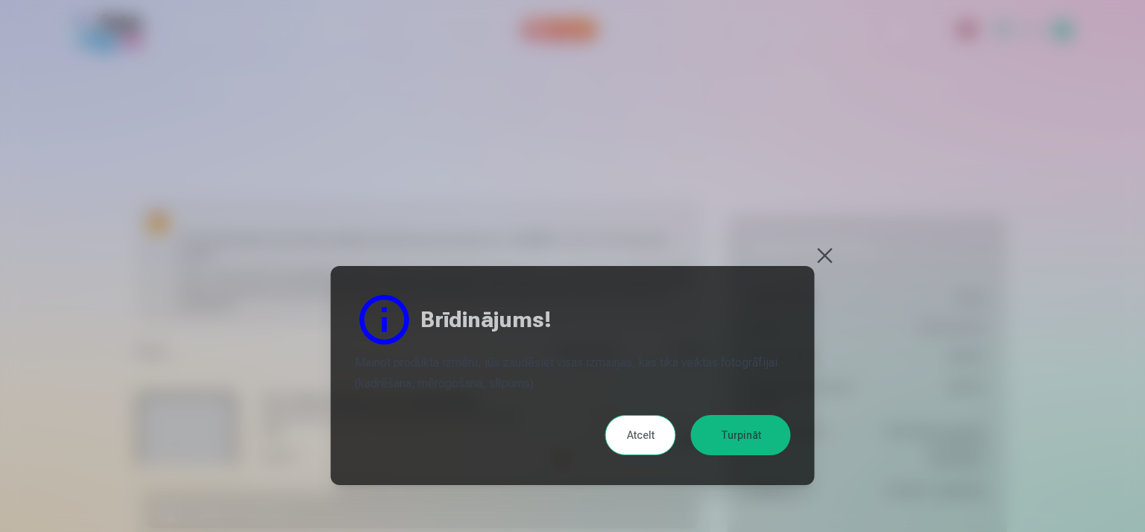
click at [737, 436] on button "Turpināt" at bounding box center [741, 435] width 100 height 40
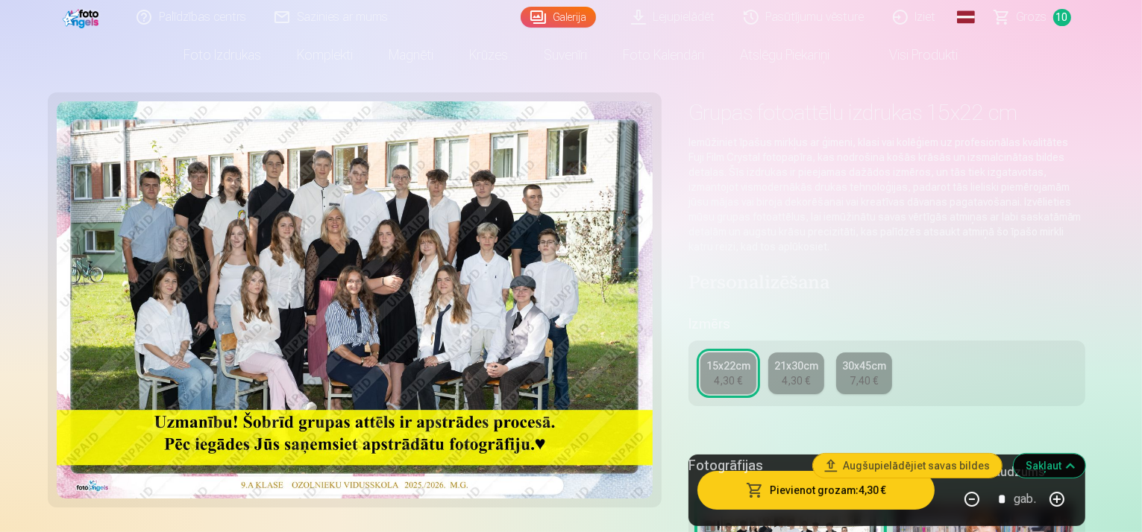
scroll to position [49, 0]
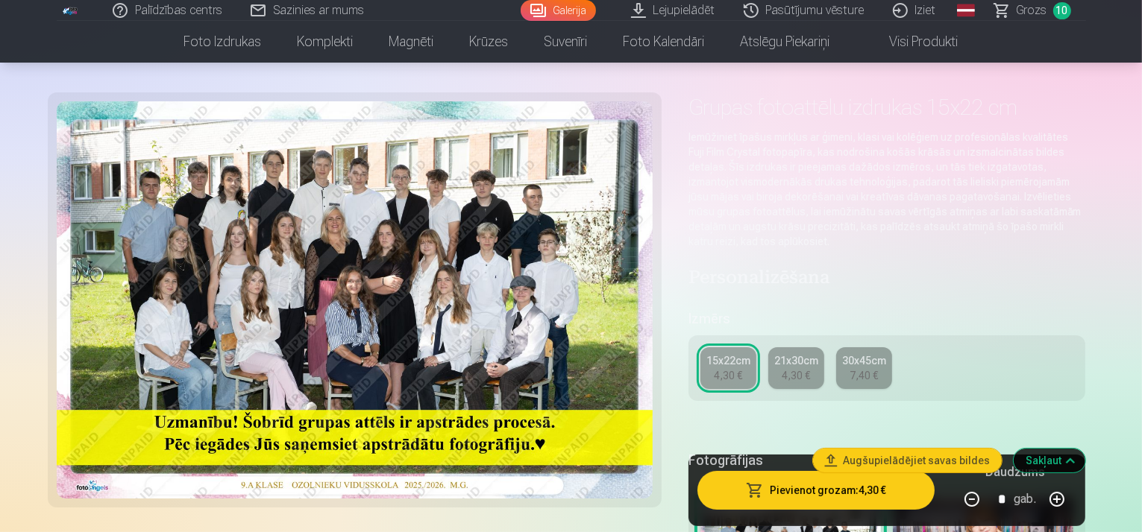
click at [787, 353] on div "21x30cm" at bounding box center [796, 360] width 44 height 15
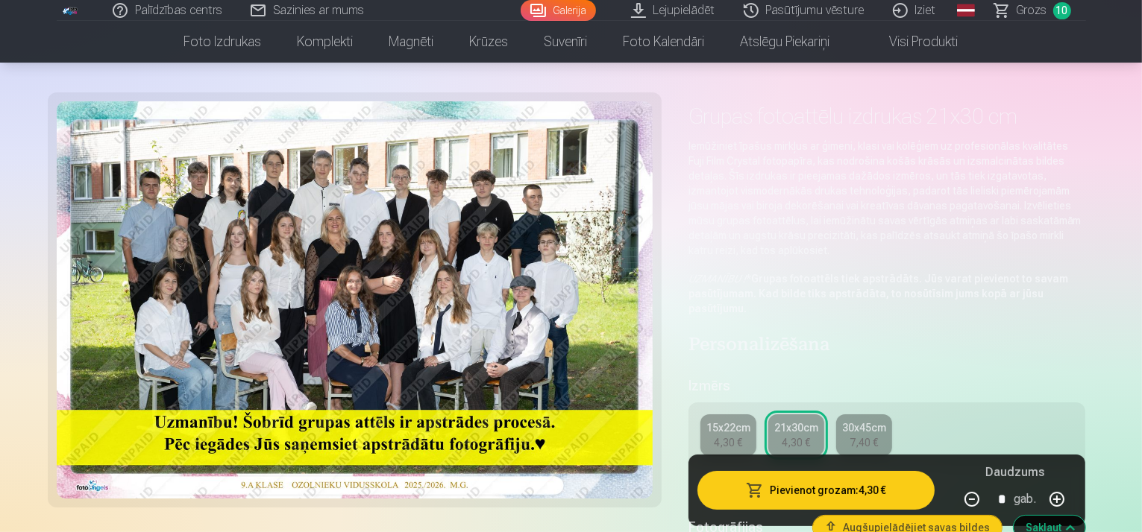
scroll to position [50, 0]
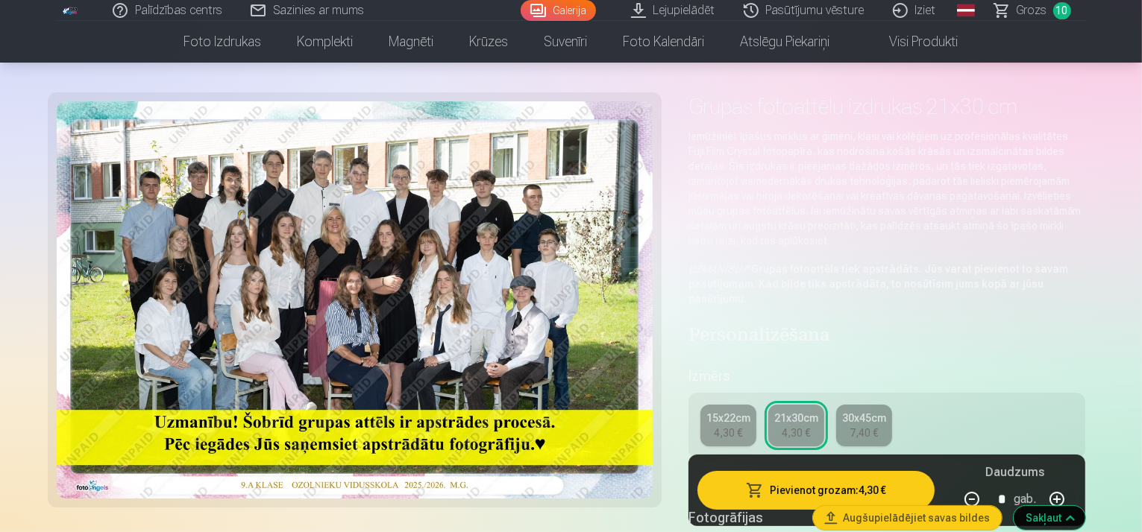
click at [744, 411] on div "15x22cm" at bounding box center [728, 418] width 44 height 15
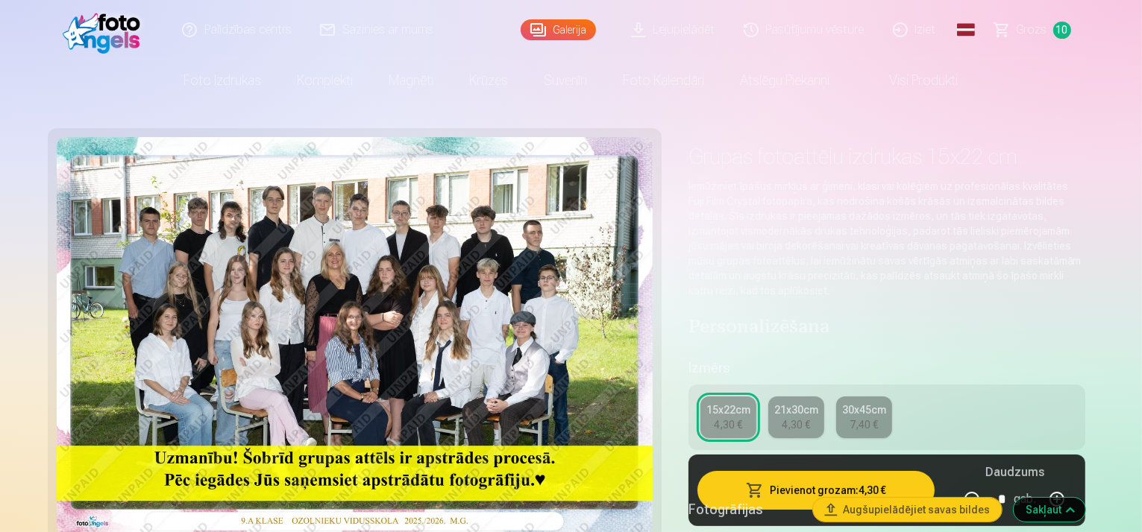
click at [877, 403] on div "30x45cm" at bounding box center [864, 410] width 44 height 15
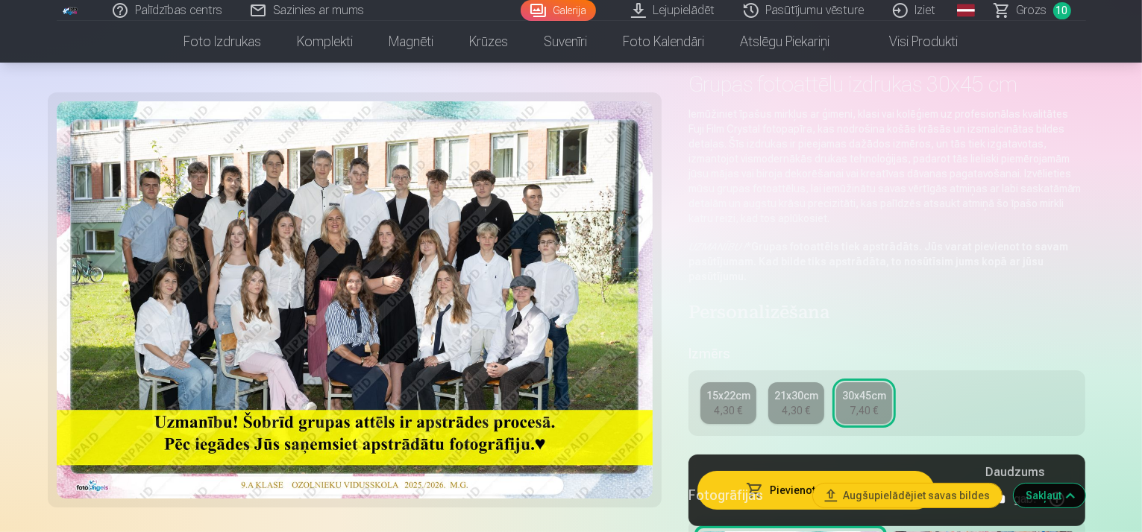
scroll to position [75, 0]
click at [815, 386] on div "21x30cm" at bounding box center [796, 393] width 44 height 15
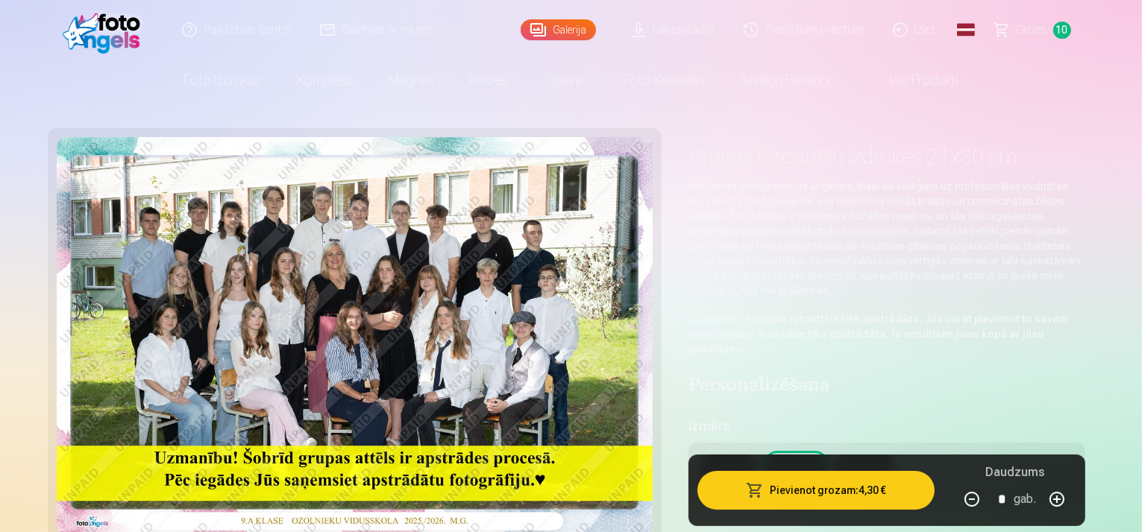
click at [792, 478] on button "Pievienot grozam : 4,30 €" at bounding box center [816, 490] width 238 height 39
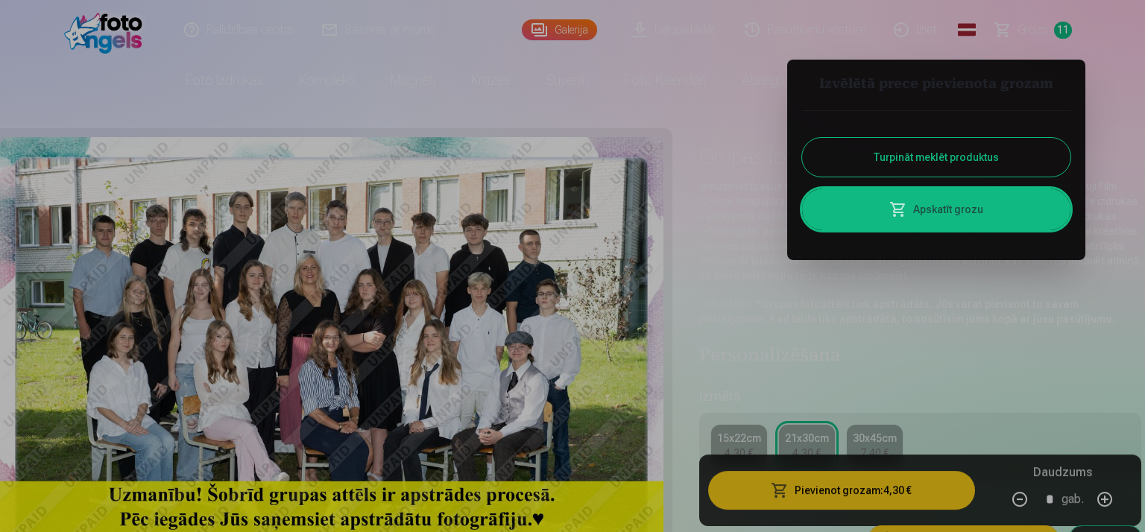
click at [933, 214] on link "Apskatīt grozu" at bounding box center [936, 210] width 268 height 42
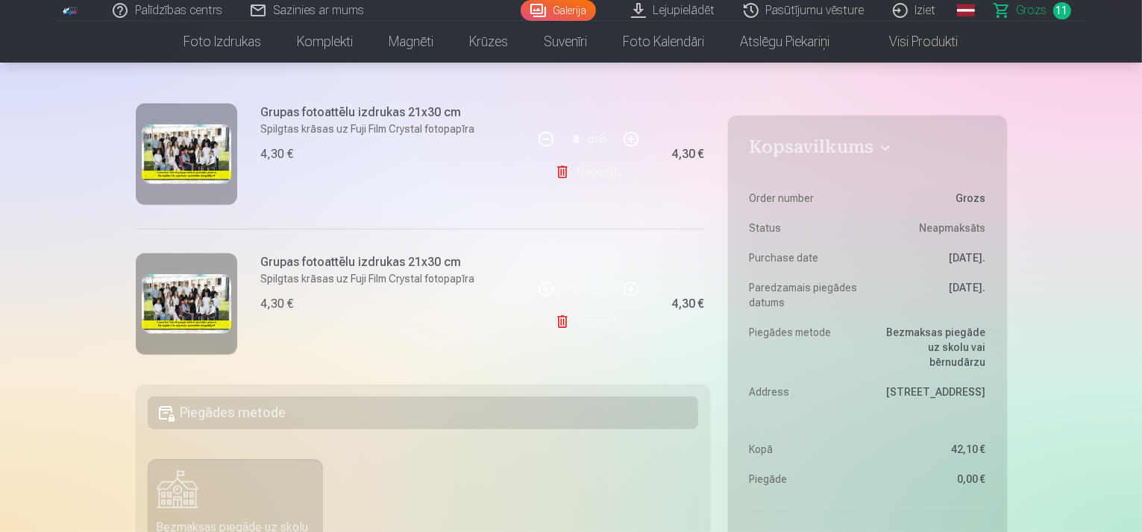
scroll to position [1526, 0]
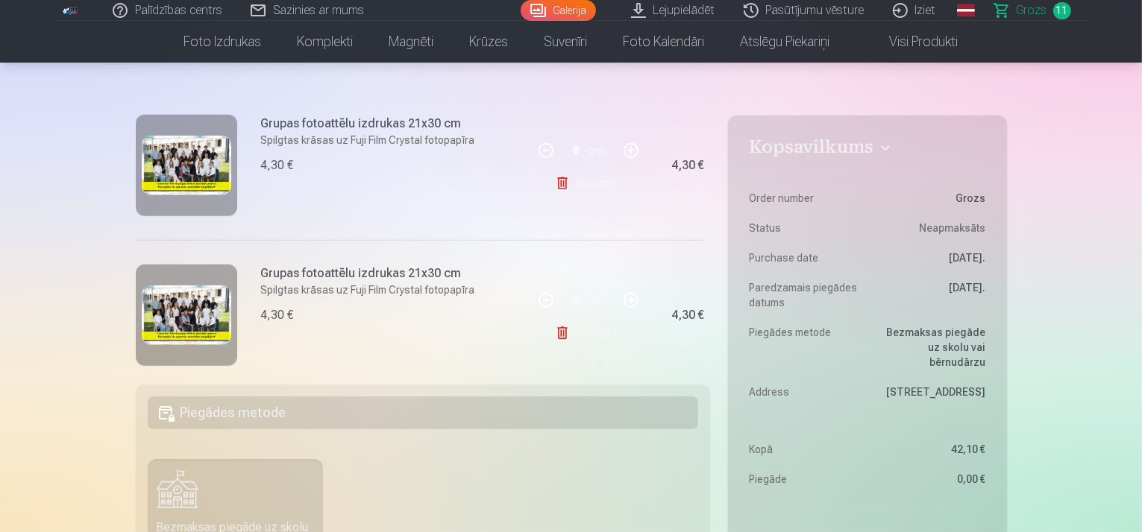
click at [349, 191] on div "Grupas fotoattēlu izdrukas 21x30 cm Spilgtas krāsas uz Fuji Film Crystal fotopa…" at bounding box center [334, 165] width 397 height 150
click at [521, 142] on div "Grupas fotoattēlu izdrukas 21x30 cm Spilgtas krāsas uz Fuji Film Crystal fotopa…" at bounding box center [334, 165] width 397 height 150
click at [470, 178] on div "Grupas fotoattēlu izdrukas 21x30 cm Spilgtas krāsas uz Fuji Film Crystal fotopa…" at bounding box center [334, 165] width 397 height 150
click at [439, 135] on p "Spilgtas krāsas uz Fuji Film Crystal fotopapīra" at bounding box center [368, 140] width 214 height 15
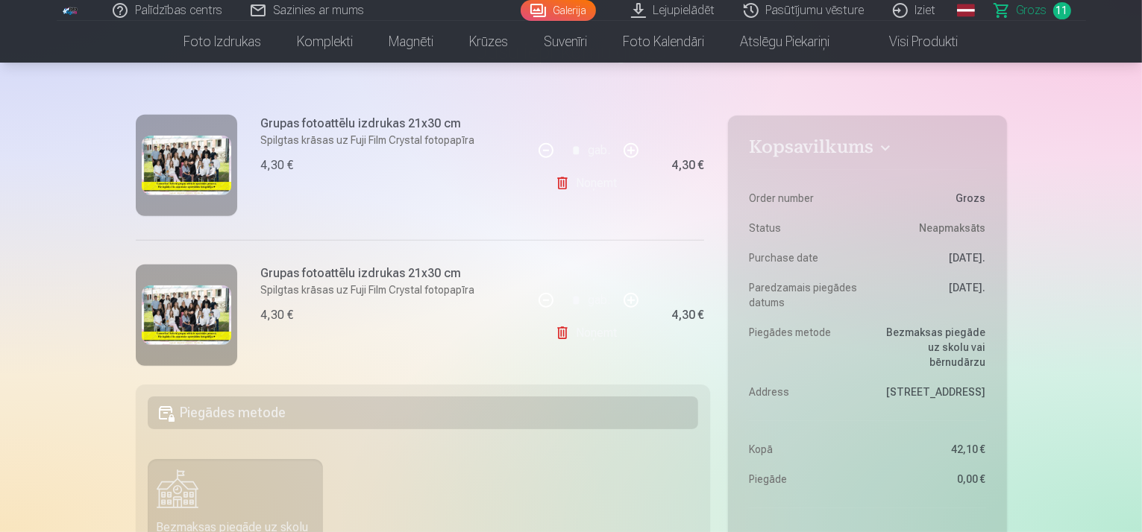
click at [412, 129] on div "Grupas fotoattēlu izdrukas 21x30 cm Spilgtas krāsas uz Fuji Film Crystal fotopa…" at bounding box center [368, 145] width 214 height 60
click at [688, 163] on div "4,30 €" at bounding box center [687, 165] width 33 height 9
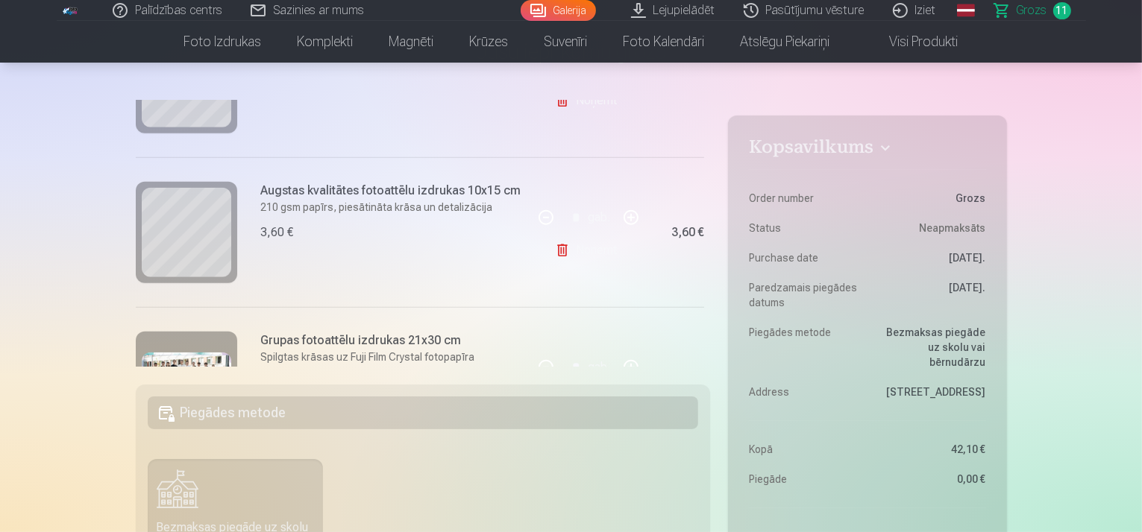
scroll to position [1303, 0]
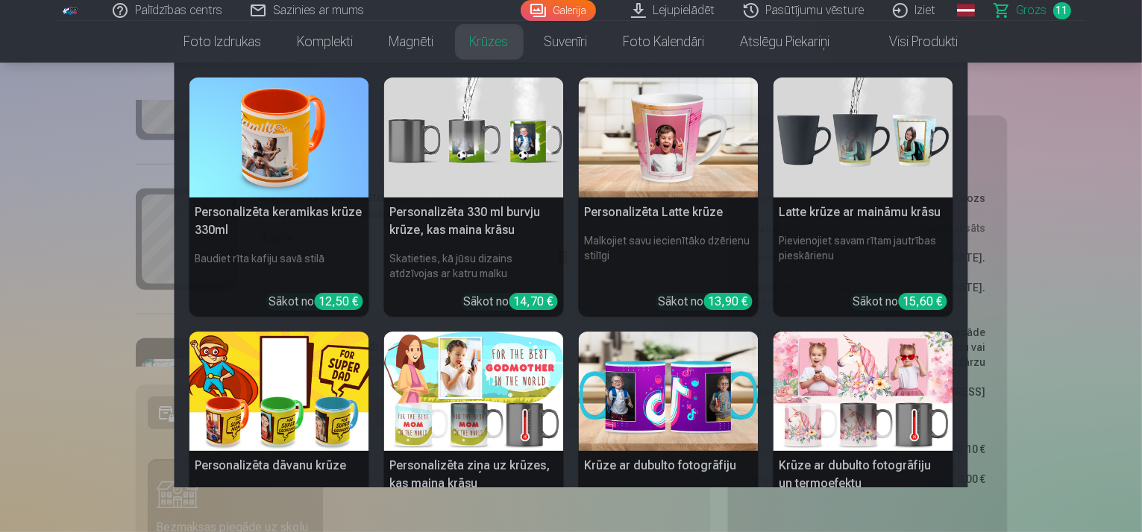
click at [1063, 86] on nav "Personalizēta keramikas krūze 330ml Baudiet rīta kafiju savā stilā Sākot no 12,…" at bounding box center [571, 275] width 1142 height 425
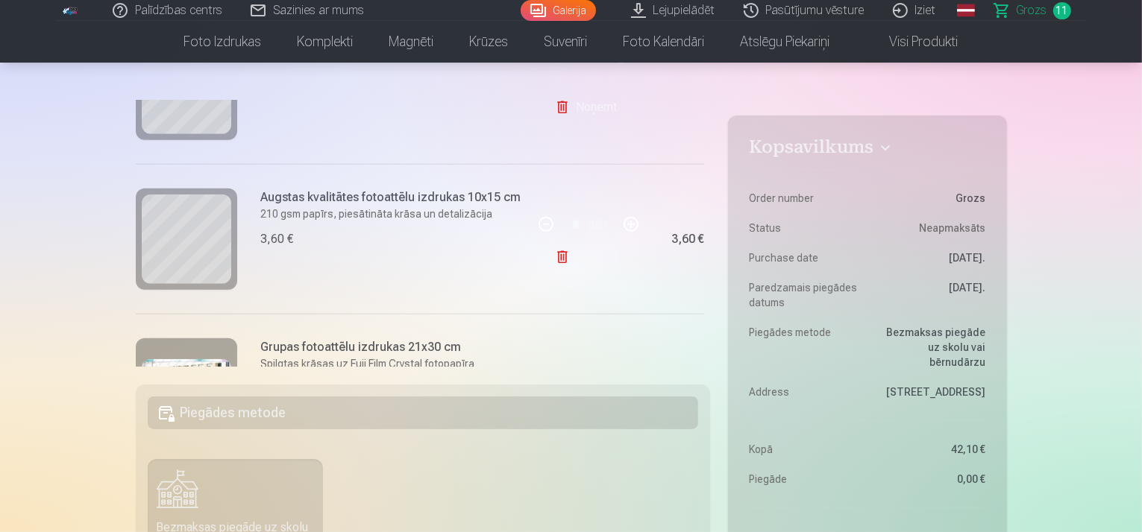
click at [546, 3] on link "Galerija" at bounding box center [558, 10] width 75 height 21
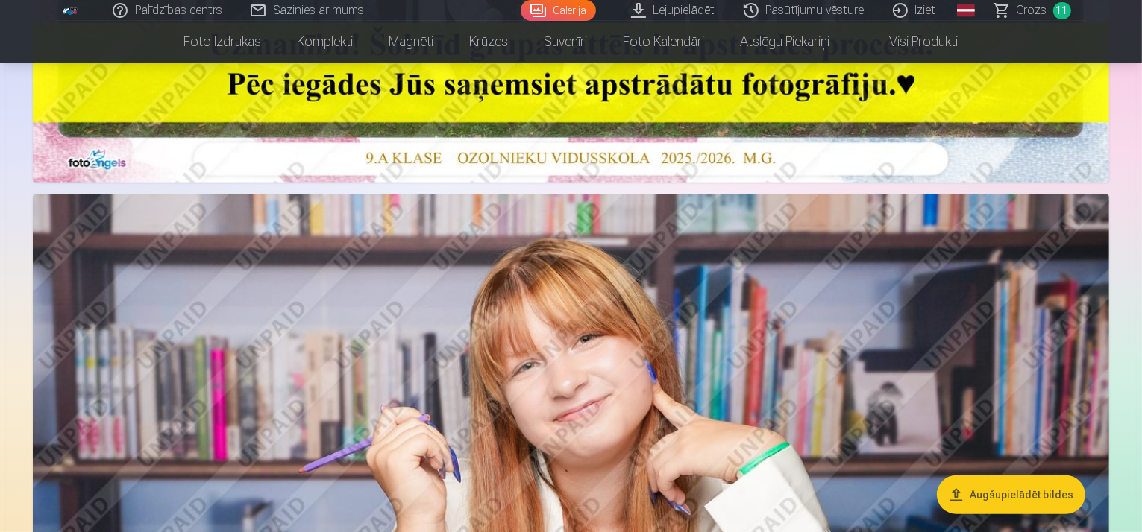
scroll to position [746, 0]
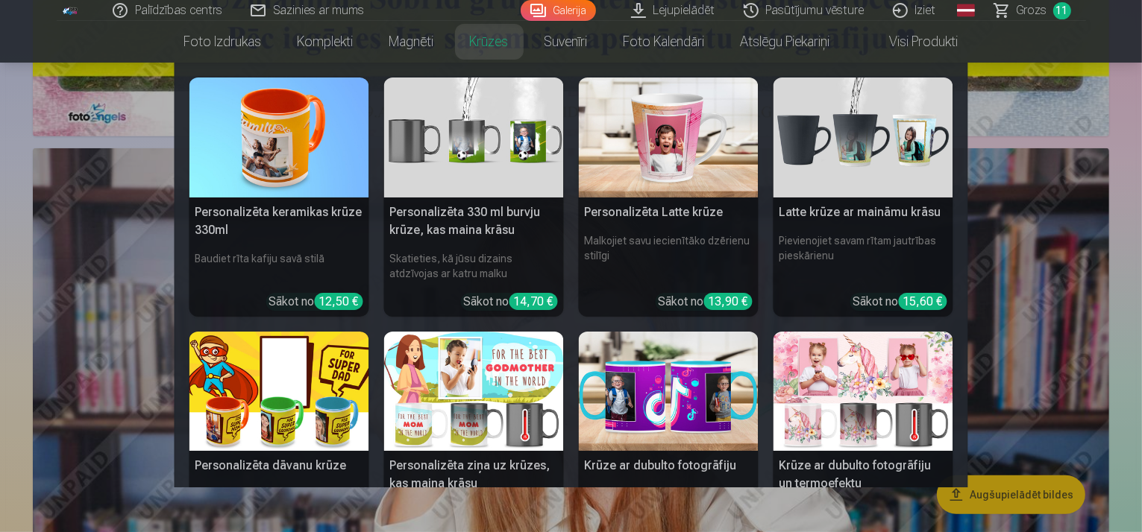
click at [509, 47] on link "Krūzes" at bounding box center [489, 42] width 75 height 42
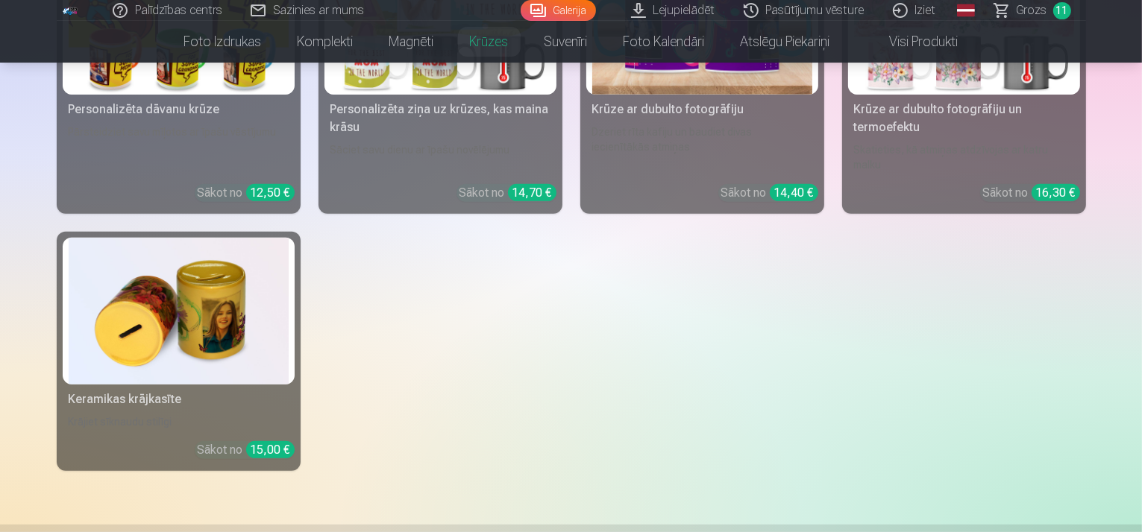
scroll to position [646, 0]
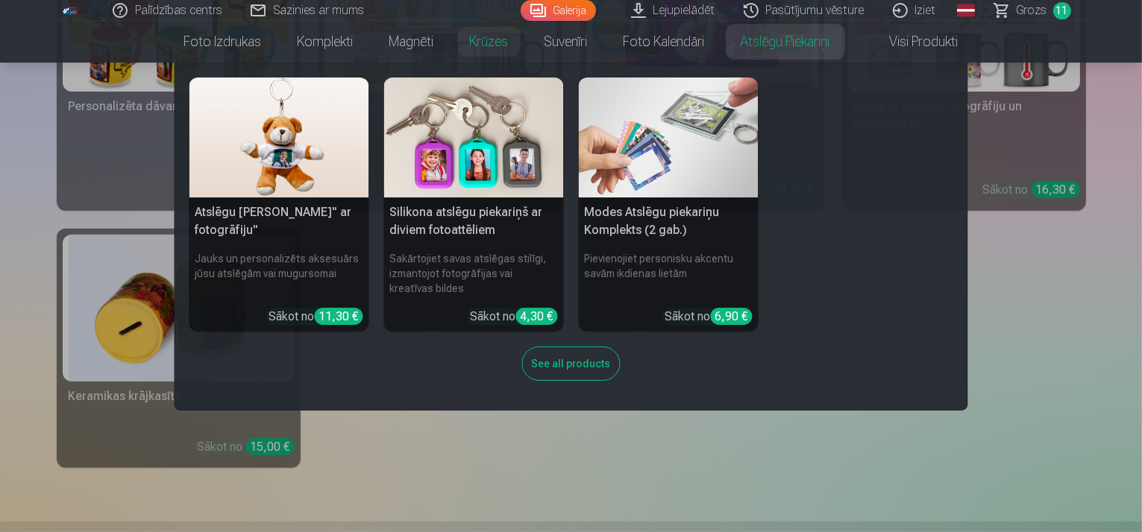
click at [1023, 265] on nav "Atslēgu piekariņš Lācītis" ar fotogrāfiju" Jauks un personalizēts aksesuārs jūs…" at bounding box center [571, 237] width 1142 height 348
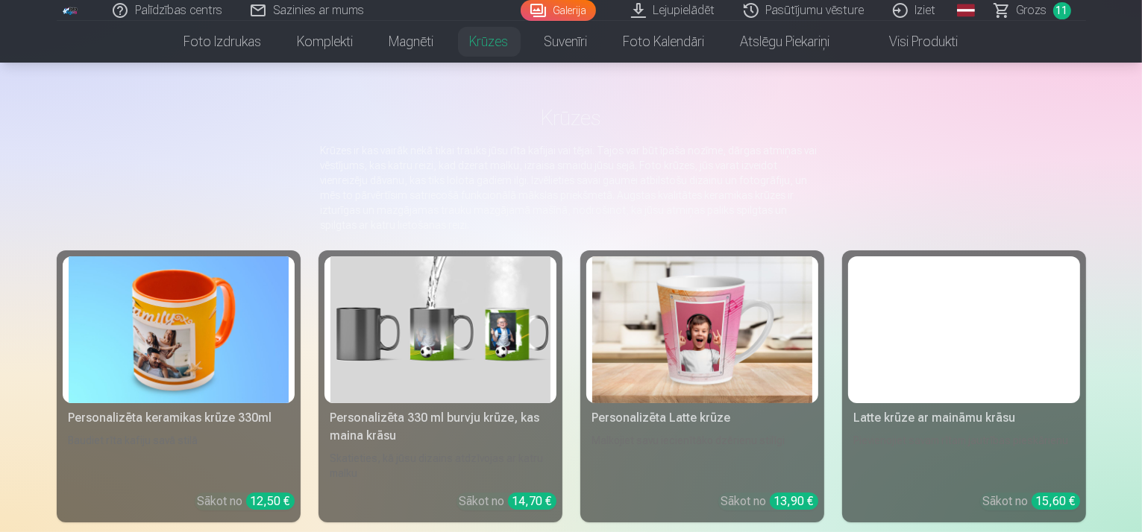
scroll to position [25, 0]
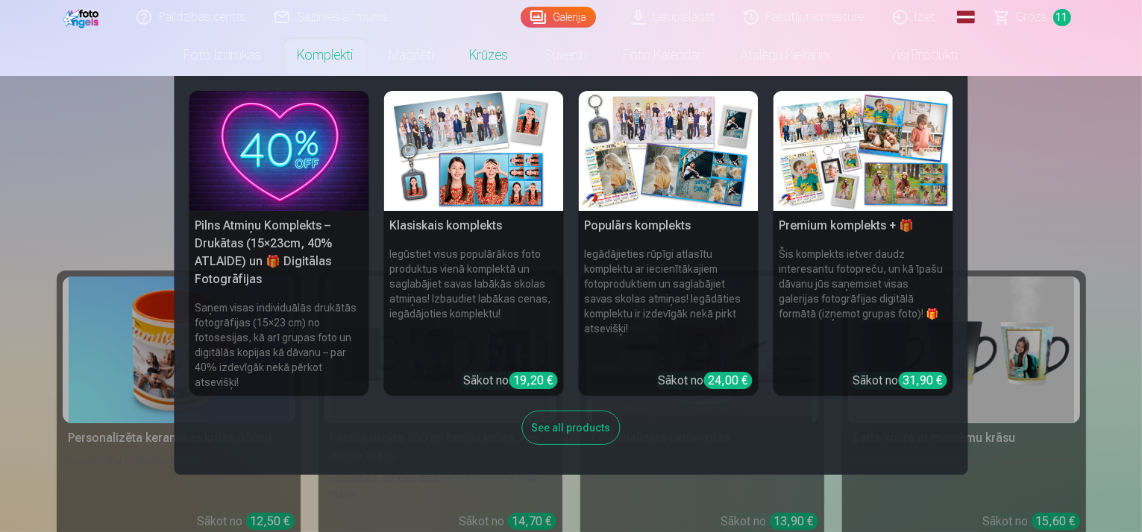
click at [459, 239] on h5 "Klasiskais komplekts" at bounding box center [474, 226] width 180 height 30
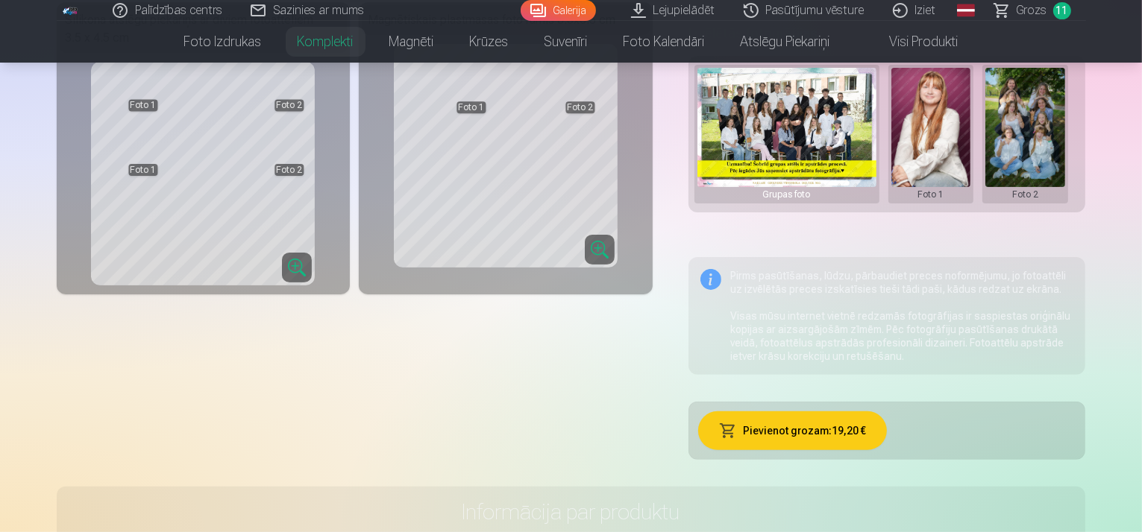
scroll to position [397, 0]
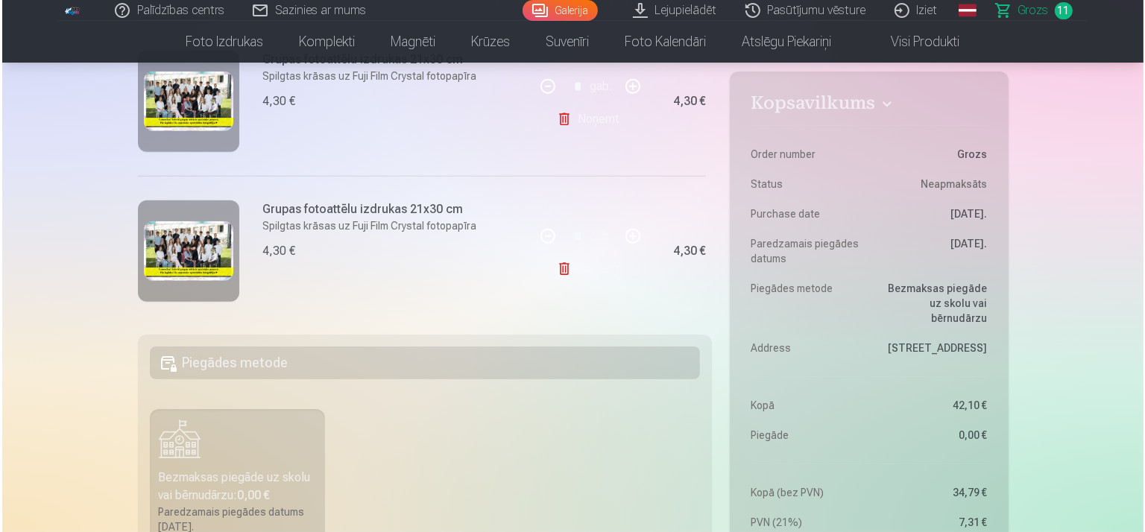
scroll to position [1551, 0]
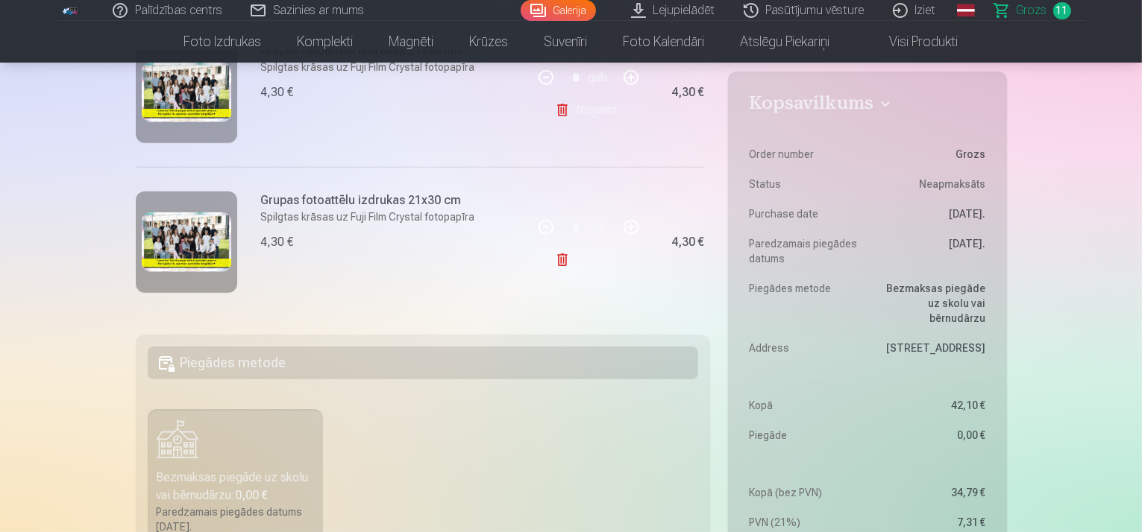
drag, startPoint x: 336, startPoint y: 218, endPoint x: 315, endPoint y: 214, distance: 21.2
click at [335, 218] on p "Spilgtas krāsas uz Fuji Film Crystal fotopapīra" at bounding box center [368, 217] width 214 height 15
click at [230, 227] on div at bounding box center [186, 242] width 101 height 101
click at [179, 235] on img at bounding box center [186, 243] width 89 height 60
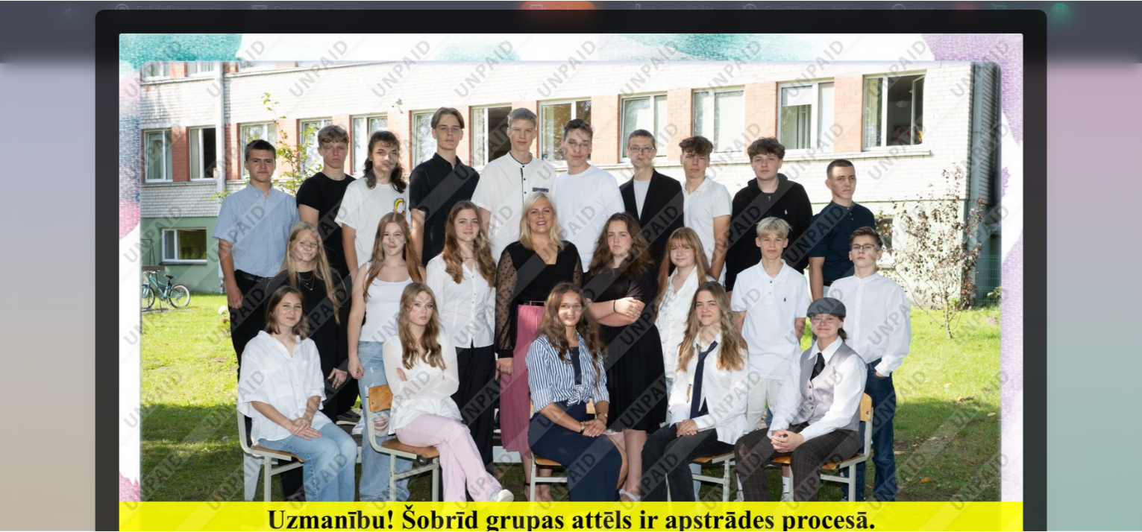
scroll to position [0, 0]
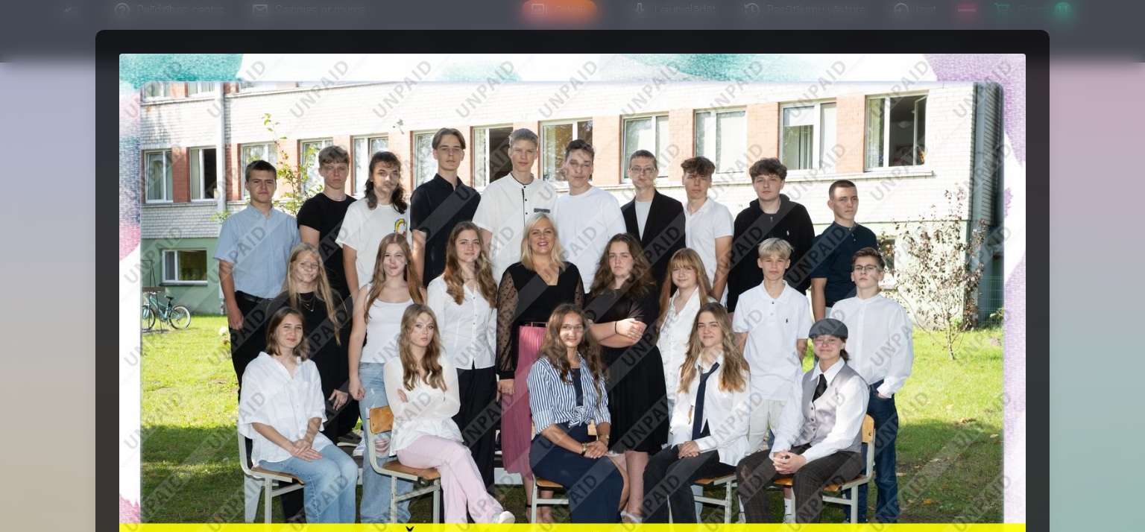
click at [1071, 75] on div at bounding box center [572, 266] width 1145 height 532
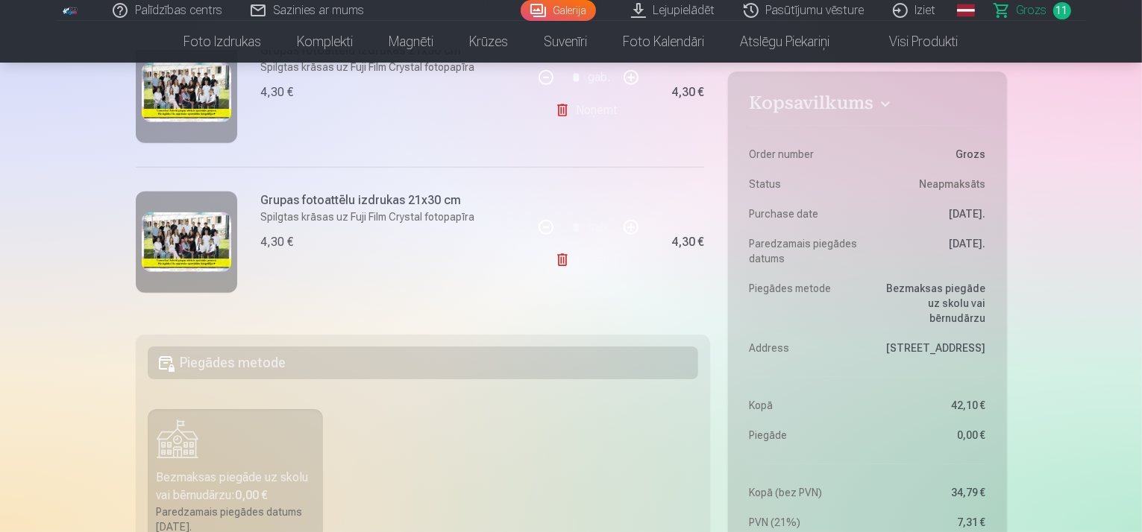
click at [629, 220] on button "button" at bounding box center [631, 228] width 36 height 36
click at [543, 218] on button "button" at bounding box center [546, 228] width 36 height 36
type input "*"
click at [564, 249] on link "Noņemt" at bounding box center [589, 260] width 68 height 30
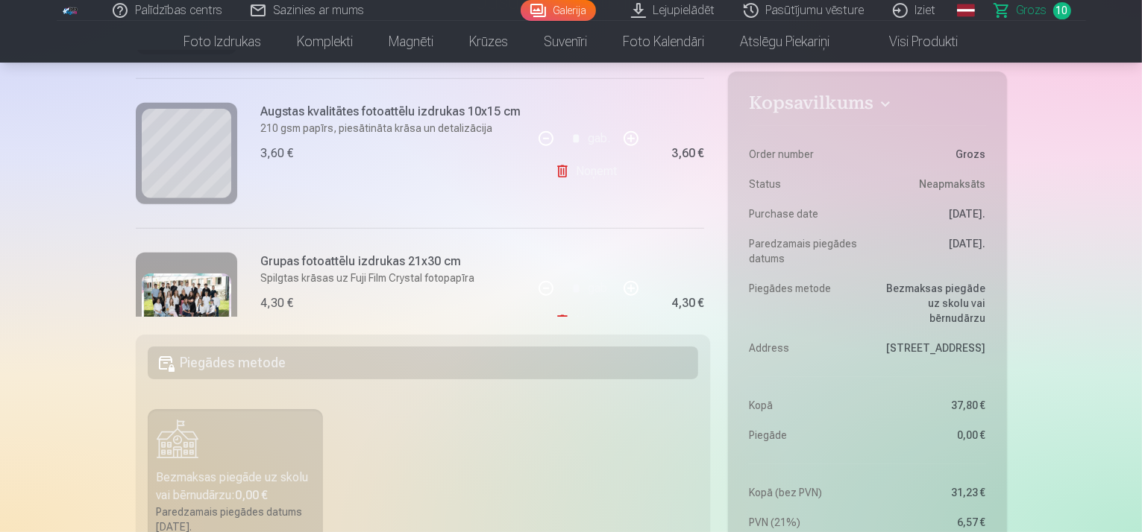
scroll to position [1327, 0]
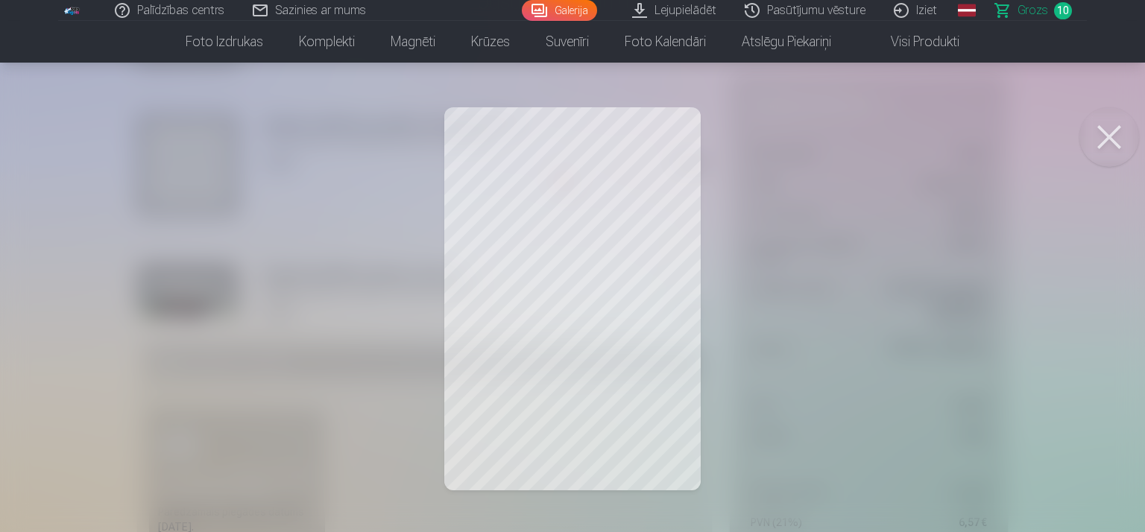
click at [518, 174] on div at bounding box center [572, 266] width 1145 height 532
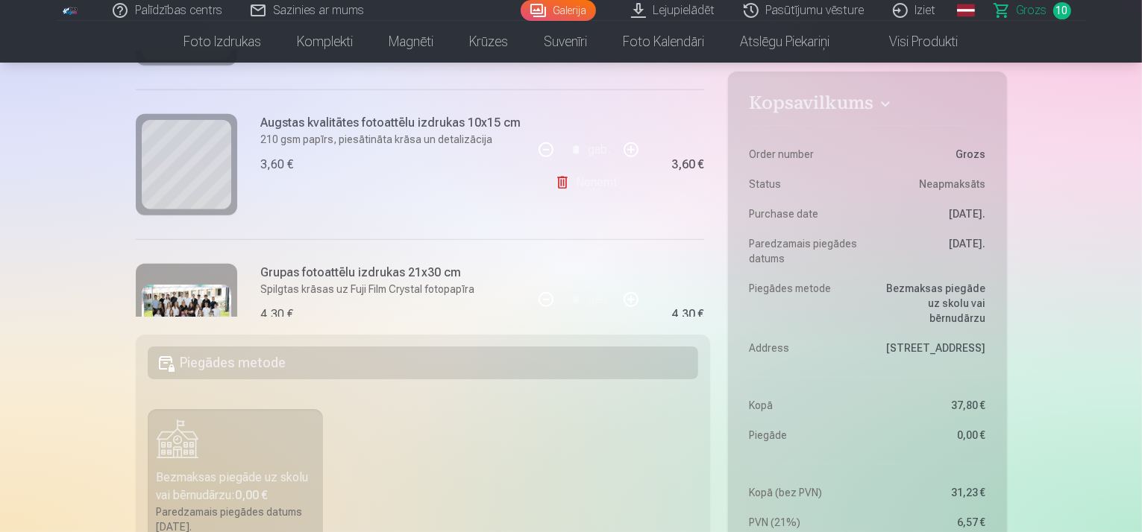
click at [394, 133] on p "210 gsm papīrs, piesātināta krāsa un detalizācija" at bounding box center [391, 139] width 260 height 15
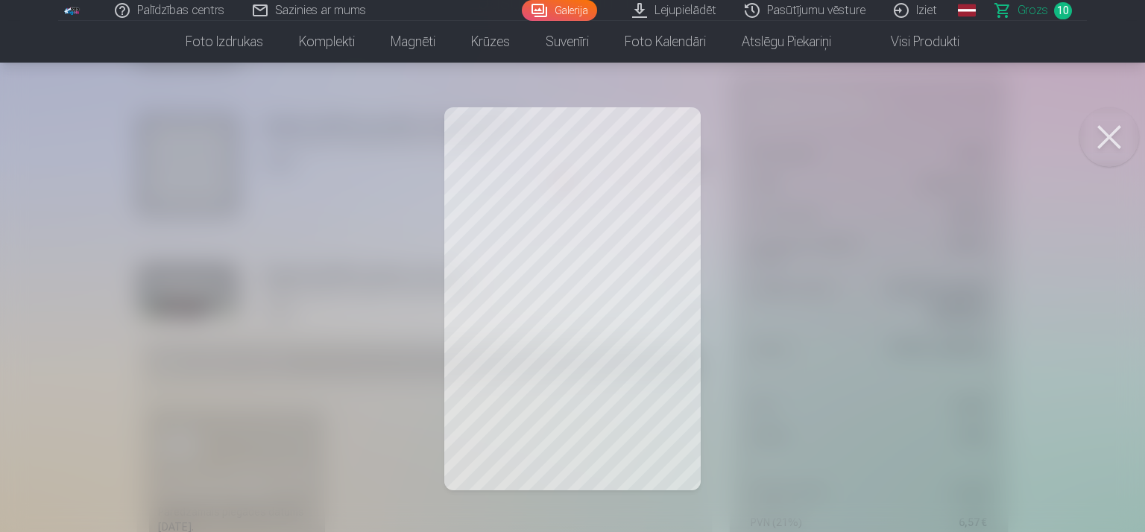
click at [1100, 139] on button at bounding box center [1110, 137] width 60 height 60
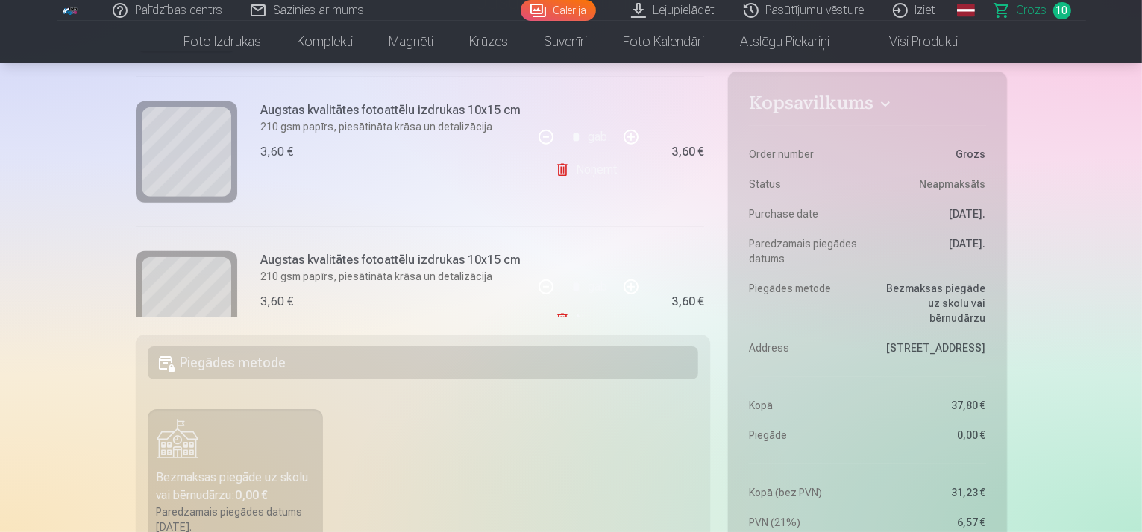
scroll to position [1153, 0]
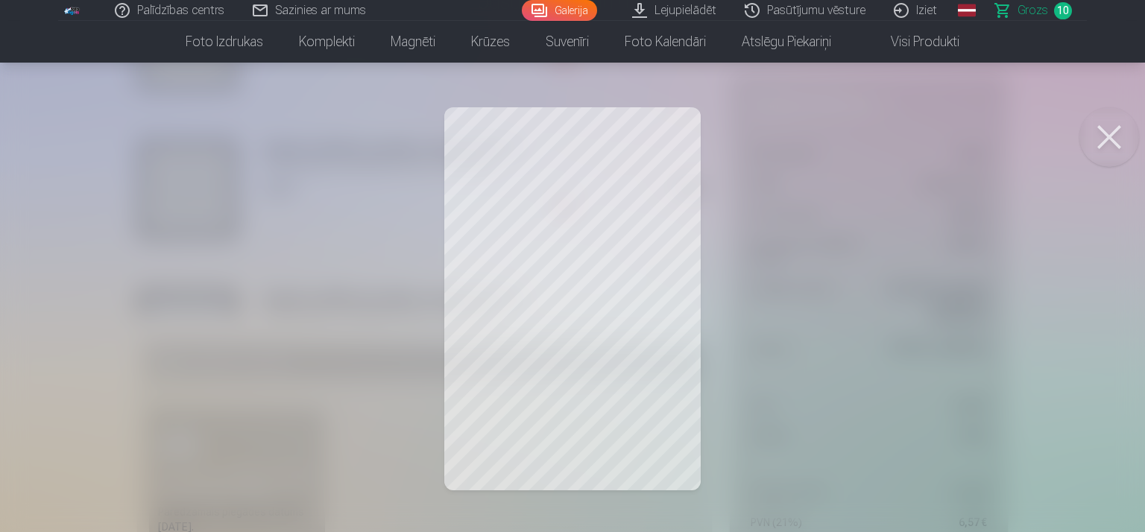
click at [1121, 145] on button at bounding box center [1110, 137] width 60 height 60
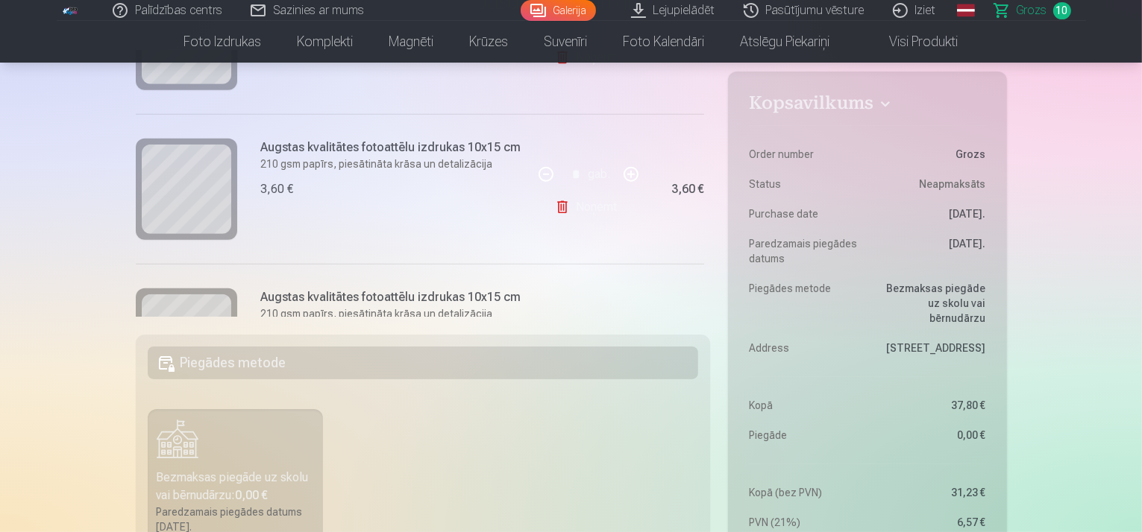
click at [566, 207] on link "Noņemt" at bounding box center [589, 207] width 68 height 30
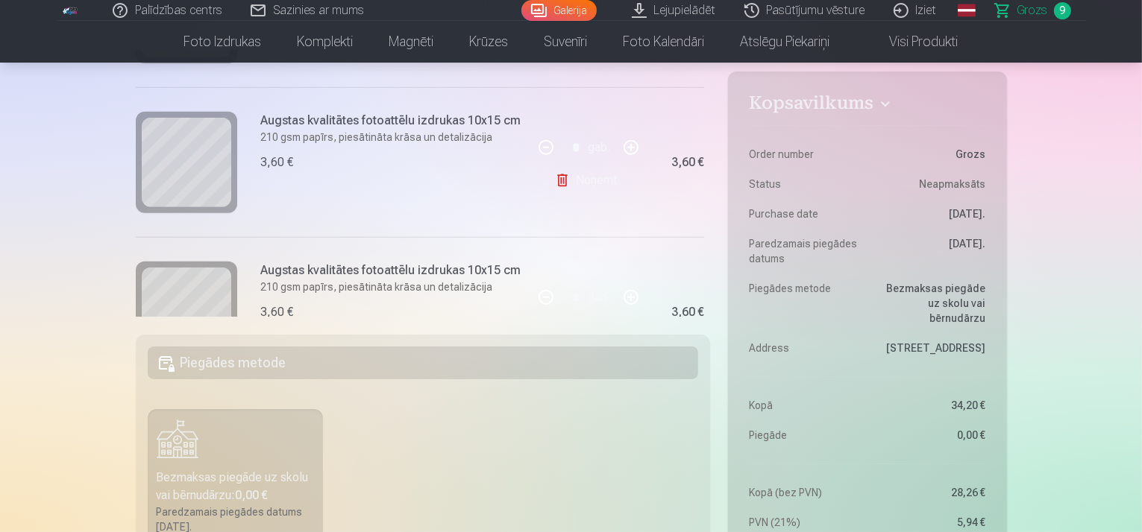
scroll to position [880, 0]
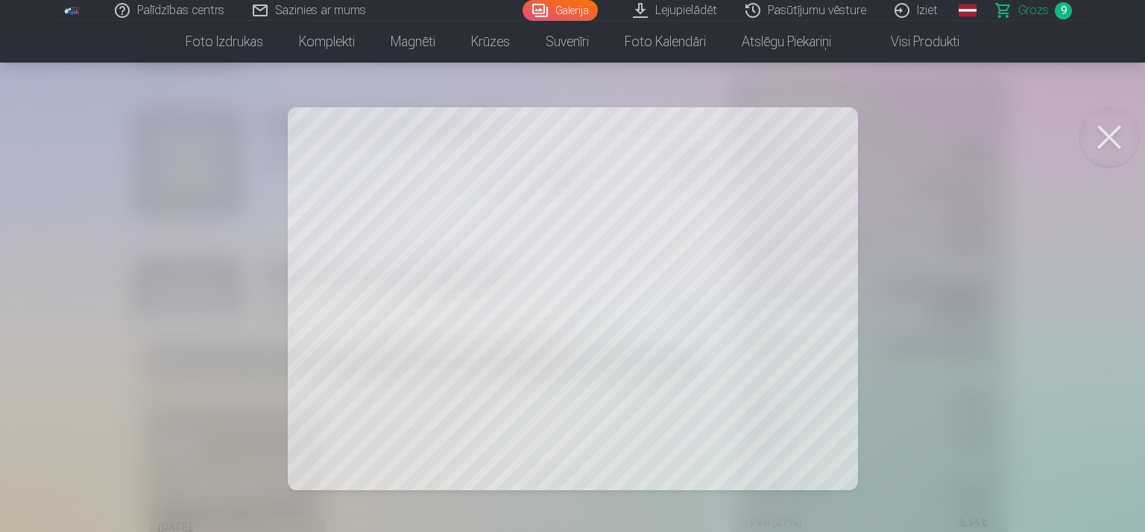
click at [1119, 123] on button at bounding box center [1110, 137] width 60 height 60
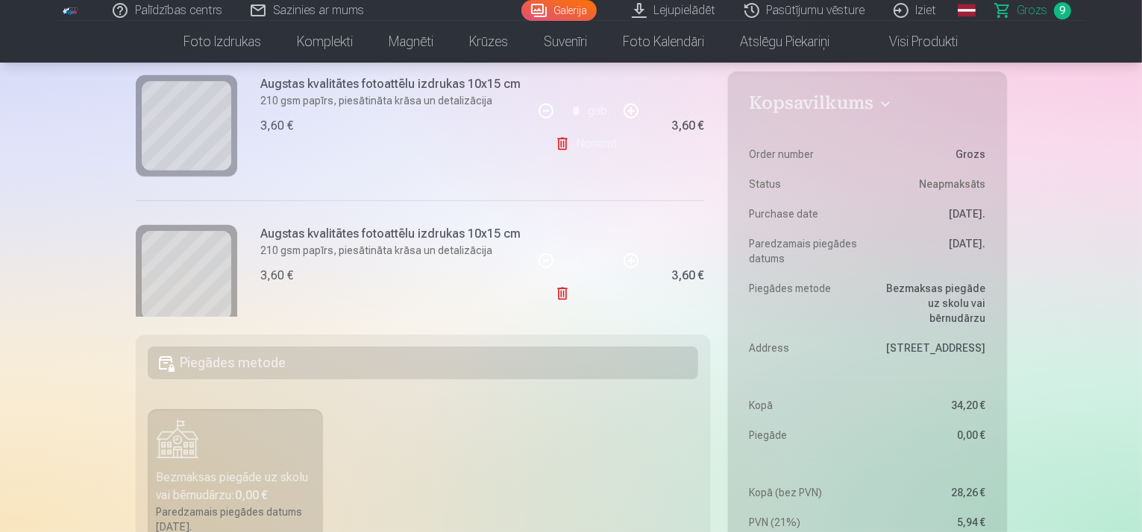
scroll to position [755, 0]
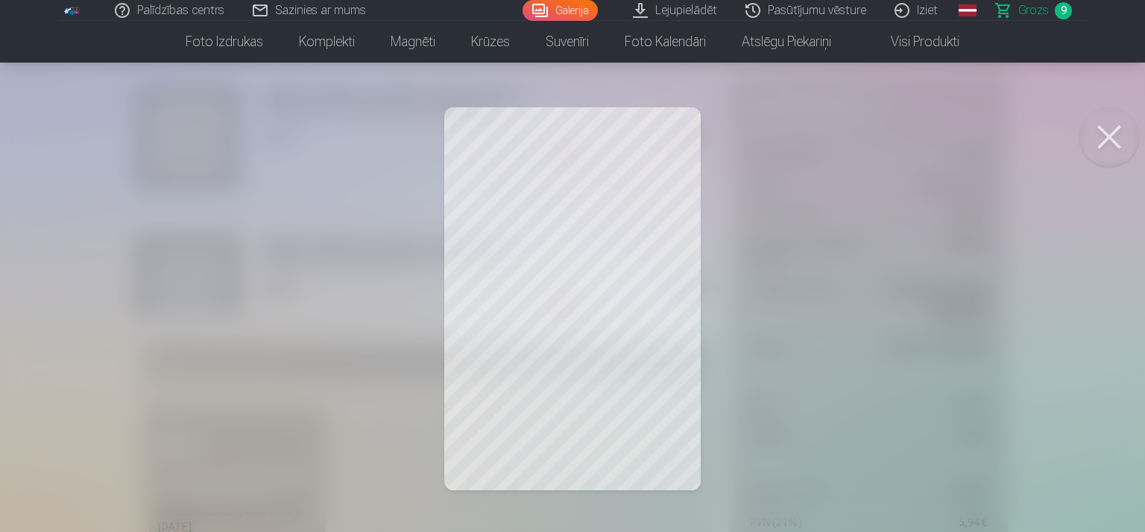
drag, startPoint x: 1122, startPoint y: 139, endPoint x: 907, endPoint y: 166, distance: 217.3
click at [1122, 139] on button at bounding box center [1110, 137] width 60 height 60
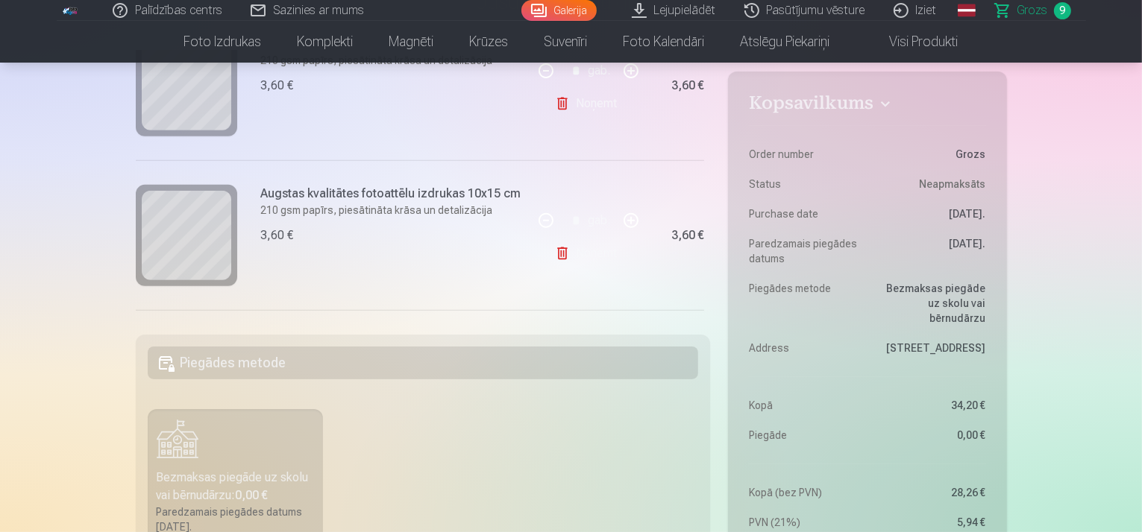
scroll to position [656, 0]
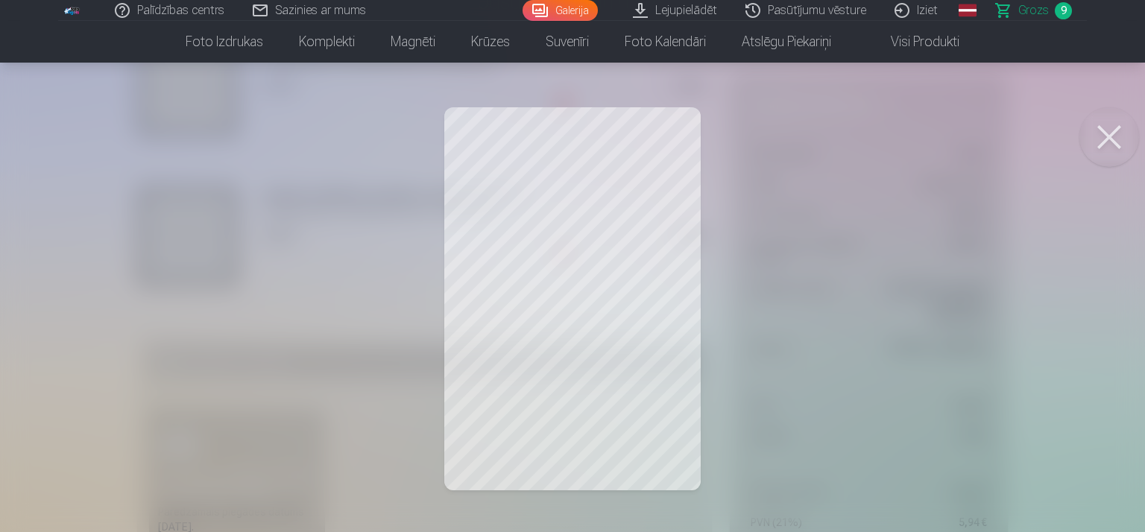
click at [1117, 145] on button at bounding box center [1110, 137] width 60 height 60
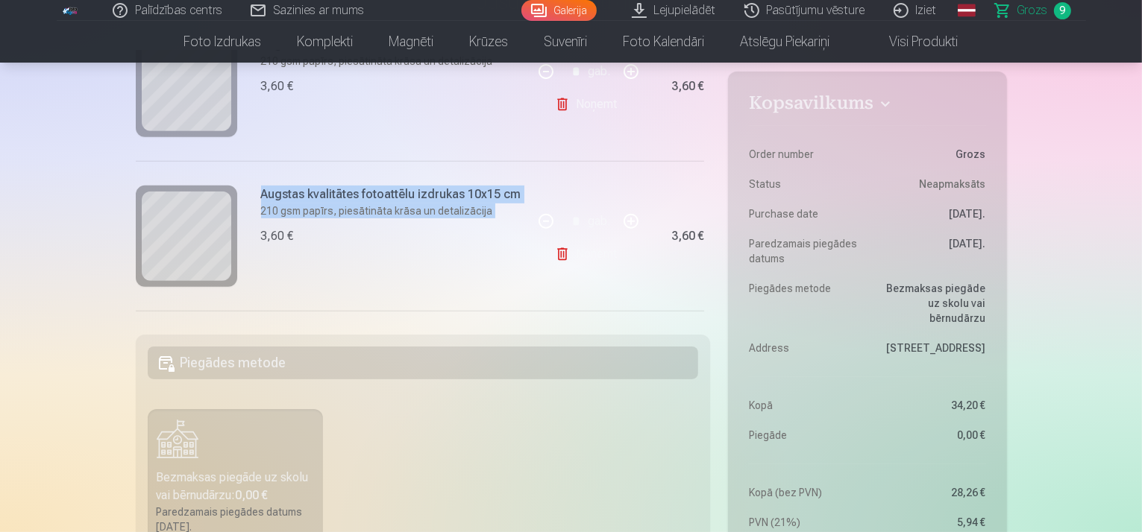
click at [247, 247] on div "Augstas kvalitātes fotoattēlu izdrukas 10x15 cm 210 gsm papīrs, piesātināta krā…" at bounding box center [334, 236] width 397 height 150
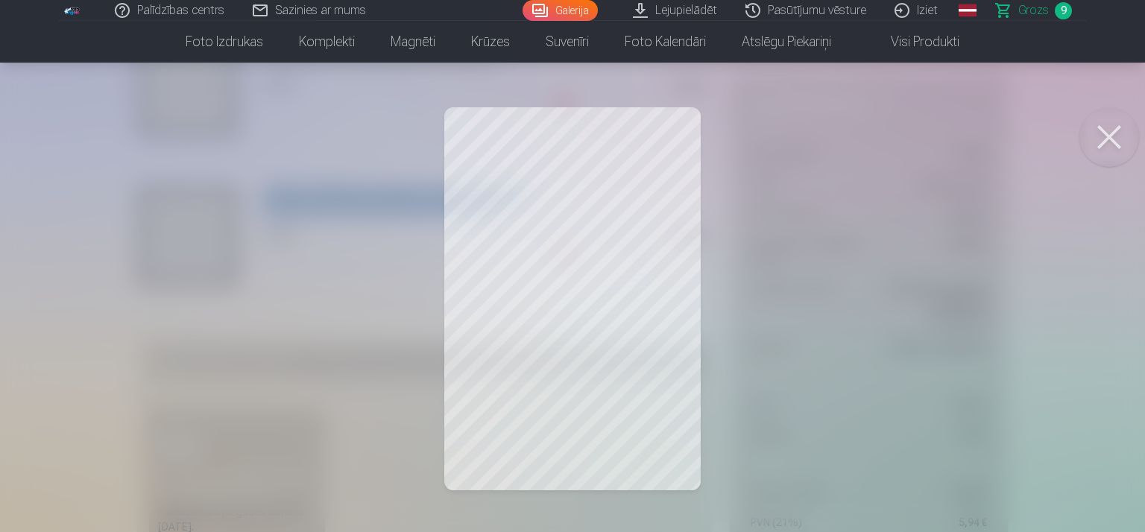
click at [1123, 124] on button at bounding box center [1110, 137] width 60 height 60
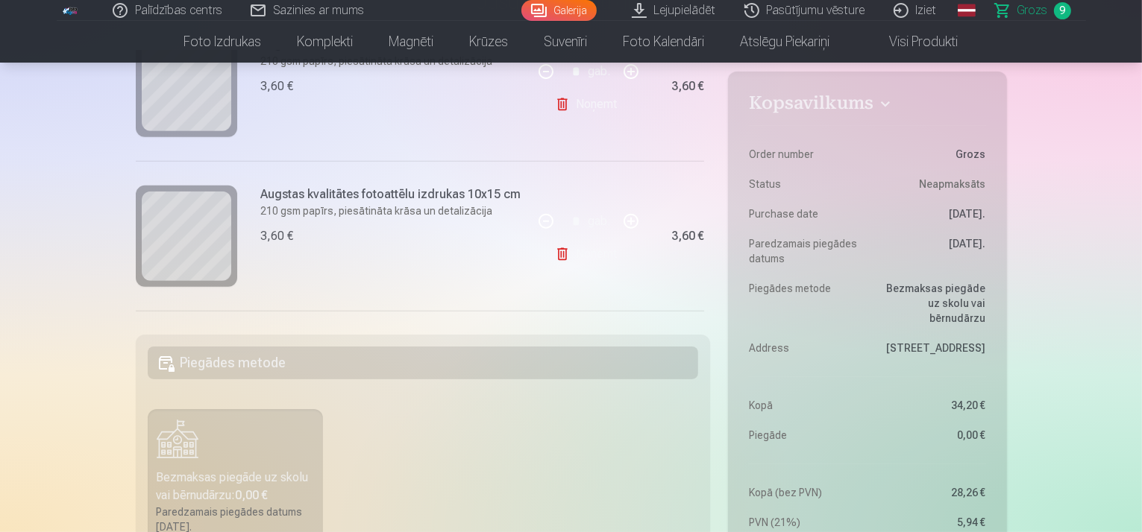
click at [463, 244] on div "3,60 €" at bounding box center [391, 236] width 260 height 18
click at [573, 259] on link "Noņemt" at bounding box center [589, 254] width 68 height 30
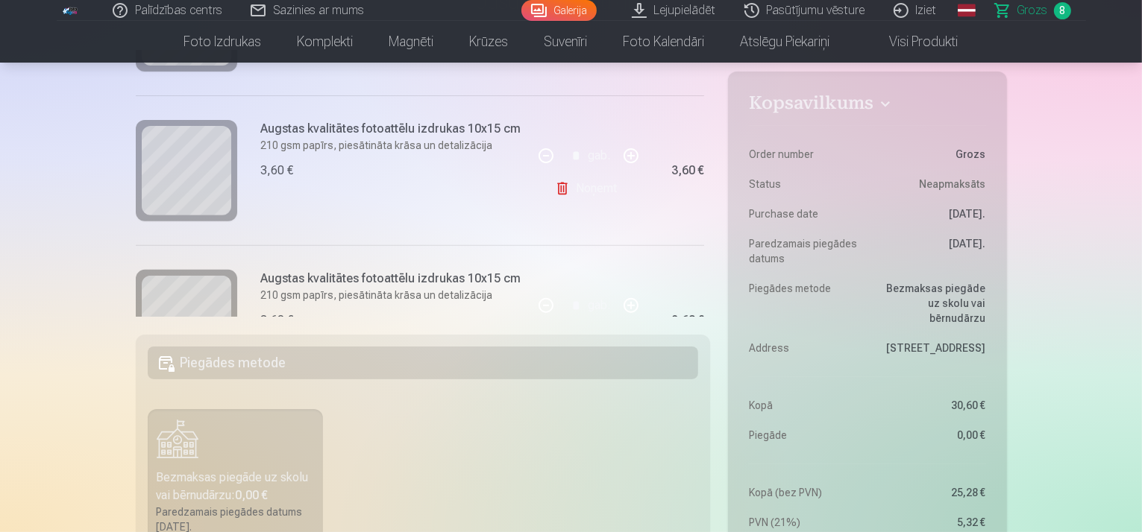
scroll to position [556, 0]
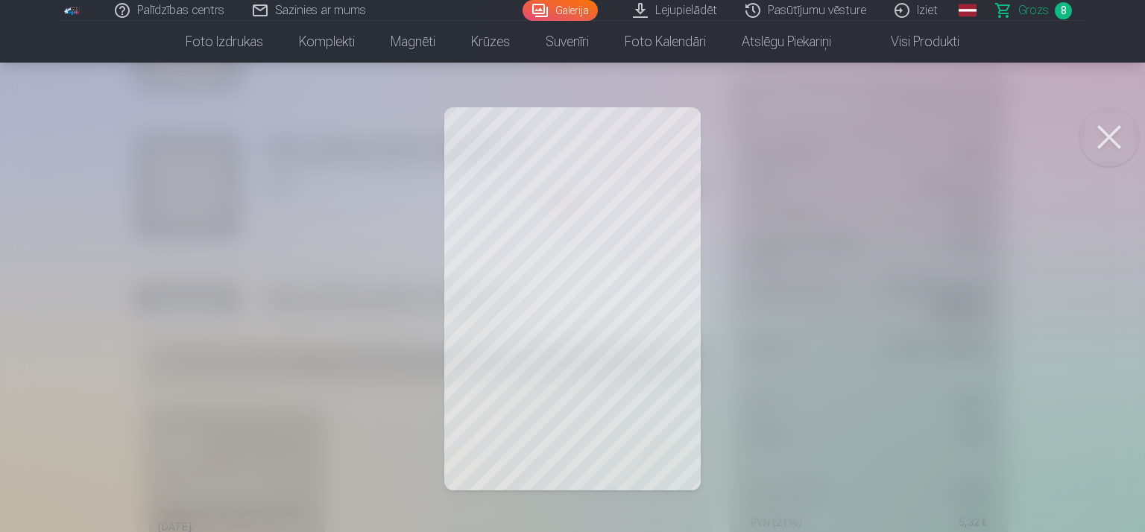
click at [1092, 154] on button at bounding box center [1110, 137] width 60 height 60
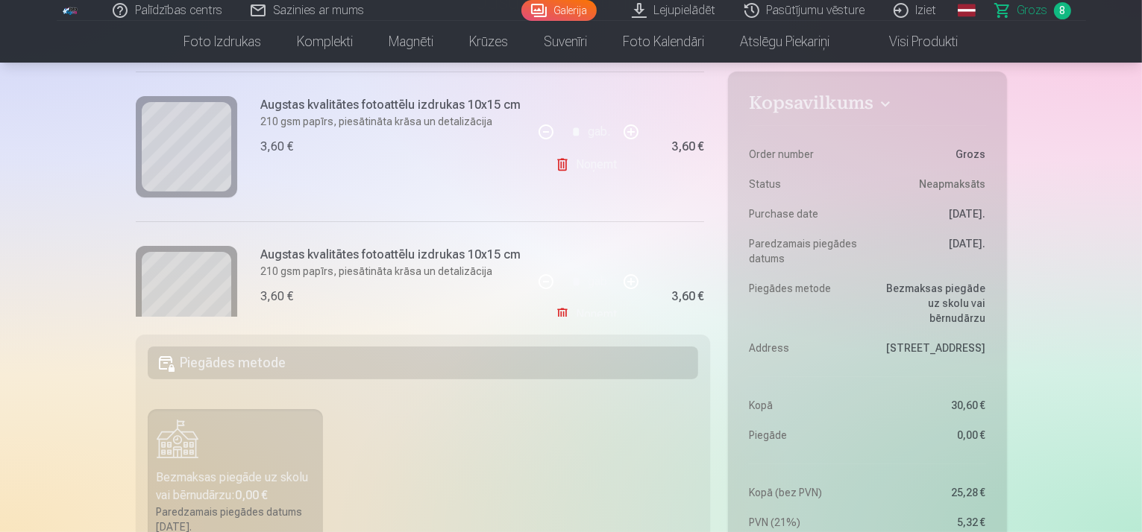
scroll to position [433, 0]
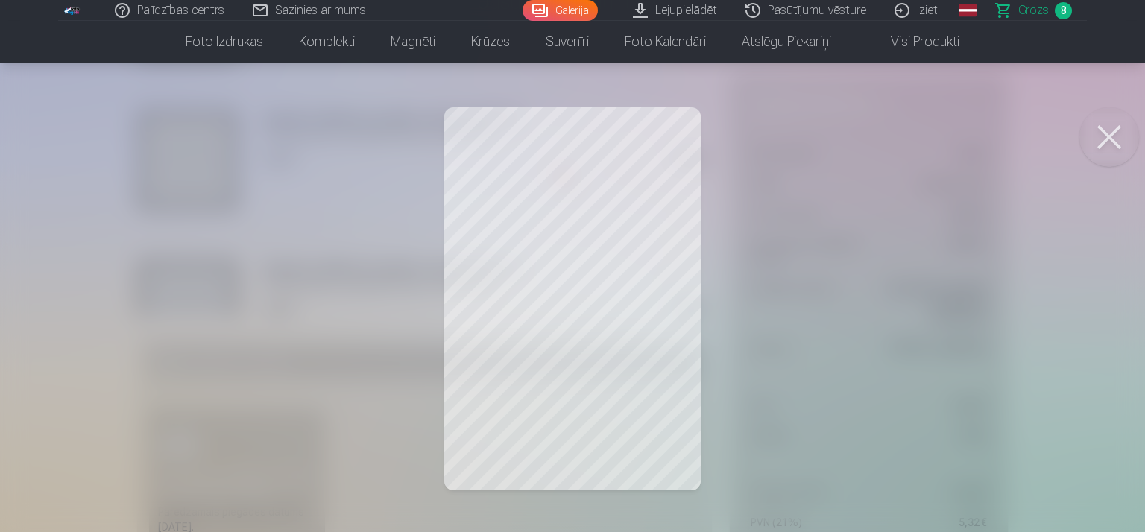
click at [1110, 125] on button at bounding box center [1110, 137] width 60 height 60
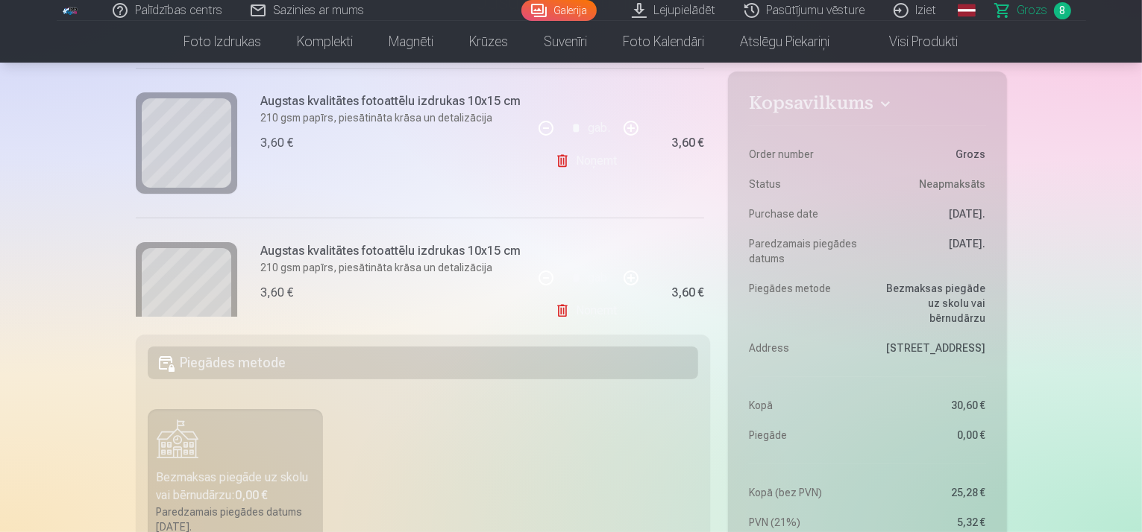
scroll to position [283, 0]
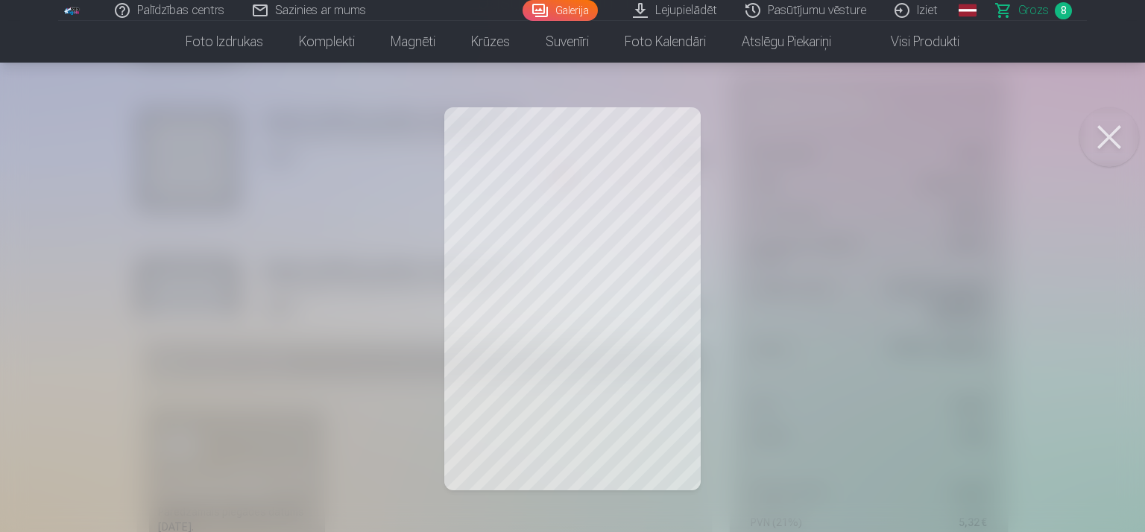
click at [1104, 139] on button at bounding box center [1110, 137] width 60 height 60
click at [1104, 123] on button at bounding box center [1110, 137] width 60 height 60
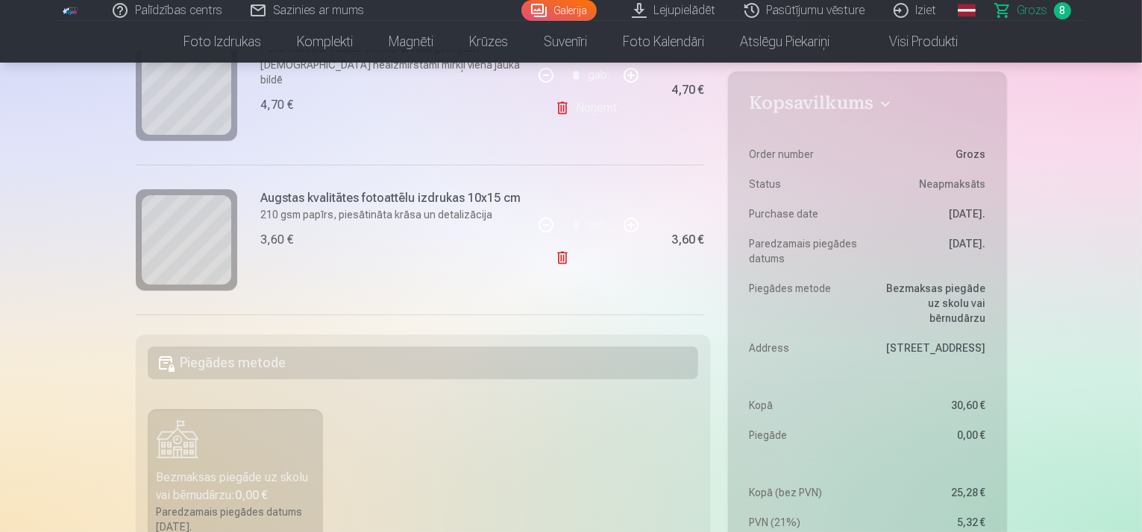
scroll to position [183, 0]
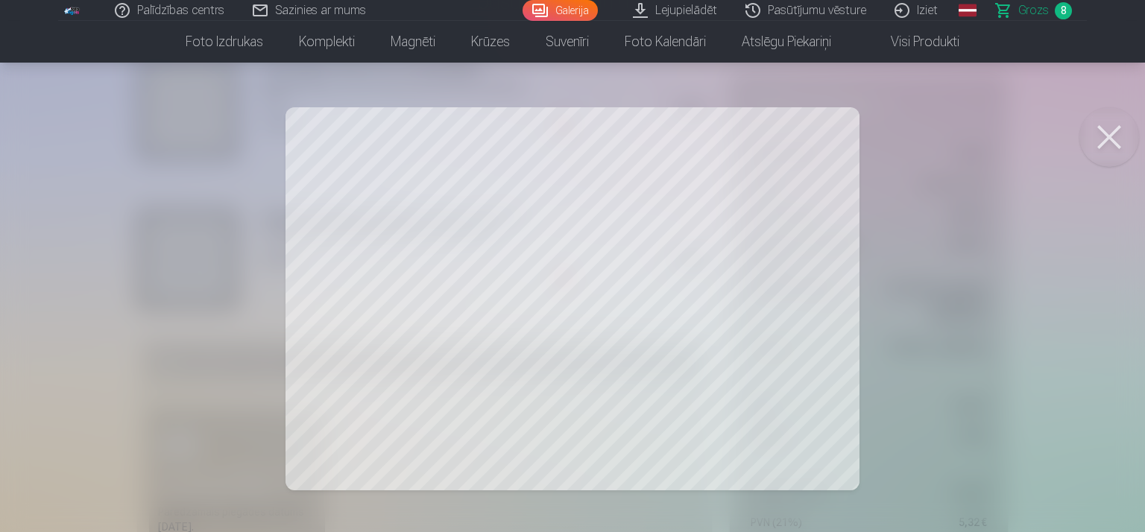
click at [1107, 125] on button at bounding box center [1110, 137] width 60 height 60
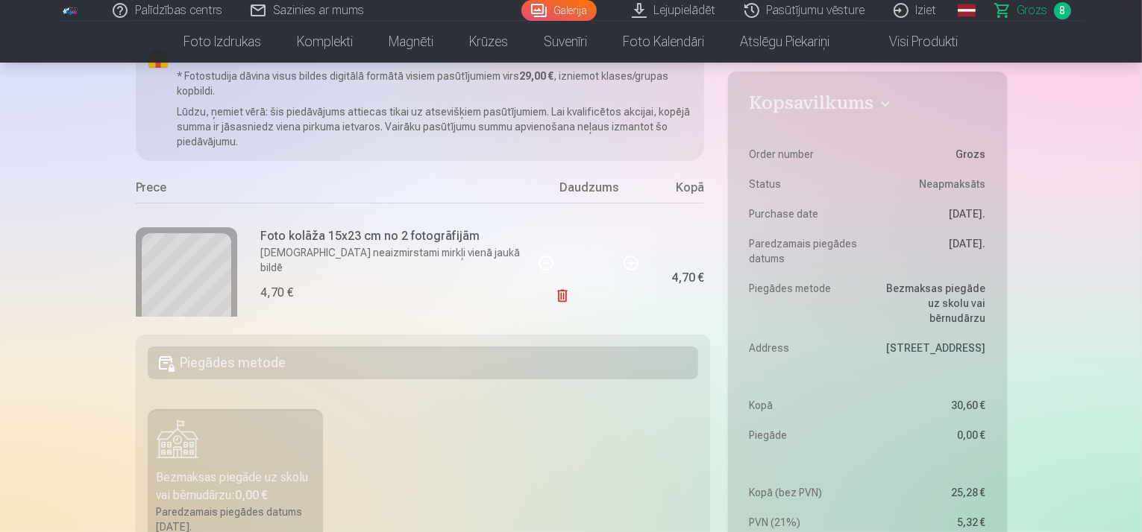
scroll to position [10, 0]
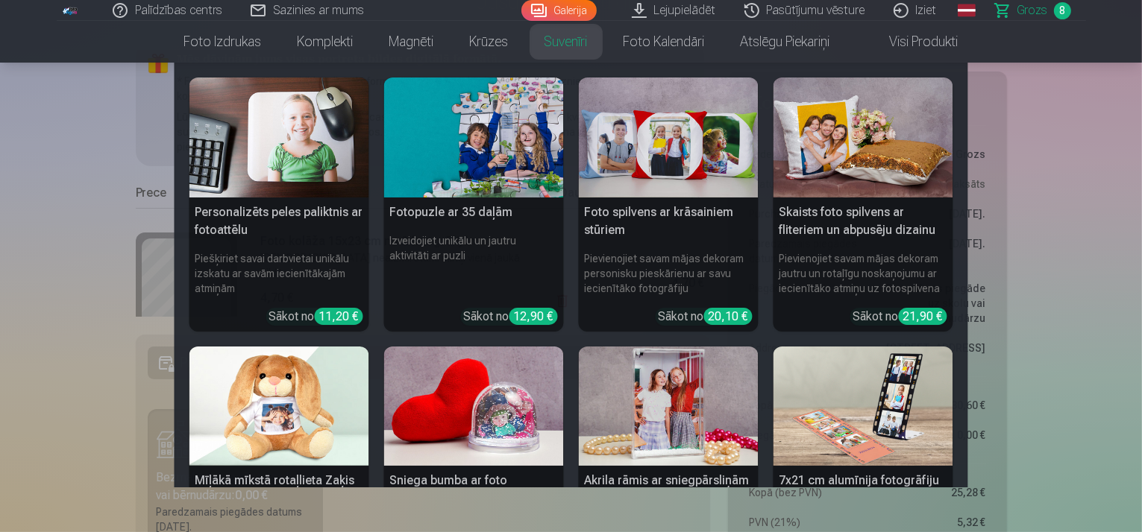
click at [562, 50] on link "Suvenīri" at bounding box center [565, 42] width 79 height 42
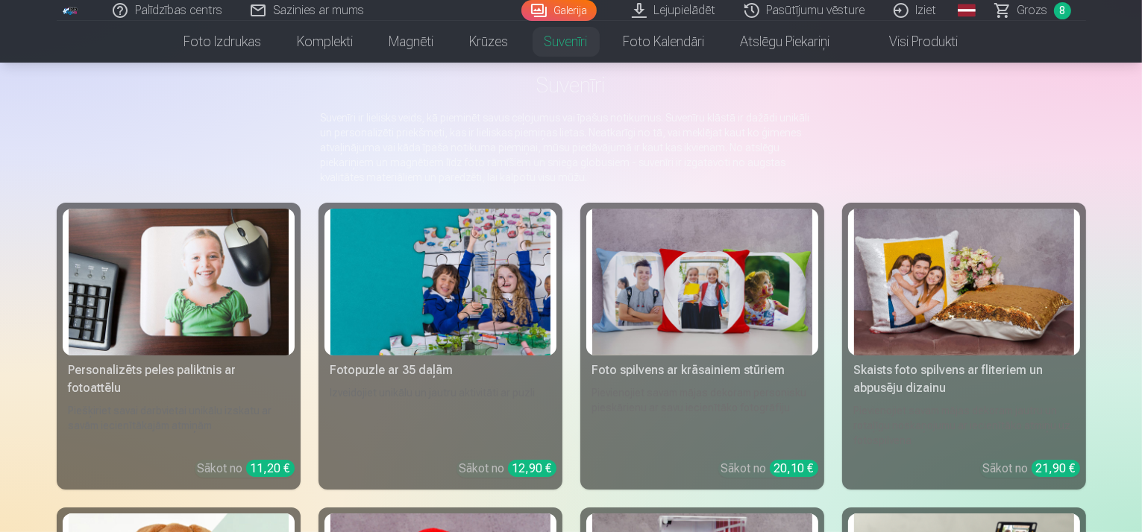
scroll to position [75, 0]
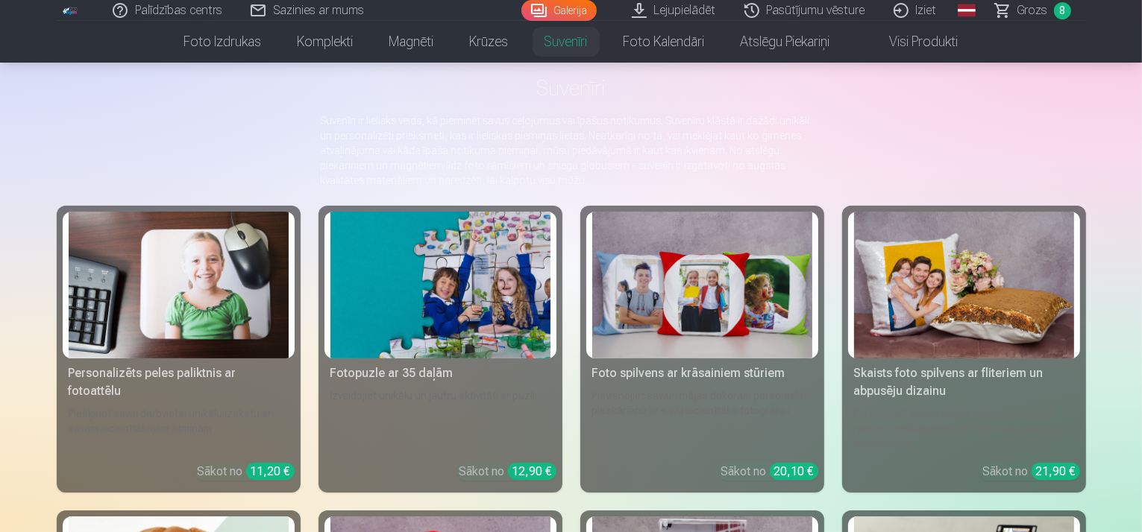
click at [898, 52] on link "Visi produkti" at bounding box center [912, 42] width 128 height 42
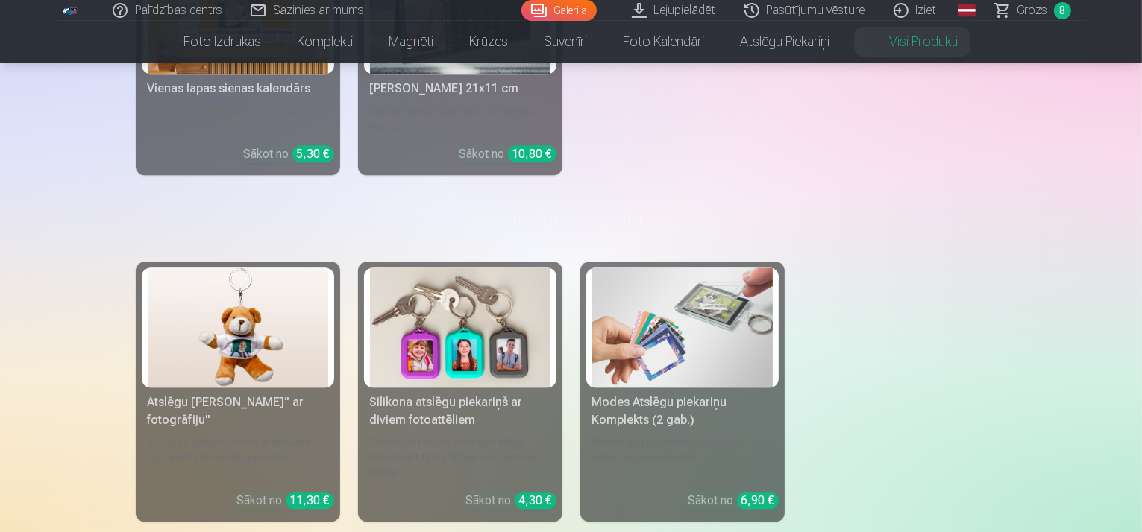
scroll to position [3529, 0]
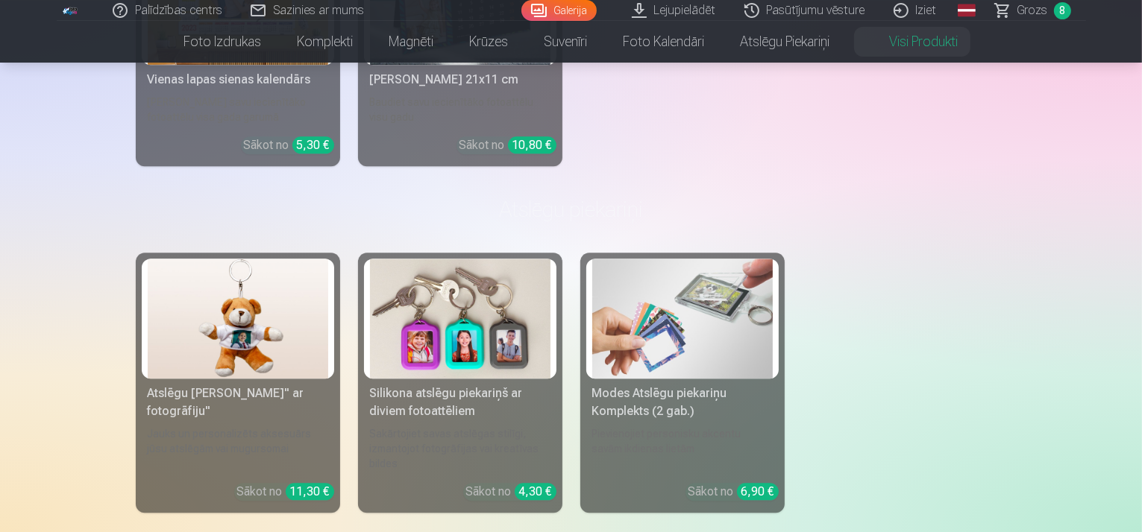
click at [485, 312] on img at bounding box center [460, 319] width 180 height 120
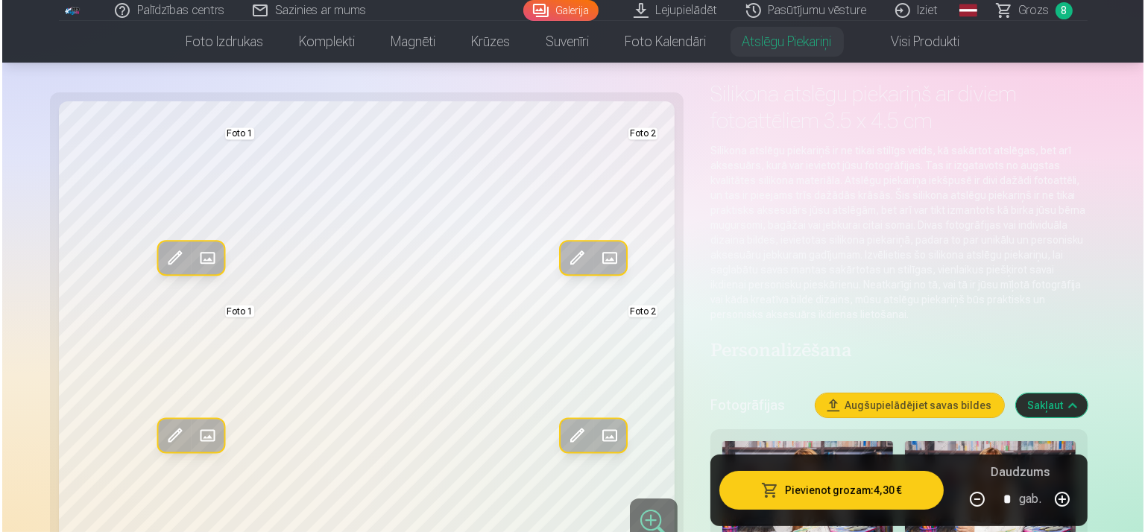
scroll to position [75, 0]
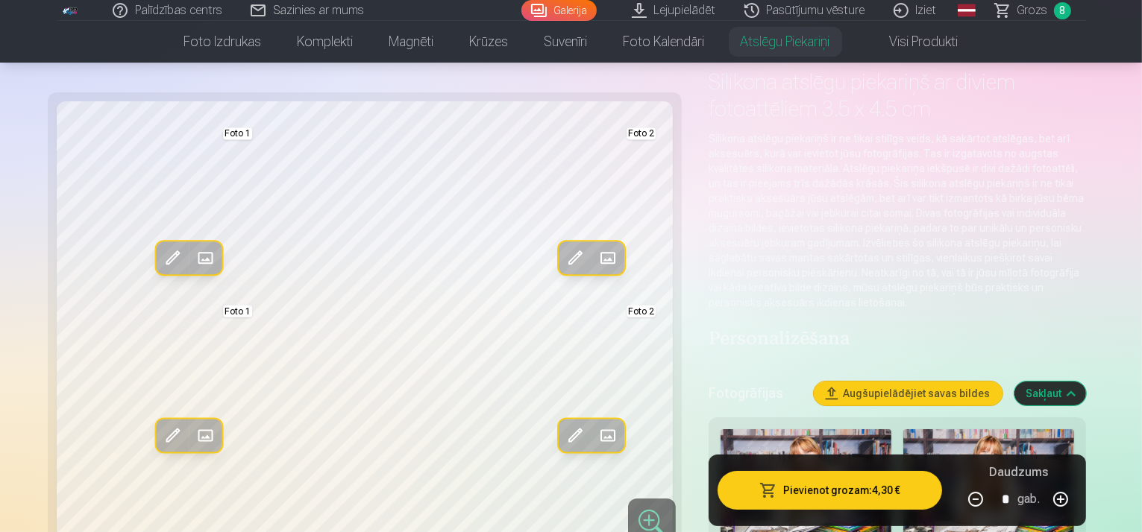
click at [193, 260] on span at bounding box center [205, 259] width 24 height 24
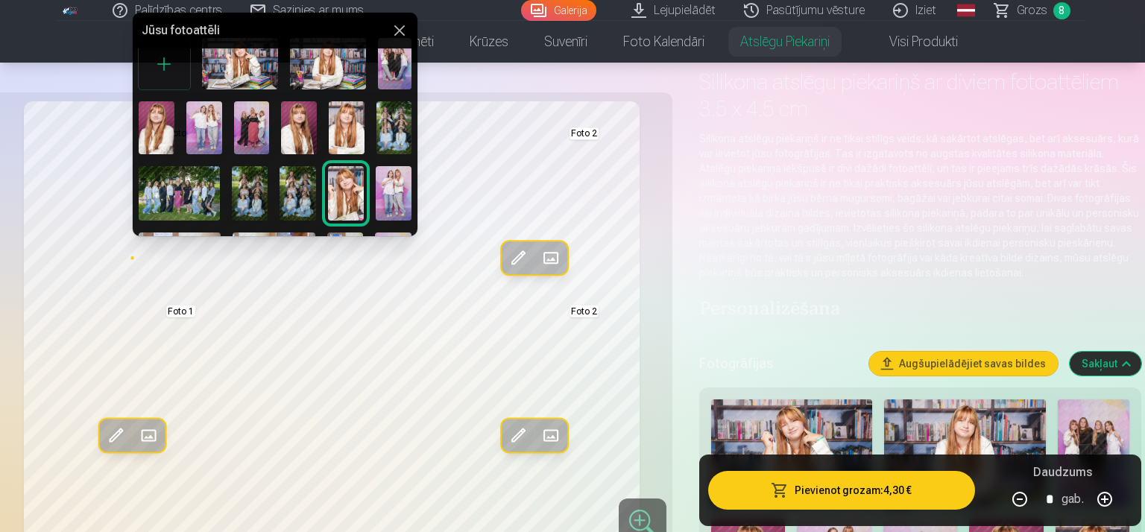
scroll to position [49, 0]
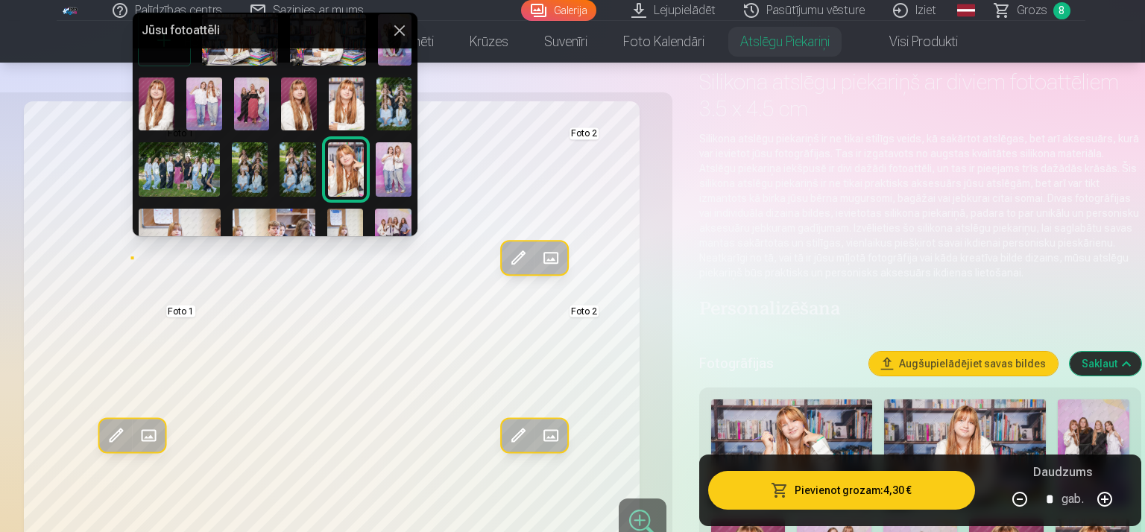
click at [245, 163] on img at bounding box center [250, 169] width 36 height 54
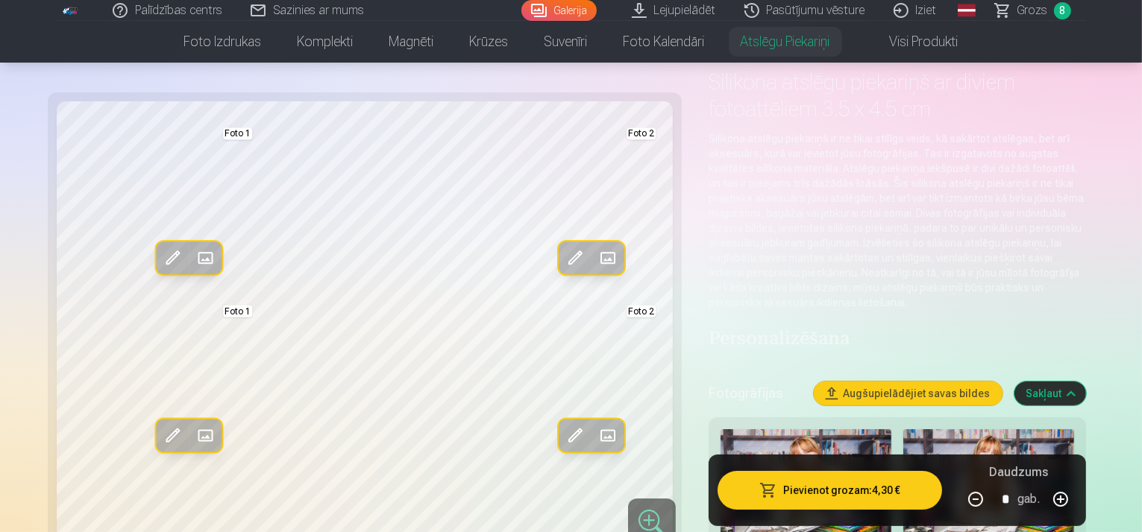
click at [591, 259] on button "Aizstāt" at bounding box center [607, 258] width 33 height 33
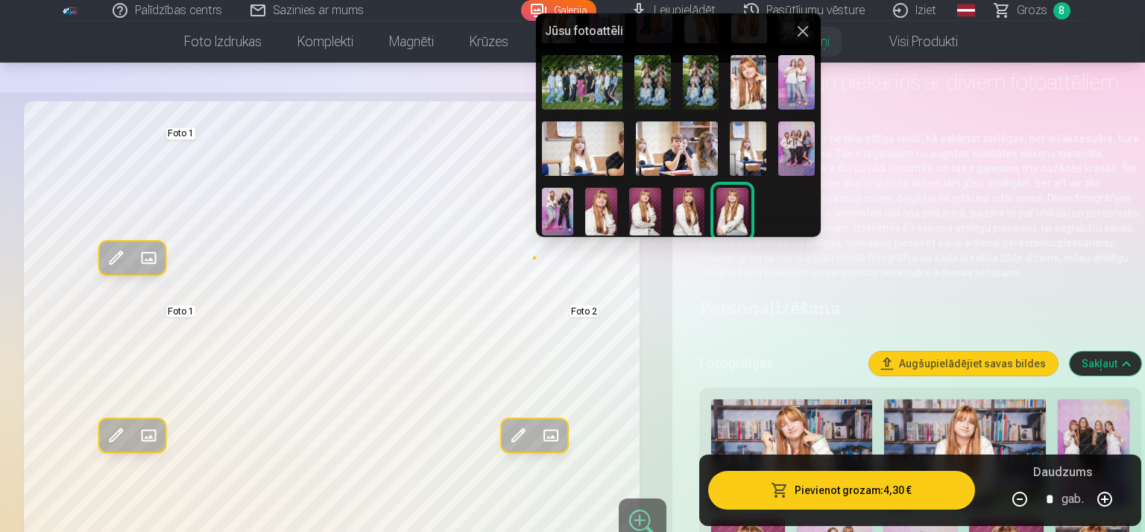
scroll to position [137, 0]
click at [558, 204] on img at bounding box center [558, 211] width 32 height 48
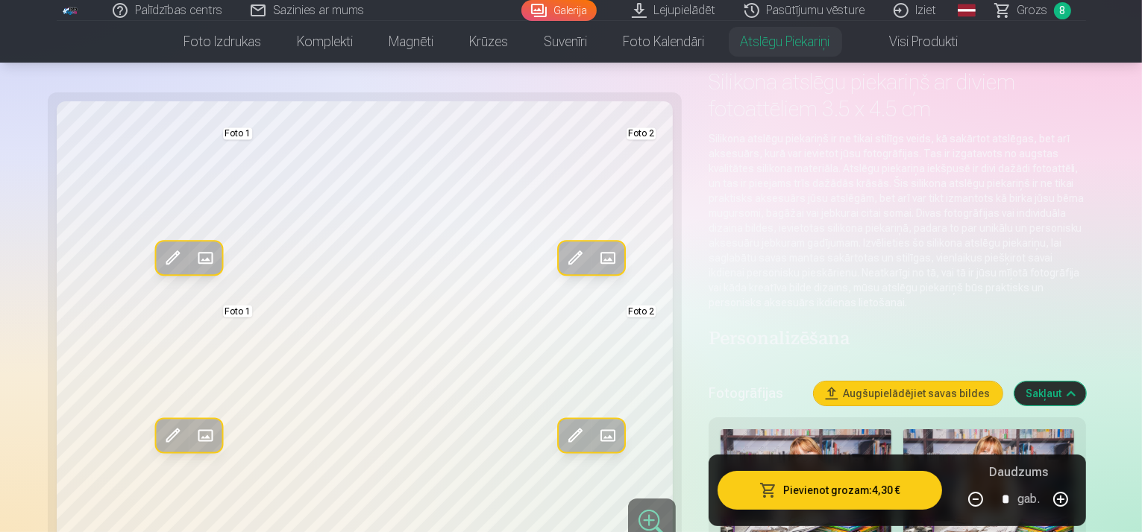
click at [596, 430] on span at bounding box center [608, 436] width 24 height 24
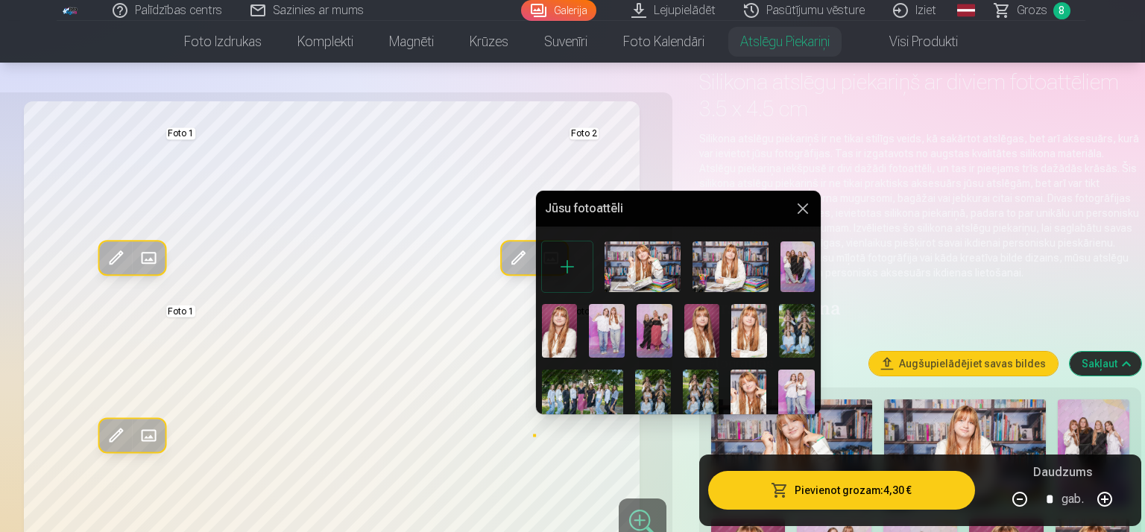
click at [599, 336] on img at bounding box center [607, 331] width 36 height 54
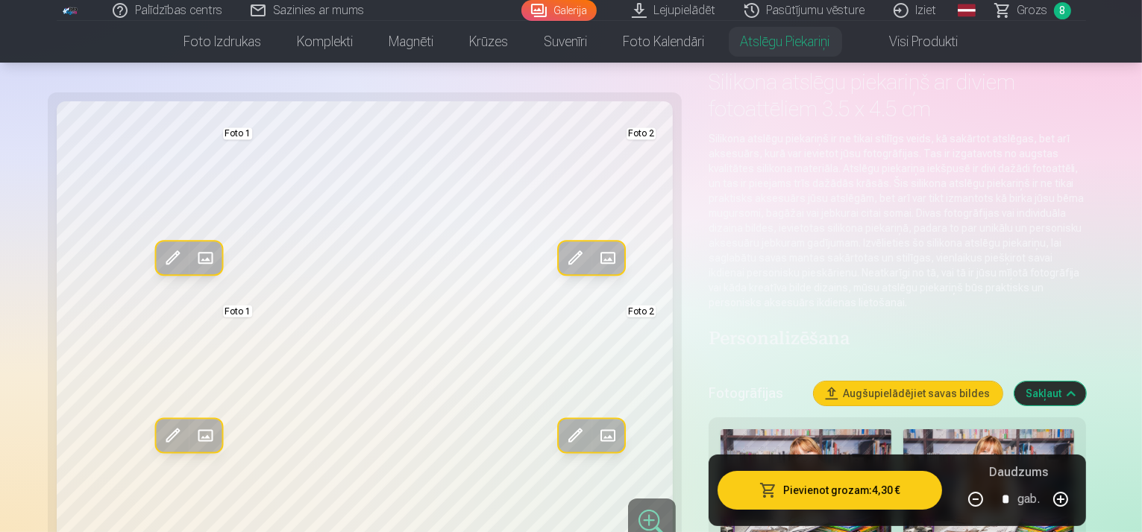
click at [596, 254] on span at bounding box center [608, 259] width 24 height 24
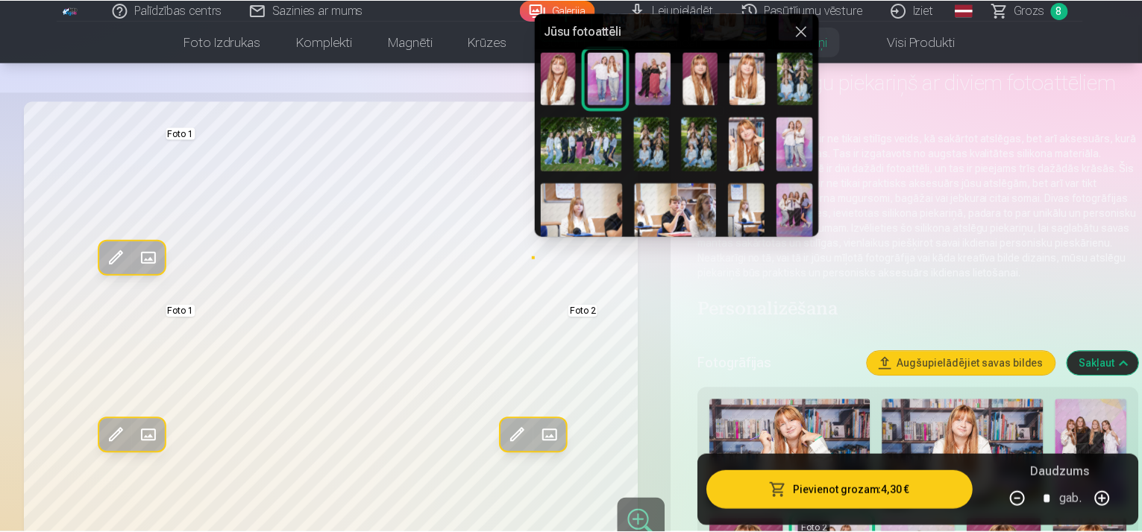
scroll to position [99, 0]
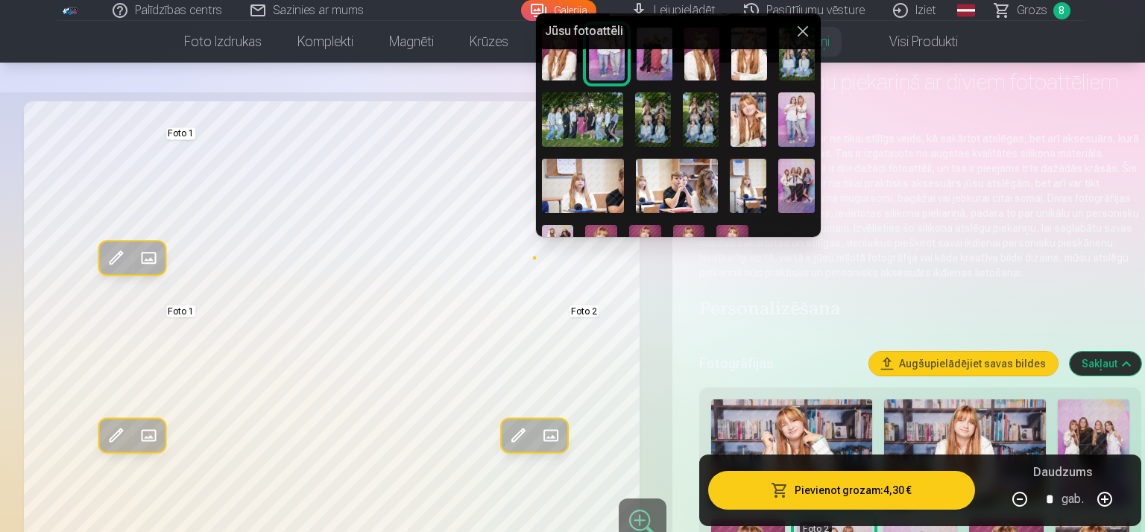
click at [597, 134] on img at bounding box center [582, 119] width 81 height 54
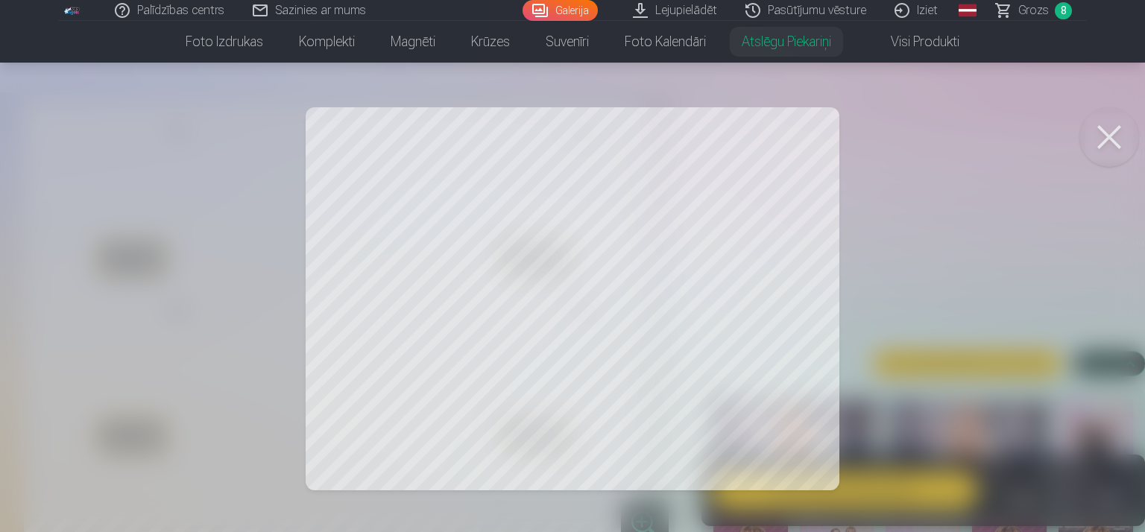
click at [1107, 134] on button at bounding box center [1110, 137] width 60 height 60
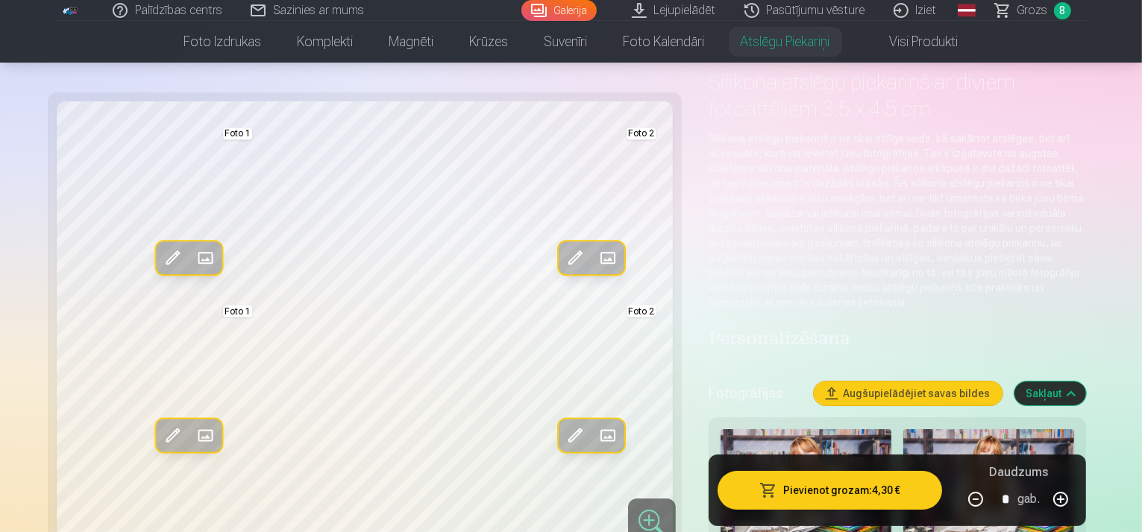
click at [596, 259] on span at bounding box center [608, 259] width 24 height 24
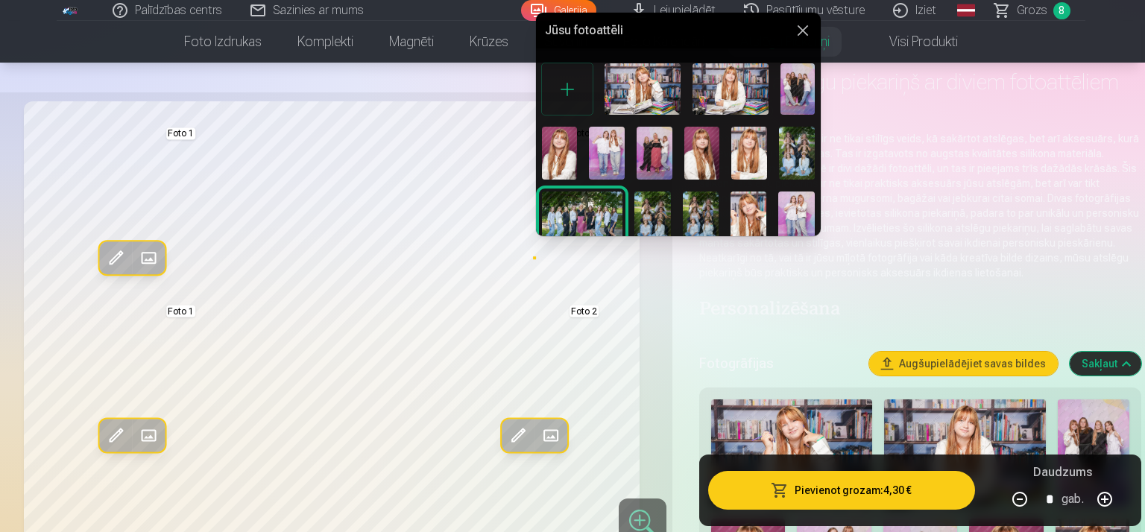
click at [786, 141] on img at bounding box center [797, 154] width 36 height 54
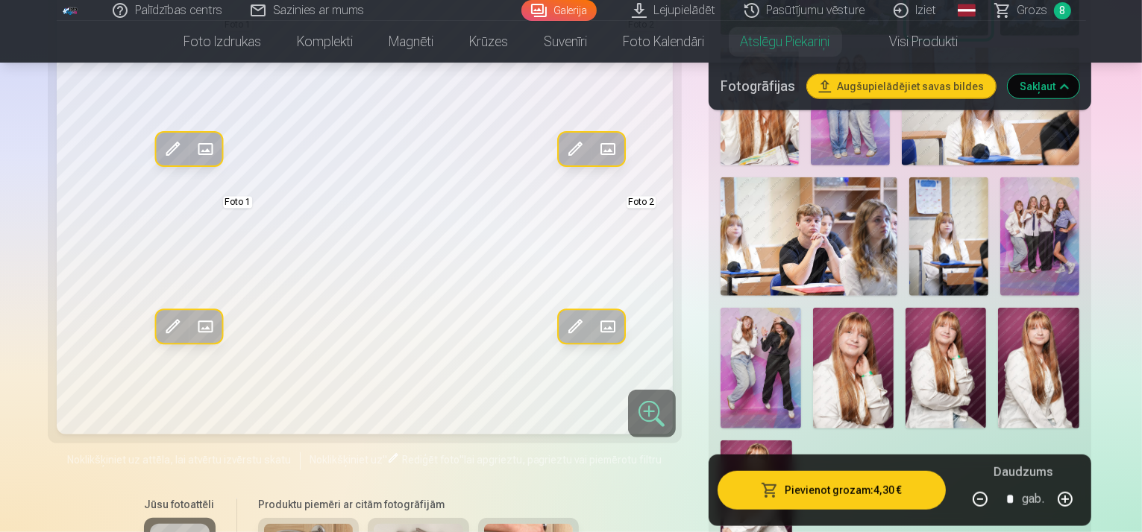
scroll to position [1044, 0]
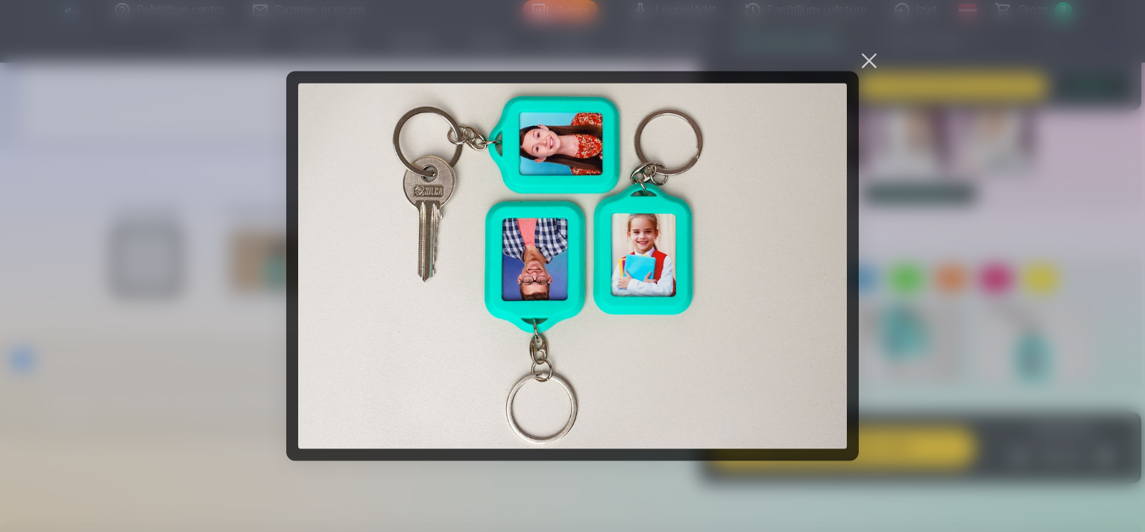
click at [864, 64] on div at bounding box center [869, 61] width 21 height 21
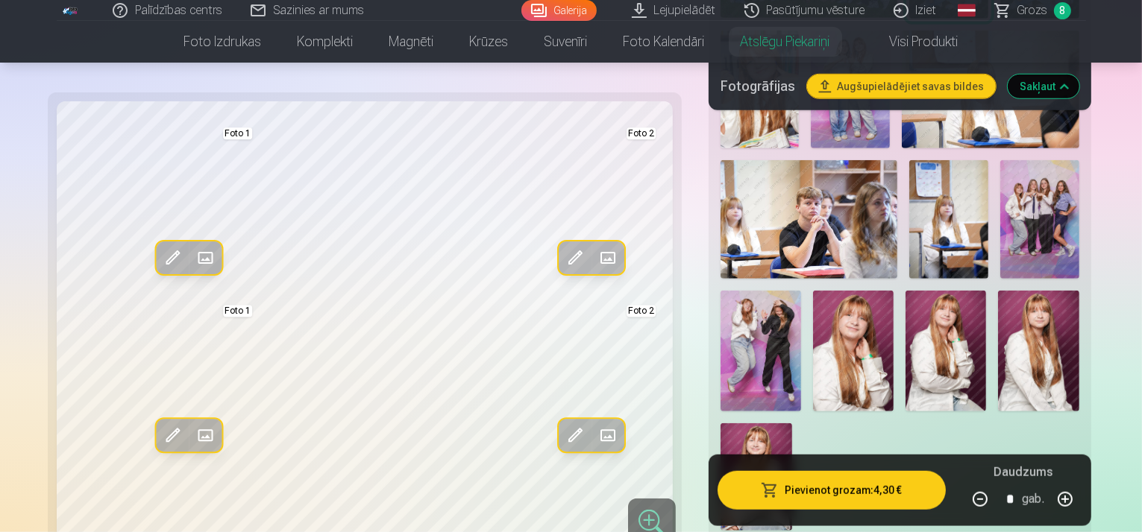
drag, startPoint x: 805, startPoint y: 274, endPoint x: 799, endPoint y: 262, distance: 13.3
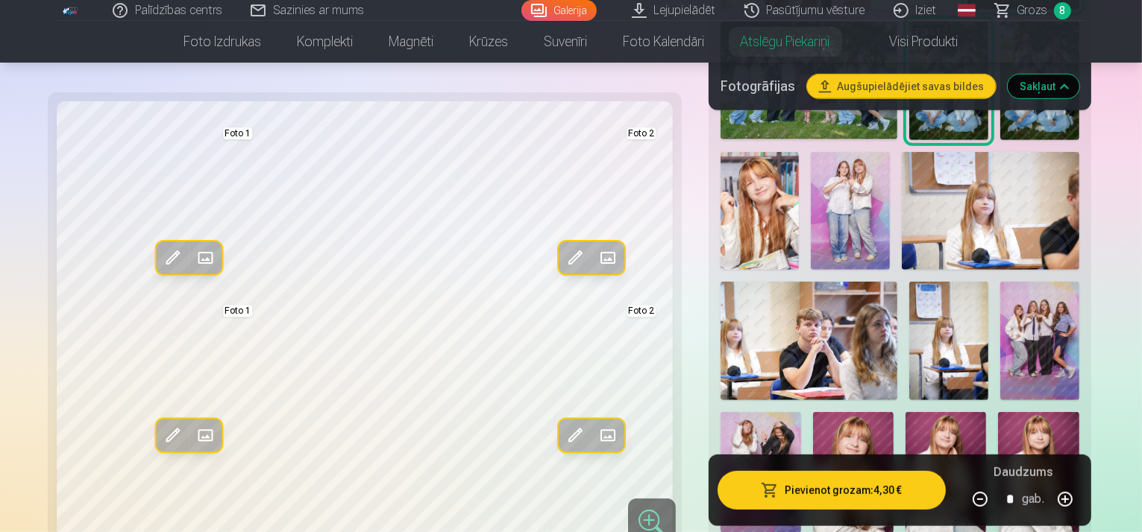
scroll to position [919, 0]
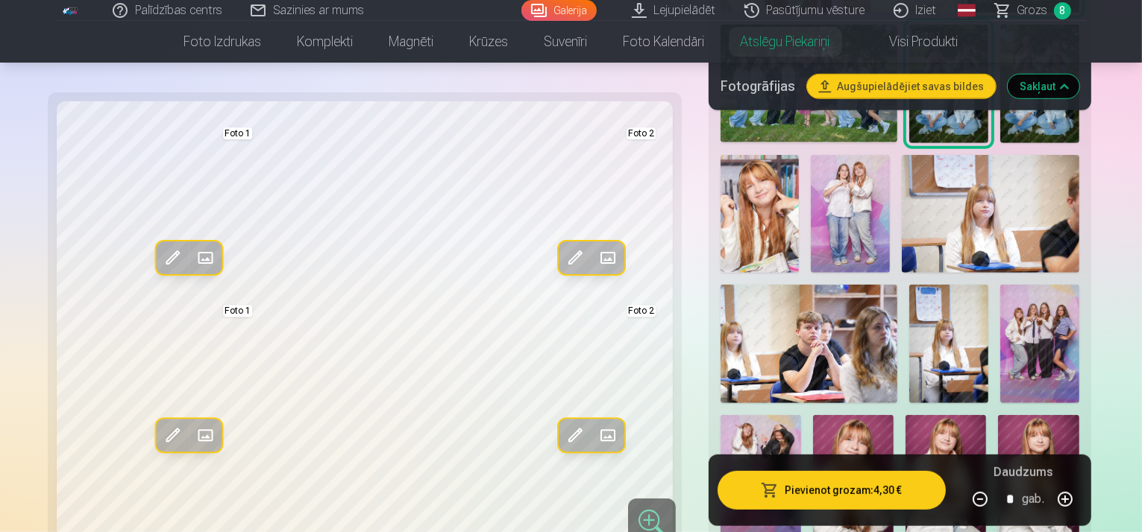
drag, startPoint x: 861, startPoint y: 402, endPoint x: 853, endPoint y: 401, distance: 7.5
drag, startPoint x: 829, startPoint y: 406, endPoint x: 808, endPoint y: 400, distance: 21.5
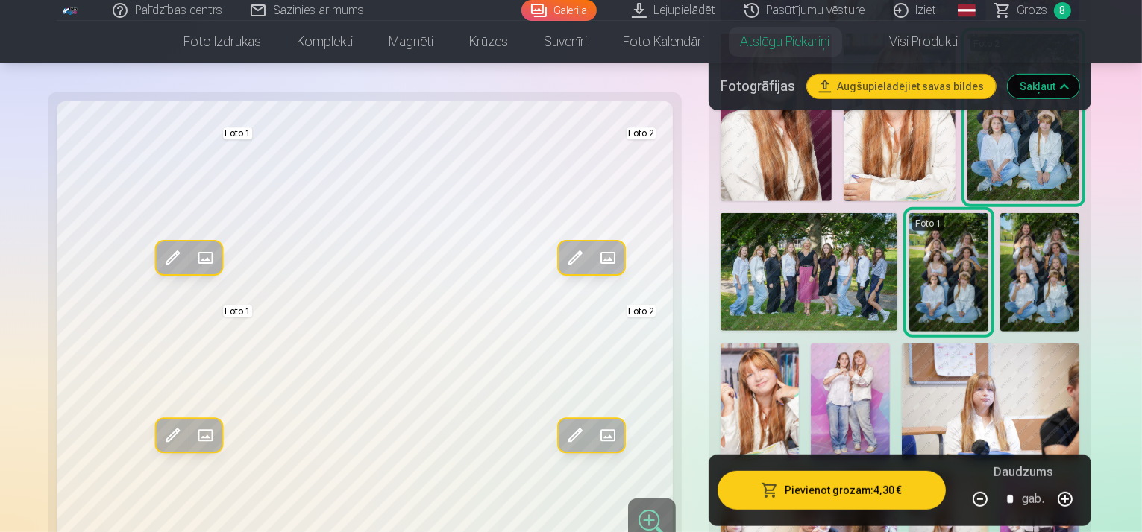
scroll to position [720, 0]
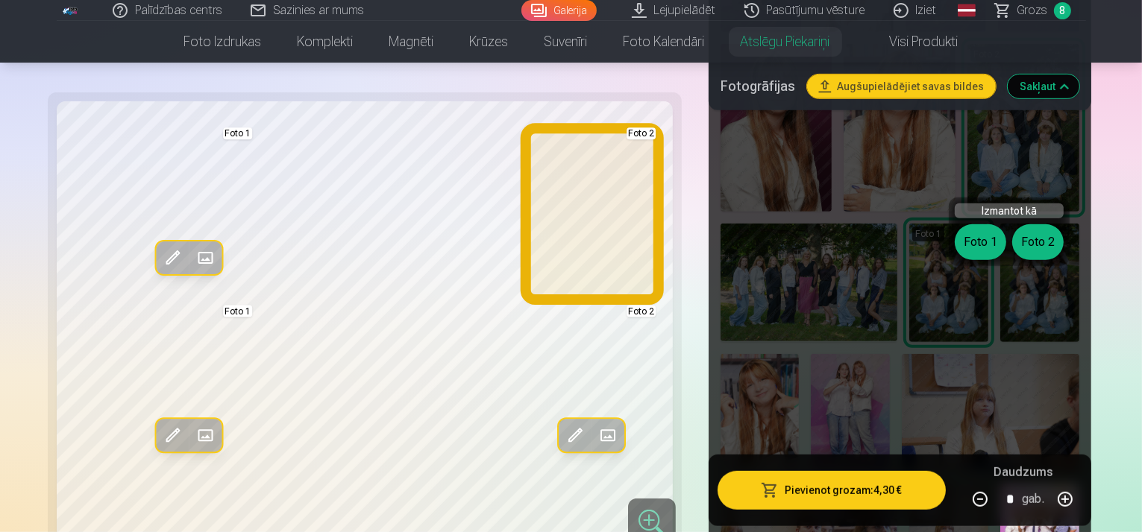
click at [1034, 256] on button "Foto 2" at bounding box center [1037, 242] width 51 height 36
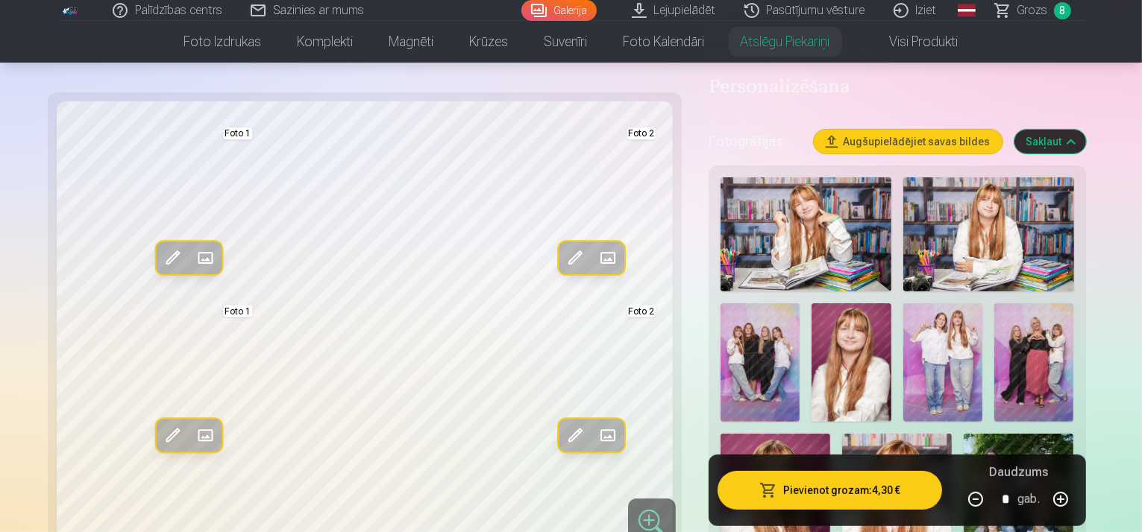
scroll to position [298, 0]
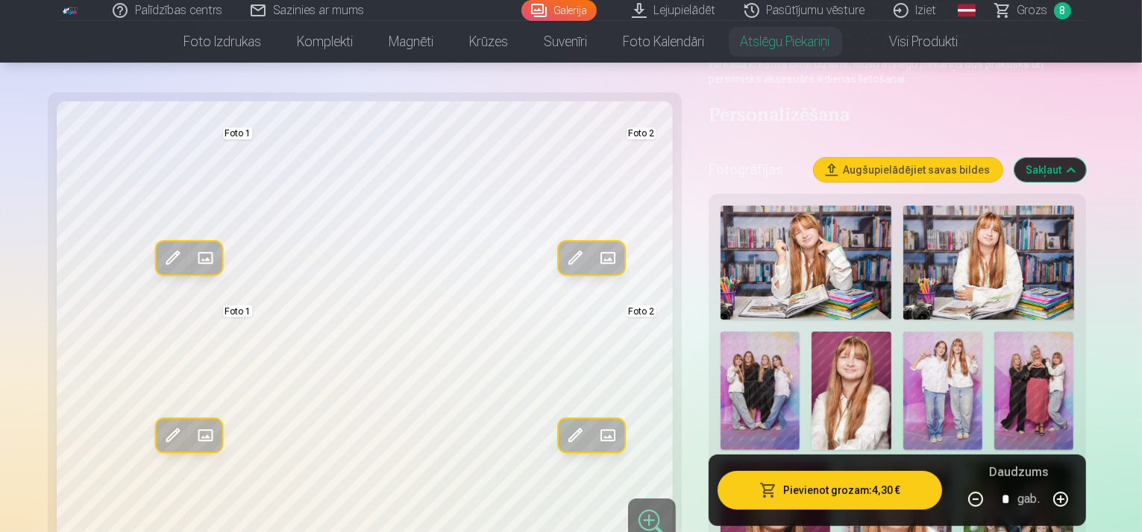
click at [799, 332] on img at bounding box center [759, 391] width 79 height 119
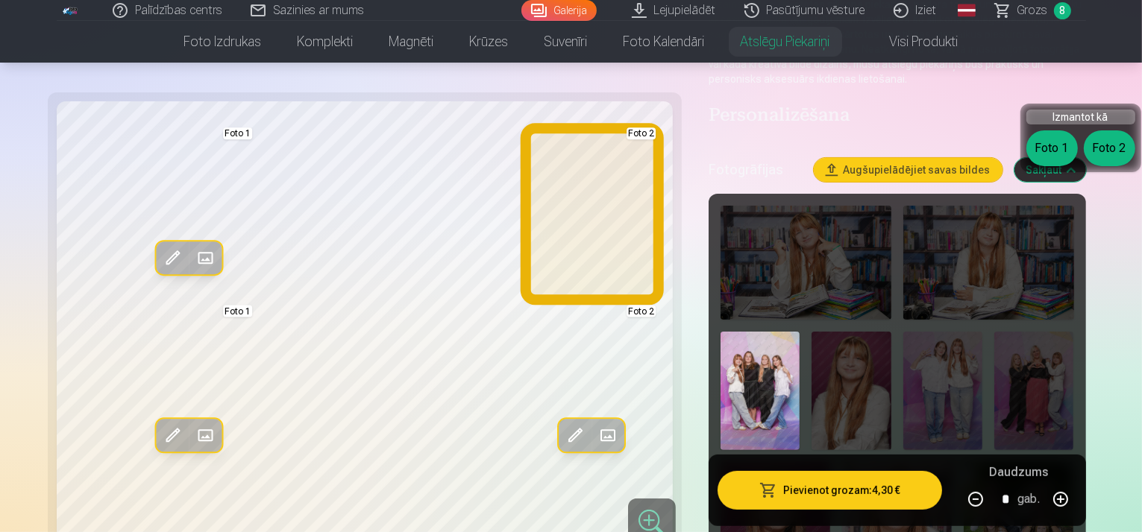
click at [1107, 157] on button "Foto 2" at bounding box center [1109, 149] width 51 height 36
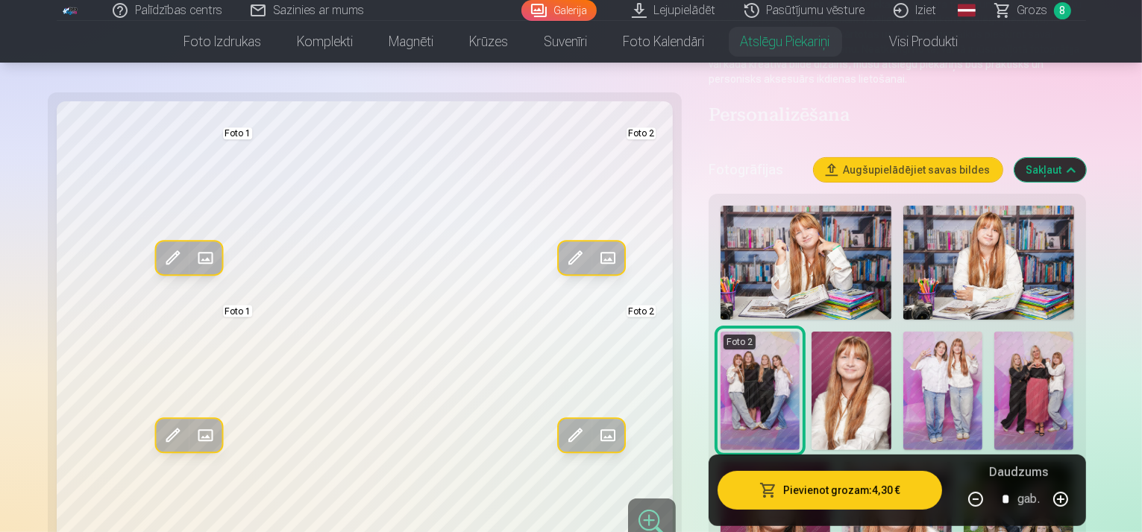
click at [903, 336] on img at bounding box center [942, 391] width 79 height 119
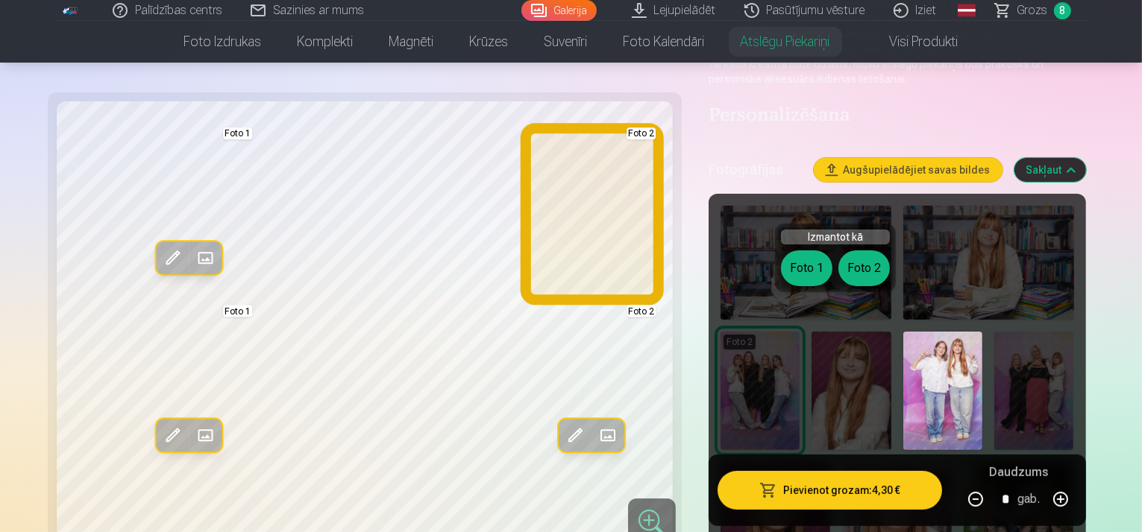
click at [862, 266] on button "Foto 2" at bounding box center [863, 269] width 51 height 36
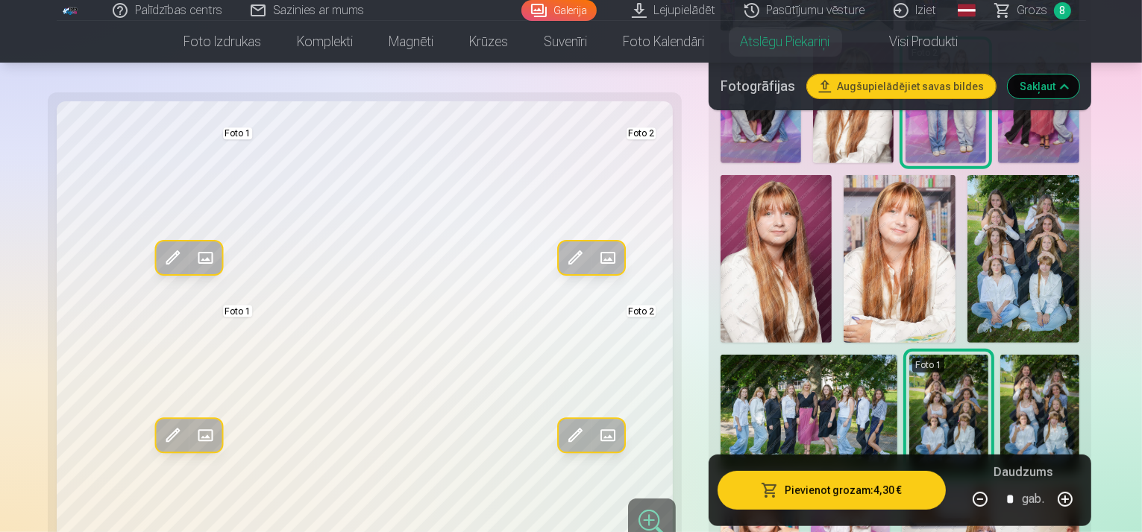
scroll to position [671, 0]
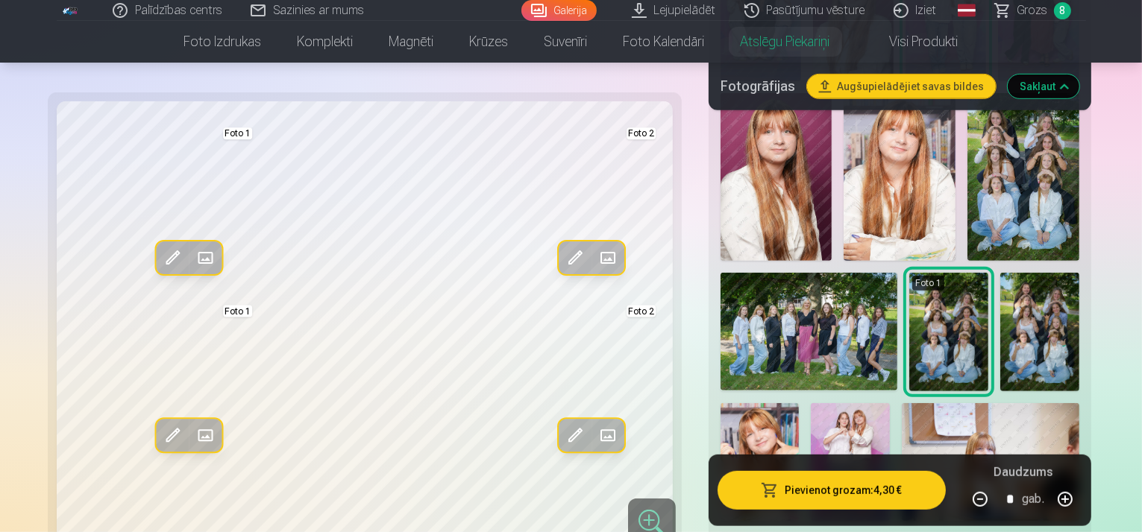
click at [867, 403] on img at bounding box center [850, 462] width 79 height 119
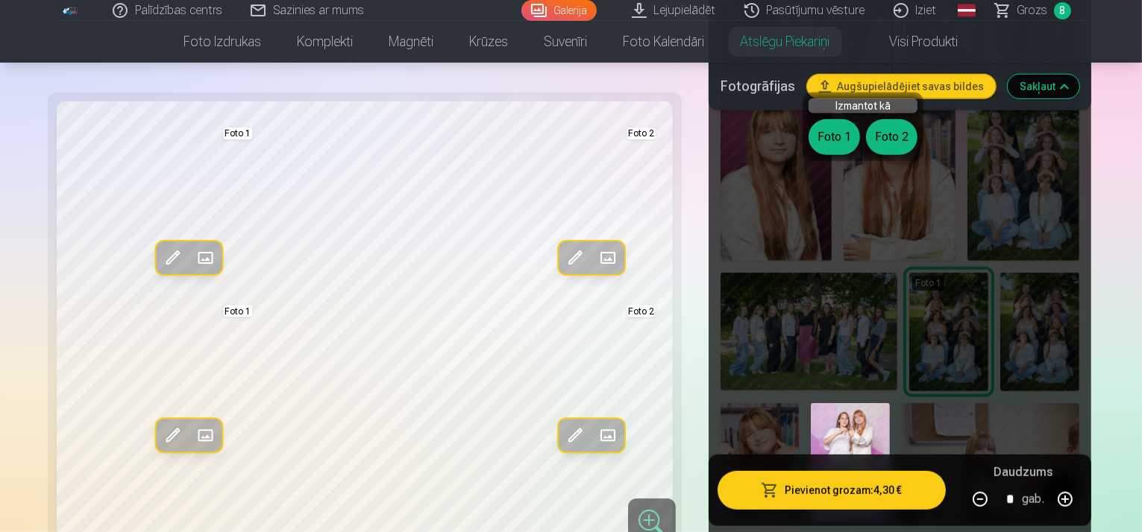
click at [898, 158] on div "Izmantot kā Foto 1 Foto 2" at bounding box center [862, 126] width 121 height 69
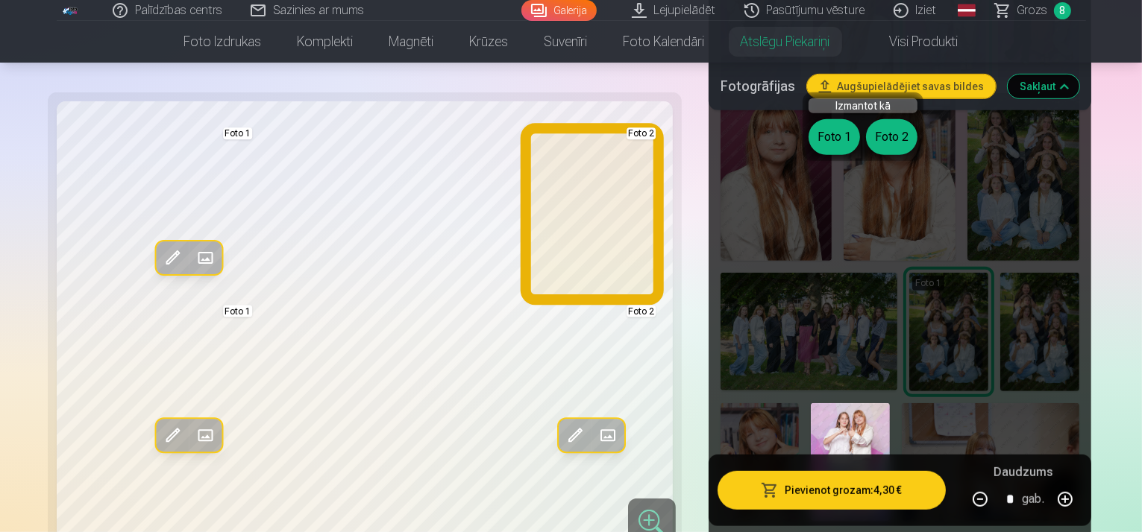
click at [883, 136] on button "Foto 2" at bounding box center [891, 137] width 51 height 36
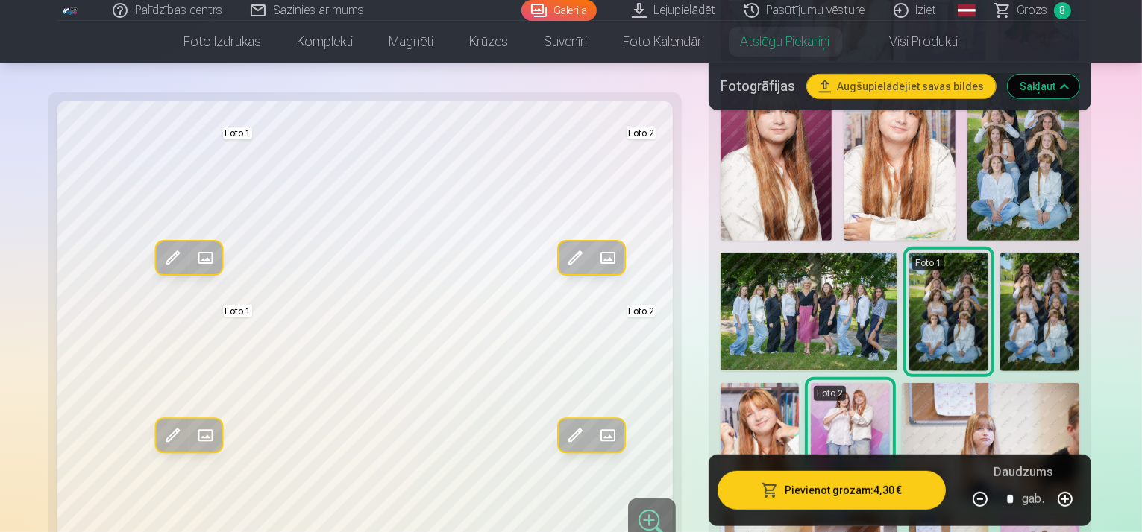
scroll to position [795, 0]
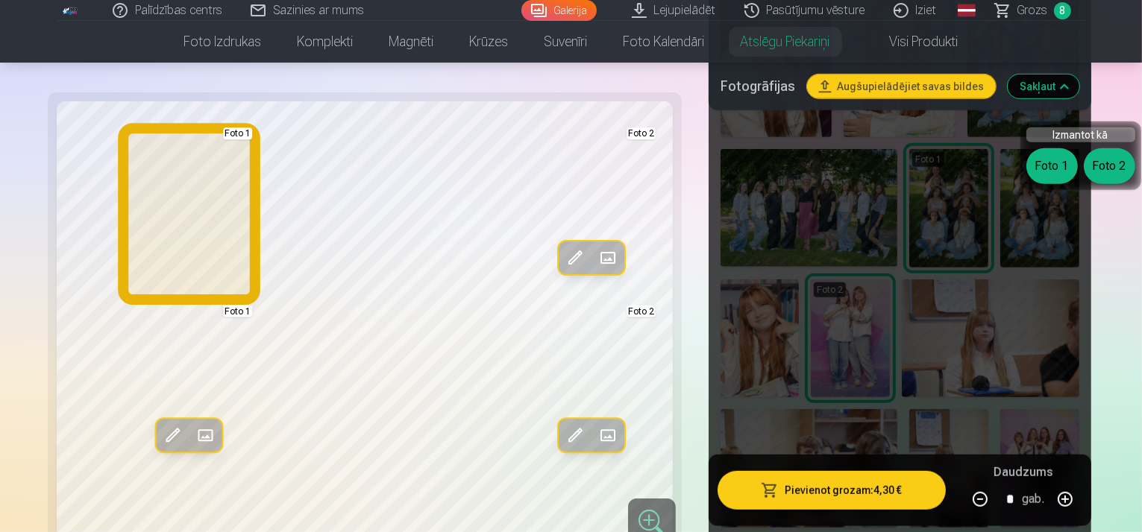
click at [1050, 168] on button "Foto 1" at bounding box center [1051, 166] width 51 height 36
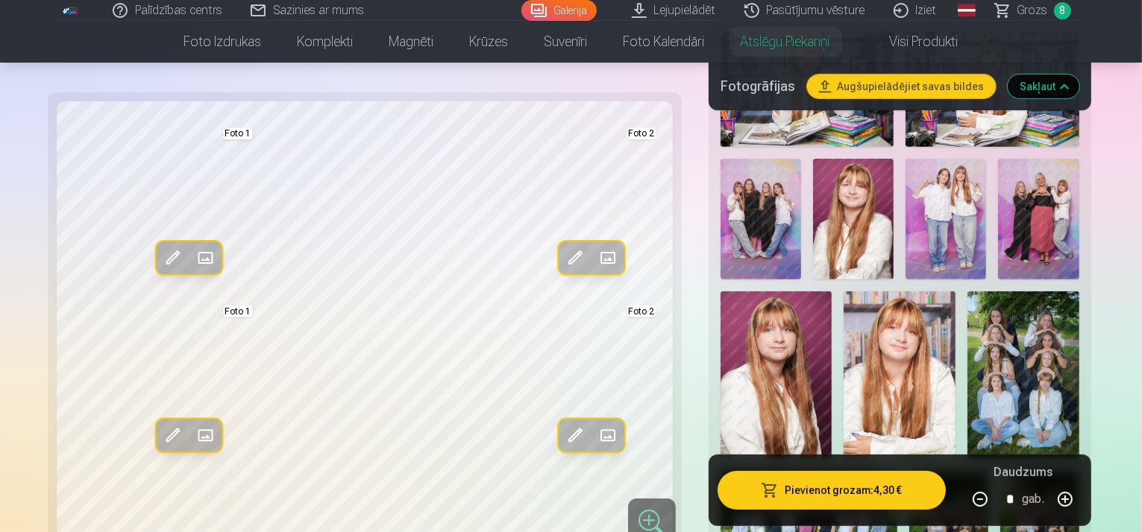
scroll to position [472, 0]
drag, startPoint x: 747, startPoint y: 292, endPoint x: 752, endPoint y: 285, distance: 8.1
click at [967, 292] on img at bounding box center [1023, 376] width 112 height 168
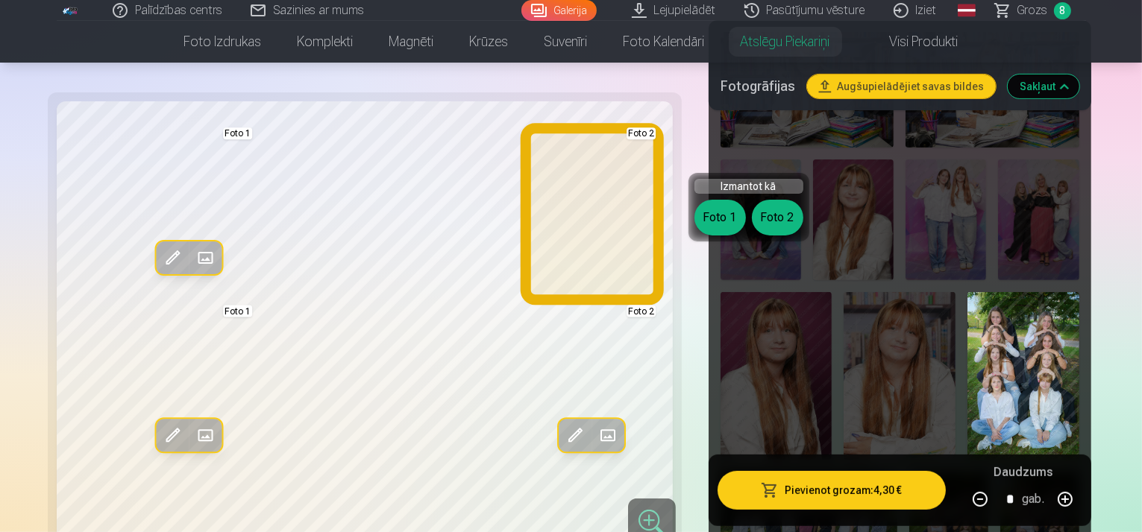
click at [773, 223] on button "Foto 2" at bounding box center [777, 218] width 51 height 36
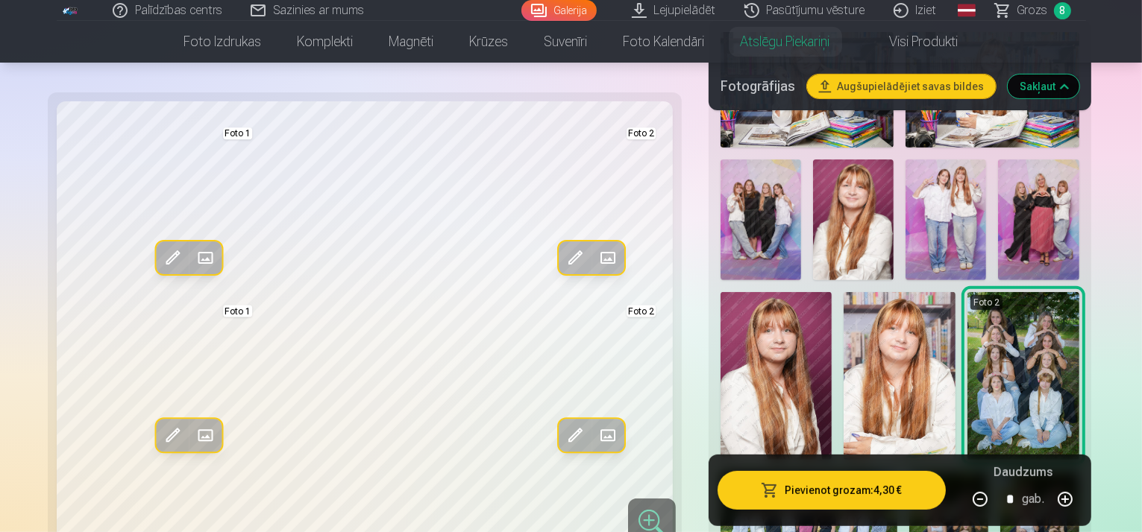
click at [967, 292] on img at bounding box center [1023, 376] width 112 height 168
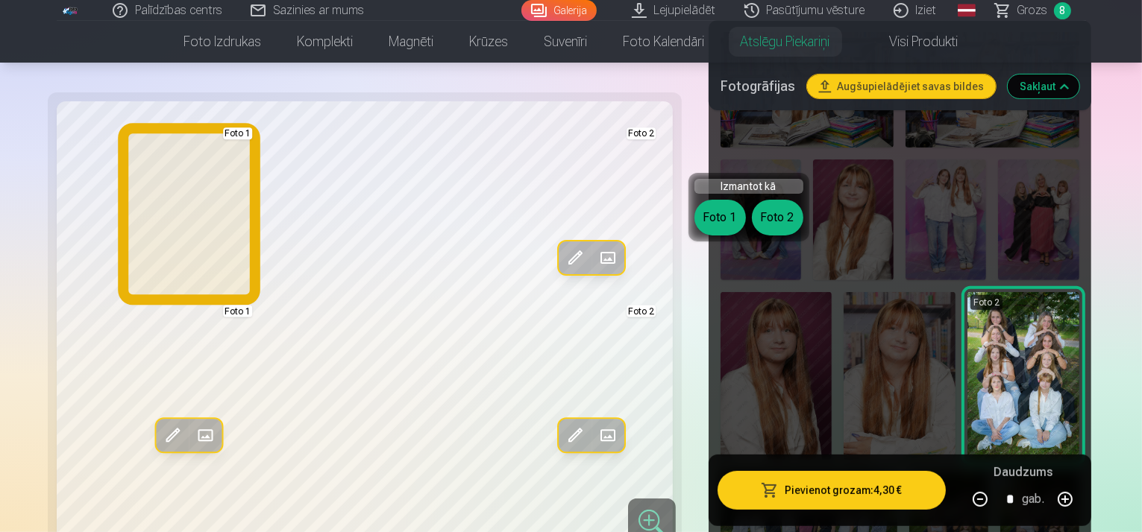
click at [723, 216] on button "Foto 1" at bounding box center [719, 218] width 51 height 36
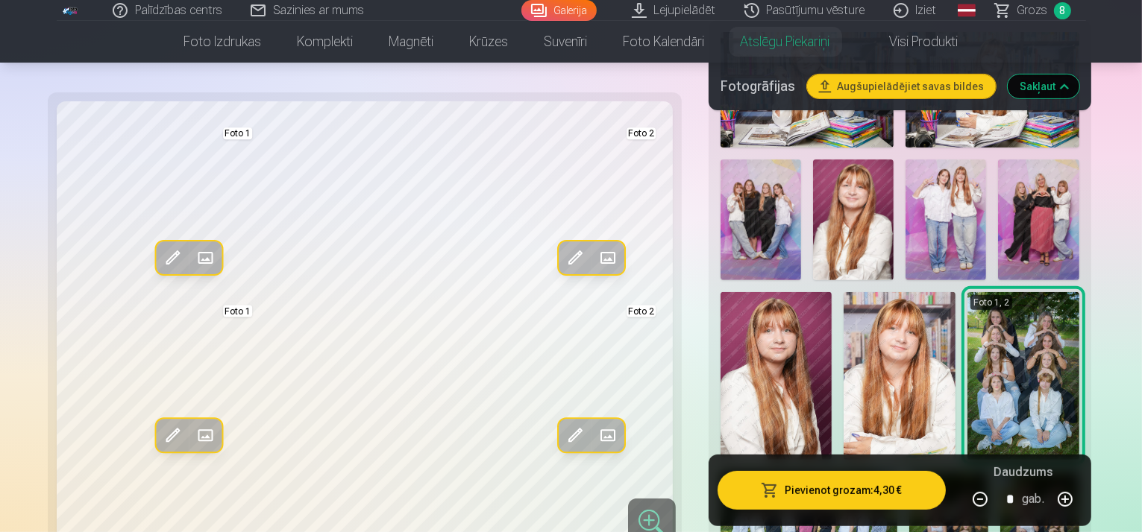
click at [988, 472] on img at bounding box center [948, 531] width 79 height 119
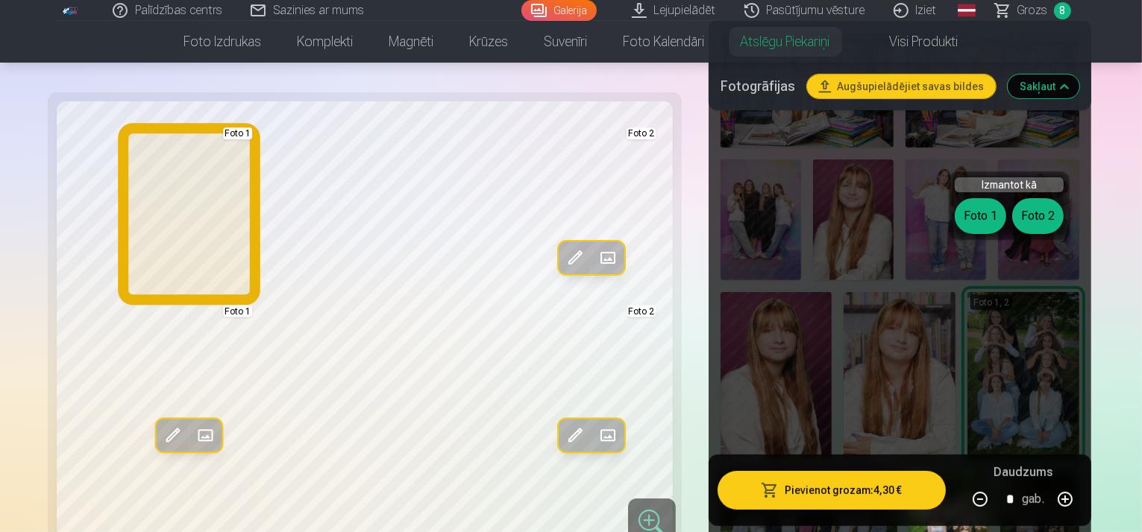
click at [972, 218] on button "Foto 1" at bounding box center [980, 216] width 51 height 36
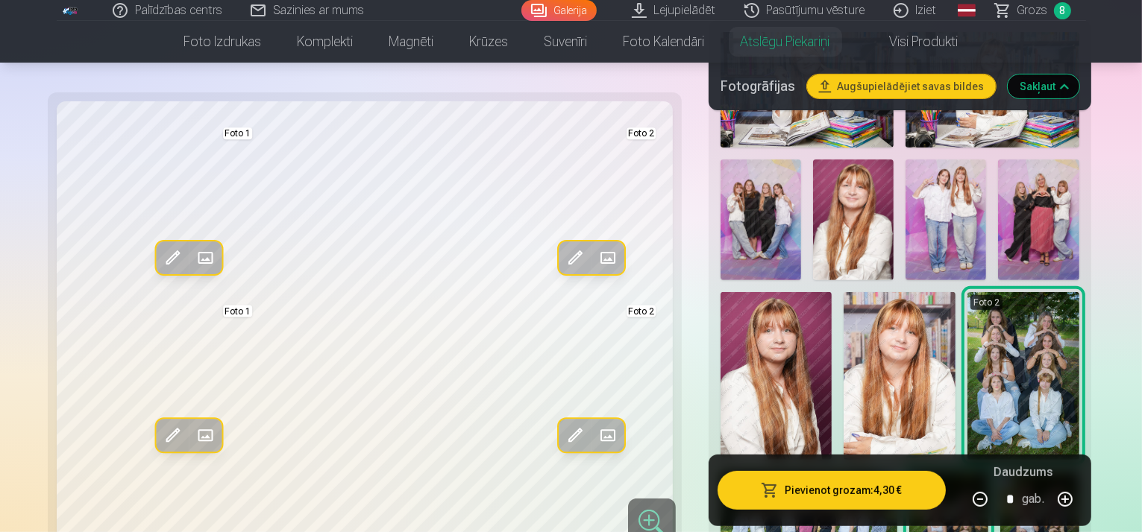
click at [905, 215] on img at bounding box center [945, 220] width 81 height 121
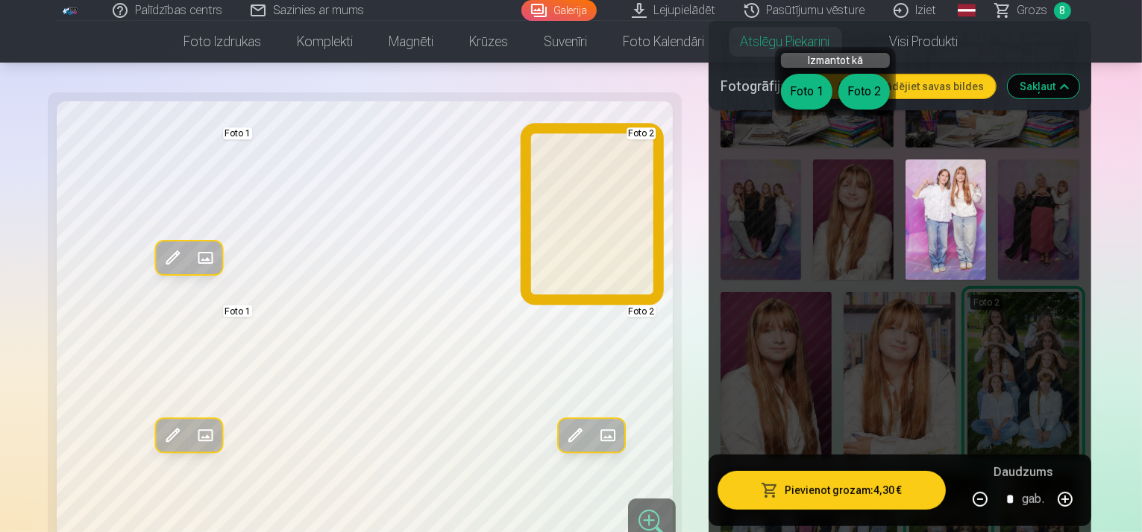
click at [855, 92] on button "Foto 2" at bounding box center [863, 92] width 51 height 36
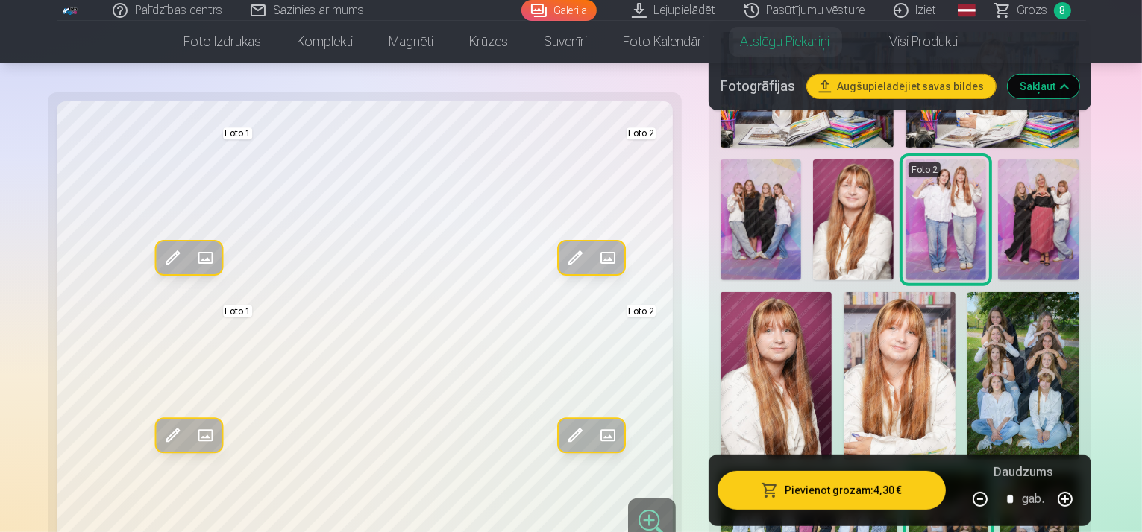
click at [591, 3] on link "Galerija" at bounding box center [558, 10] width 75 height 21
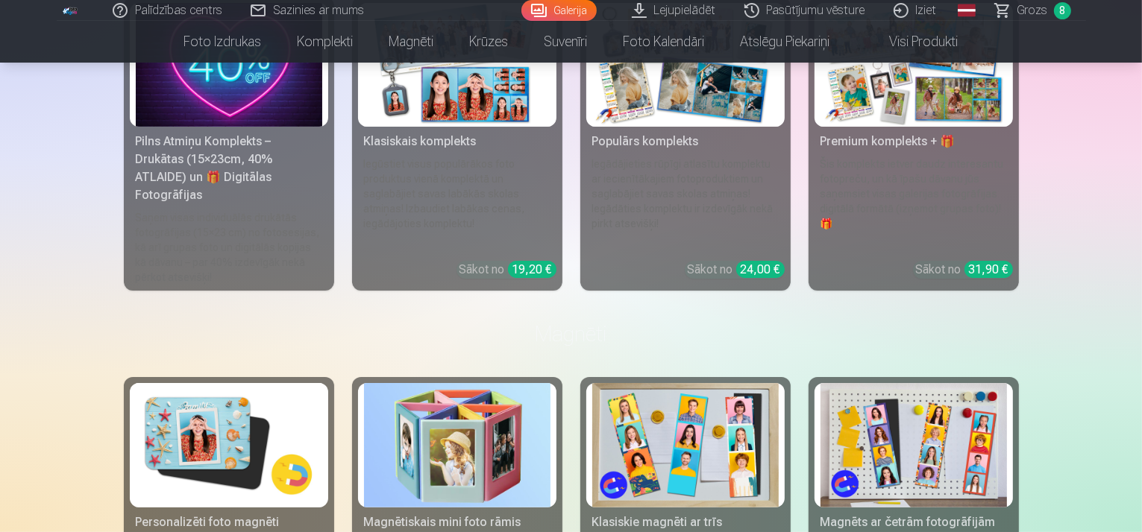
scroll to position [5966, 0]
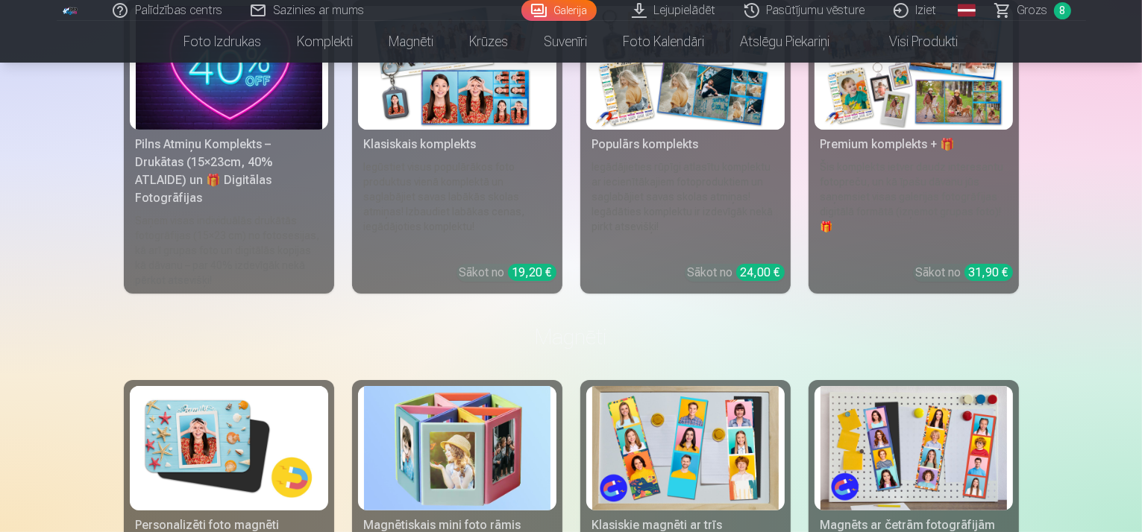
click at [1009, 7] on link "Grozs 8" at bounding box center [1033, 10] width 104 height 21
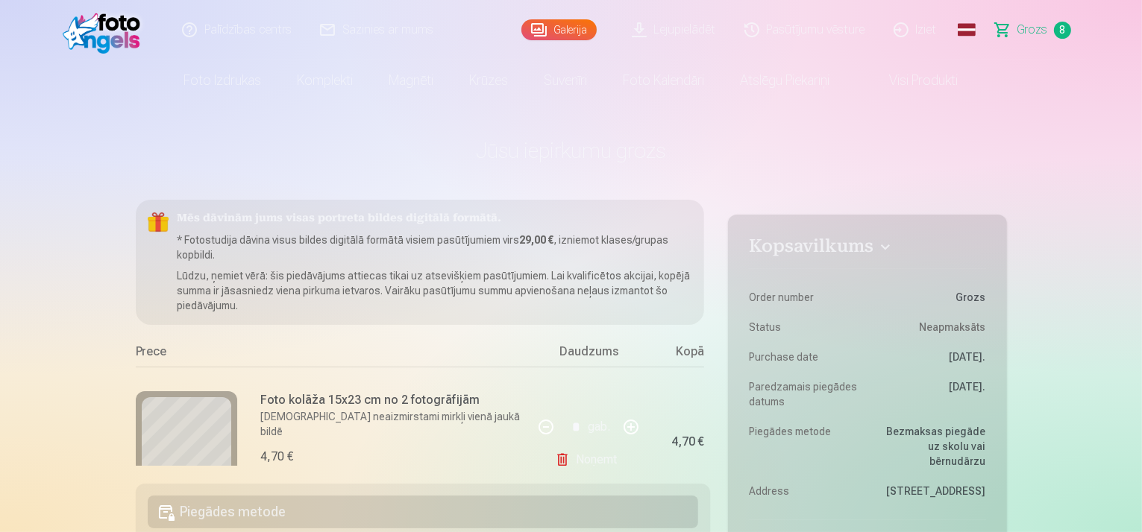
click at [588, 30] on link "Galerija" at bounding box center [558, 29] width 75 height 21
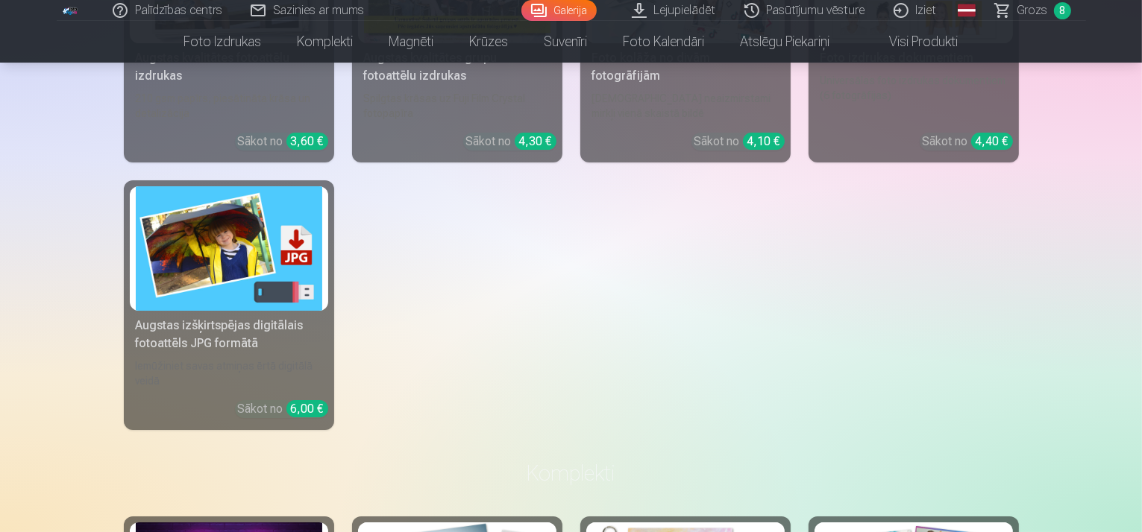
scroll to position [5394, 0]
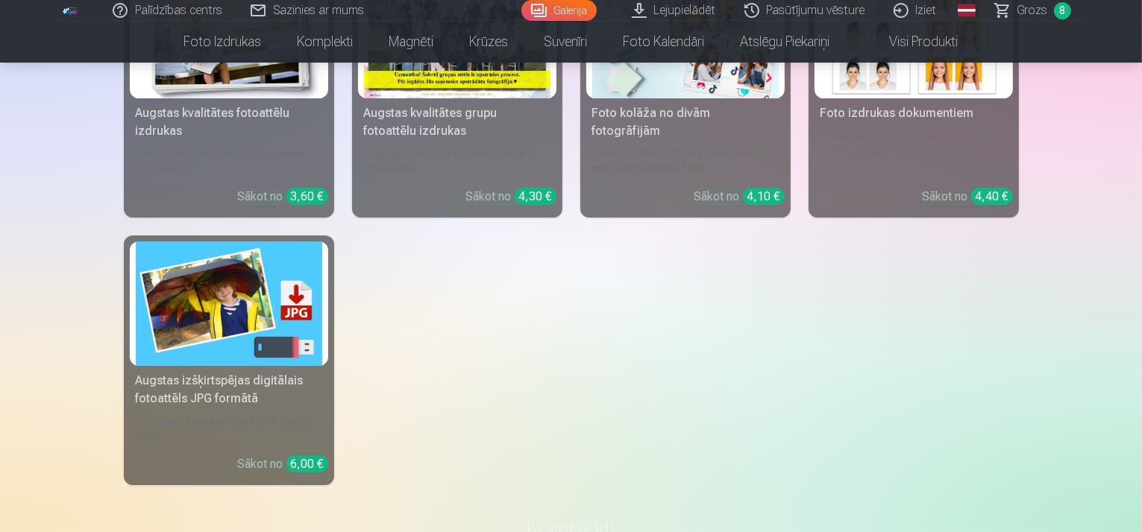
click at [1018, 8] on link "Grozs 8" at bounding box center [1033, 10] width 104 height 21
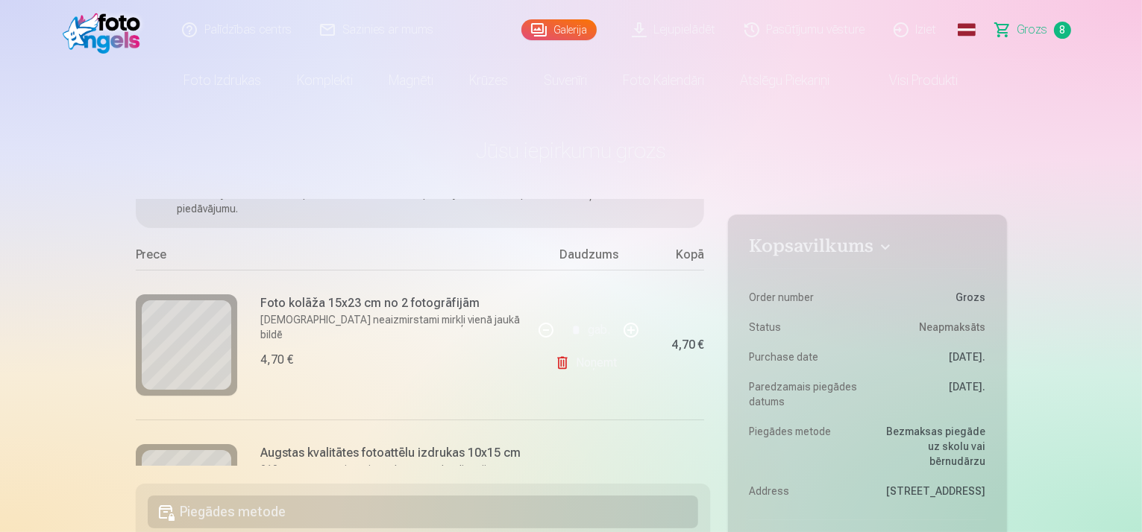
scroll to position [99, 0]
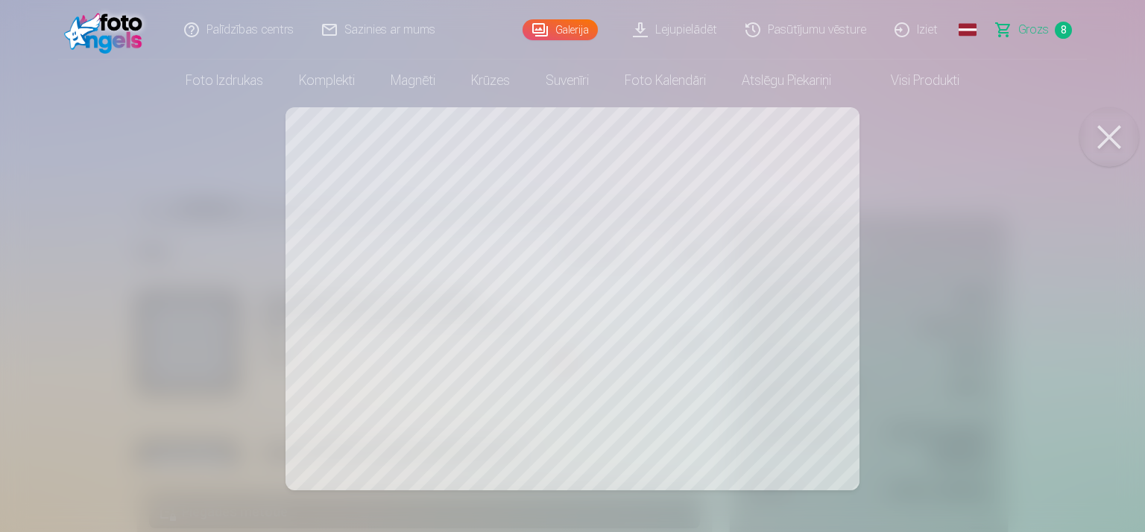
click at [1101, 134] on button at bounding box center [1110, 137] width 60 height 60
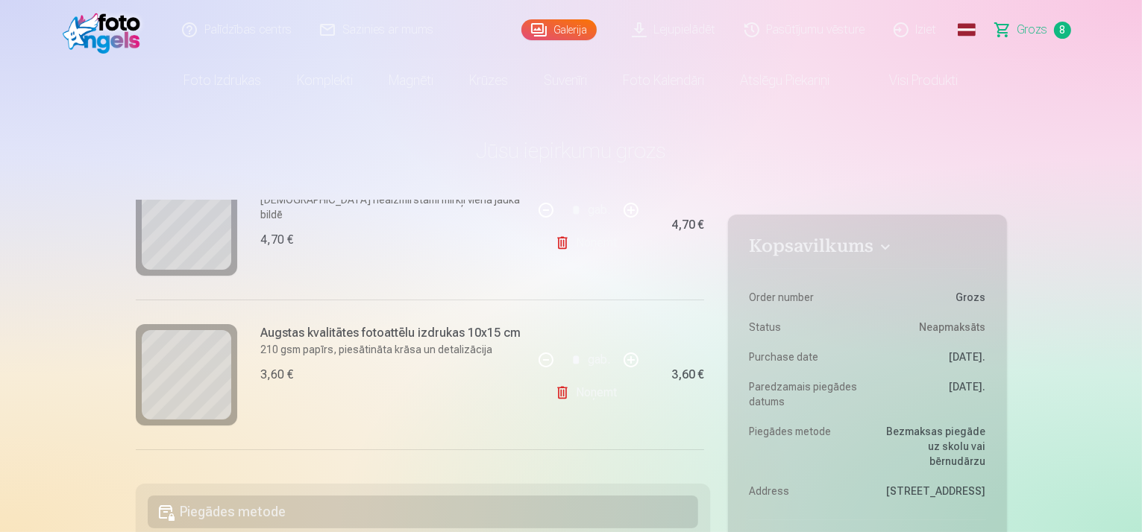
scroll to position [224, 0]
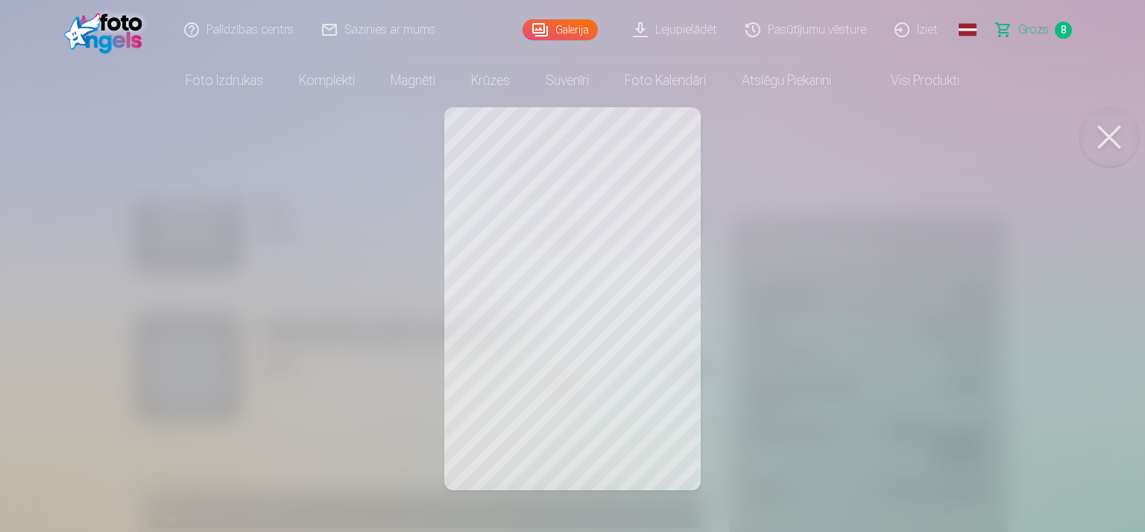
click at [1101, 145] on button at bounding box center [1110, 137] width 60 height 60
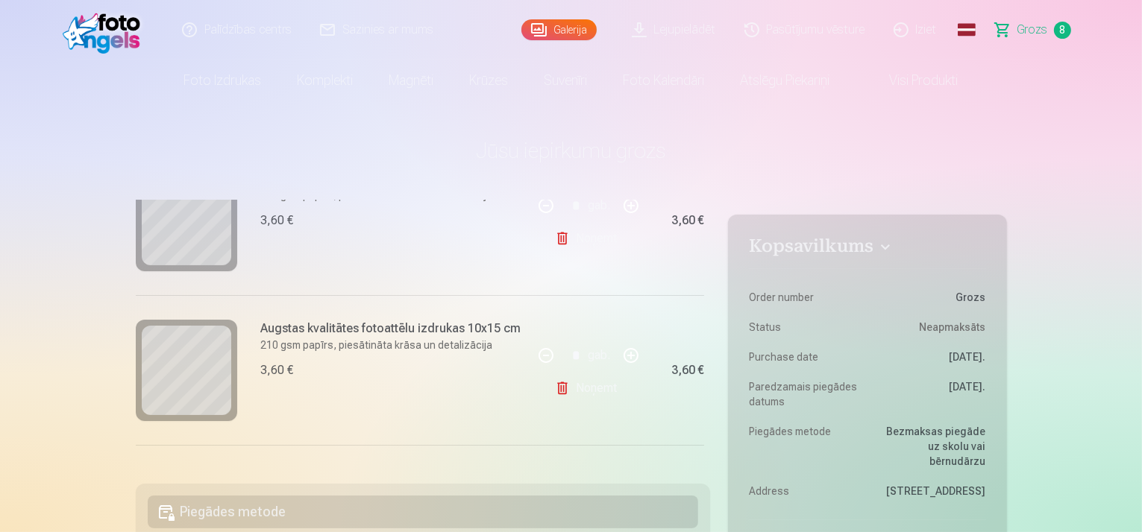
scroll to position [373, 0]
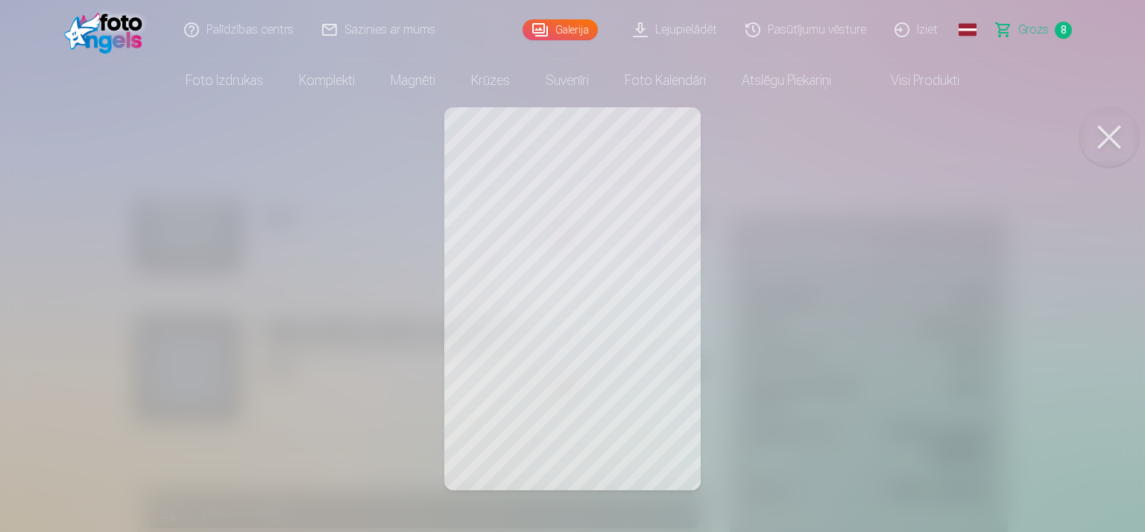
drag, startPoint x: 1113, startPoint y: 135, endPoint x: 767, endPoint y: 241, distance: 361.9
click at [1104, 133] on button at bounding box center [1110, 137] width 60 height 60
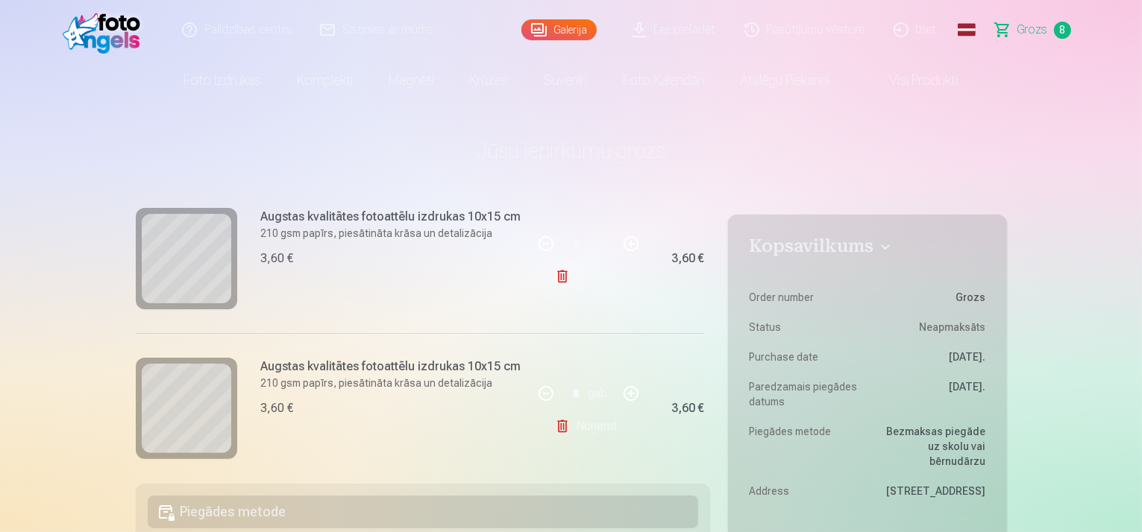
scroll to position [522, 0]
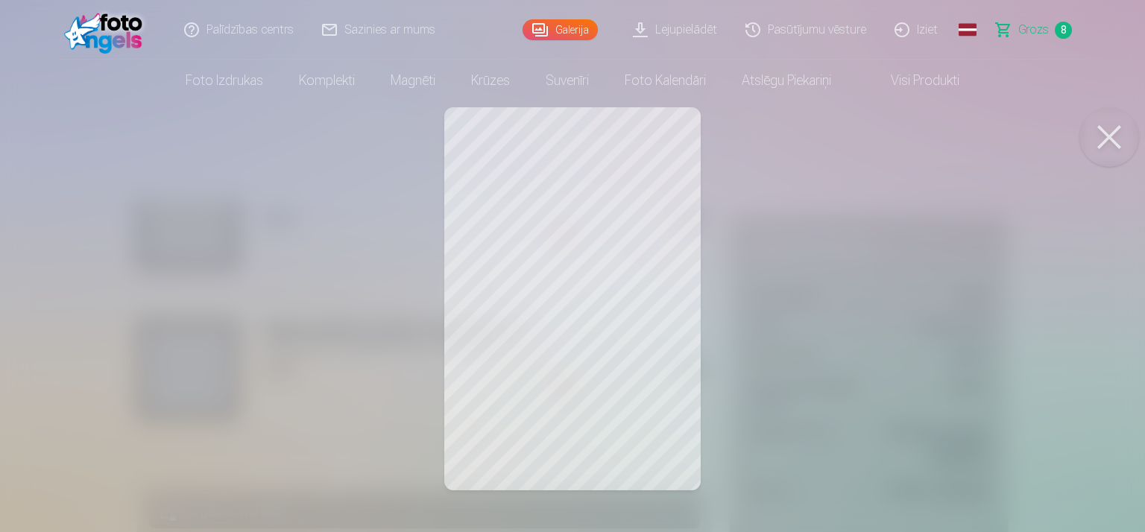
click at [1118, 131] on button at bounding box center [1110, 137] width 60 height 60
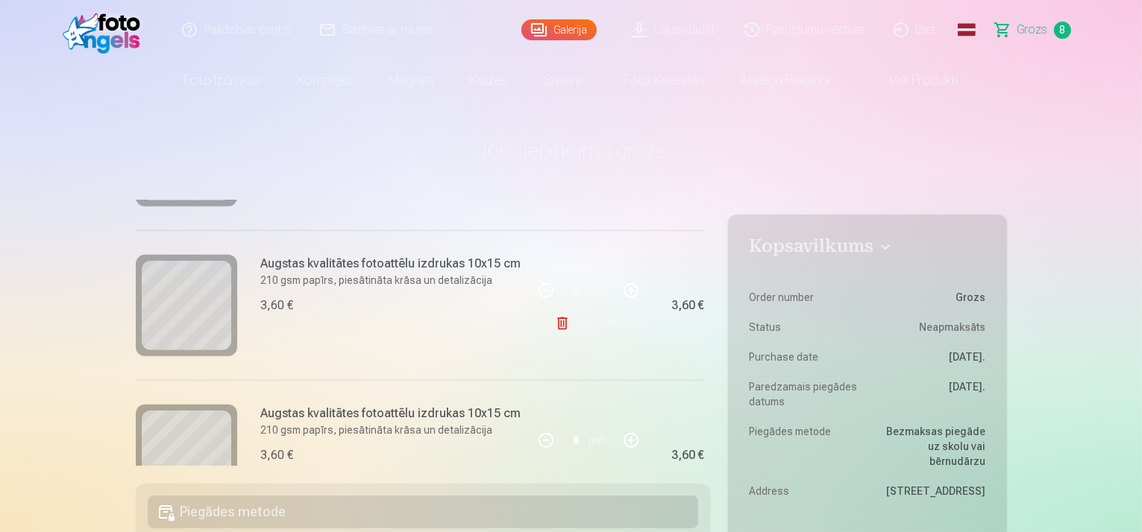
scroll to position [746, 0]
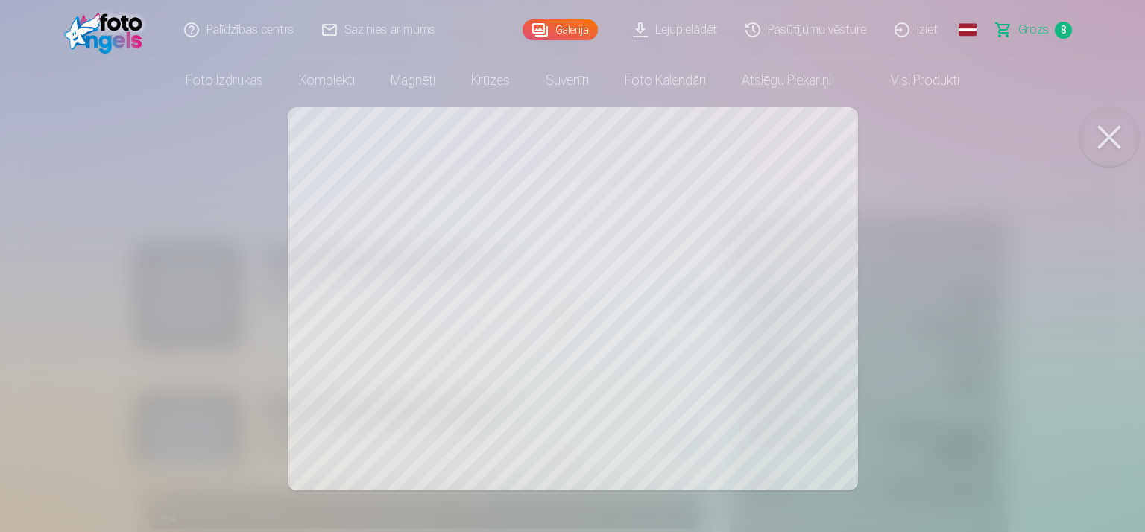
click at [1107, 133] on button at bounding box center [1110, 137] width 60 height 60
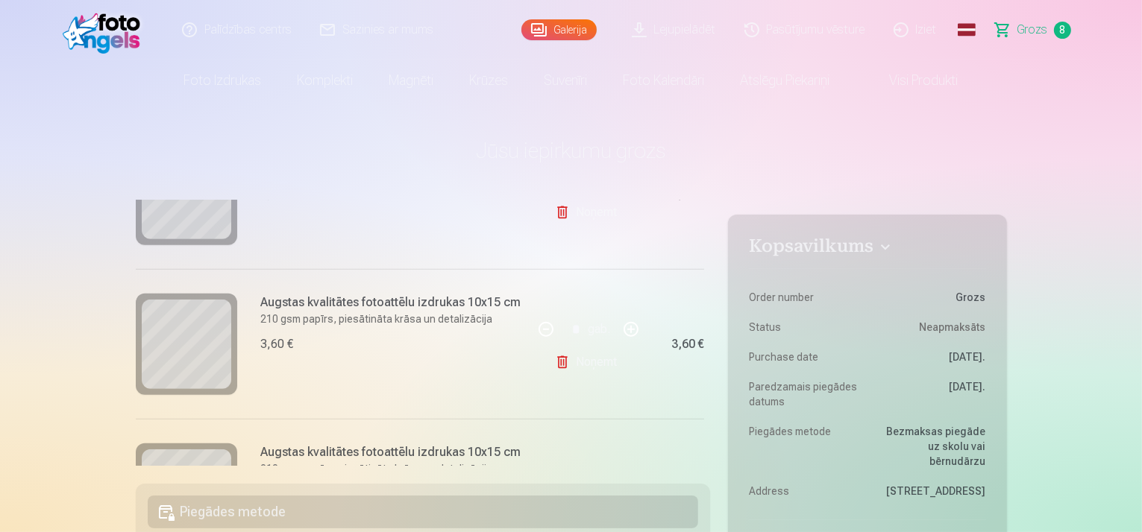
scroll to position [870, 0]
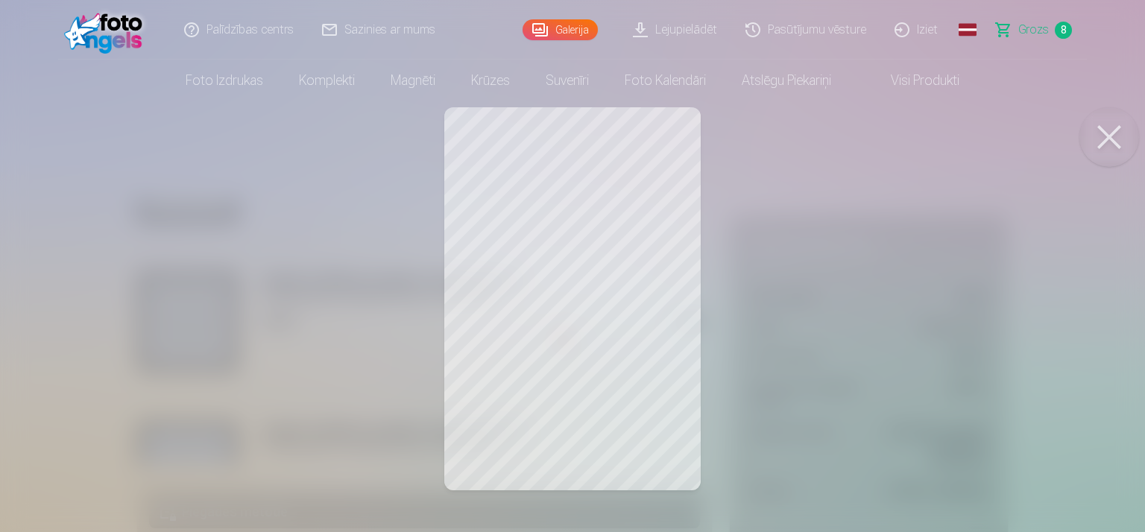
click at [1122, 136] on button at bounding box center [1110, 137] width 60 height 60
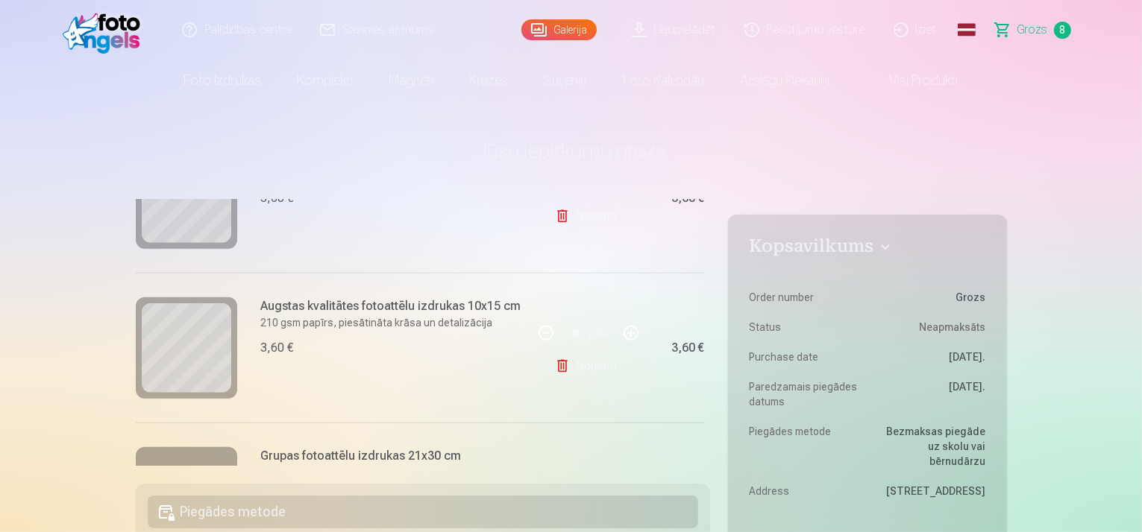
scroll to position [994, 0]
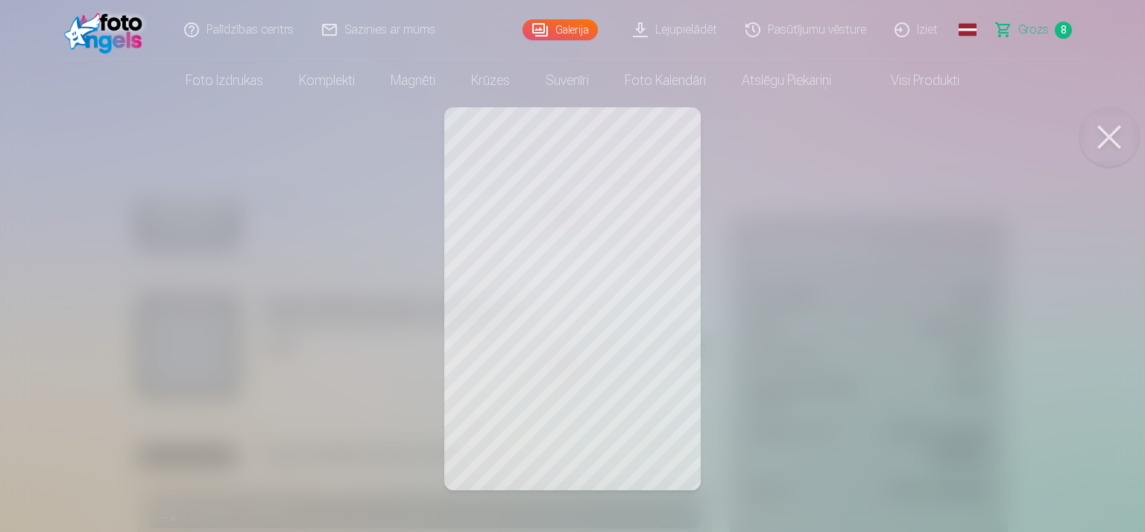
click at [1137, 123] on div at bounding box center [572, 266] width 1145 height 532
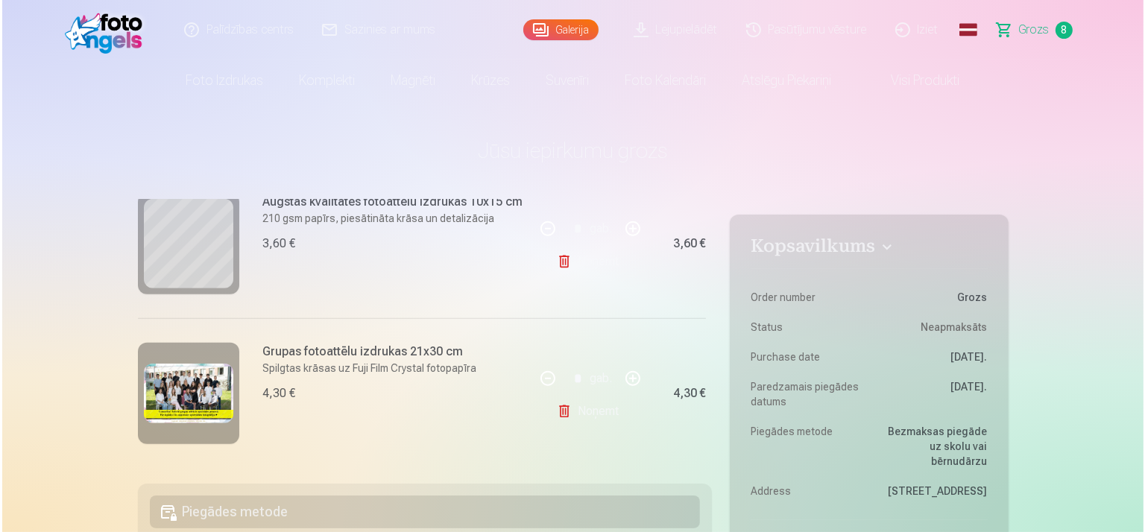
scroll to position [1102, 0]
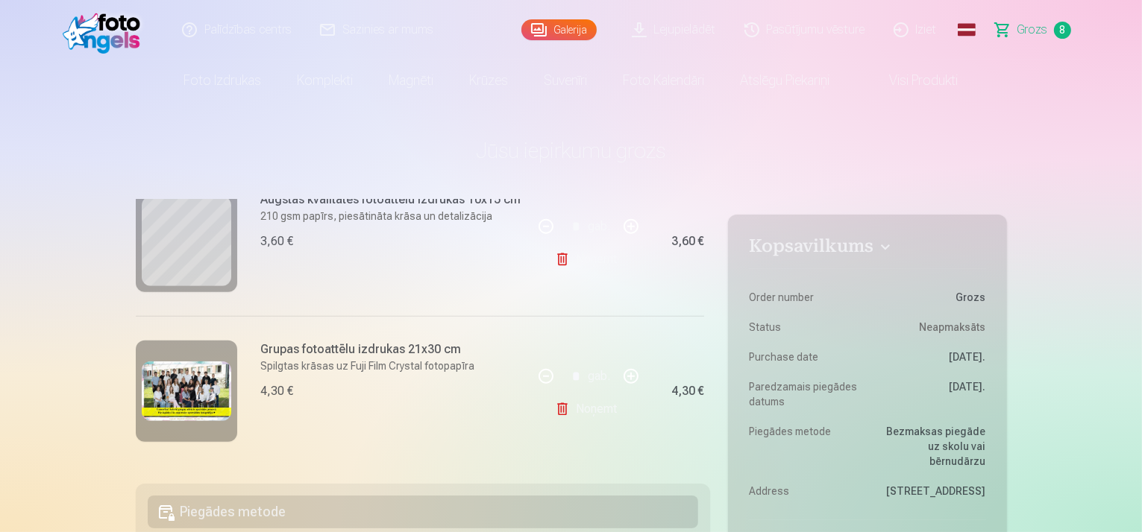
click at [161, 381] on img at bounding box center [186, 392] width 89 height 60
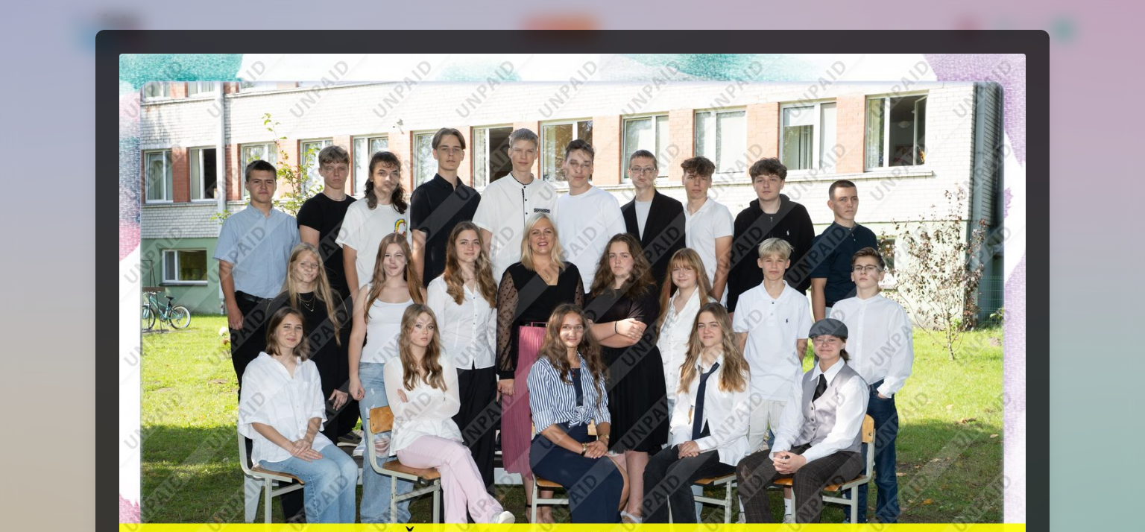
click at [1047, 181] on div at bounding box center [572, 356] width 955 height 653
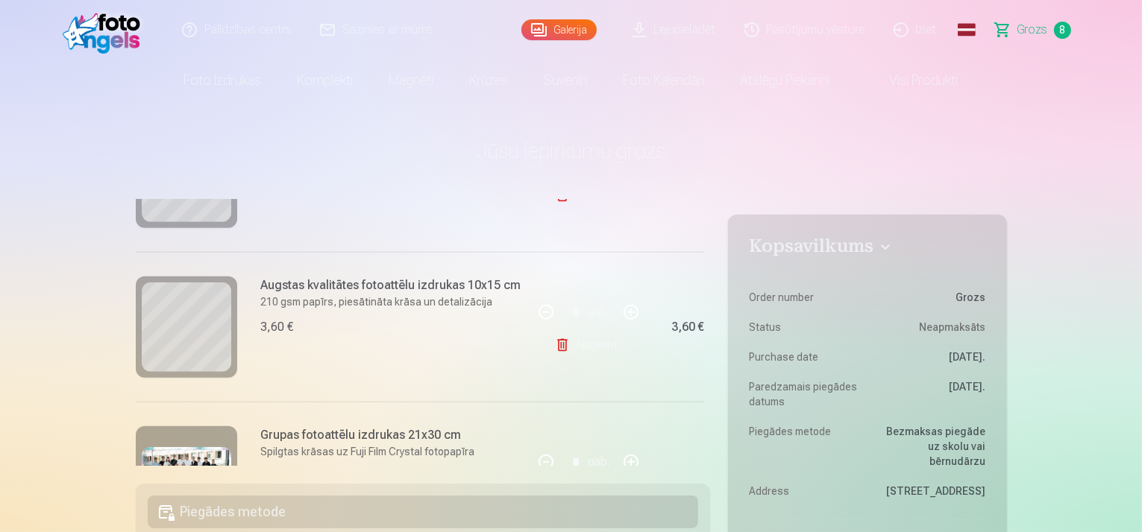
scroll to position [1002, 0]
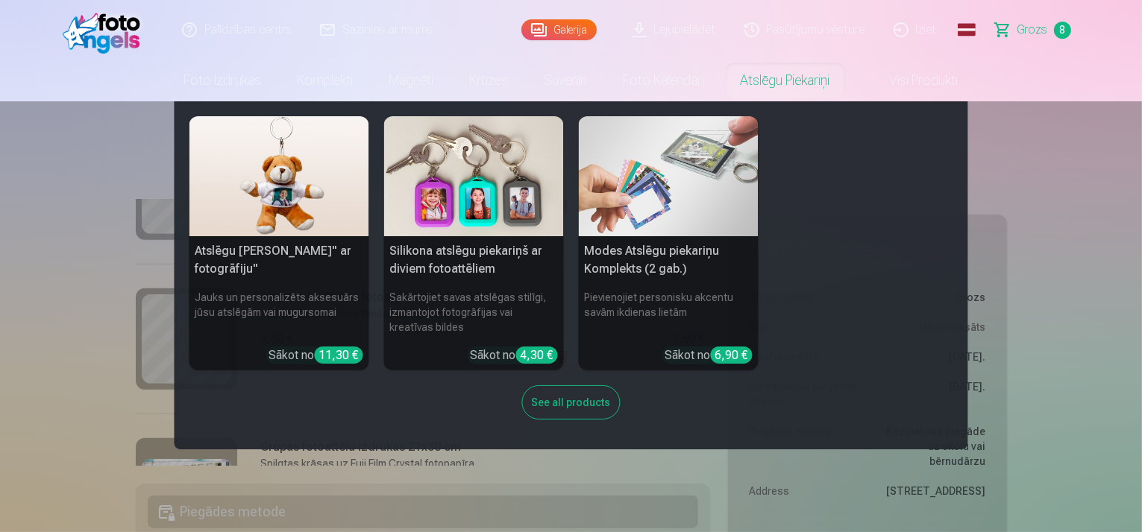
click at [745, 90] on link "Atslēgu piekariņi" at bounding box center [785, 81] width 125 height 42
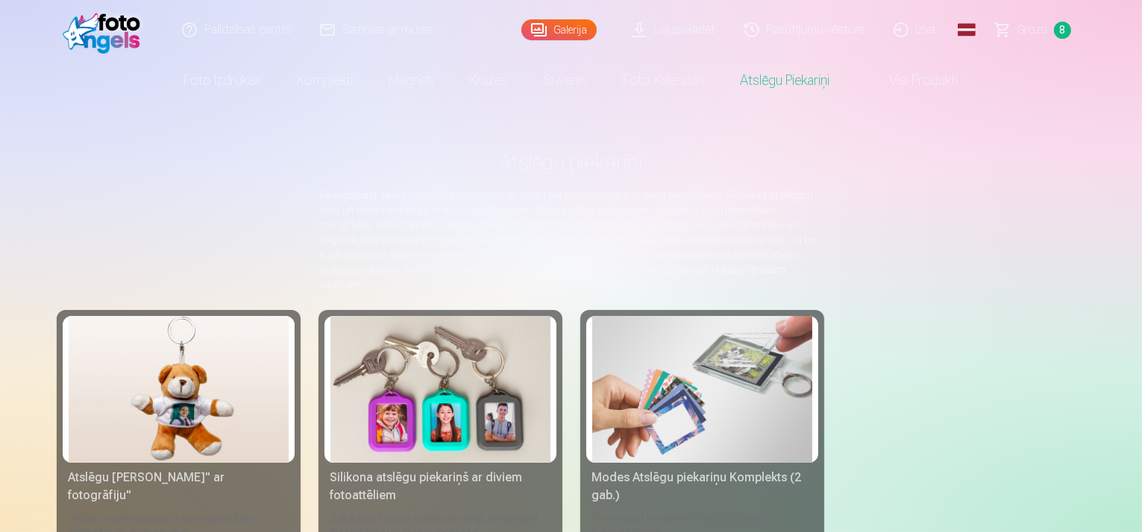
click at [422, 418] on img at bounding box center [440, 389] width 220 height 147
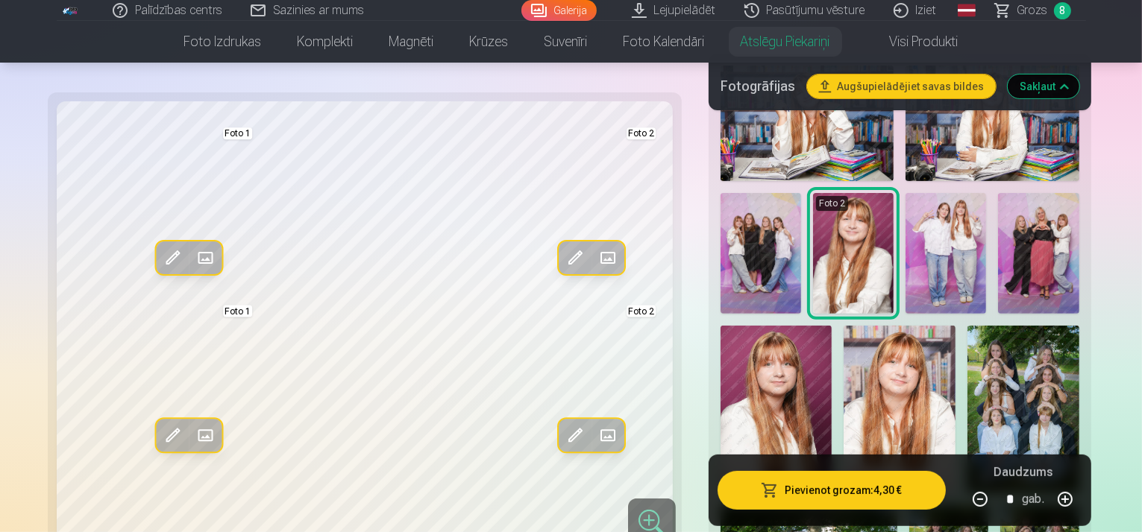
scroll to position [447, 0]
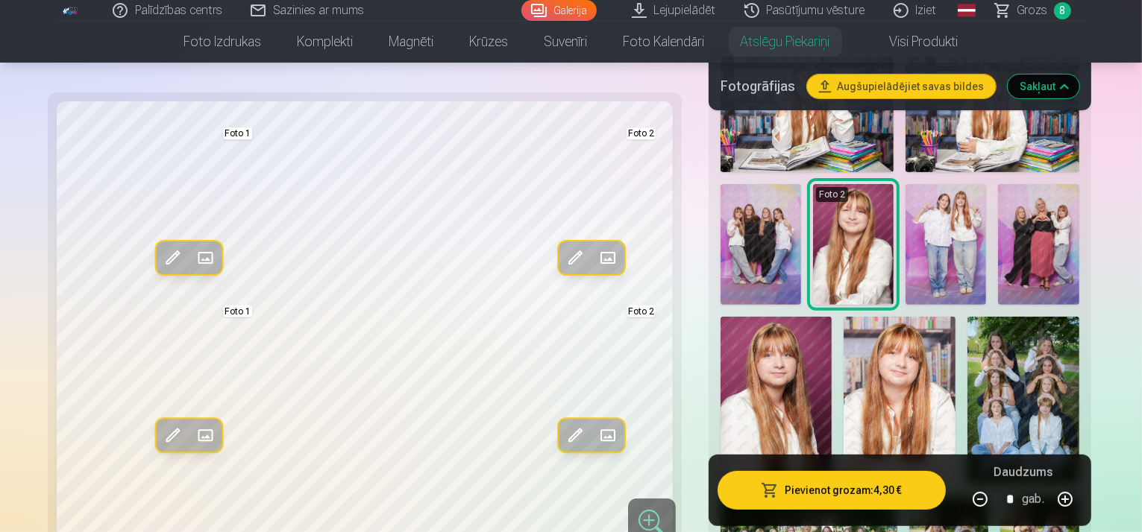
click at [967, 336] on img at bounding box center [1023, 401] width 112 height 168
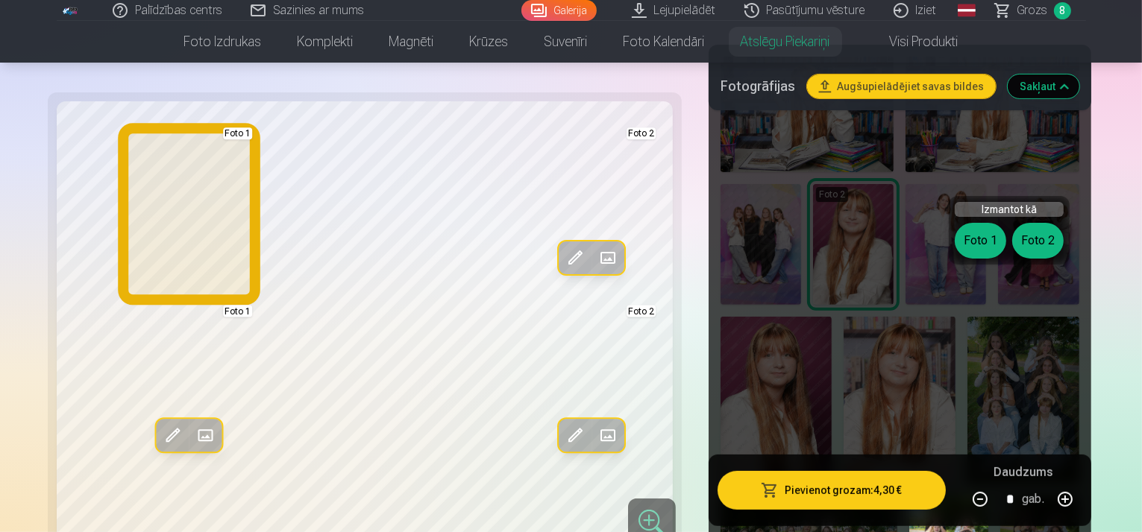
click at [989, 245] on button "Foto 1" at bounding box center [980, 241] width 51 height 36
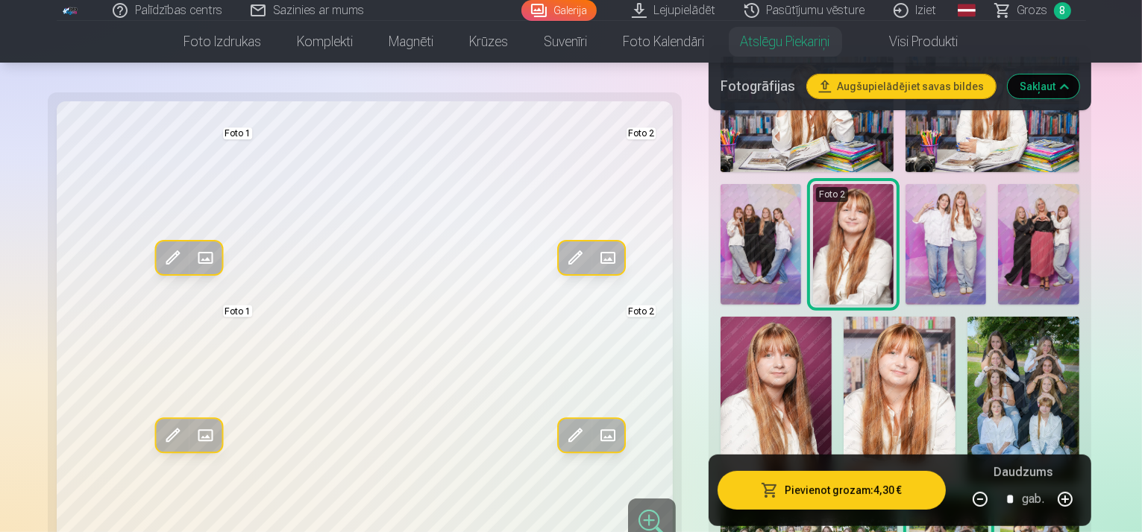
click at [905, 224] on img at bounding box center [945, 244] width 81 height 121
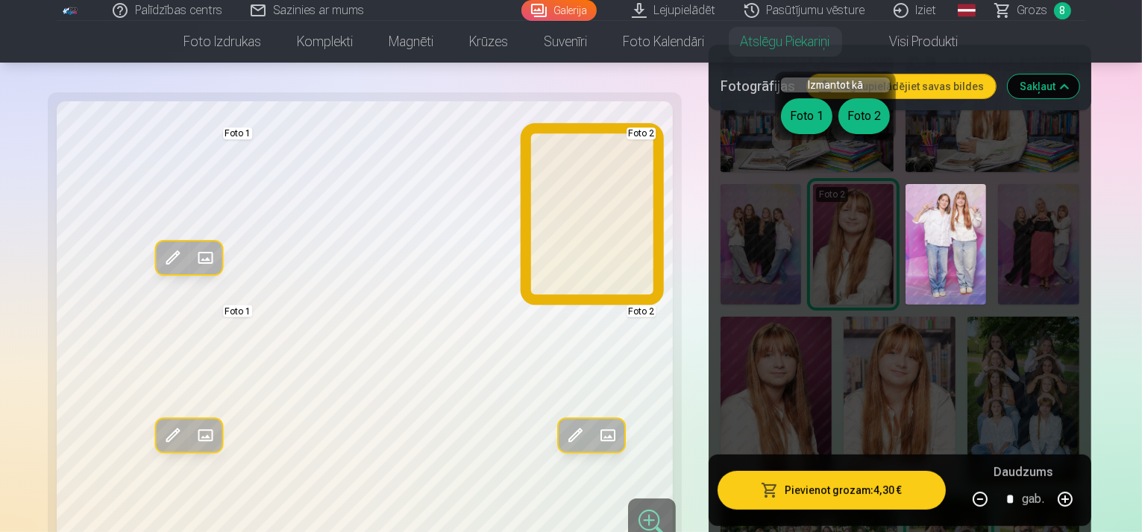
click at [863, 116] on button "Foto 2" at bounding box center [863, 116] width 51 height 36
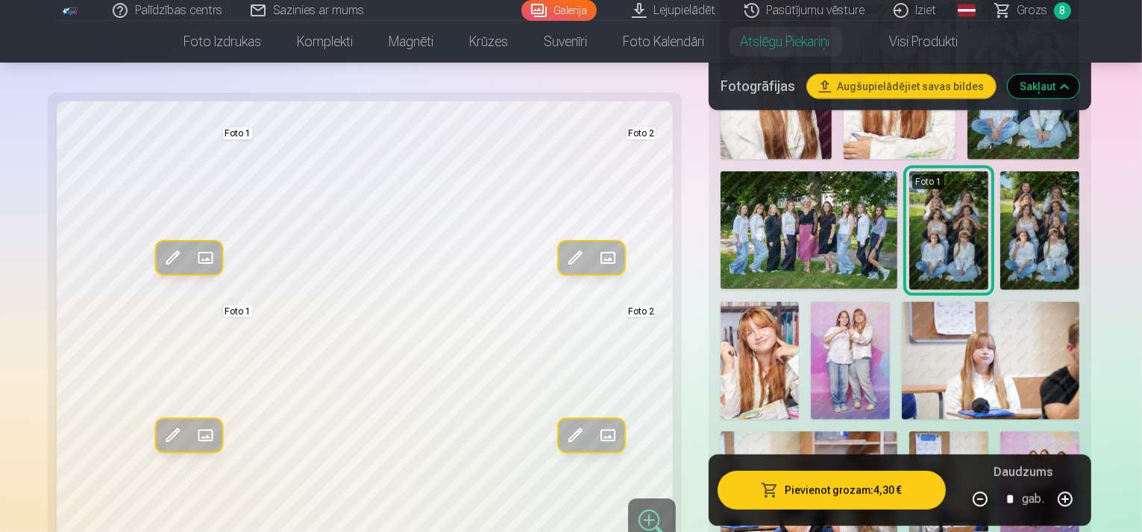
scroll to position [770, 0]
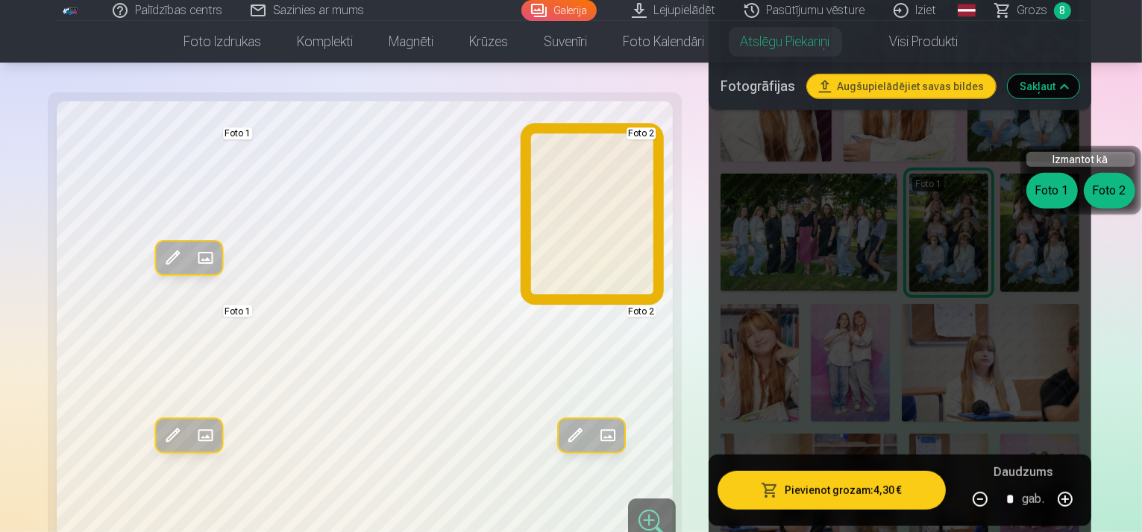
click at [1110, 189] on button "Foto 2" at bounding box center [1109, 191] width 51 height 36
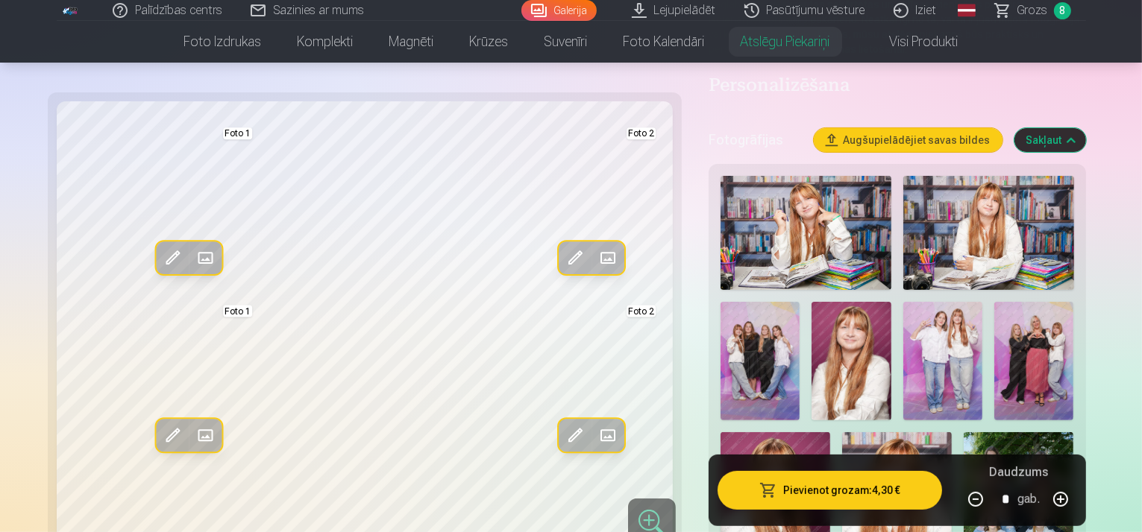
scroll to position [323, 0]
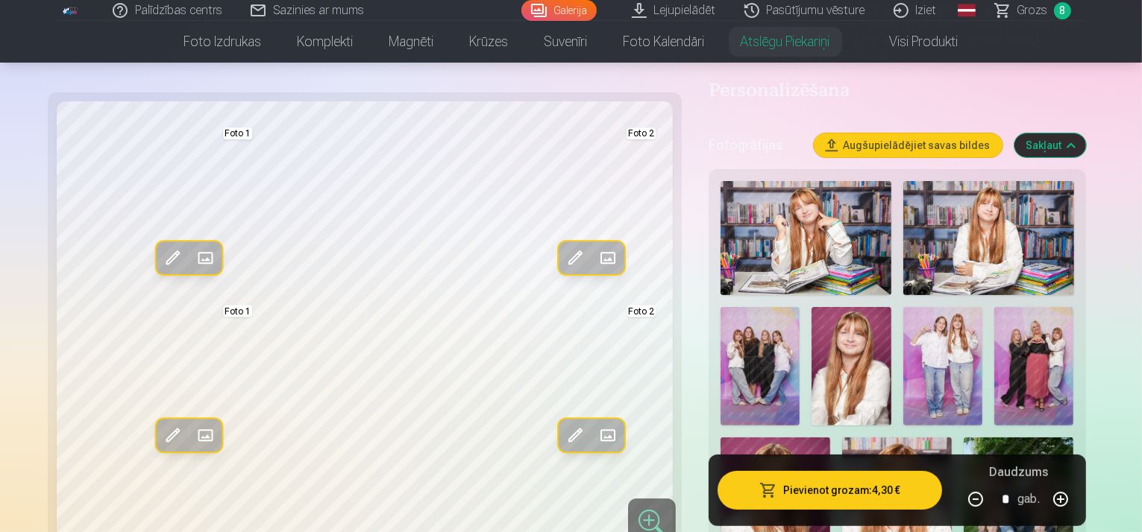
click at [994, 336] on img at bounding box center [1033, 366] width 79 height 119
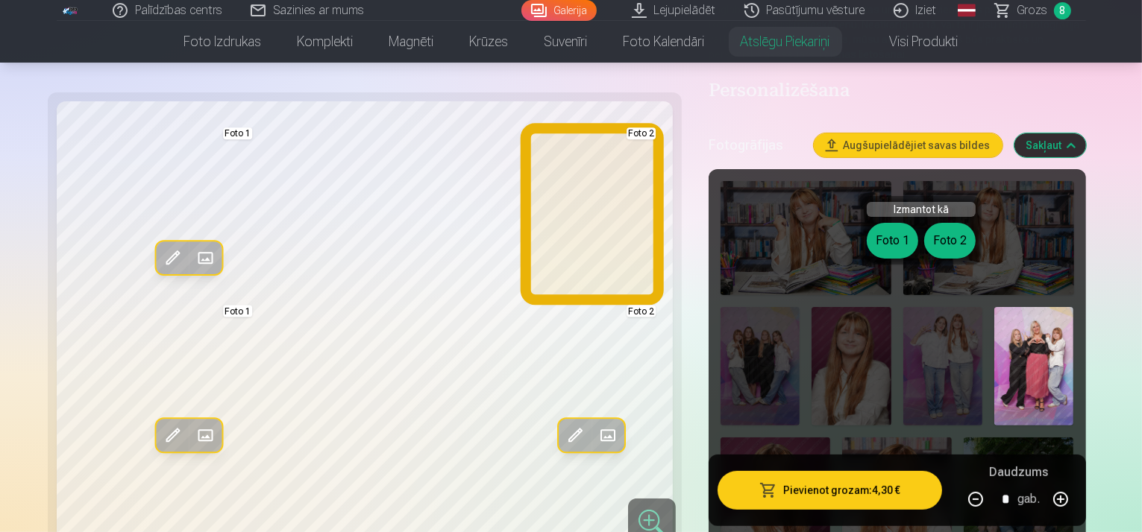
drag, startPoint x: 955, startPoint y: 248, endPoint x: 943, endPoint y: 296, distance: 49.9
click at [960, 251] on button "Foto 2" at bounding box center [949, 241] width 51 height 36
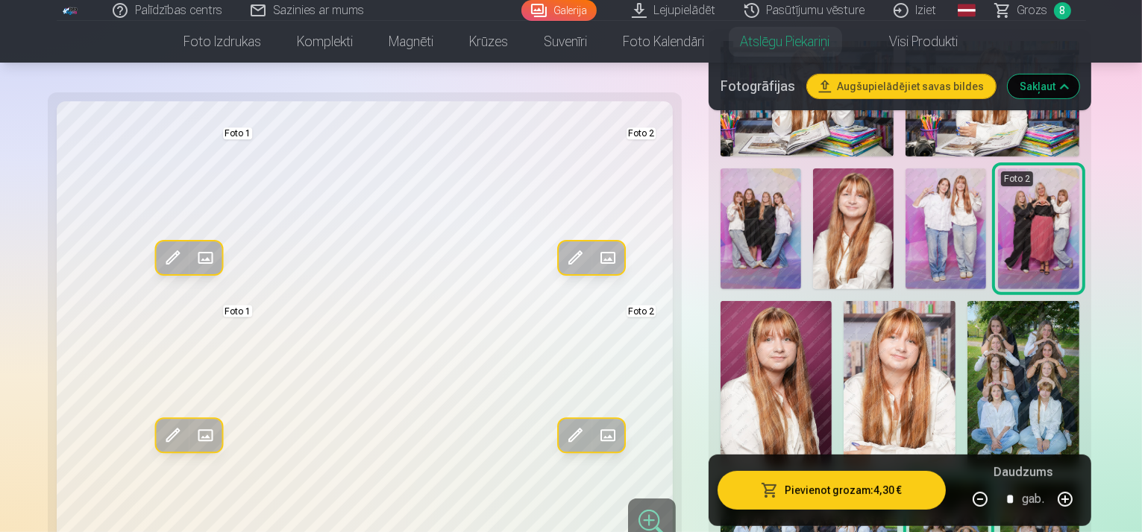
scroll to position [447, 0]
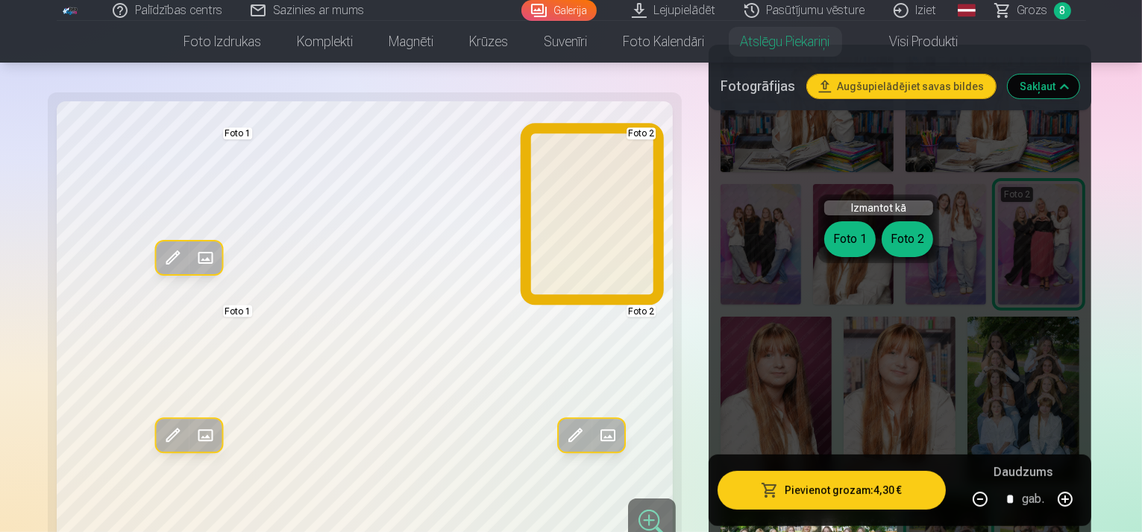
click at [893, 233] on button "Foto 2" at bounding box center [906, 239] width 51 height 36
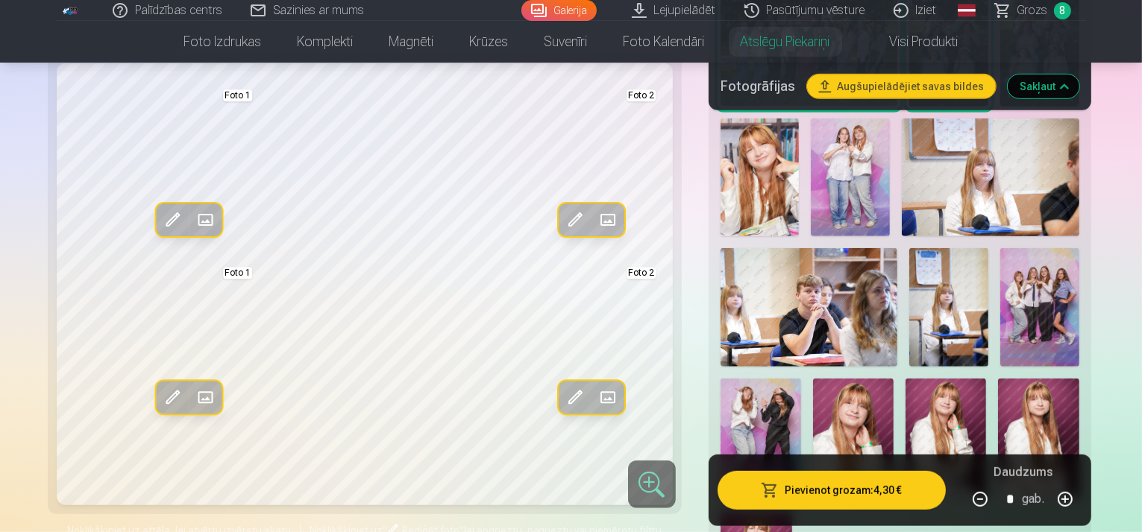
scroll to position [944, 0]
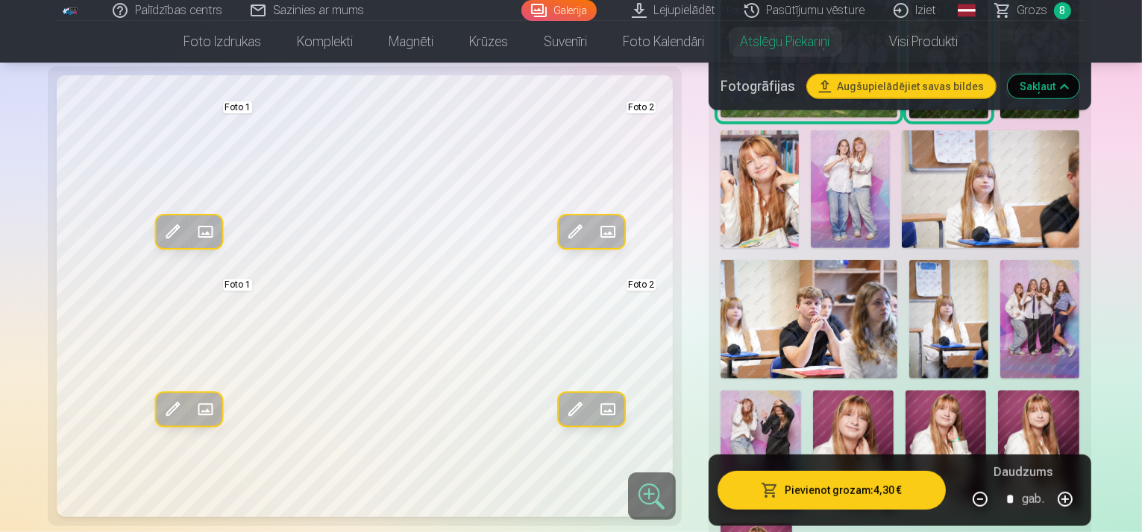
drag, startPoint x: 870, startPoint y: 390, endPoint x: 861, endPoint y: 387, distance: 8.7
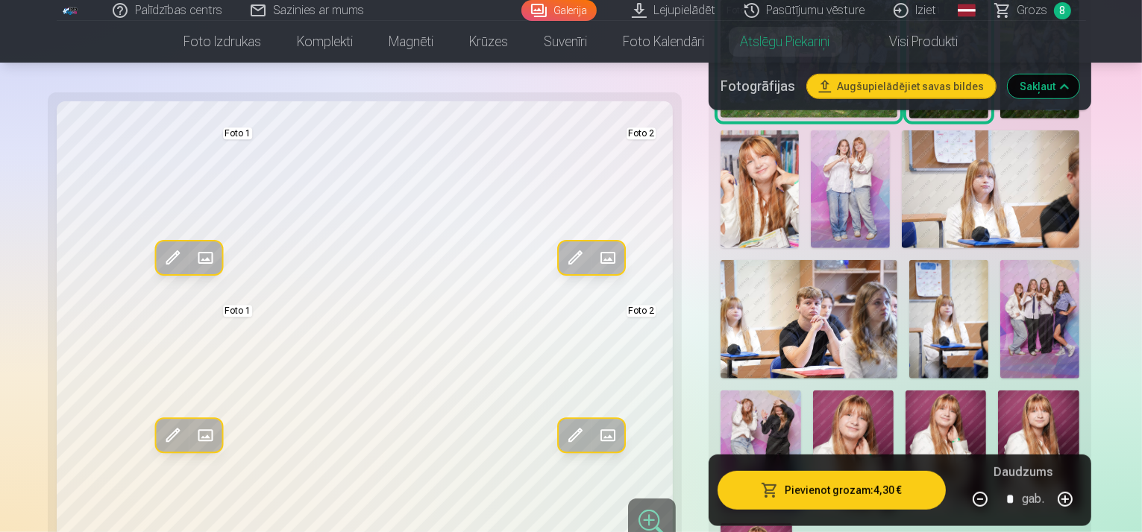
drag, startPoint x: 716, startPoint y: 371, endPoint x: 755, endPoint y: 356, distance: 42.2
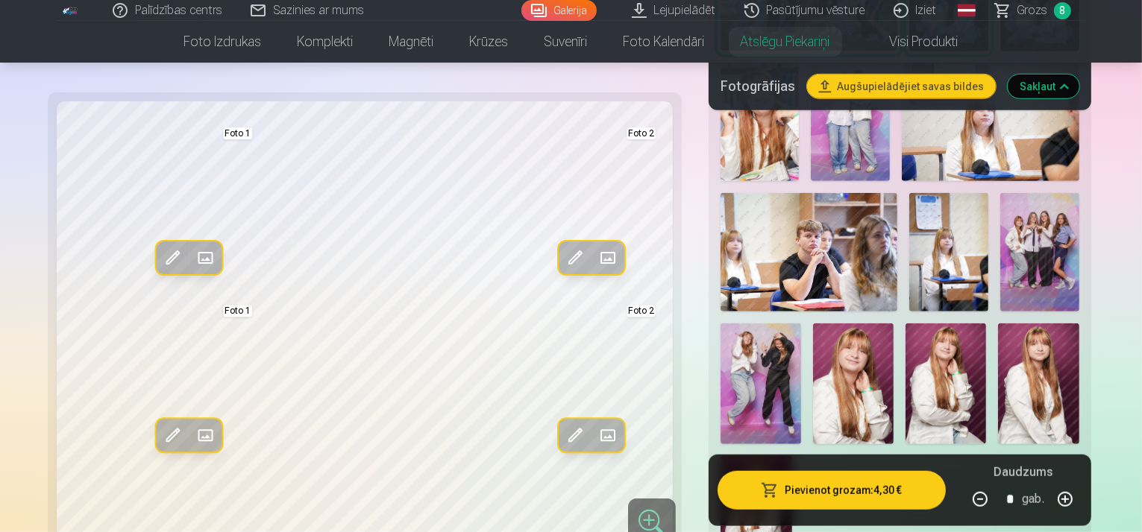
scroll to position [1019, 0]
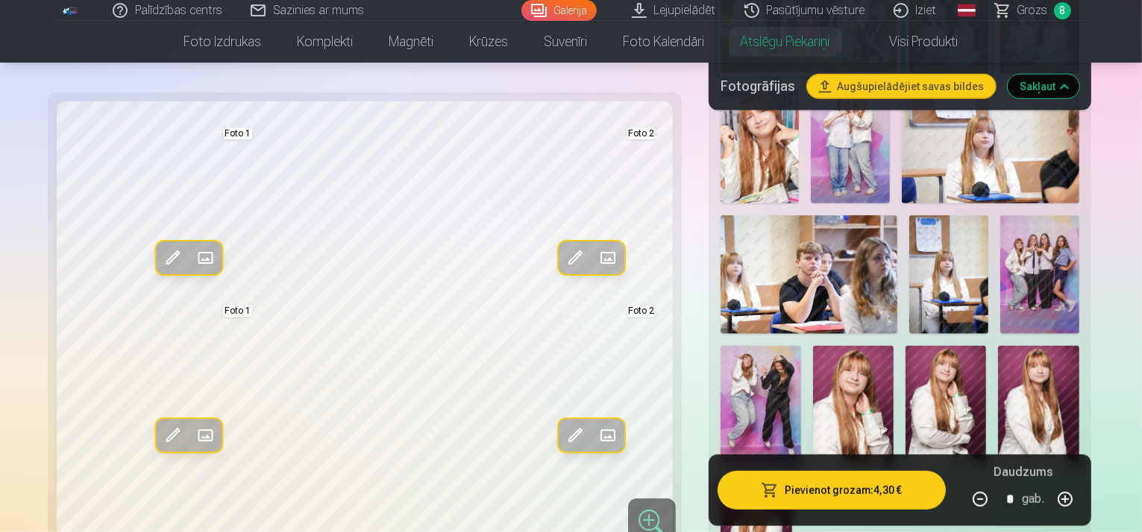
scroll to position [919, 0]
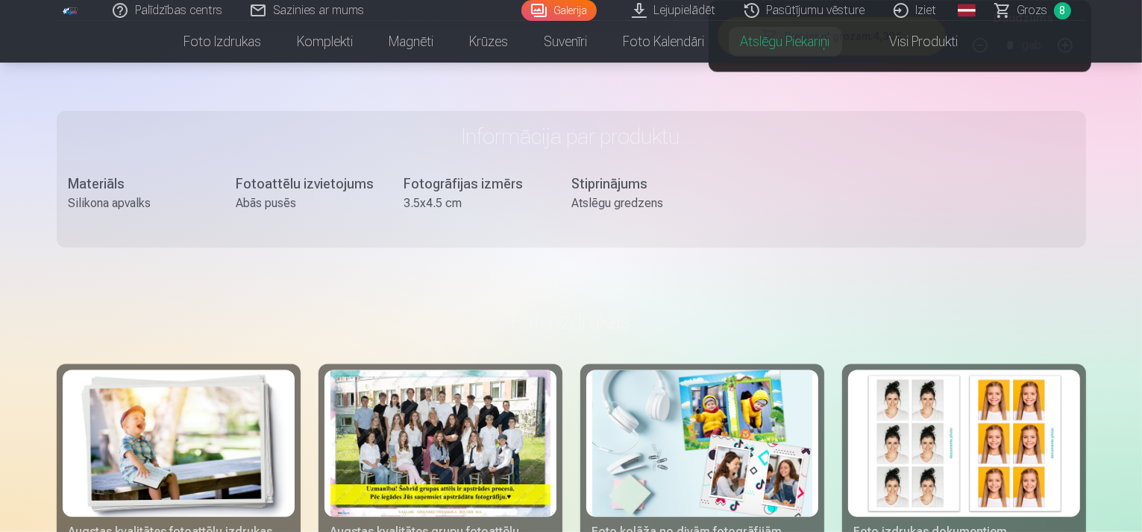
scroll to position [1914, 0]
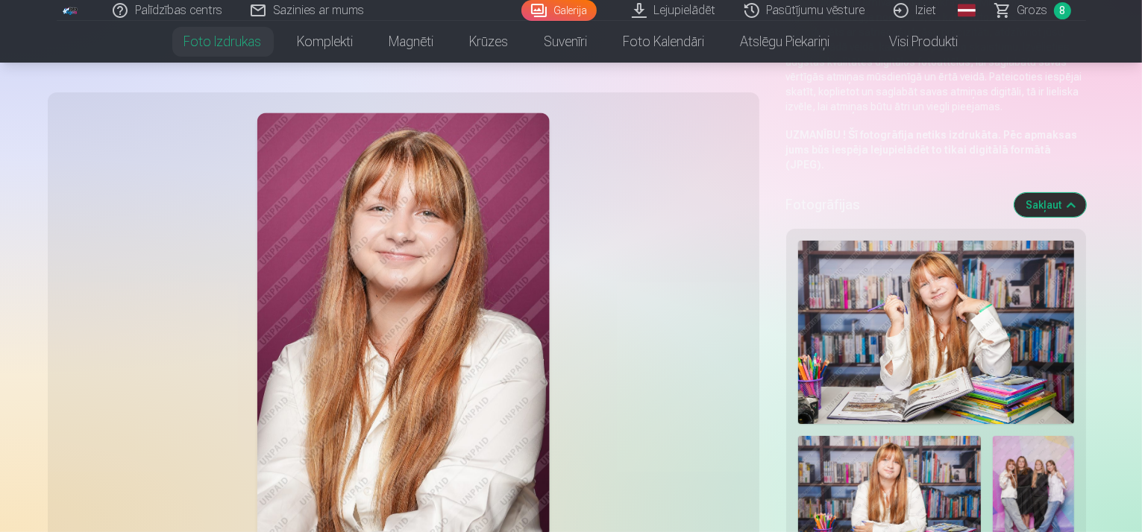
click at [890, 274] on img at bounding box center [936, 333] width 276 height 184
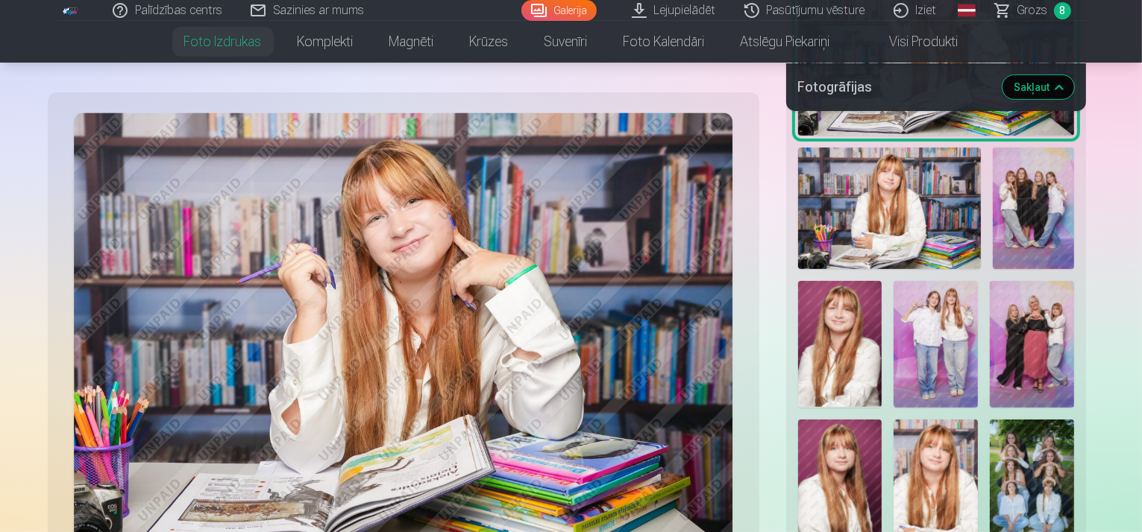
scroll to position [522, 0]
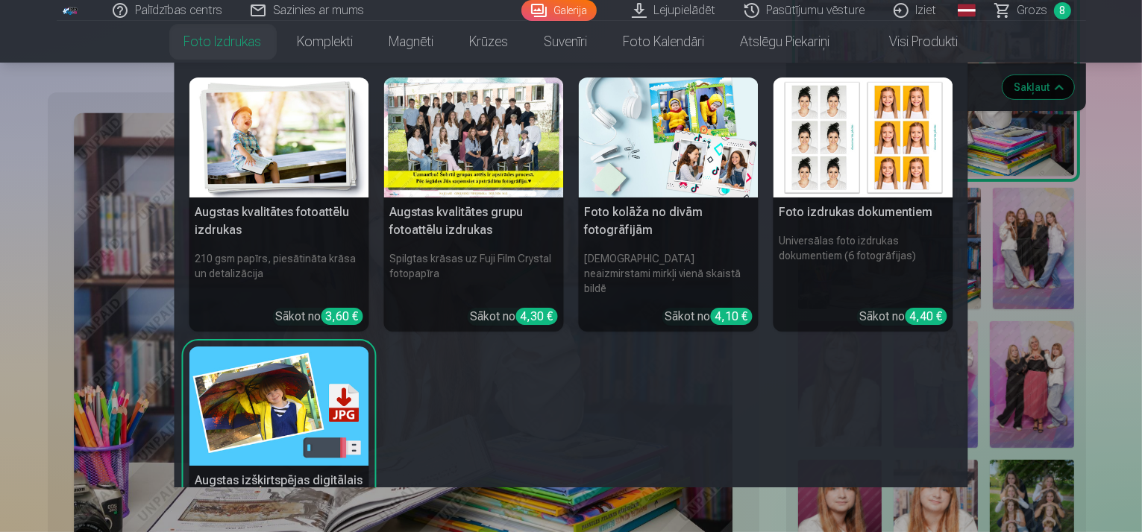
click at [245, 49] on link "Foto izdrukas" at bounding box center [222, 42] width 113 height 42
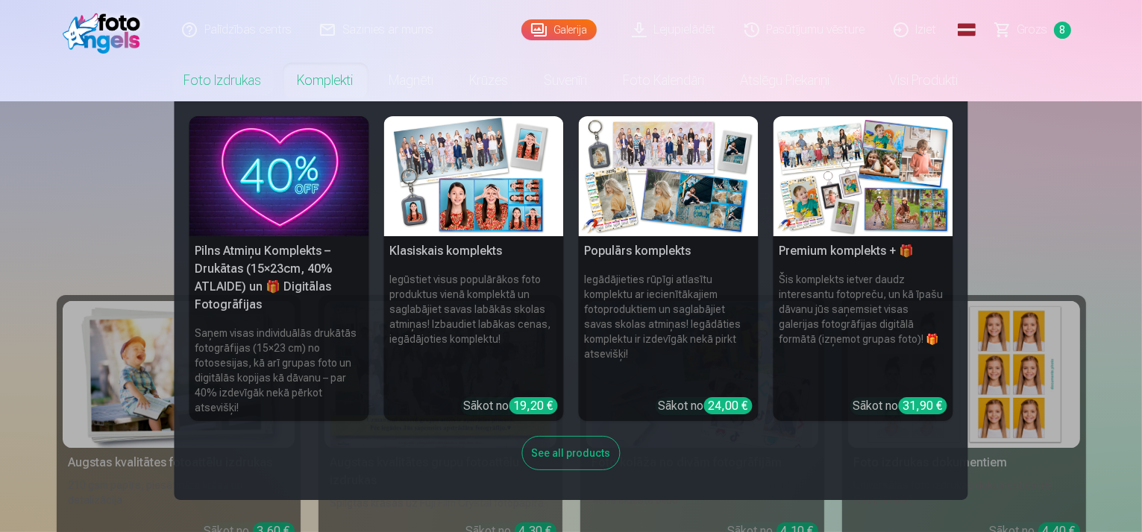
click at [305, 81] on link "Komplekti" at bounding box center [326, 81] width 92 height 42
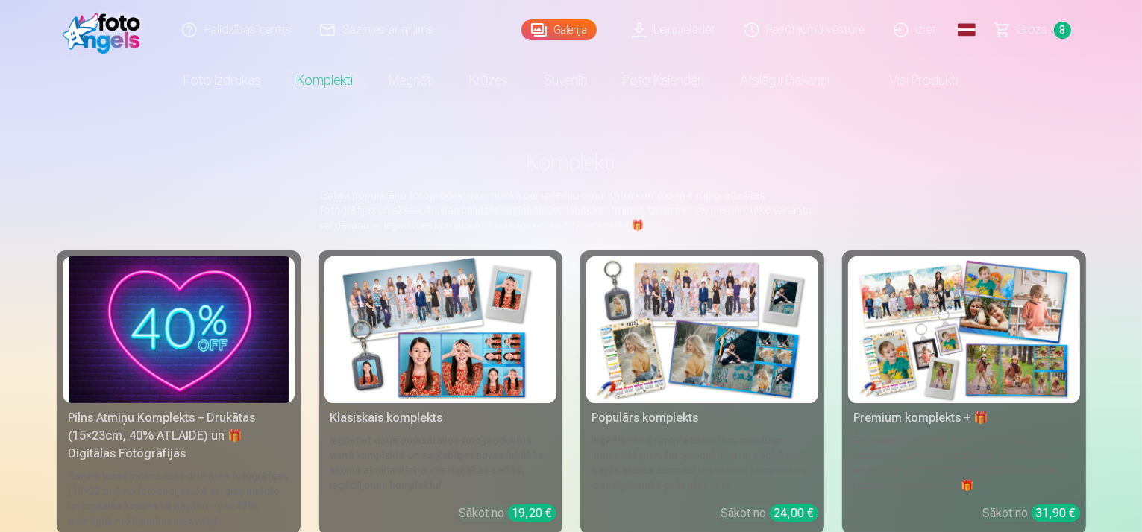
click at [409, 340] on img at bounding box center [440, 330] width 220 height 147
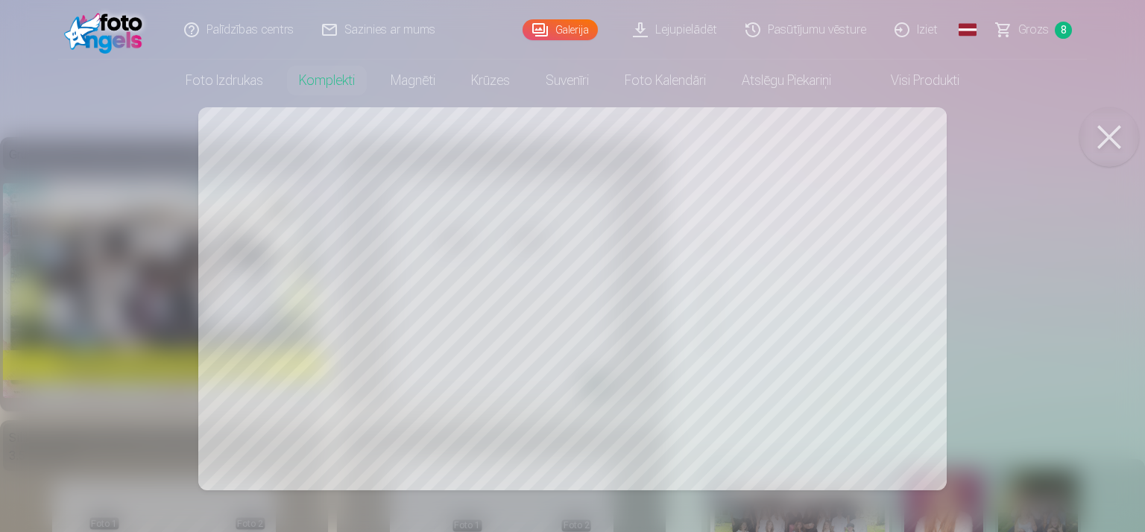
click at [716, 315] on div at bounding box center [572, 266] width 1145 height 532
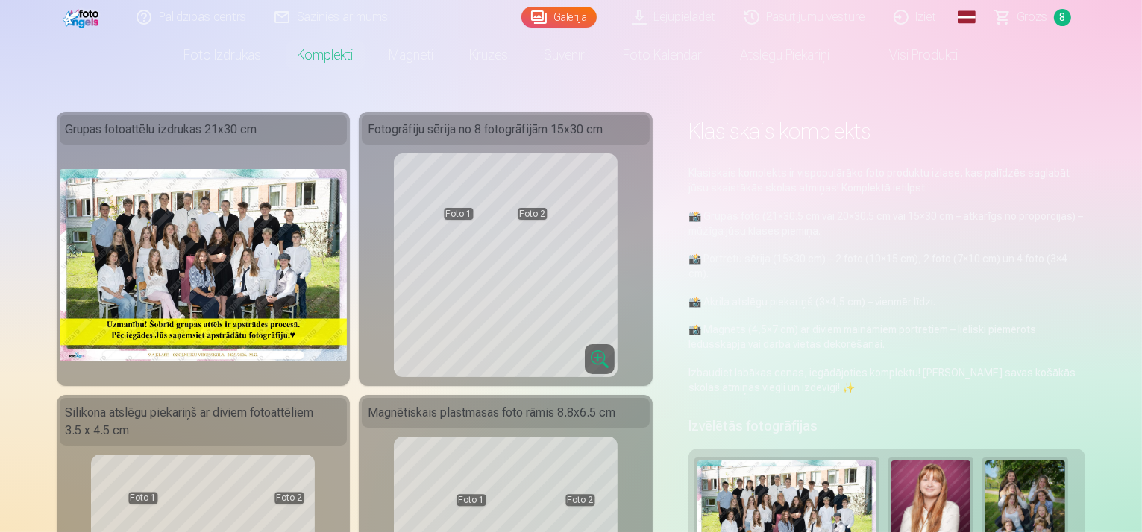
scroll to position [25, 0]
click at [734, 170] on p "Klasiskais komplekts ir vispopulārāko foto produktu izlase, kas palīdzēs saglab…" at bounding box center [886, 181] width 397 height 30
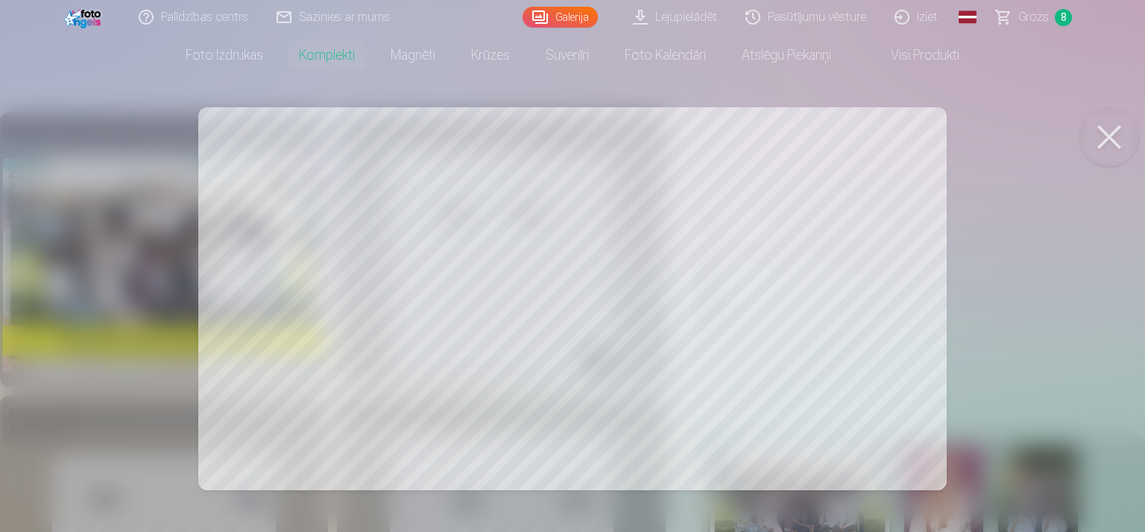
click at [488, 229] on div at bounding box center [572, 266] width 1145 height 532
click at [773, 167] on div at bounding box center [572, 266] width 1145 height 532
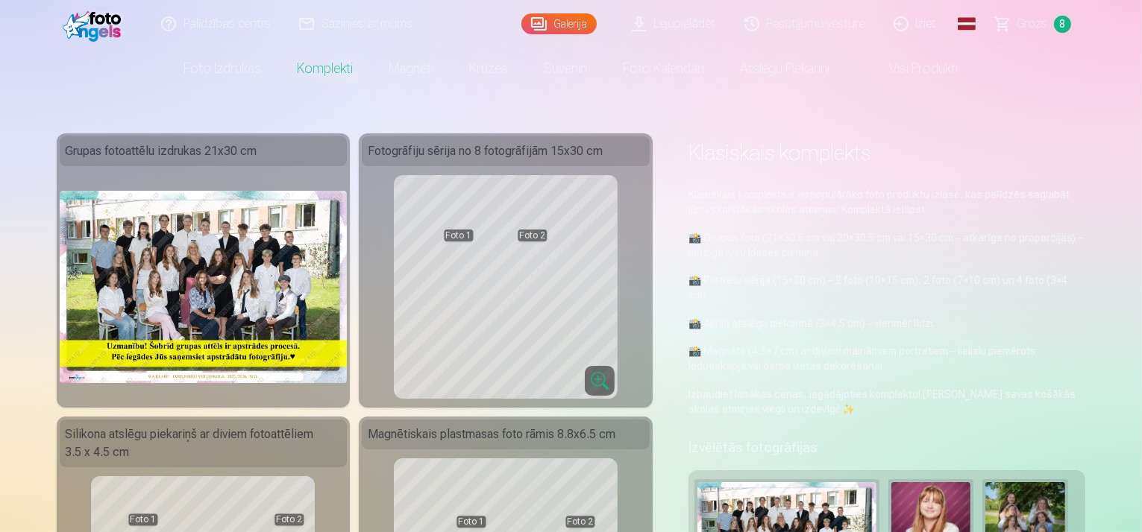
scroll to position [0, 0]
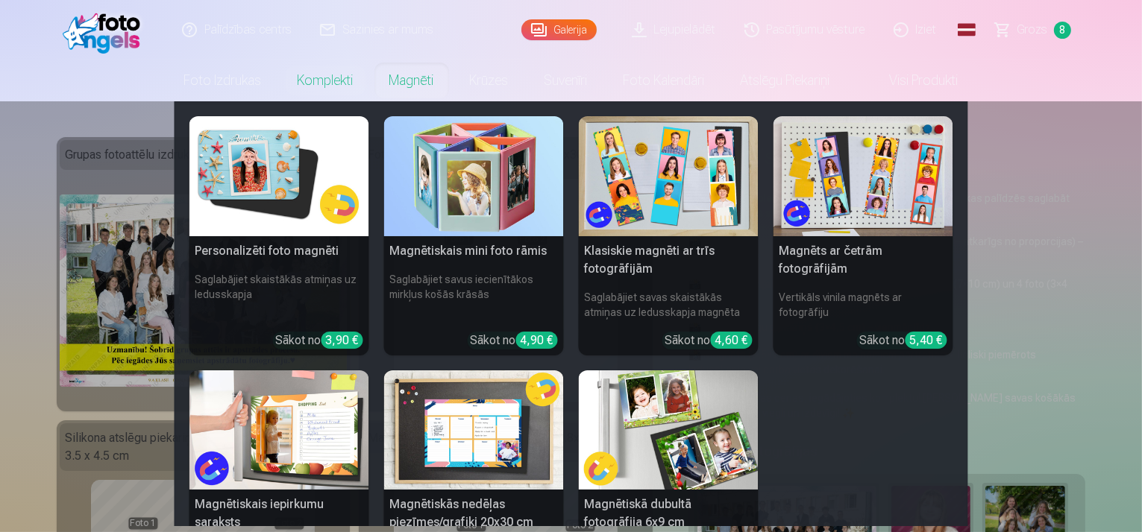
click at [433, 79] on link "Magnēti" at bounding box center [411, 81] width 81 height 42
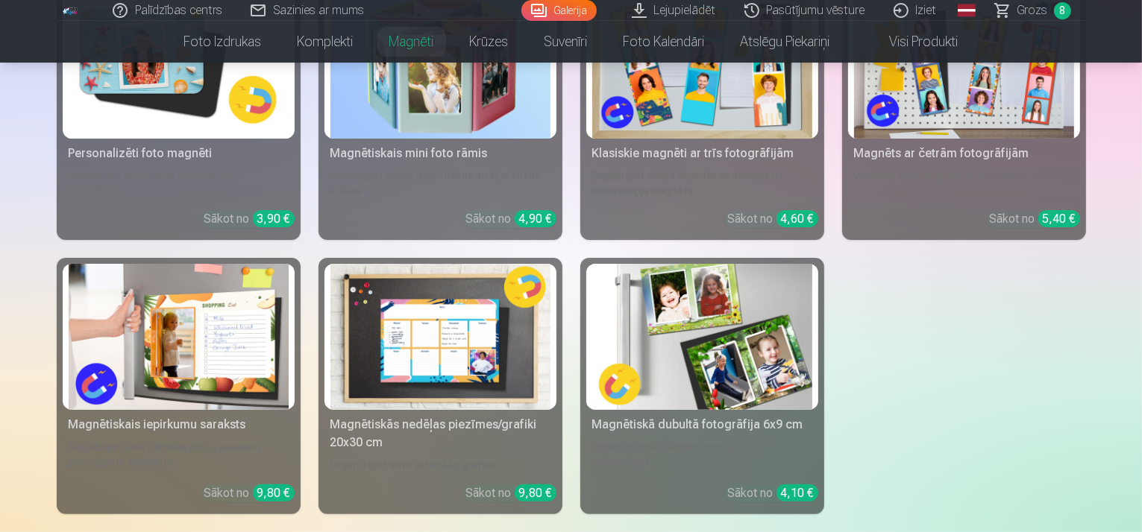
scroll to position [298, 0]
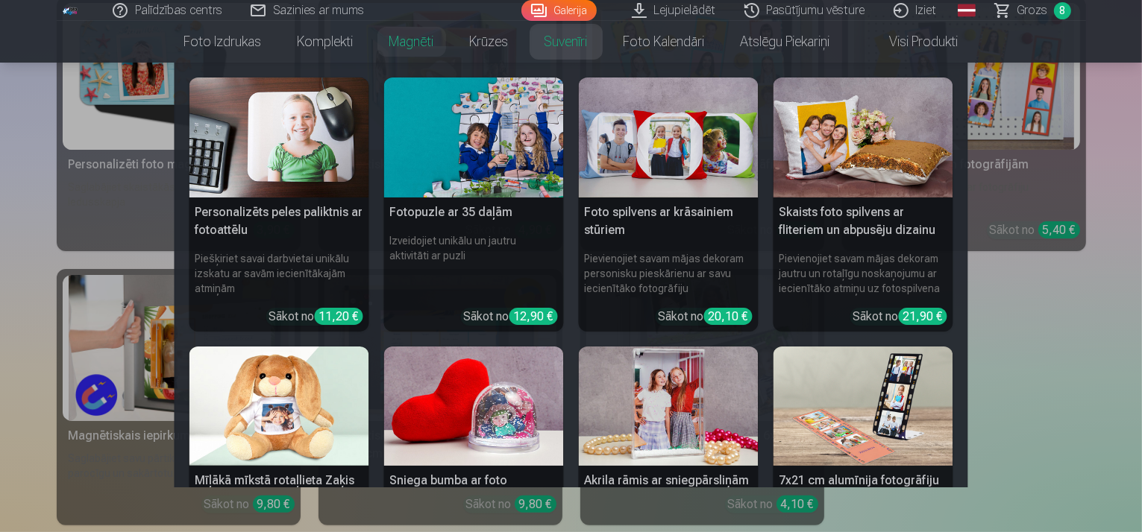
click at [544, 35] on link "Suvenīri" at bounding box center [565, 42] width 79 height 42
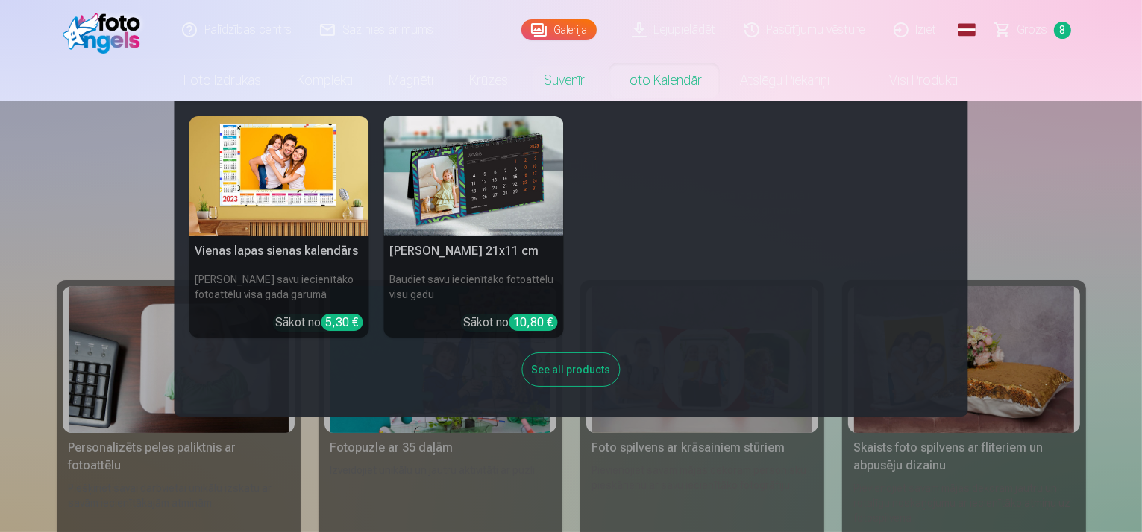
click at [707, 81] on link "Foto kalendāri" at bounding box center [664, 81] width 117 height 42
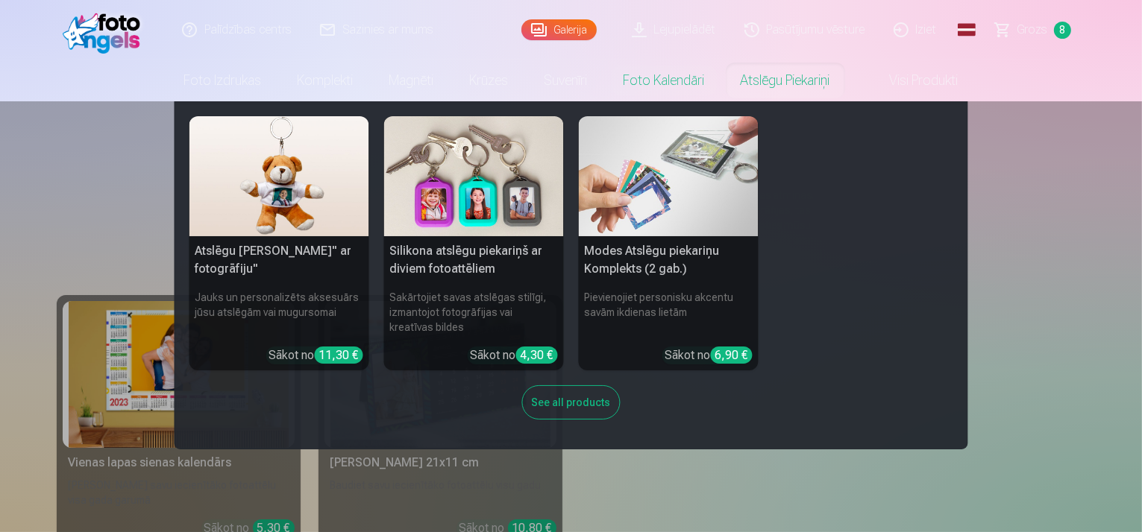
click at [669, 262] on h5 "Modes Atslēgu piekariņu Komplekts (2 gab.)" at bounding box center [669, 260] width 180 height 48
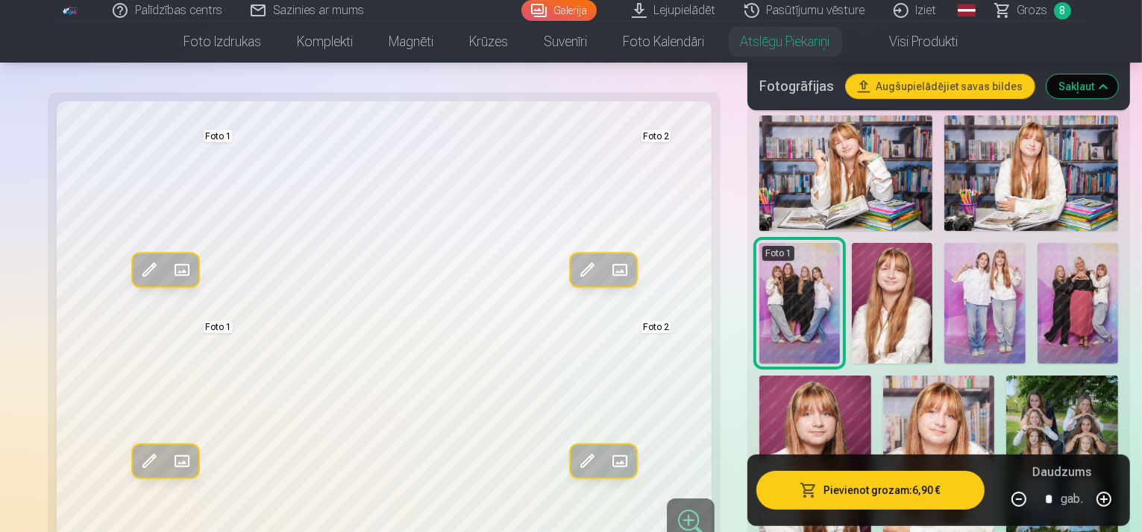
scroll to position [323, 0]
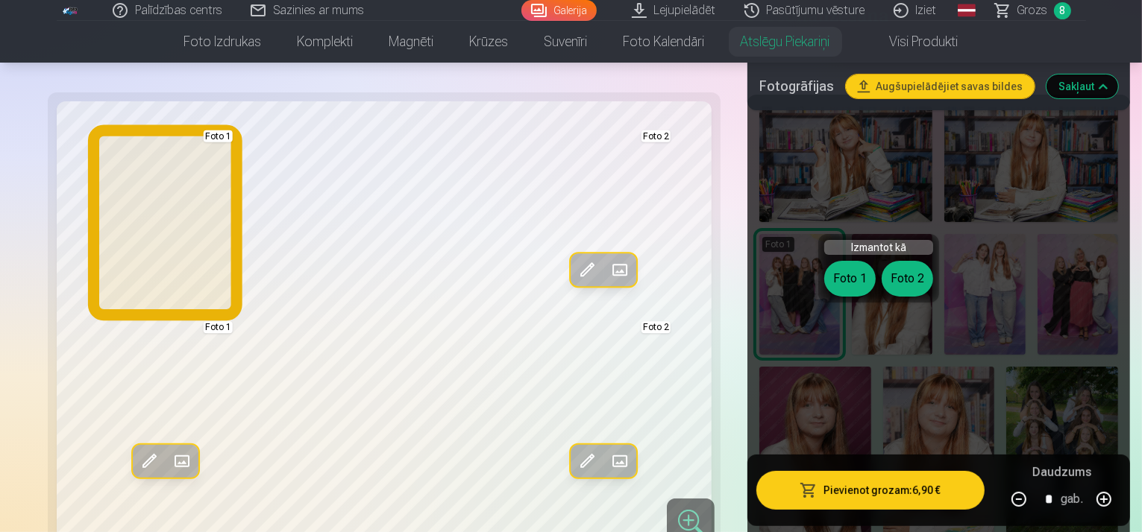
click at [856, 280] on button "Foto 1" at bounding box center [849, 279] width 51 height 36
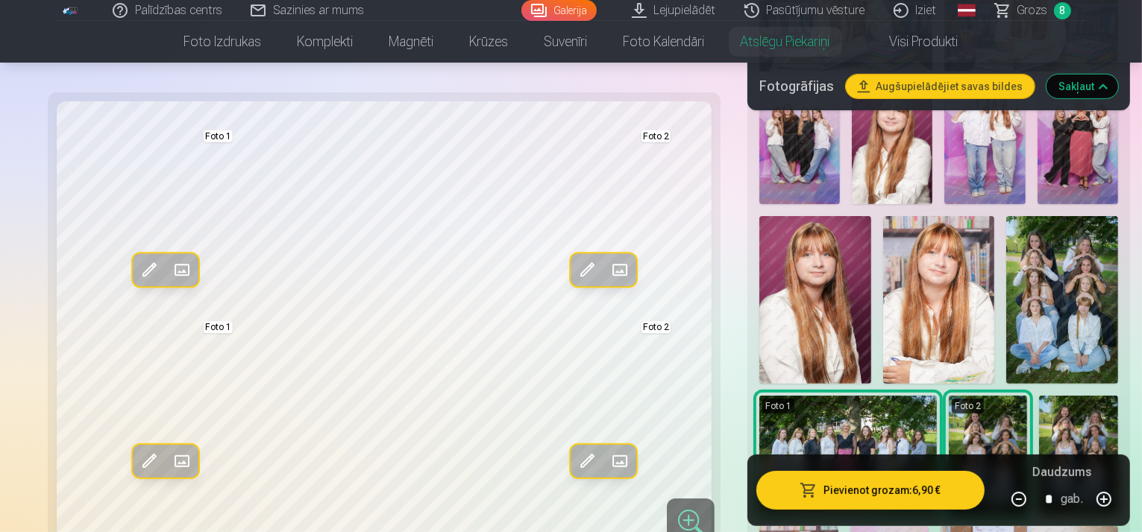
scroll to position [472, 0]
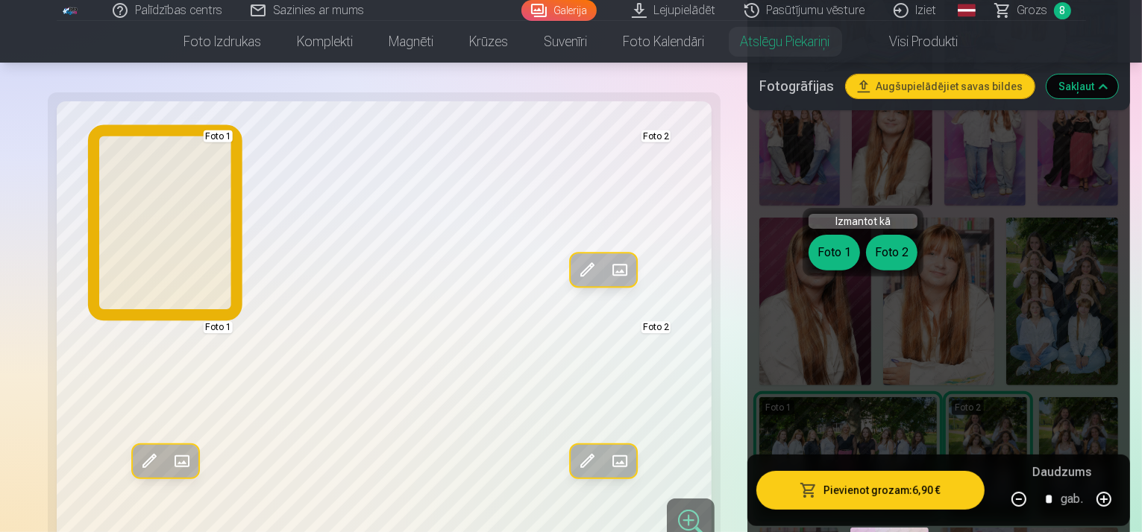
click at [829, 266] on button "Foto 1" at bounding box center [833, 253] width 51 height 36
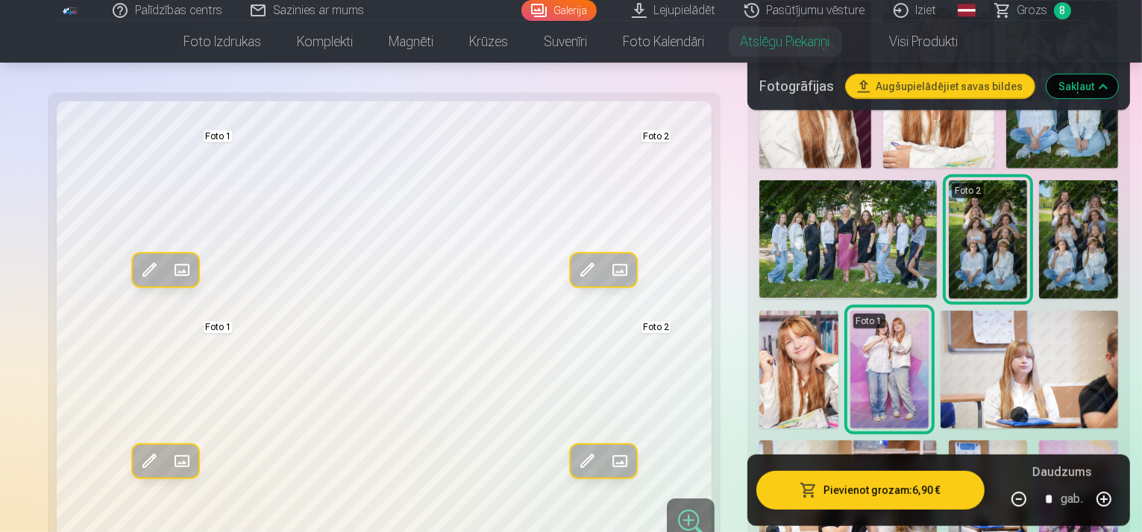
scroll to position [671, 0]
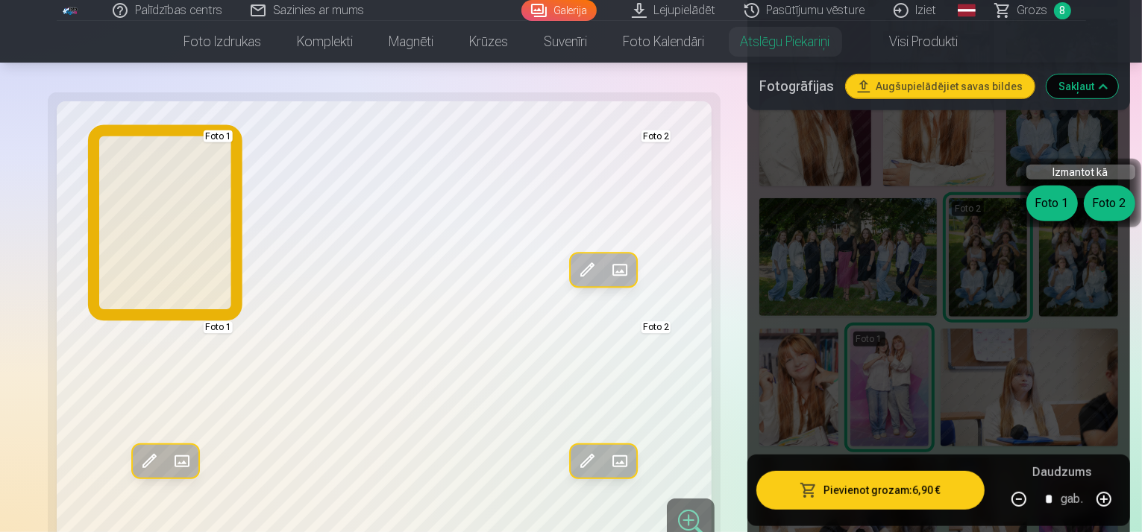
click at [1064, 217] on button "Foto 1" at bounding box center [1051, 204] width 51 height 36
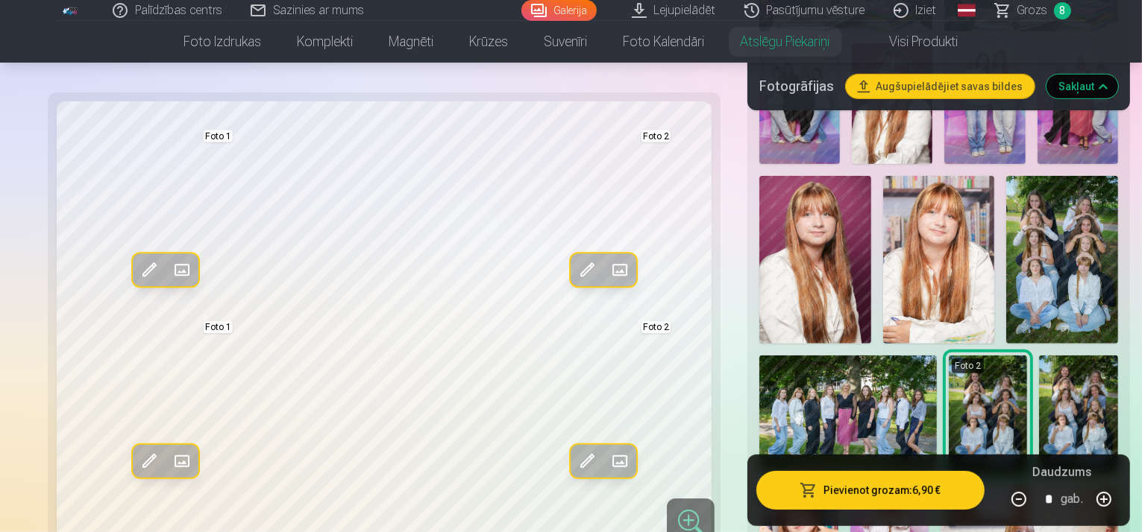
scroll to position [547, 0]
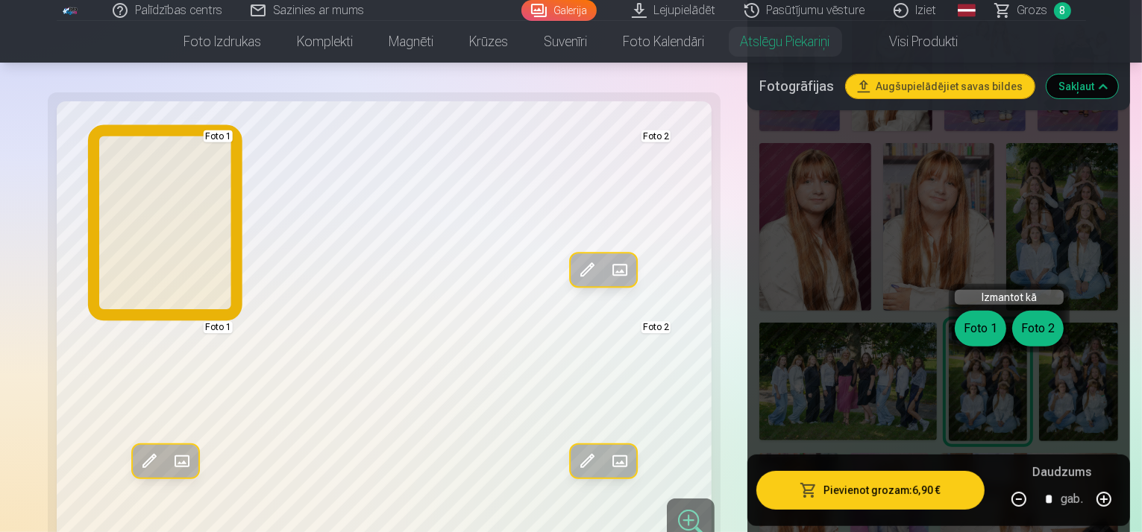
click at [993, 345] on div "Foto 1 Foto 2" at bounding box center [1009, 329] width 109 height 36
click at [987, 341] on button "Foto 1" at bounding box center [980, 329] width 51 height 36
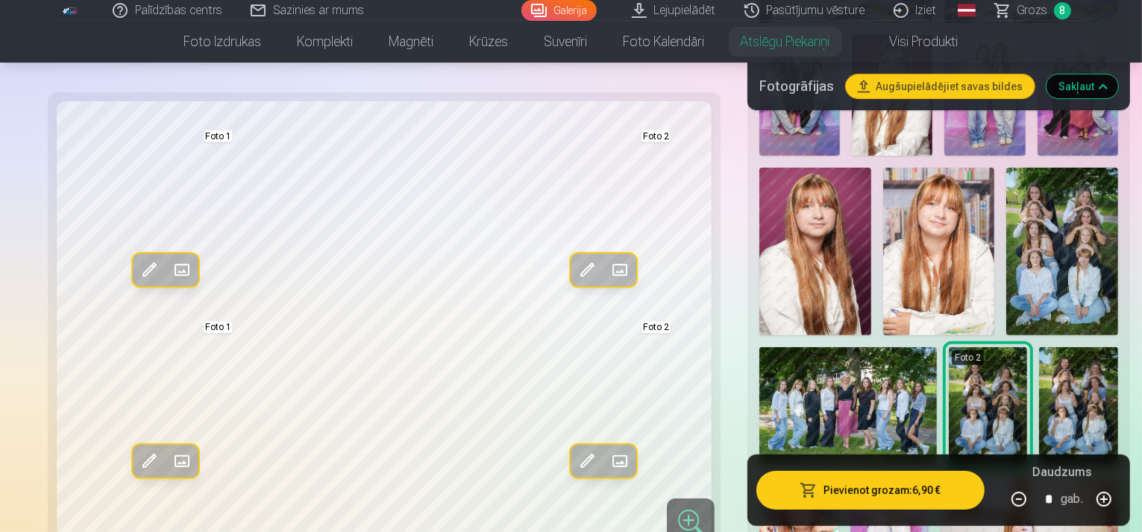
scroll to position [472, 0]
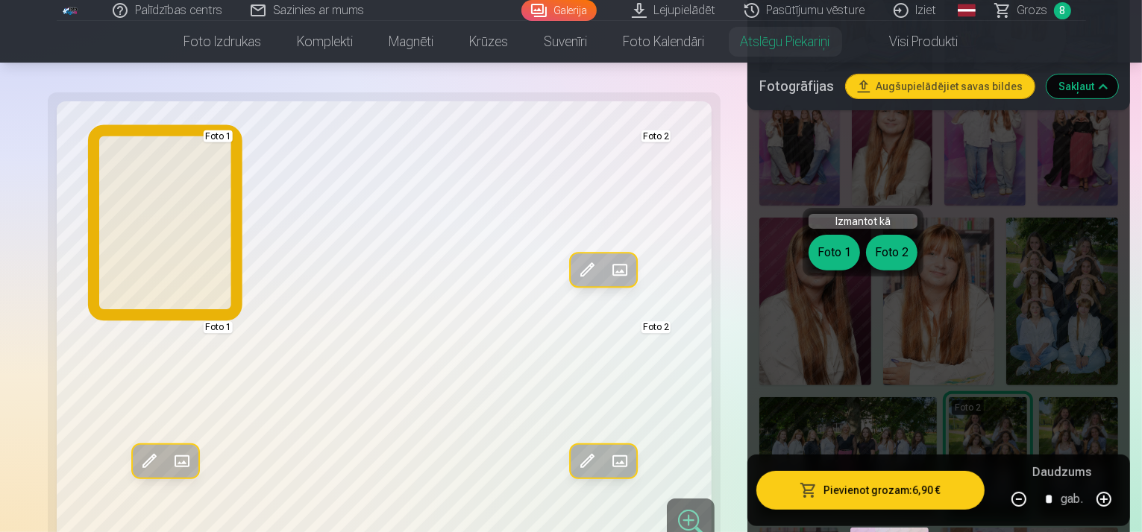
click at [823, 242] on button "Foto 1" at bounding box center [833, 253] width 51 height 36
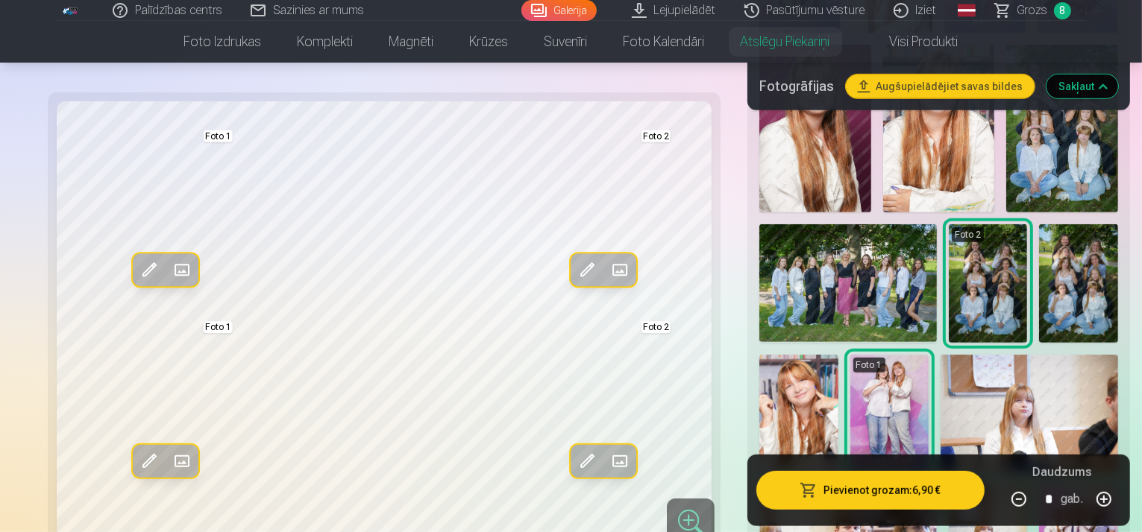
scroll to position [646, 0]
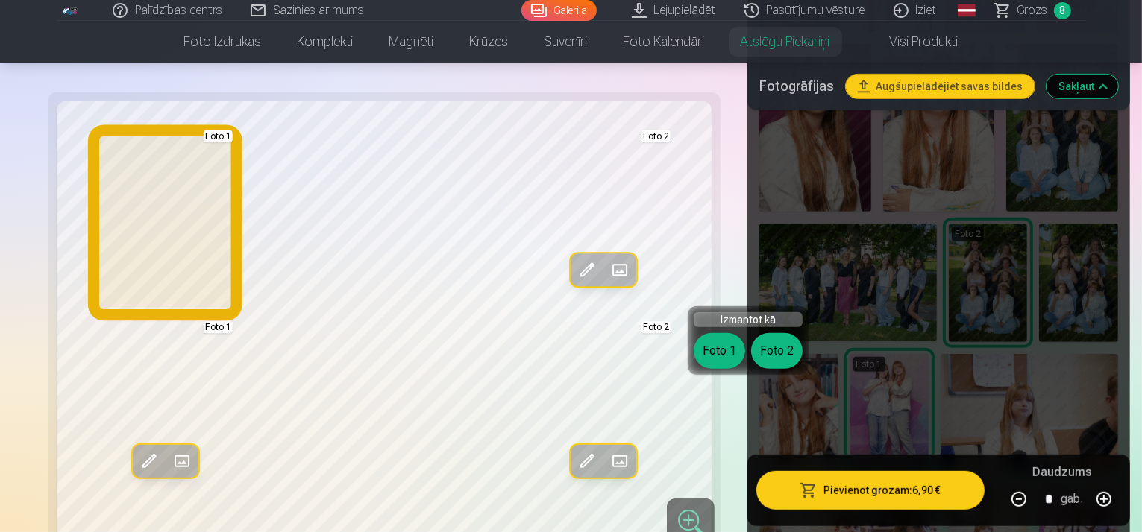
click at [727, 345] on button "Foto 1" at bounding box center [719, 351] width 51 height 36
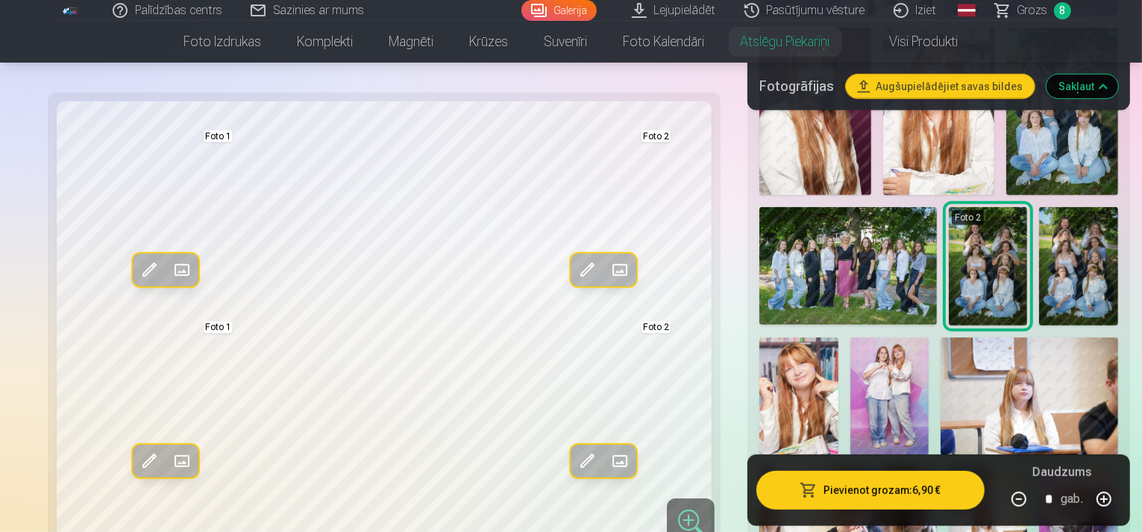
scroll to position [671, 0]
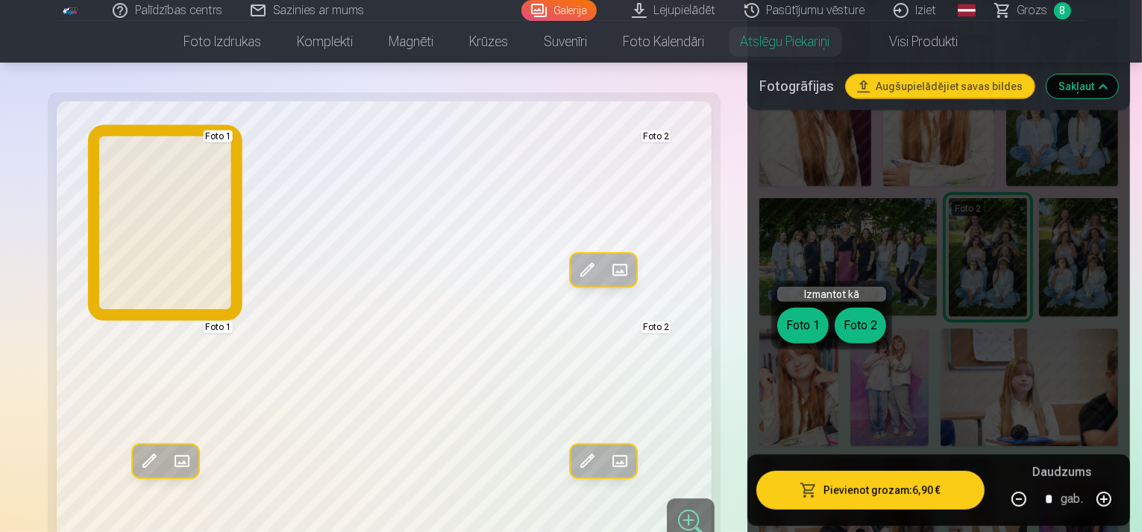
click at [817, 318] on button "Foto 1" at bounding box center [802, 326] width 51 height 36
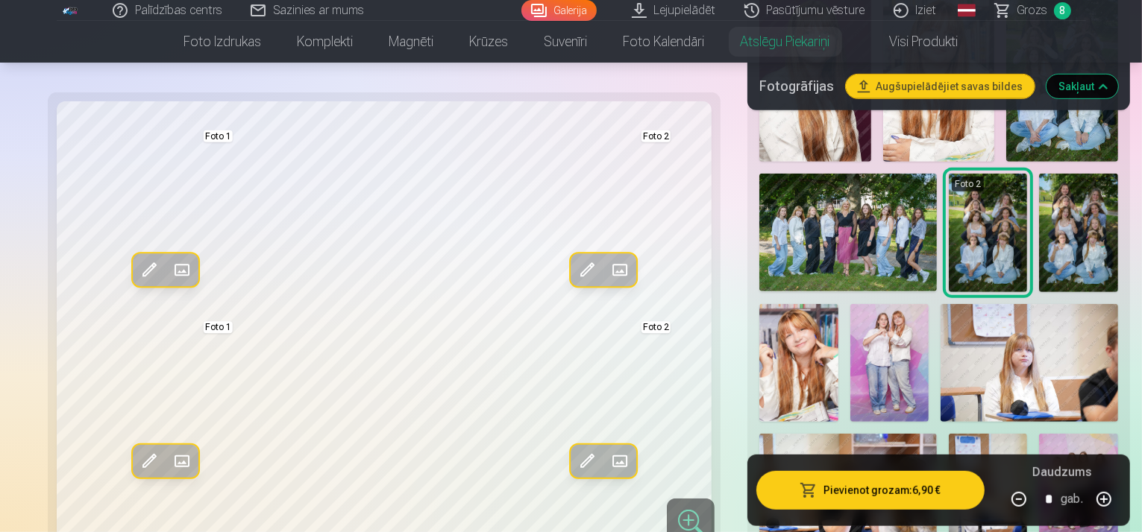
scroll to position [720, 0]
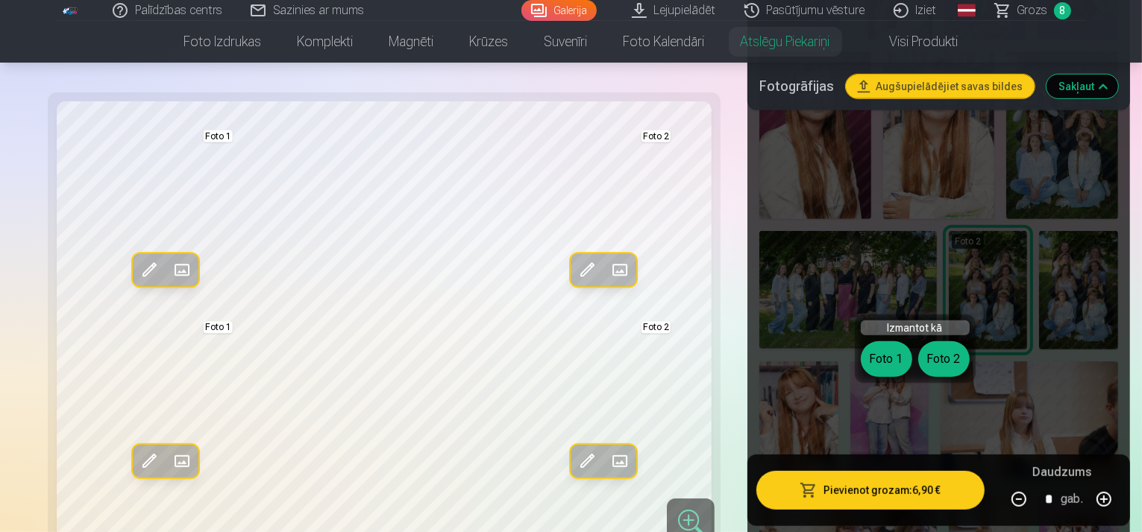
scroll to position [671, 0]
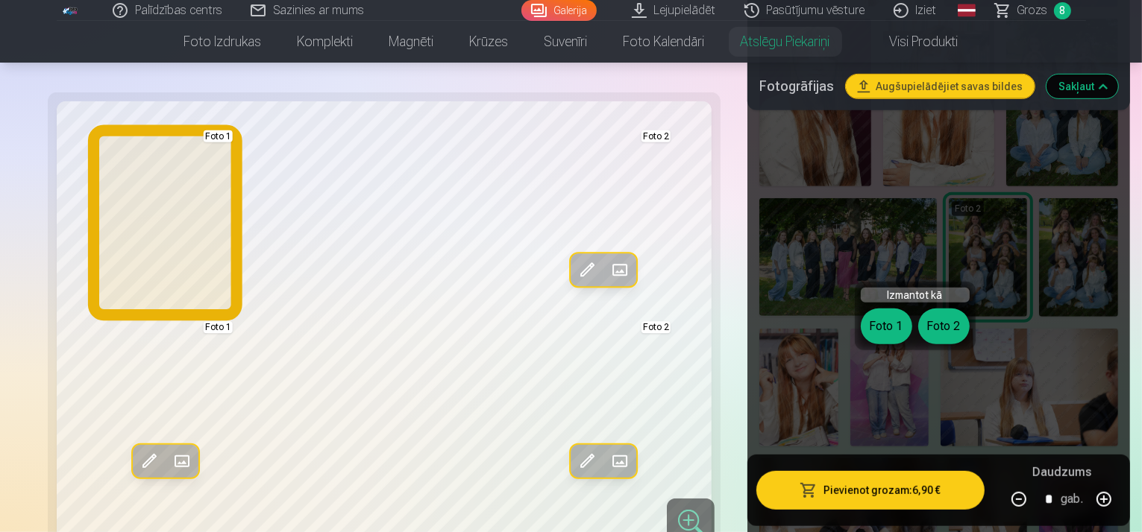
click at [890, 321] on button "Foto 1" at bounding box center [886, 327] width 51 height 36
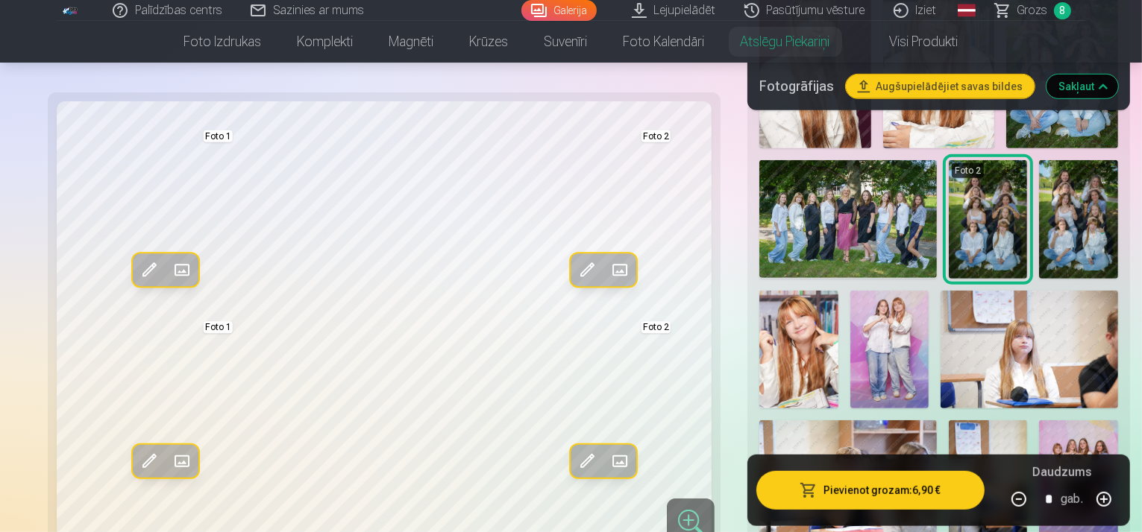
scroll to position [720, 0]
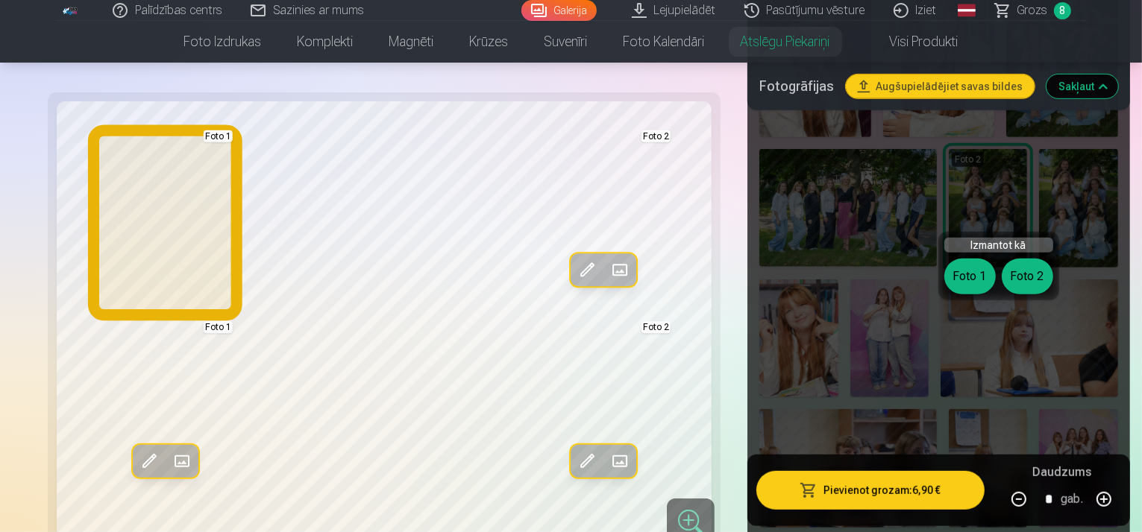
click at [969, 273] on button "Foto 1" at bounding box center [969, 277] width 51 height 36
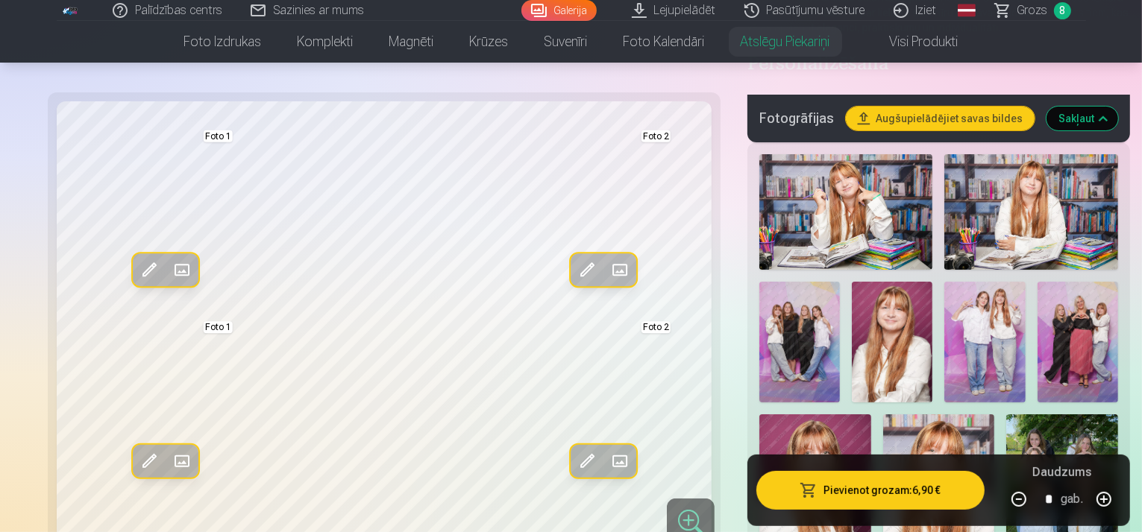
scroll to position [298, 0]
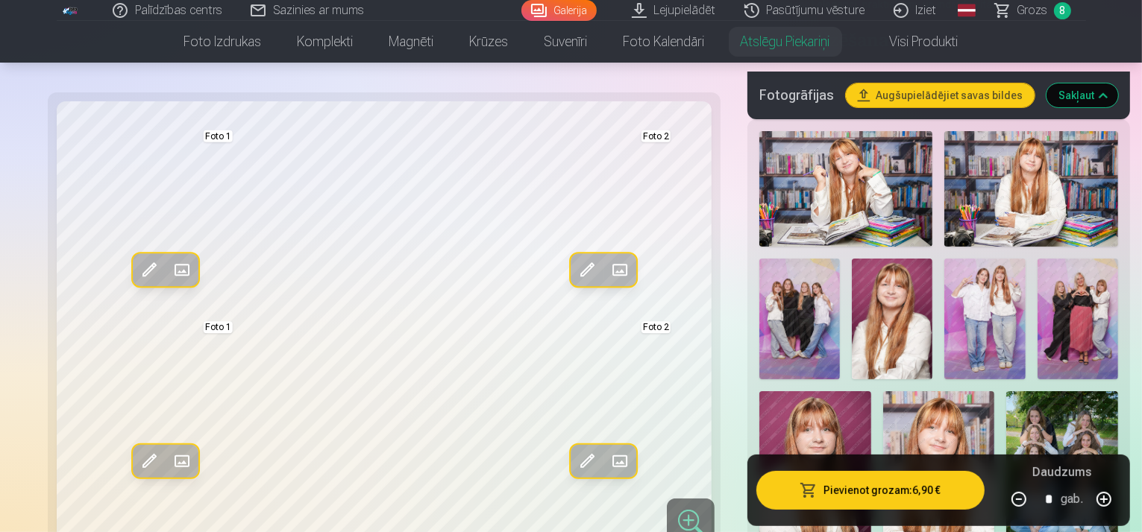
click at [944, 277] on img at bounding box center [984, 319] width 81 height 121
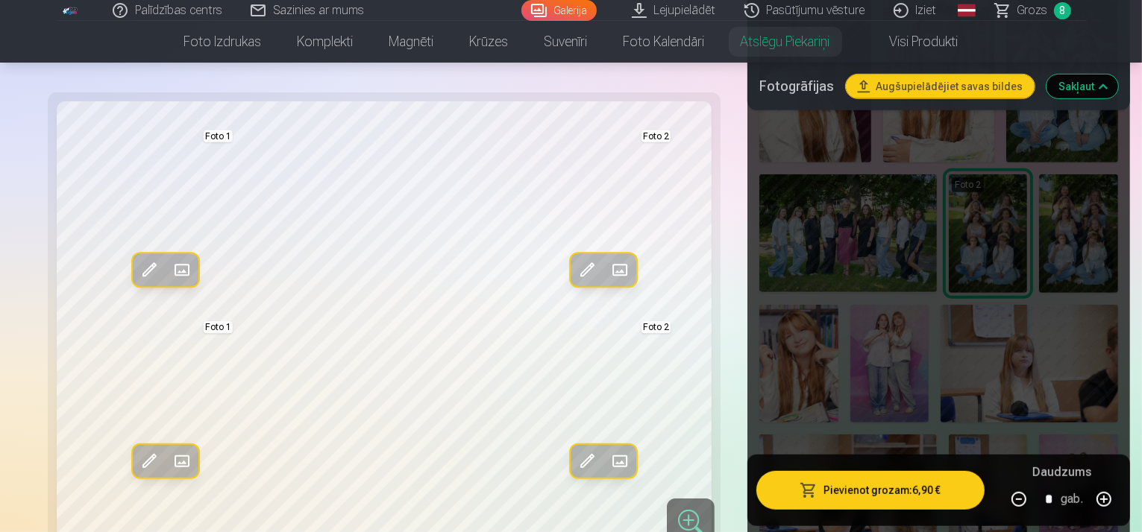
scroll to position [696, 0]
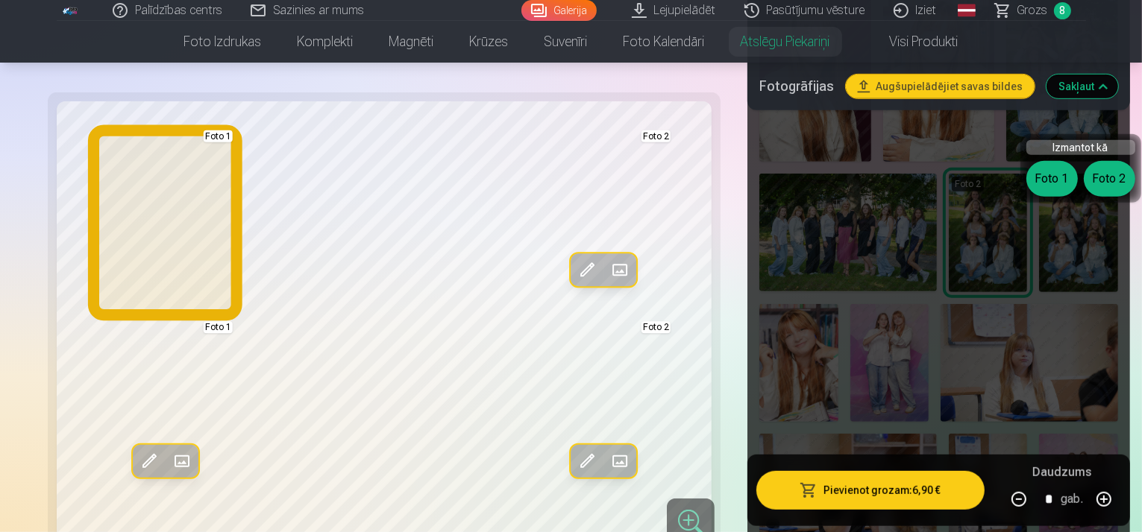
click at [1066, 187] on button "Foto 1" at bounding box center [1051, 179] width 51 height 36
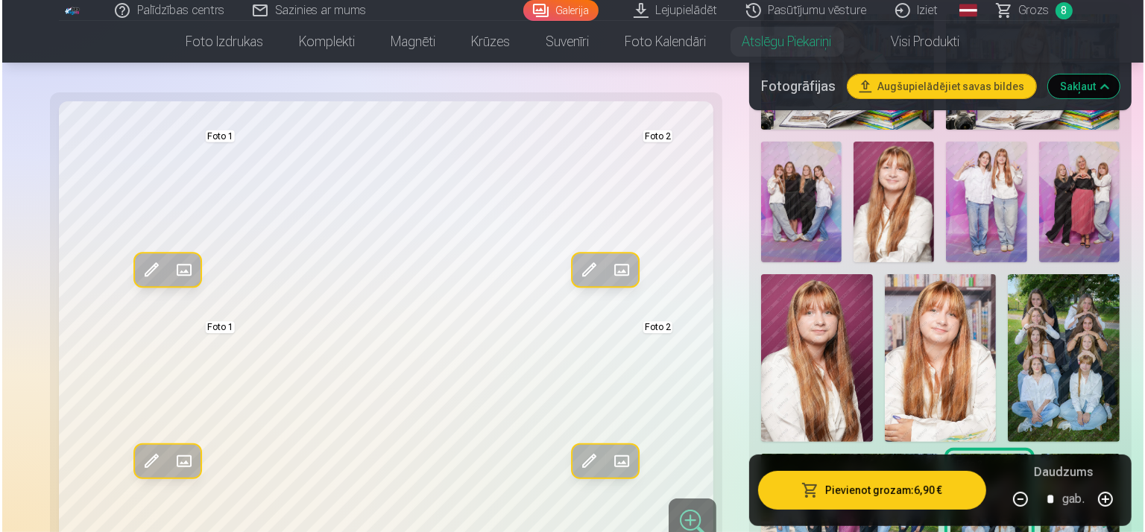
scroll to position [397, 0]
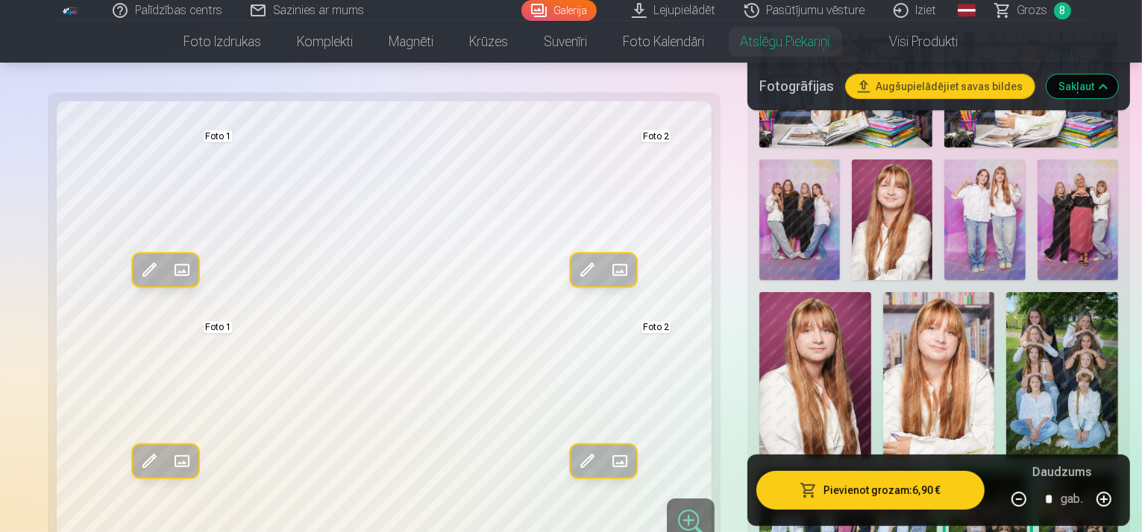
click at [899, 501] on button "Pievienot grozam : 6,90 €" at bounding box center [870, 490] width 228 height 39
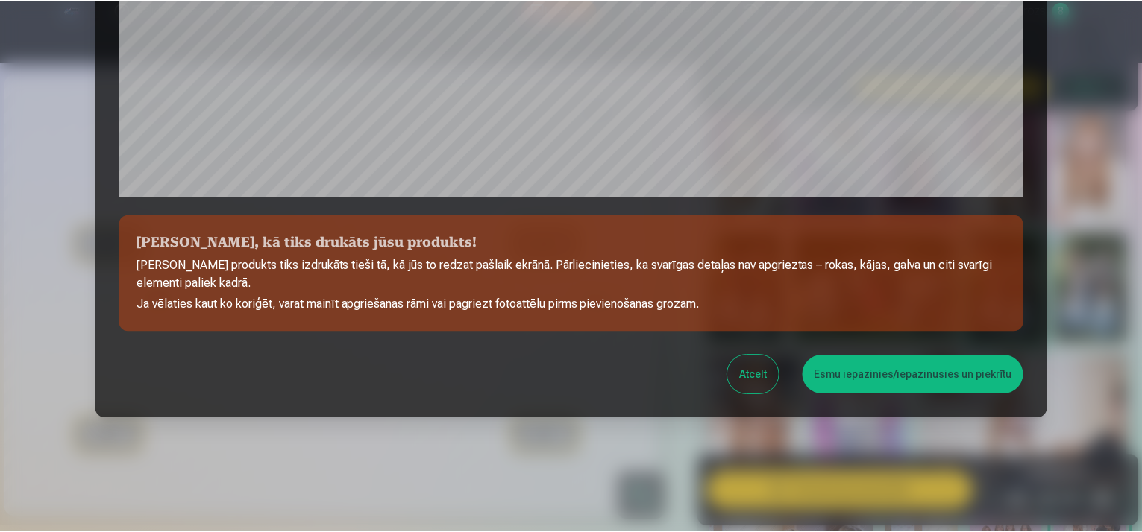
scroll to position [541, 0]
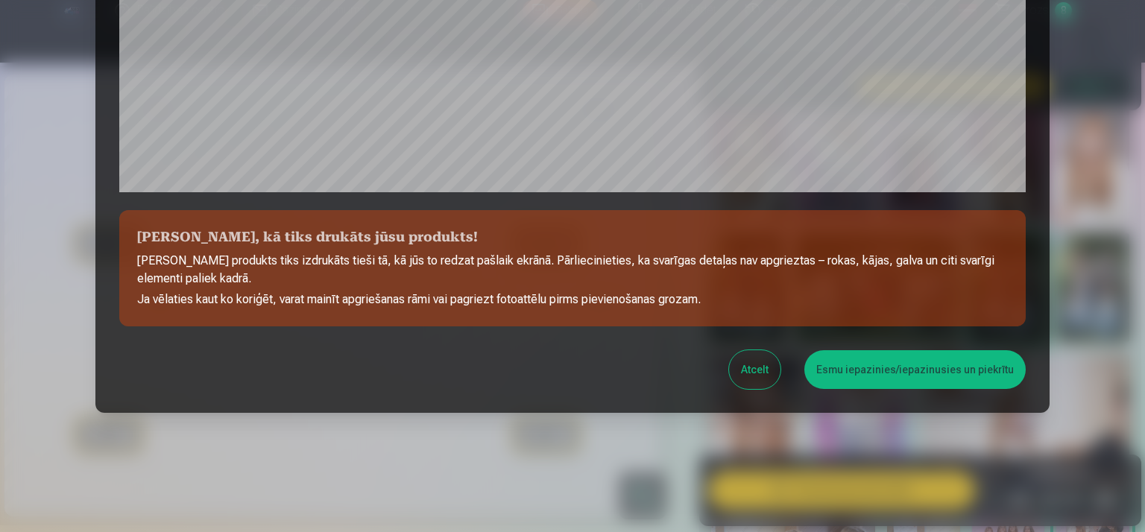
click at [877, 378] on button "Esmu iepazinies/iepazinusies un piekrītu" at bounding box center [915, 369] width 221 height 39
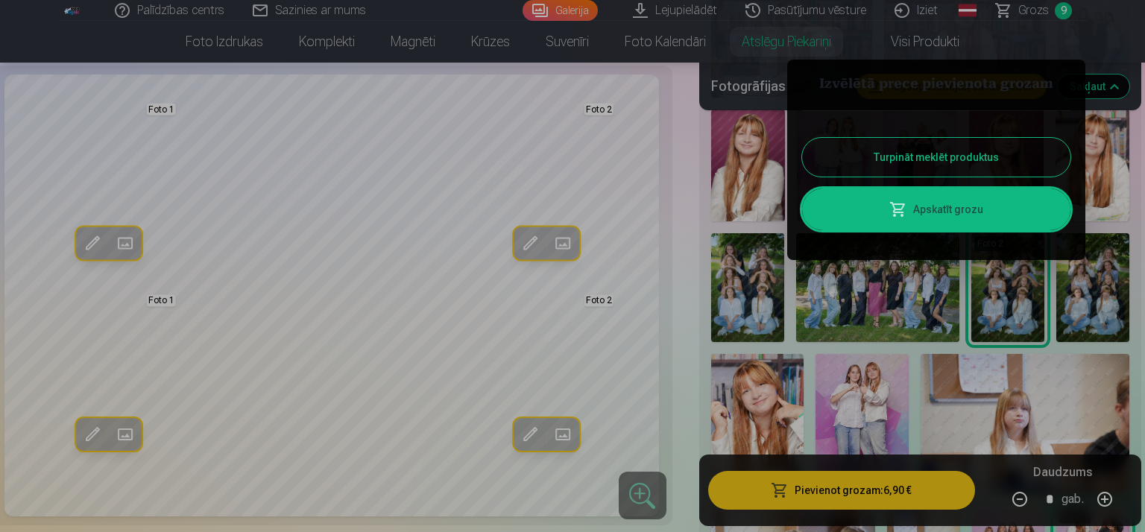
click at [902, 204] on span at bounding box center [899, 210] width 18 height 18
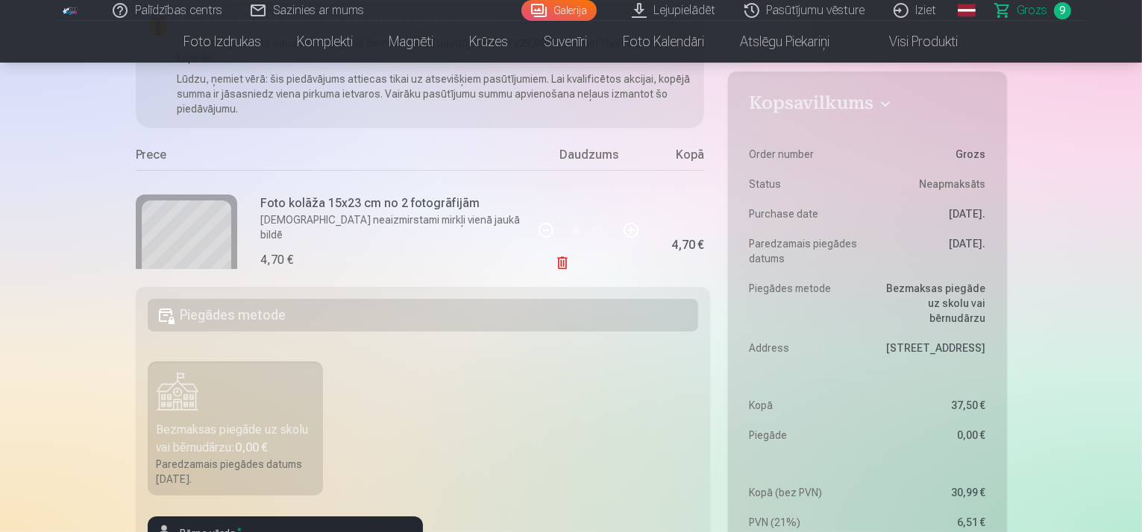
scroll to position [198, 0]
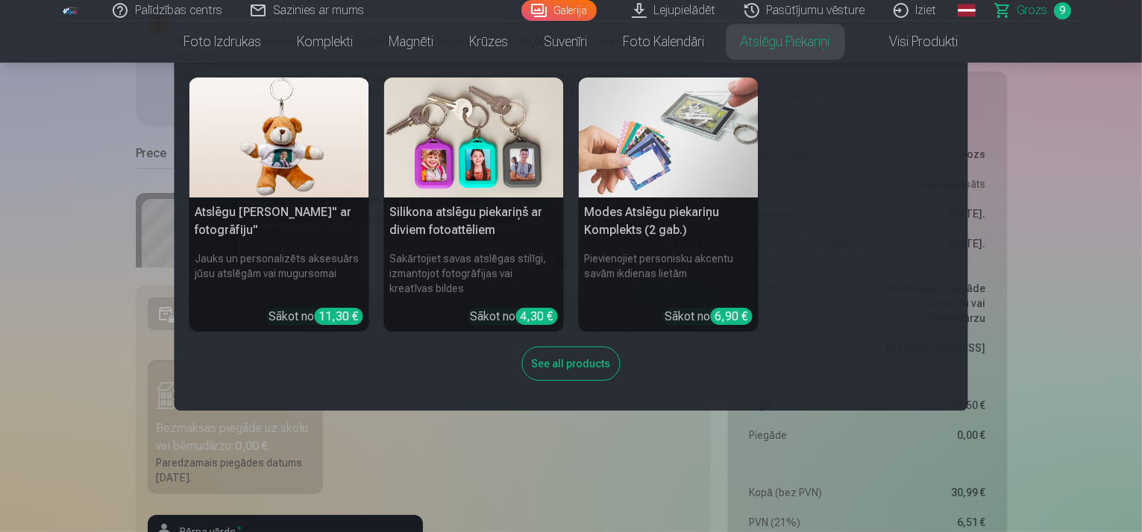
click at [734, 31] on link "Atslēgu piekariņi" at bounding box center [785, 42] width 125 height 42
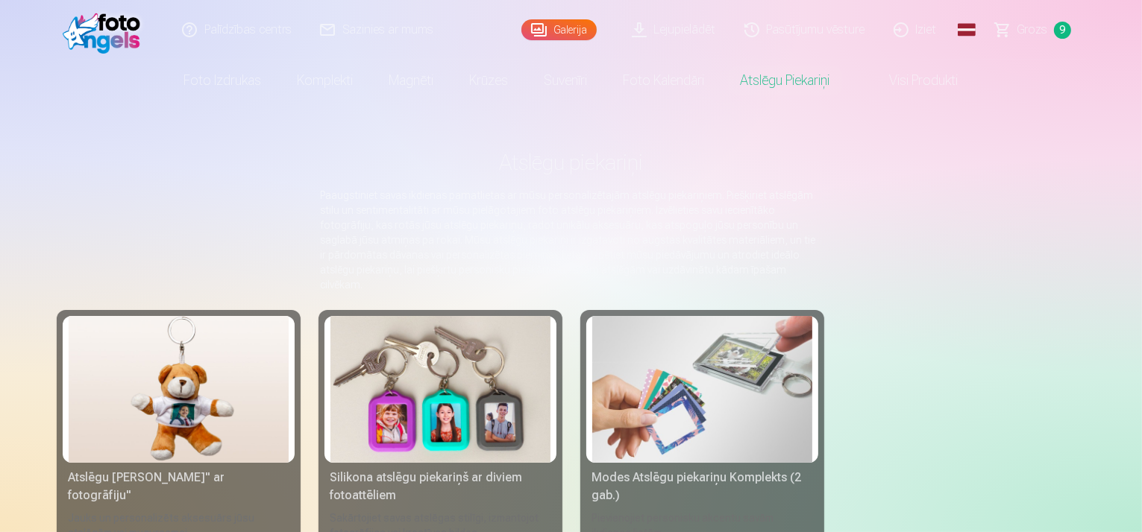
drag, startPoint x: 444, startPoint y: 342, endPoint x: 471, endPoint y: 320, distance: 34.9
click at [444, 342] on img at bounding box center [440, 389] width 220 height 147
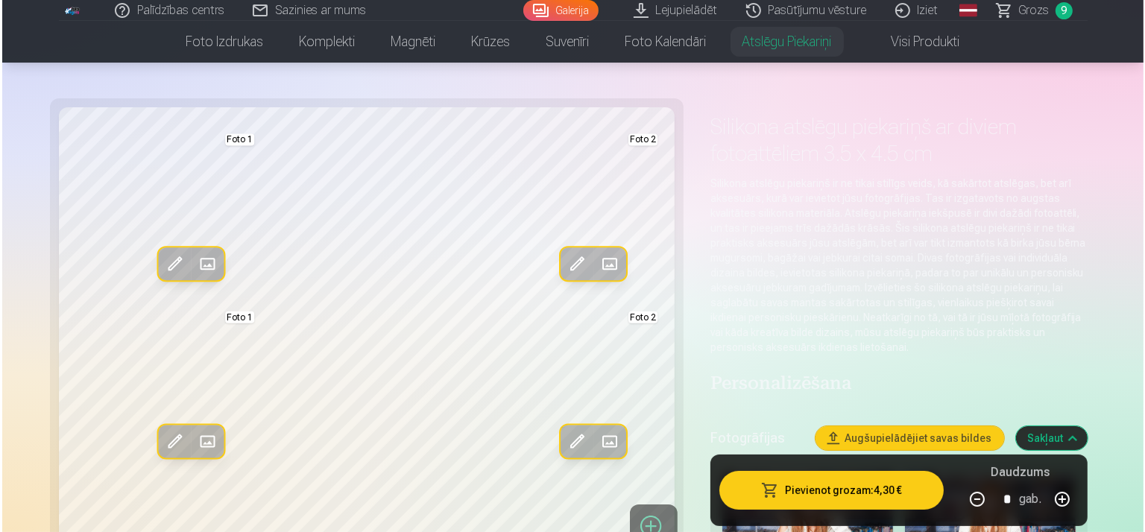
scroll to position [99, 0]
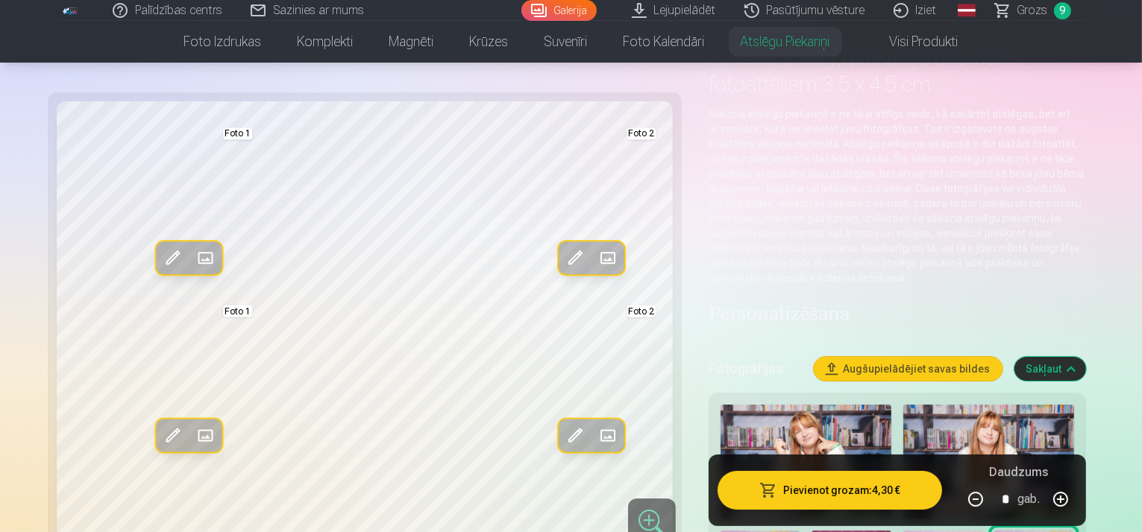
click at [596, 259] on span at bounding box center [608, 259] width 24 height 24
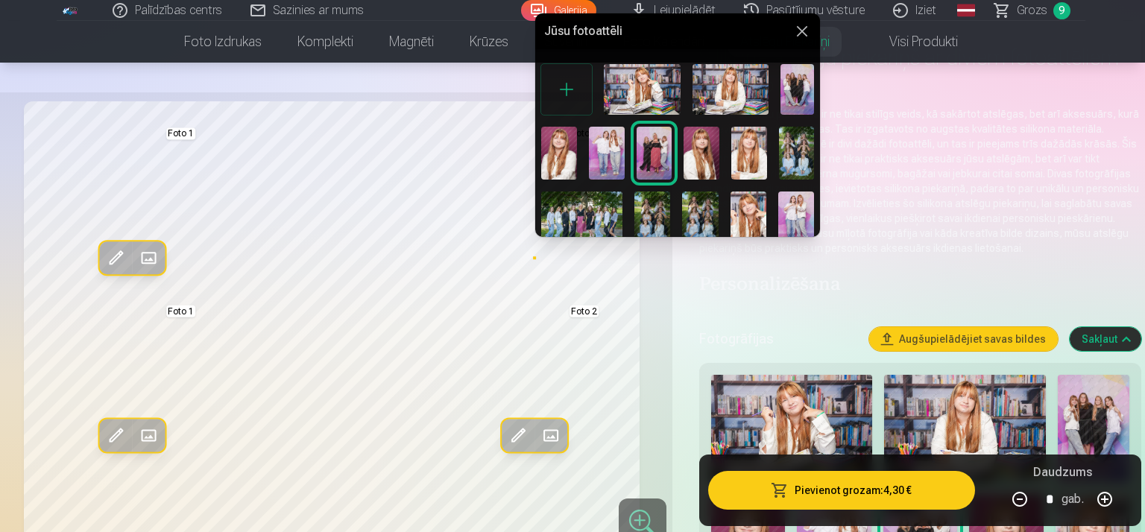
click at [799, 131] on img at bounding box center [797, 154] width 36 height 54
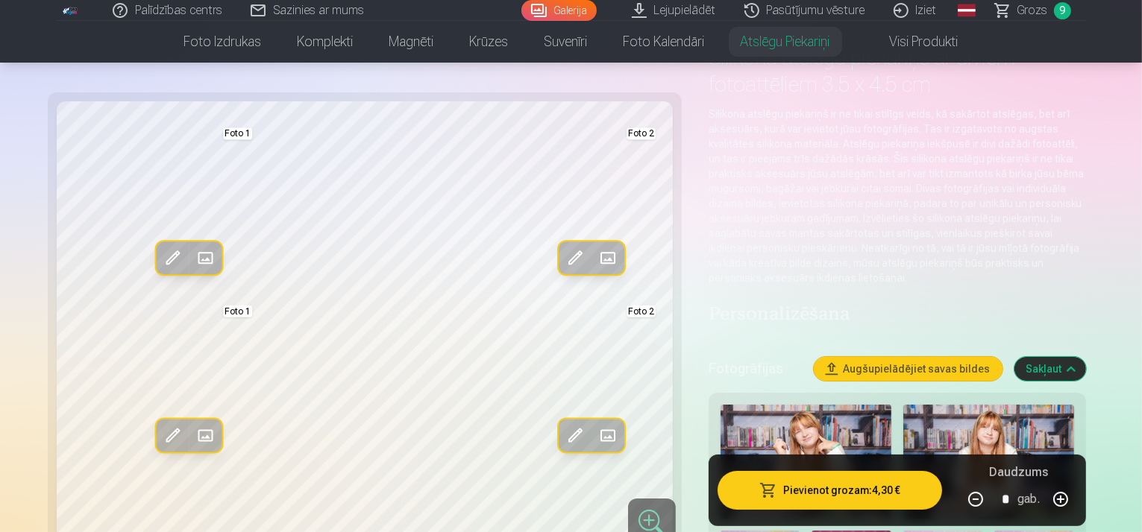
click at [596, 251] on span at bounding box center [608, 259] width 24 height 24
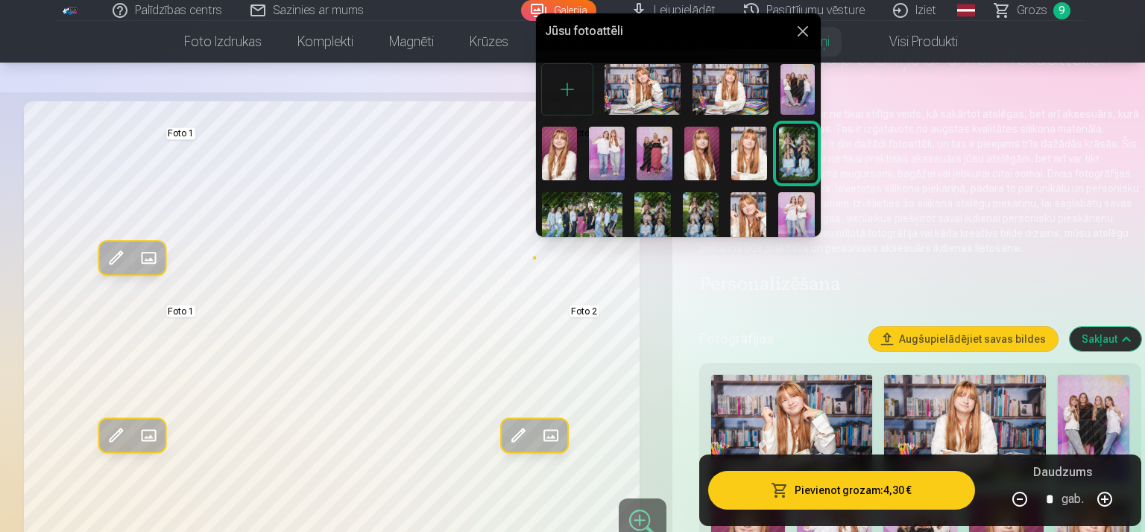
click at [583, 210] on img at bounding box center [582, 219] width 81 height 54
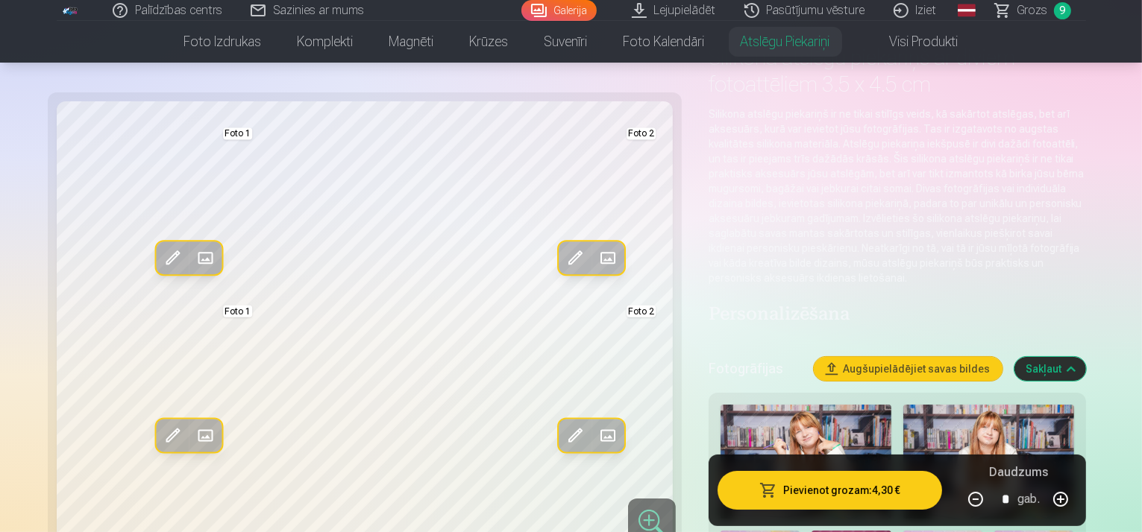
click at [596, 433] on span at bounding box center [608, 436] width 24 height 24
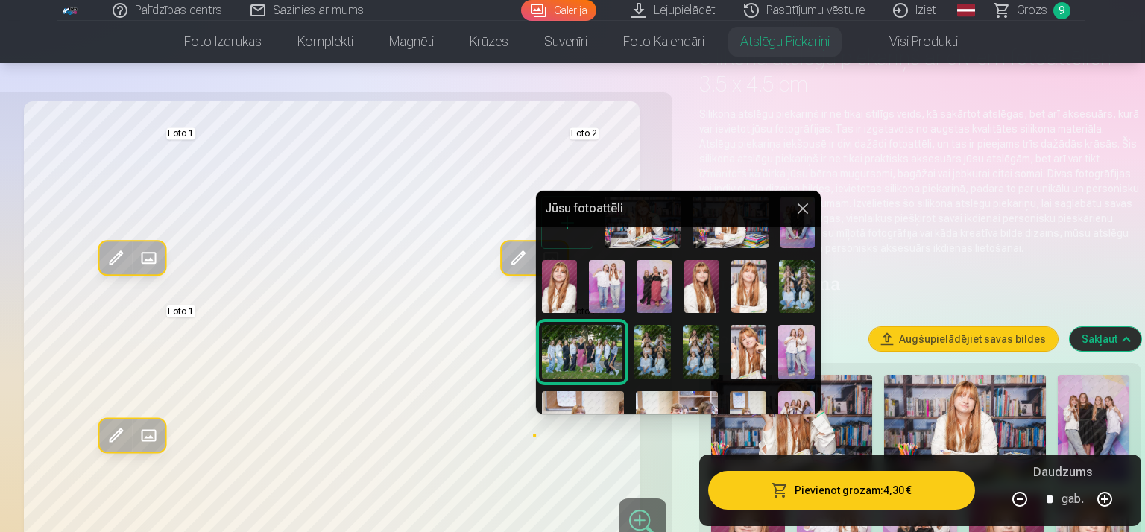
scroll to position [49, 0]
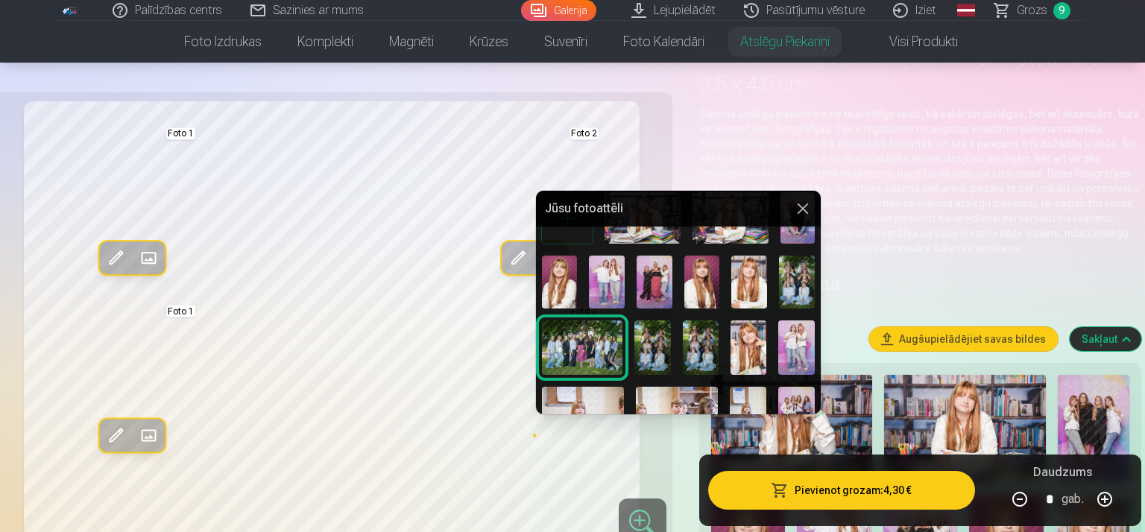
click at [686, 332] on img at bounding box center [701, 348] width 36 height 54
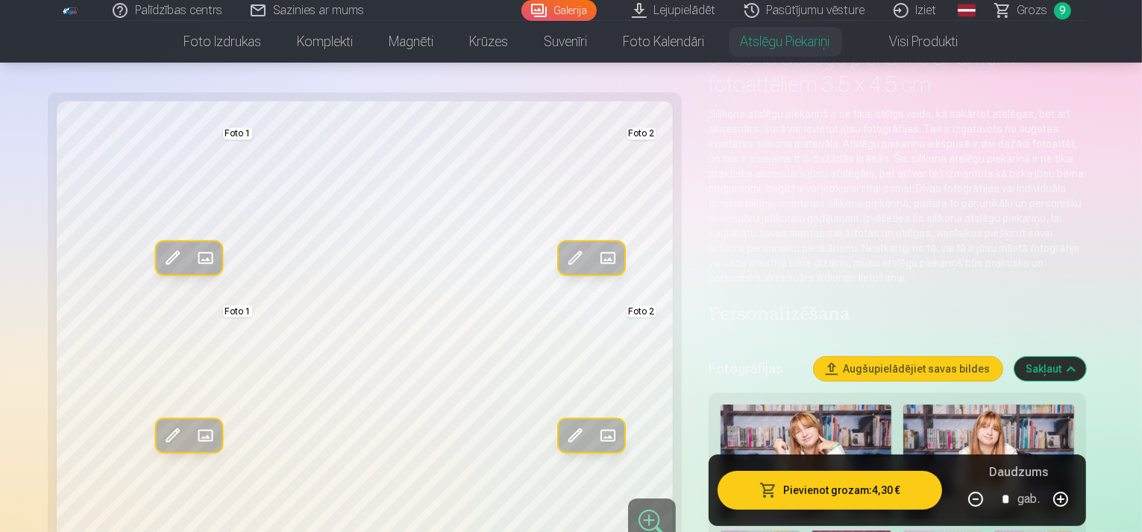
click at [596, 429] on span at bounding box center [608, 436] width 24 height 24
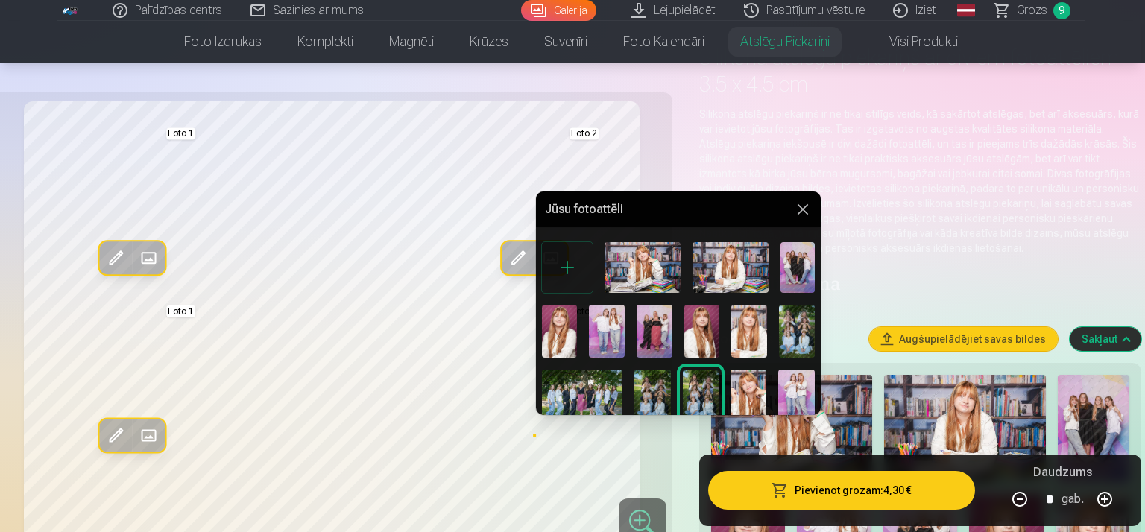
click at [655, 389] on img at bounding box center [653, 397] width 36 height 54
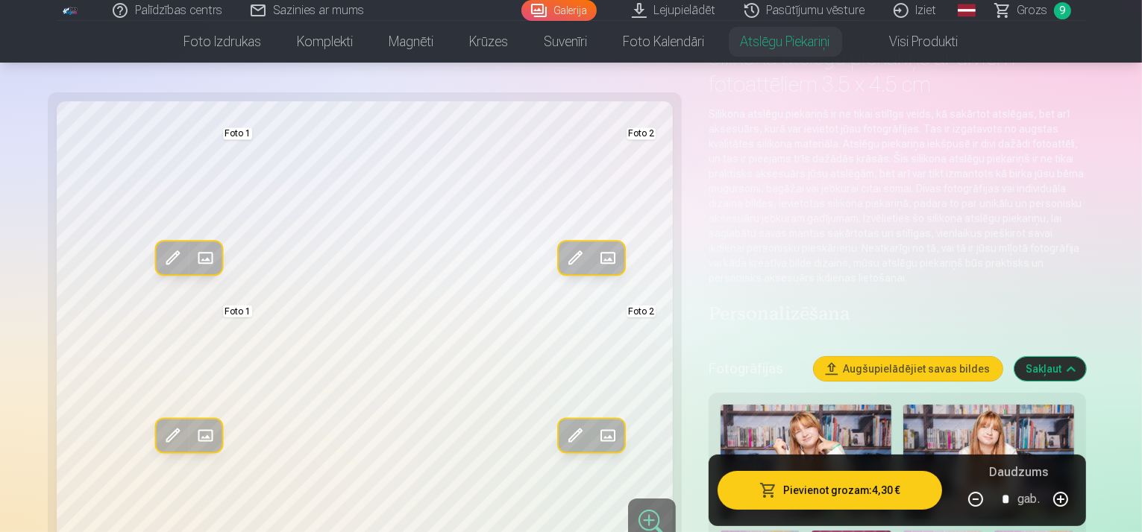
click at [193, 431] on span at bounding box center [205, 436] width 24 height 24
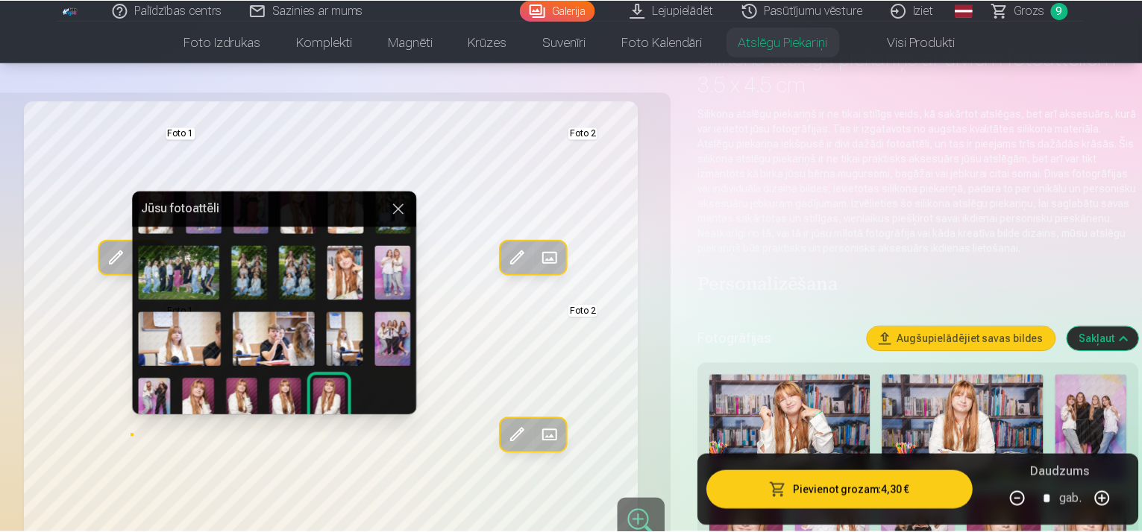
scroll to position [137, 0]
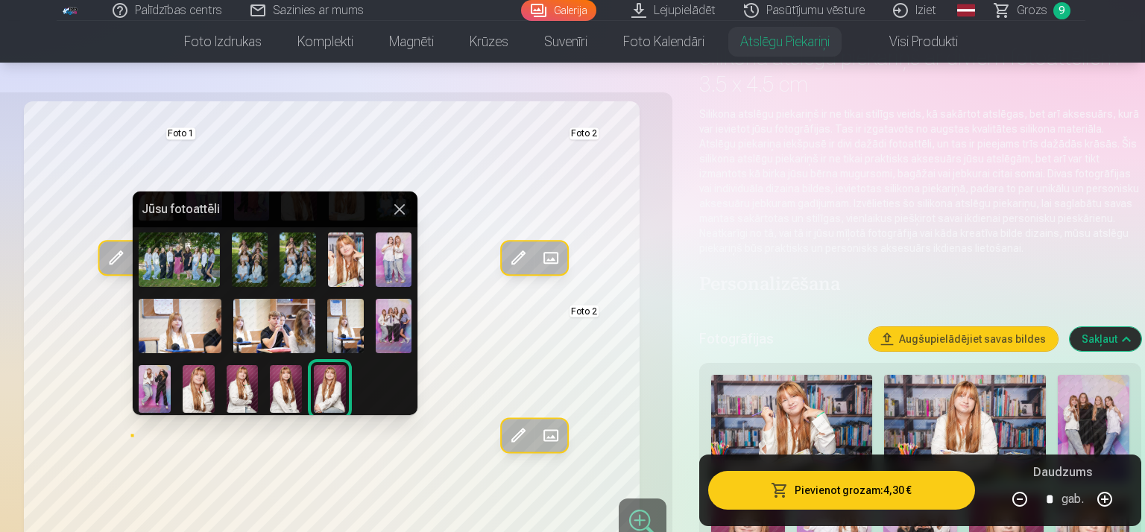
click at [155, 373] on img at bounding box center [155, 389] width 32 height 48
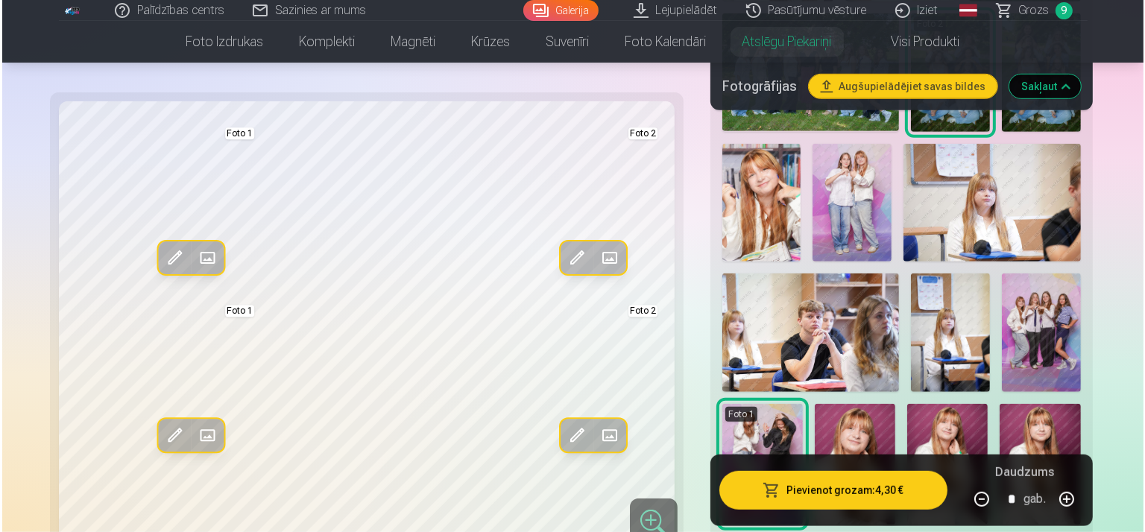
scroll to position [919, 0]
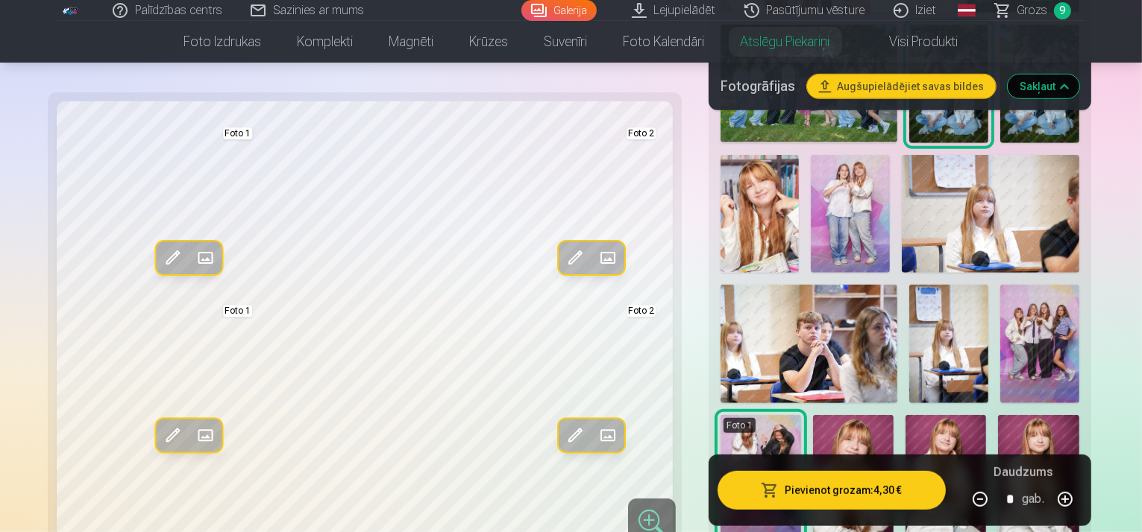
click at [193, 423] on span at bounding box center [205, 435] width 24 height 24
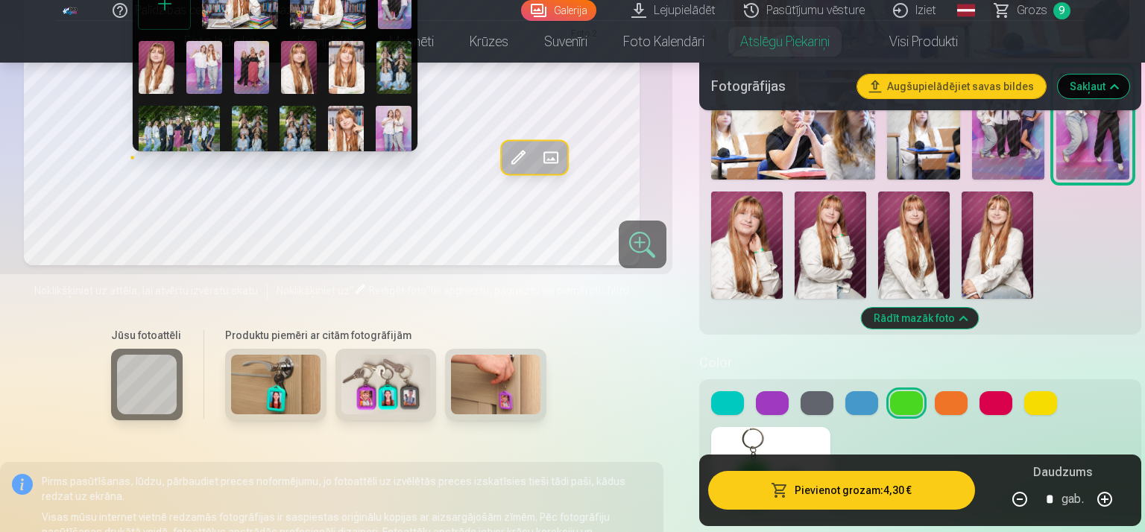
click at [297, 125] on img at bounding box center [298, 133] width 36 height 54
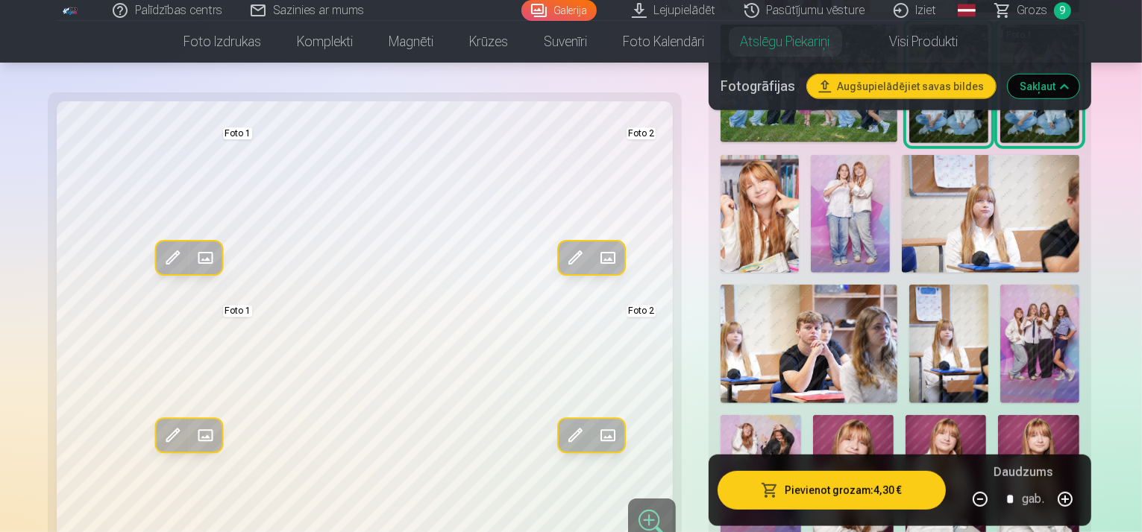
click at [189, 420] on button "Aizstāt" at bounding box center [205, 436] width 33 height 33
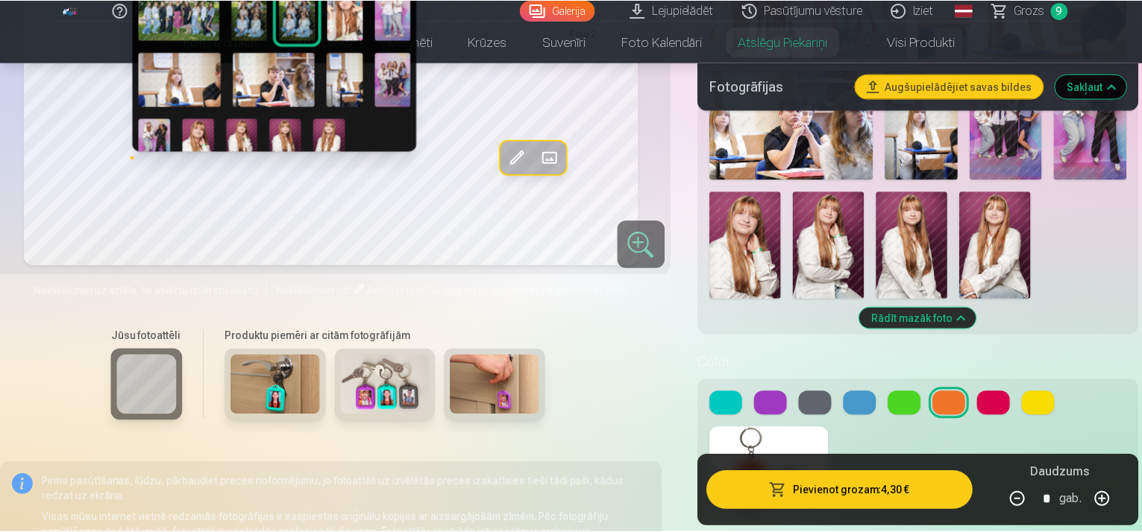
scroll to position [137, 0]
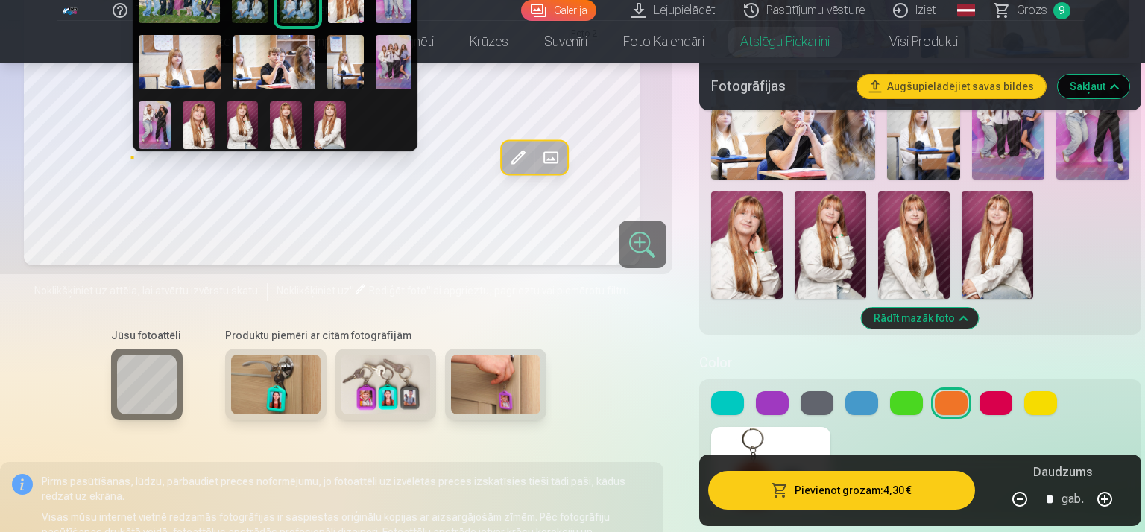
click at [142, 114] on img at bounding box center [155, 125] width 32 height 48
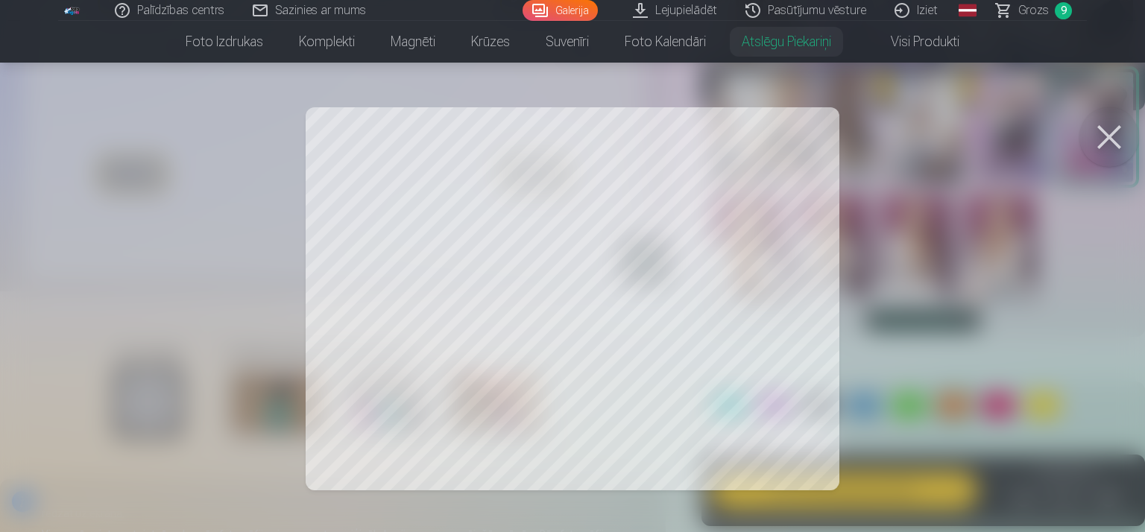
drag, startPoint x: 1086, startPoint y: 136, endPoint x: 1094, endPoint y: 139, distance: 9.0
click at [1093, 138] on button at bounding box center [1110, 137] width 60 height 60
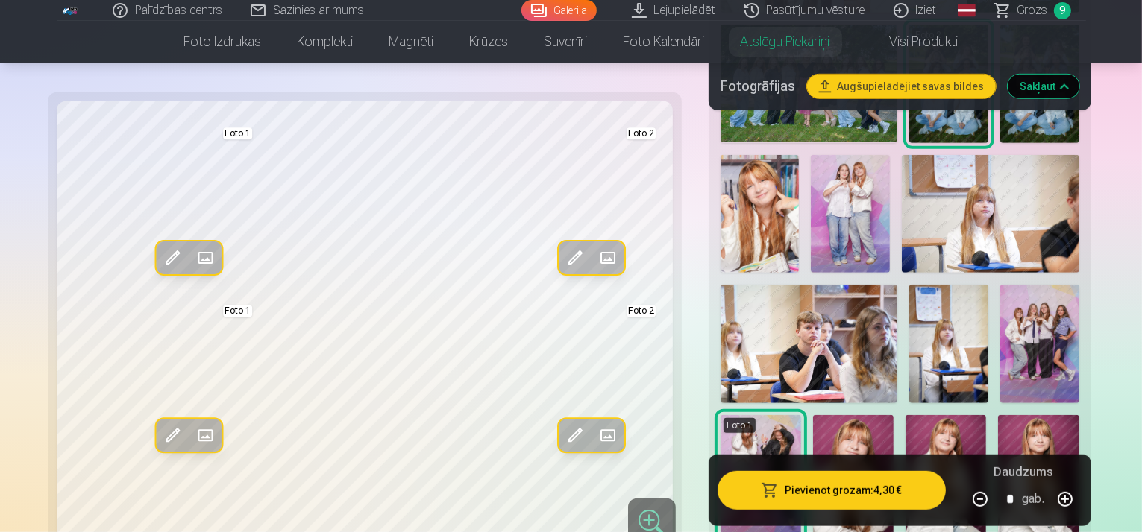
drag, startPoint x: 840, startPoint y: 403, endPoint x: 850, endPoint y: 408, distance: 11.4
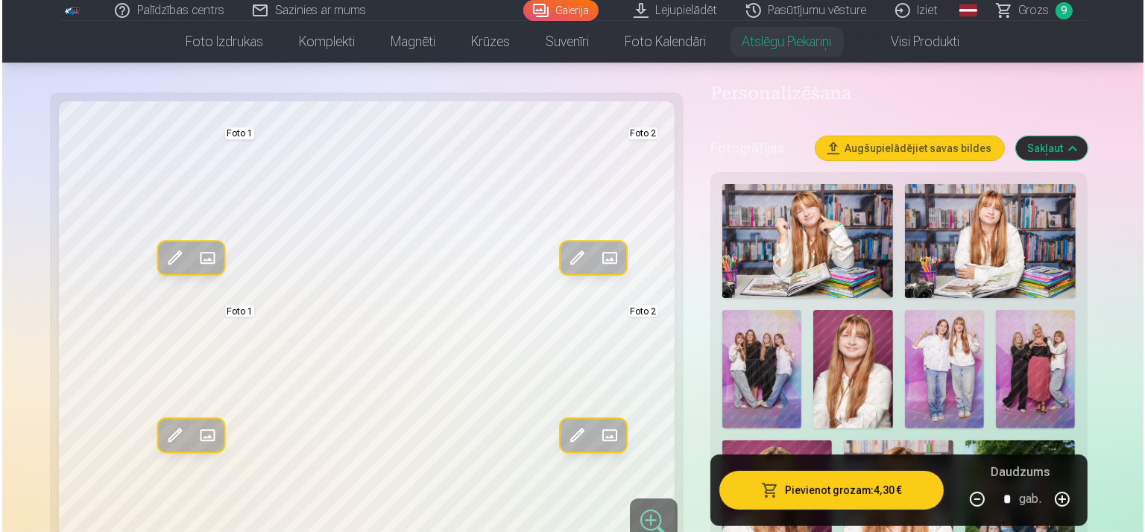
scroll to position [298, 0]
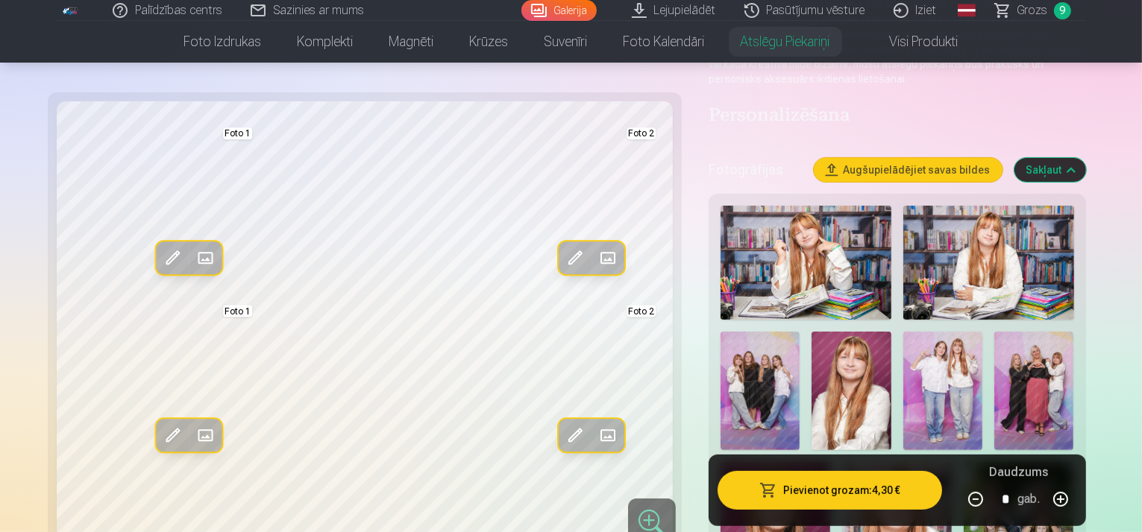
click at [799, 332] on img at bounding box center [759, 391] width 79 height 119
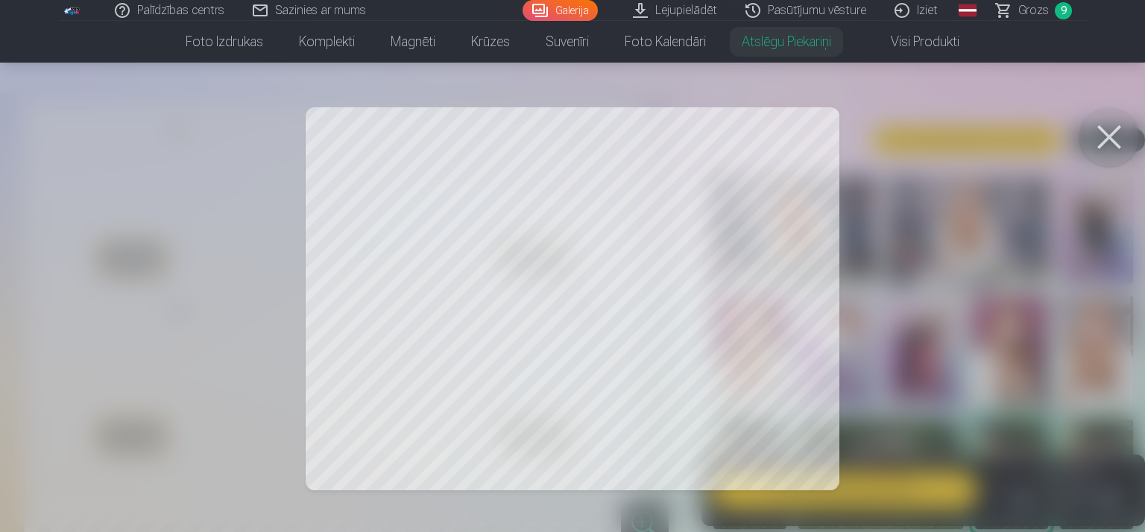
click at [1116, 125] on button at bounding box center [1110, 137] width 60 height 60
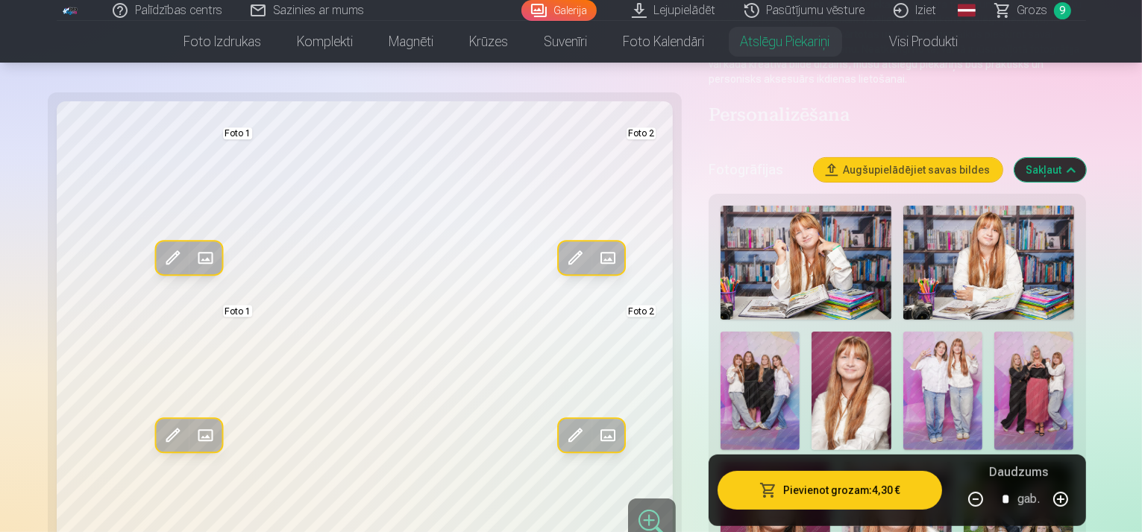
click at [875, 499] on button "Pievienot grozam : 4,30 €" at bounding box center [829, 490] width 224 height 39
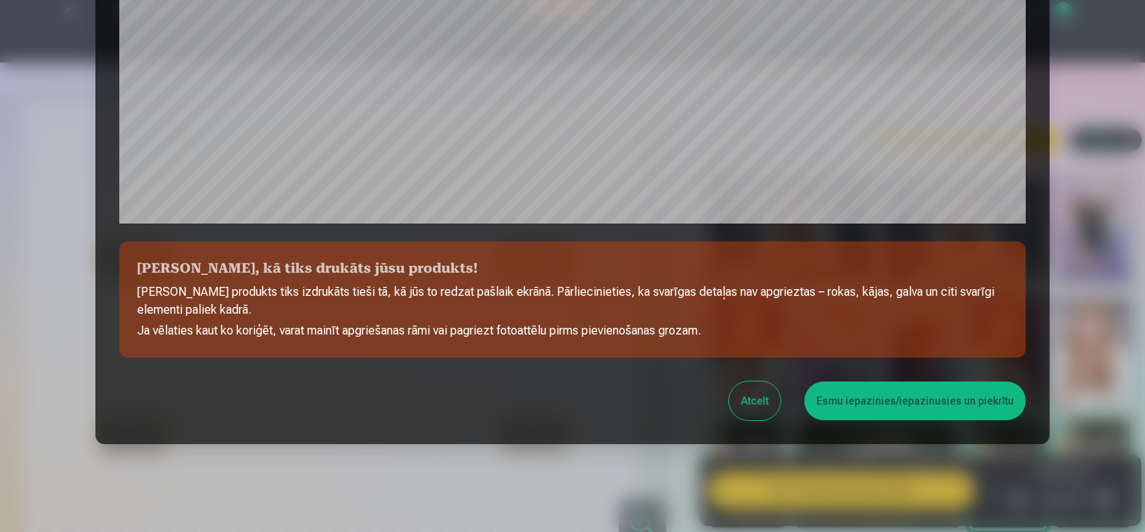
scroll to position [541, 0]
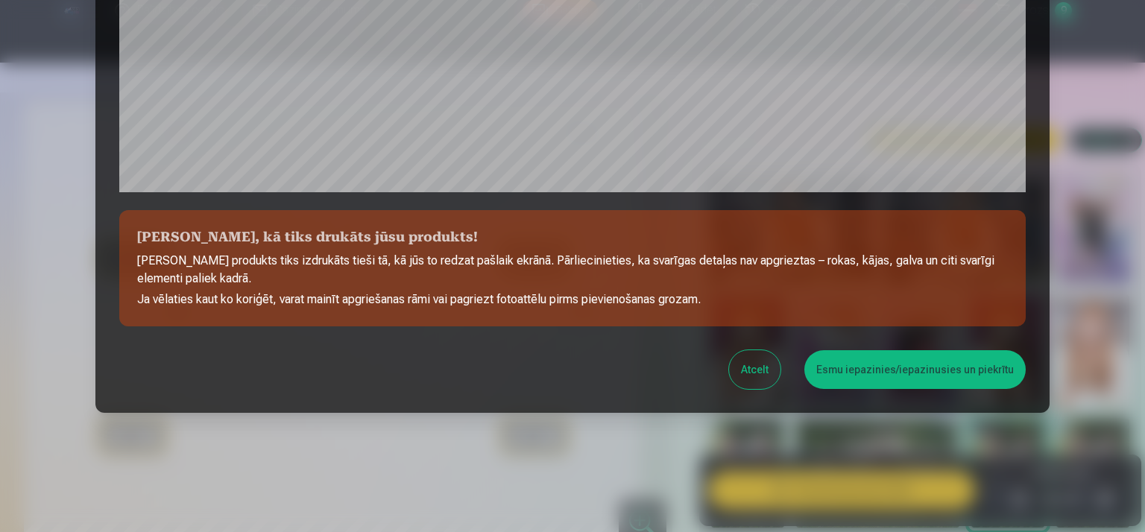
click at [855, 374] on button "Esmu iepazinies/iepazinusies un piekrītu" at bounding box center [915, 369] width 221 height 39
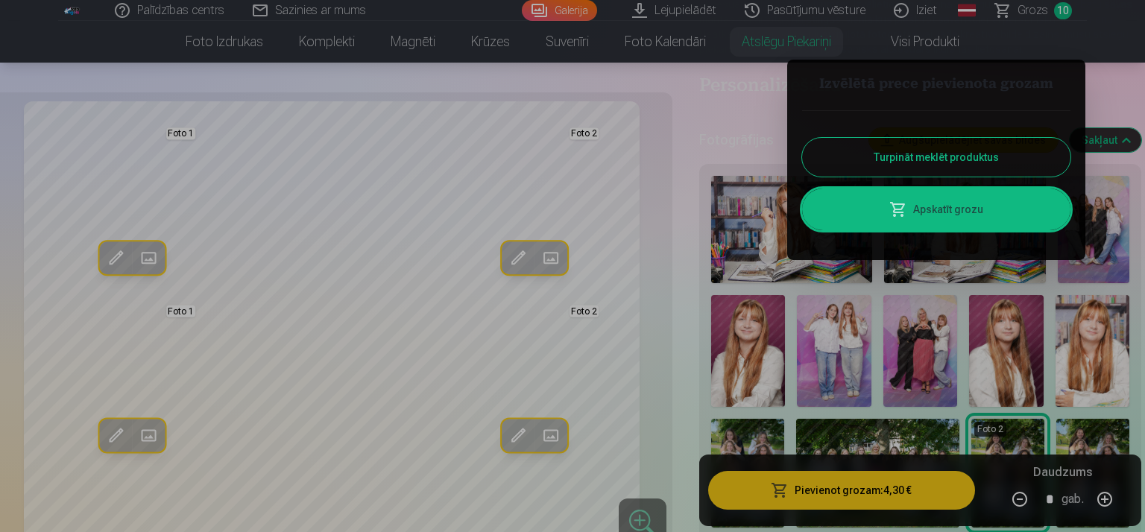
click at [854, 218] on link "Apskatīt grozu" at bounding box center [936, 210] width 268 height 42
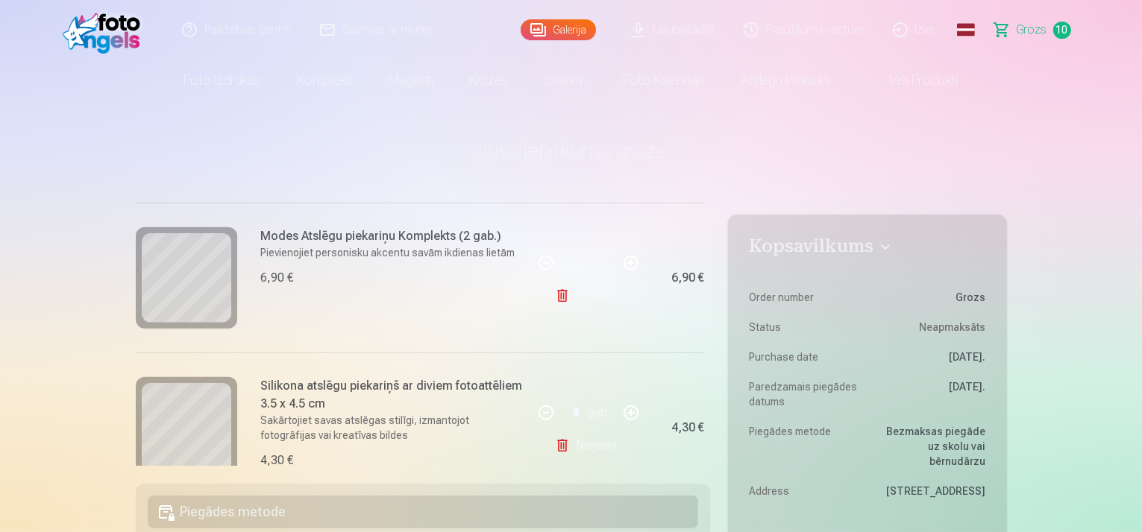
scroll to position [1402, 0]
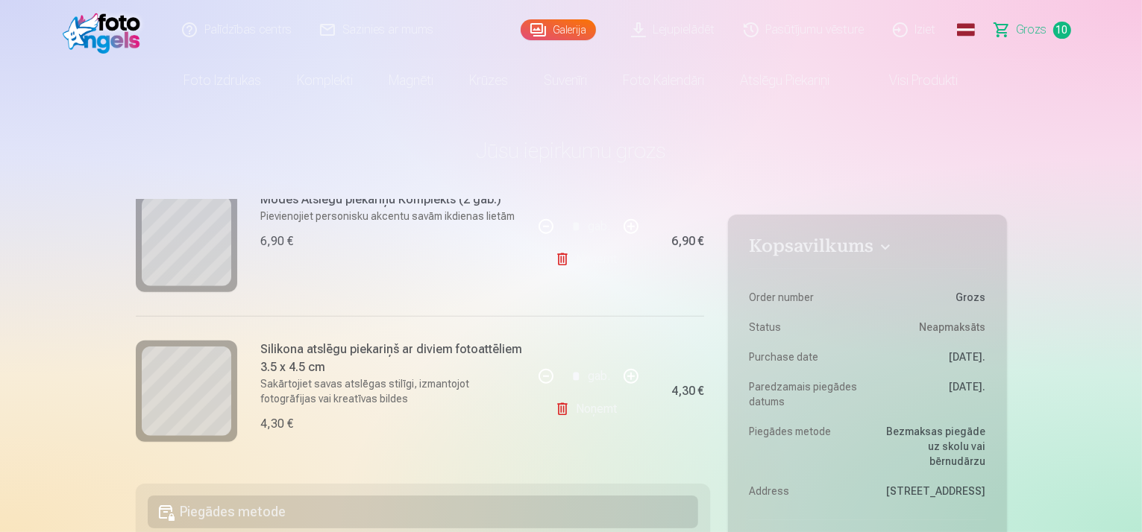
click at [576, 251] on link "Noņemt" at bounding box center [589, 260] width 68 height 30
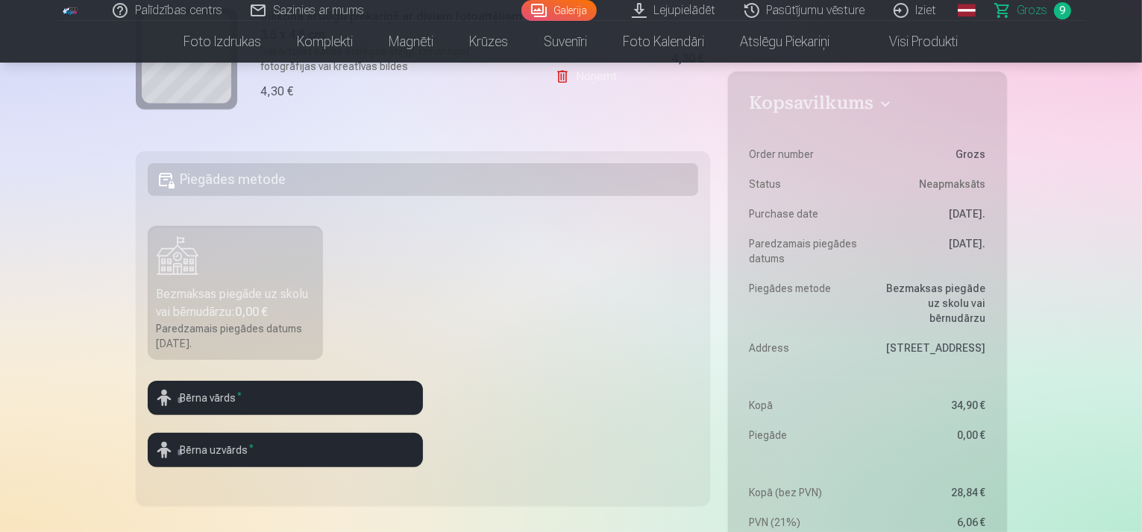
scroll to position [348, 0]
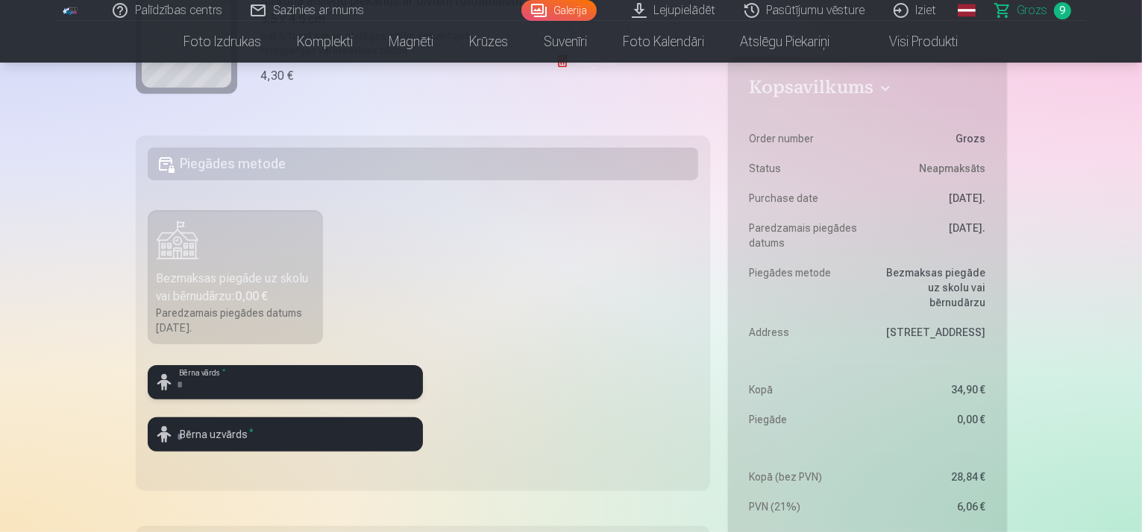
click at [312, 386] on input "text" at bounding box center [285, 382] width 275 height 34
type input "****"
click at [322, 441] on input "text" at bounding box center [285, 435] width 275 height 34
click at [377, 430] on input "*" at bounding box center [285, 435] width 275 height 34
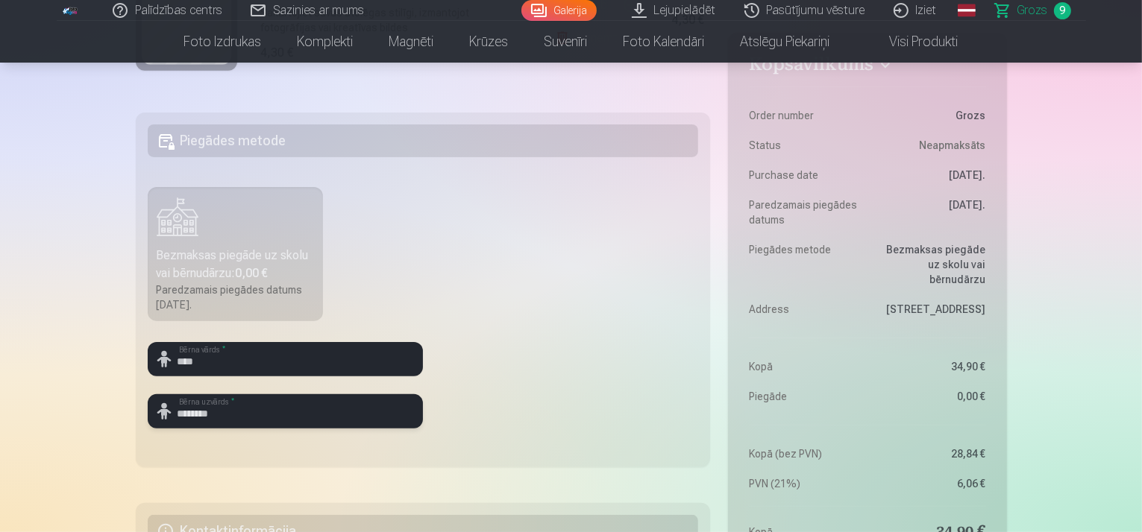
scroll to position [397, 0]
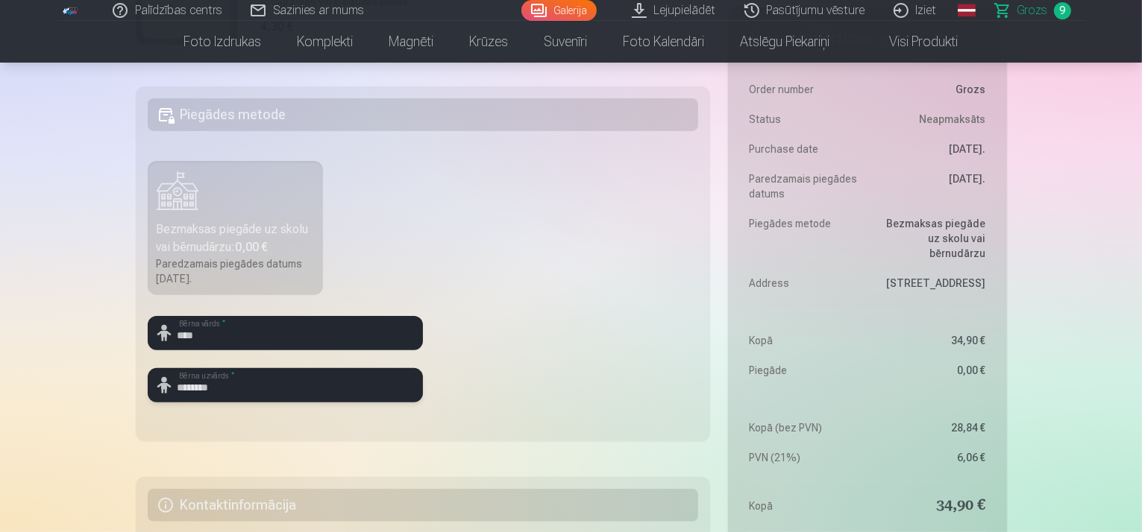
type input "********"
drag, startPoint x: 462, startPoint y: 128, endPoint x: 421, endPoint y: 113, distance: 44.6
click at [462, 128] on h5 "Piegādes metode" at bounding box center [423, 114] width 551 height 33
click at [412, 112] on h5 "Piegādes metode" at bounding box center [423, 114] width 551 height 33
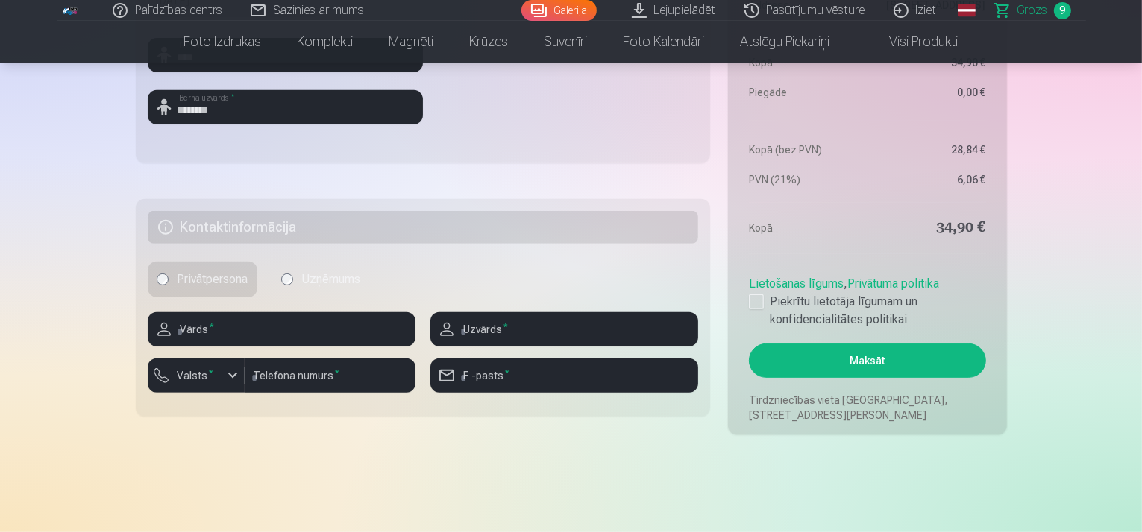
scroll to position [696, 0]
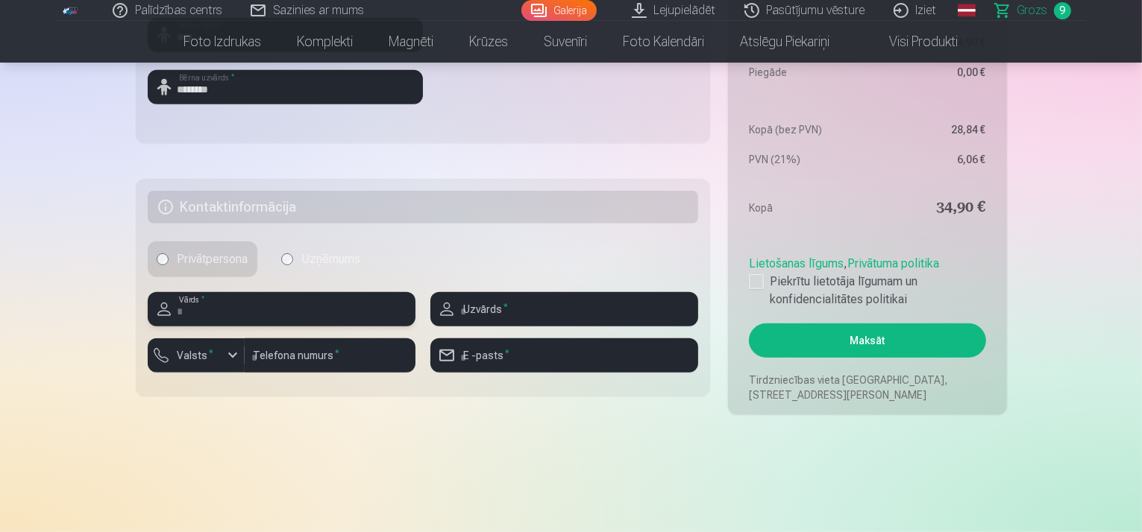
click at [310, 309] on input "text" at bounding box center [282, 309] width 268 height 34
type input "*******"
click at [555, 312] on input "text" at bounding box center [564, 309] width 268 height 34
type input "********"
click at [470, 356] on input "email" at bounding box center [564, 356] width 268 height 34
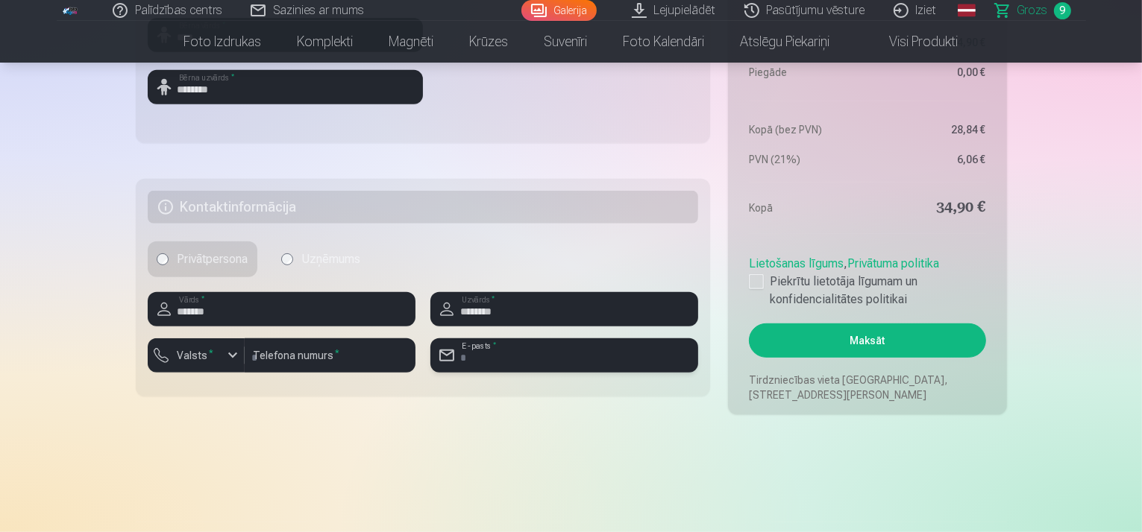
type input "**********"
click at [321, 352] on input "number" at bounding box center [330, 356] width 171 height 34
type input "********"
click at [764, 271] on div "Lietošanas līgums , Privātuma politika Piekrītu lietotāja līgumam un konfidenci…" at bounding box center [867, 279] width 236 height 60
click at [764, 287] on label "Piekrītu lietotāja līgumam un konfidencialitātes politikai" at bounding box center [867, 291] width 236 height 36
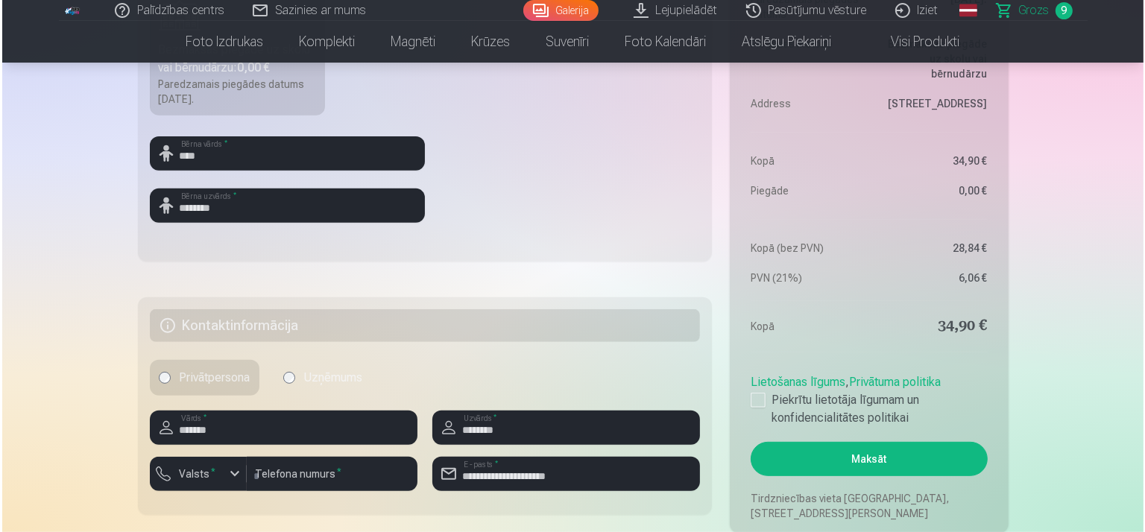
scroll to position [621, 0]
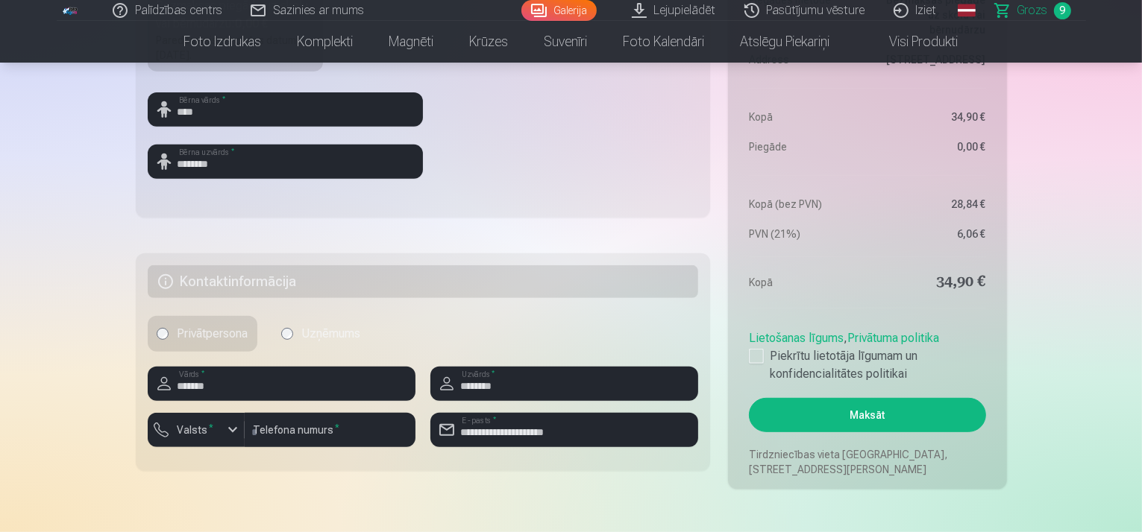
click at [892, 427] on button "Maksāt" at bounding box center [867, 415] width 236 height 34
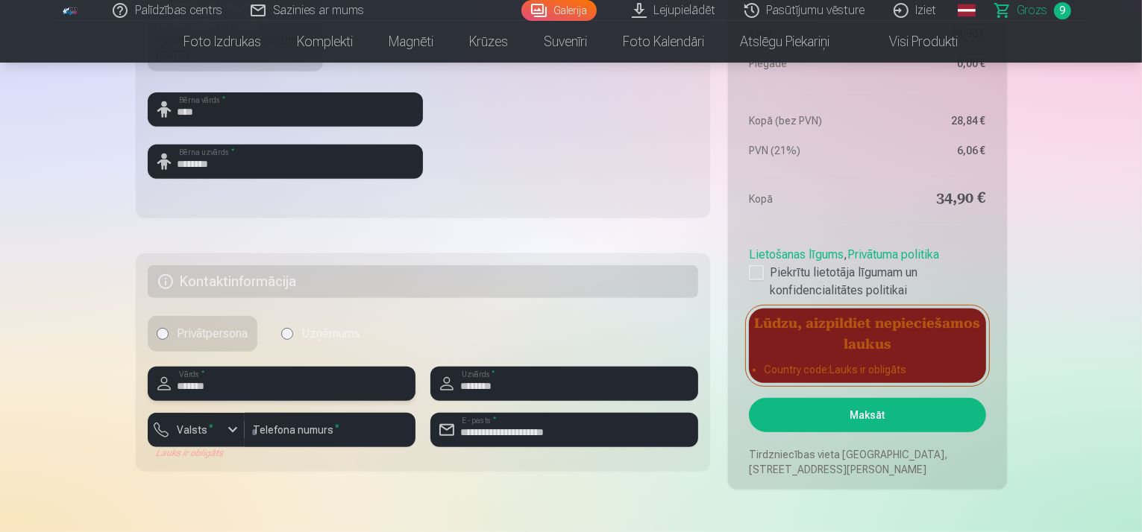
click at [337, 388] on input "*******" at bounding box center [282, 384] width 268 height 34
click at [220, 424] on button "Valsts *" at bounding box center [196, 430] width 97 height 34
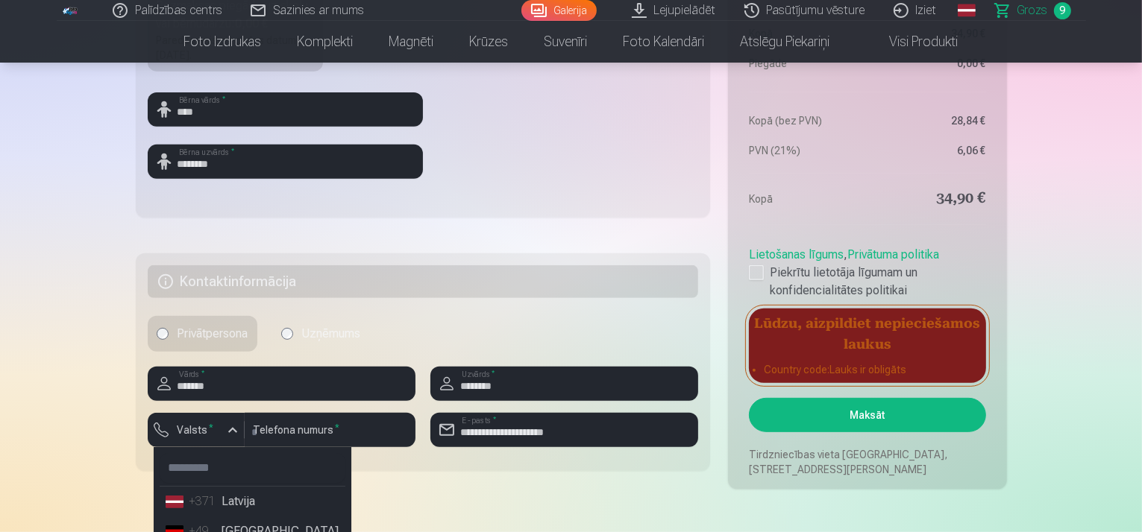
click at [187, 509] on li "+371 Latvija" at bounding box center [253, 502] width 186 height 30
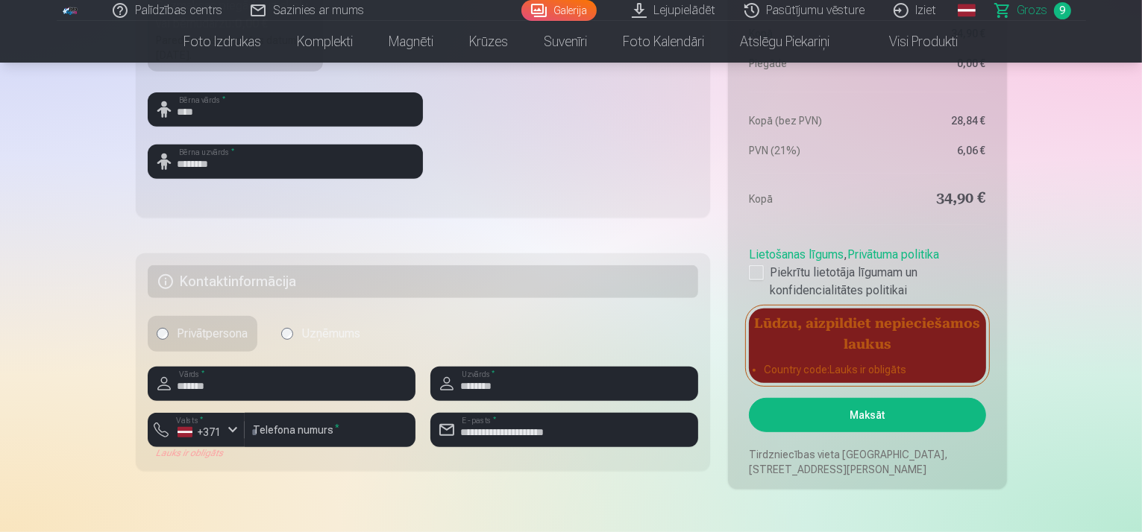
click at [913, 406] on button "Maksāt" at bounding box center [867, 415] width 236 height 34
